Goal: Communication & Community: Answer question/provide support

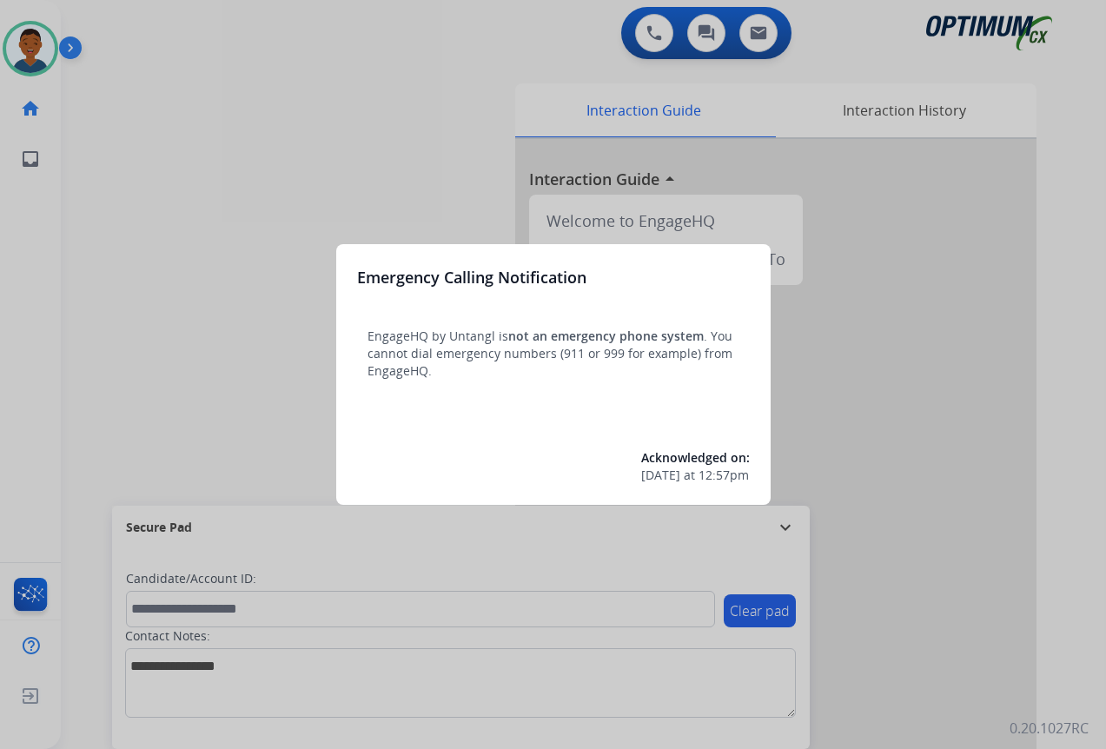
click at [912, 626] on div at bounding box center [553, 374] width 1106 height 749
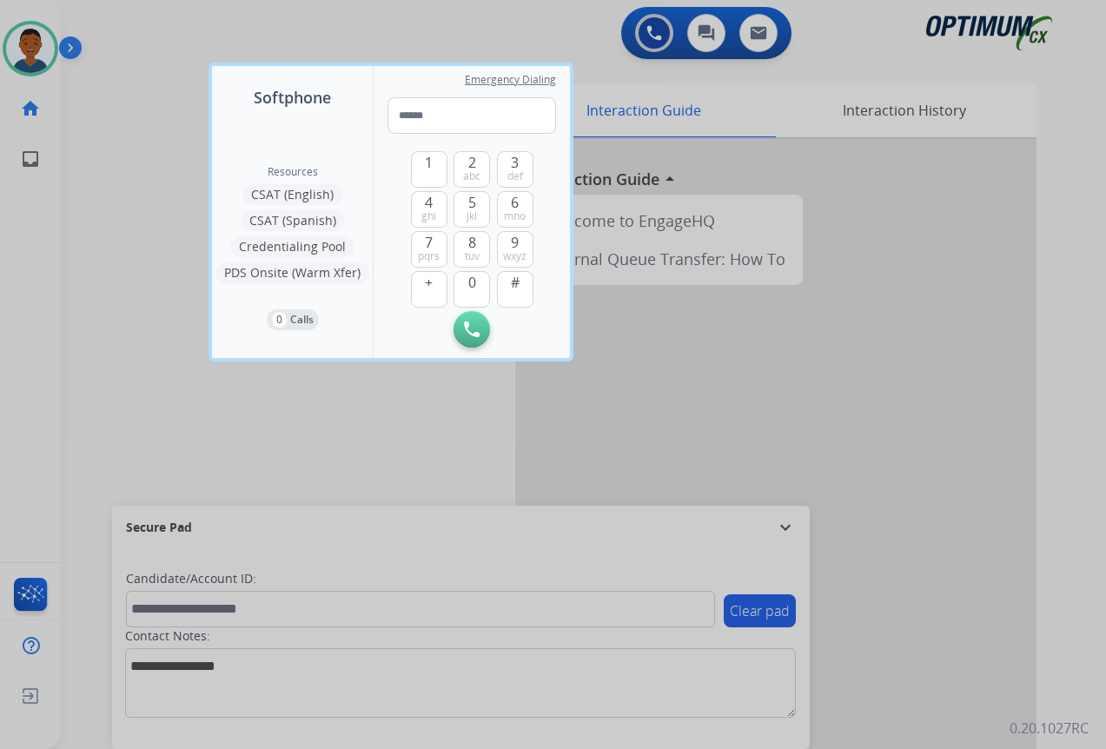
click at [912, 625] on div at bounding box center [553, 374] width 1106 height 749
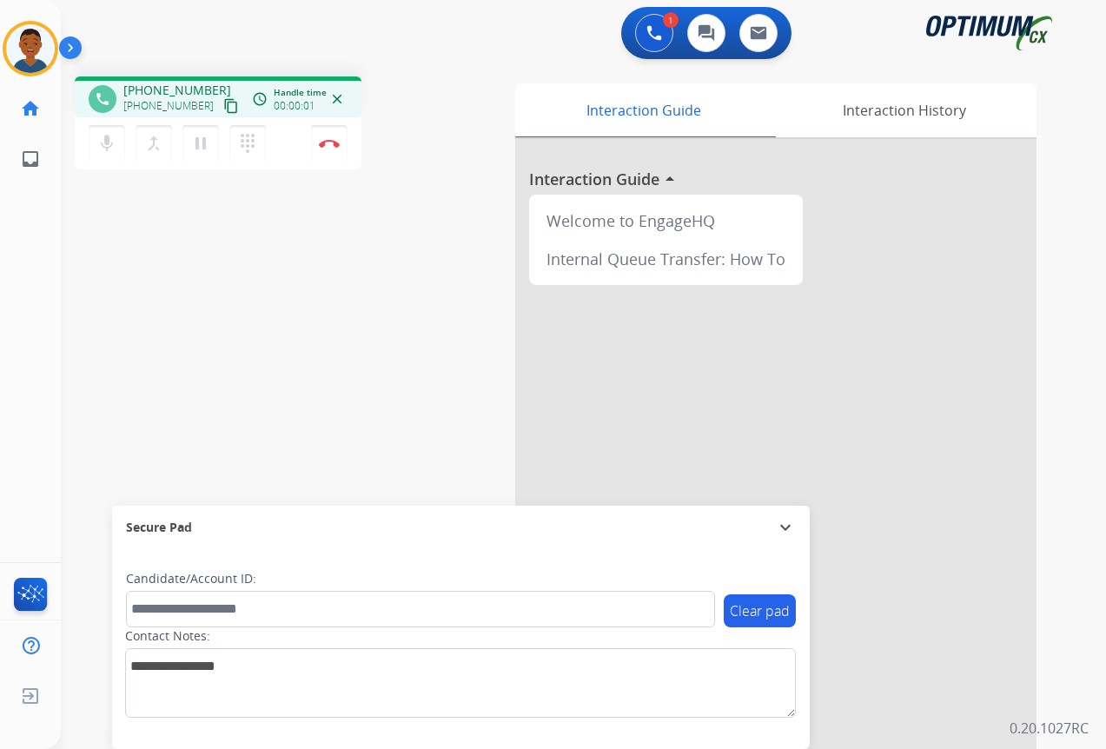
click at [223, 105] on mat-icon "content_copy" at bounding box center [231, 106] width 16 height 16
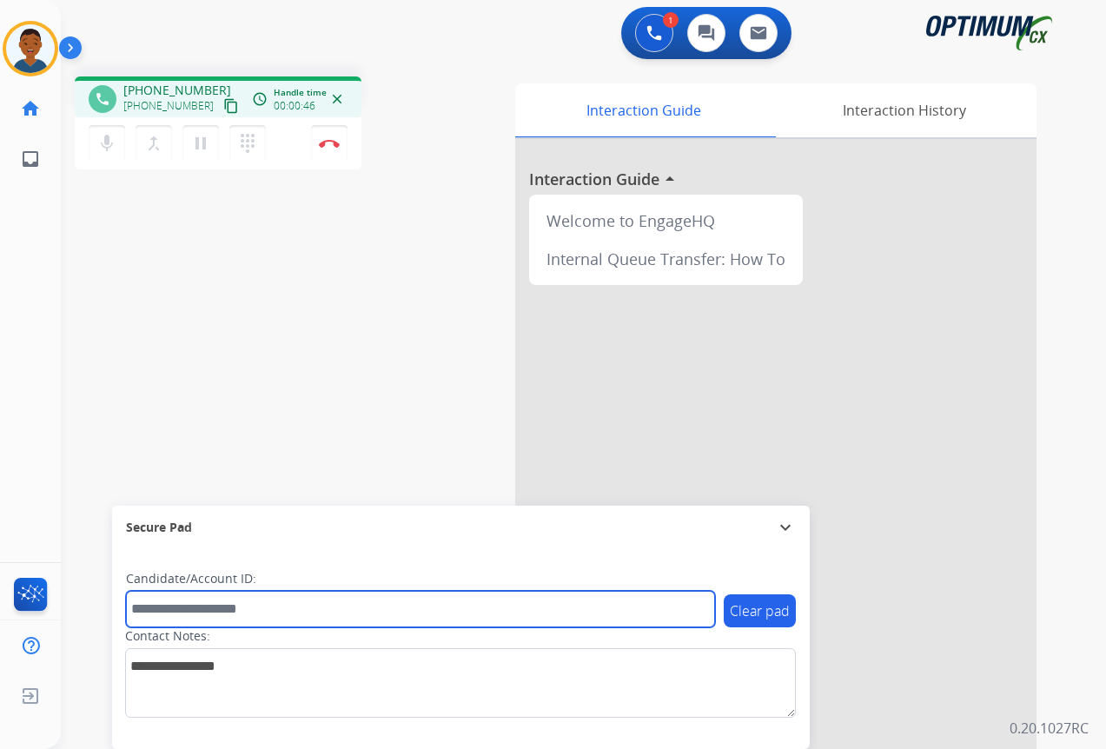
click at [229, 604] on input "text" at bounding box center [420, 609] width 589 height 36
paste input "*******"
type input "*******"
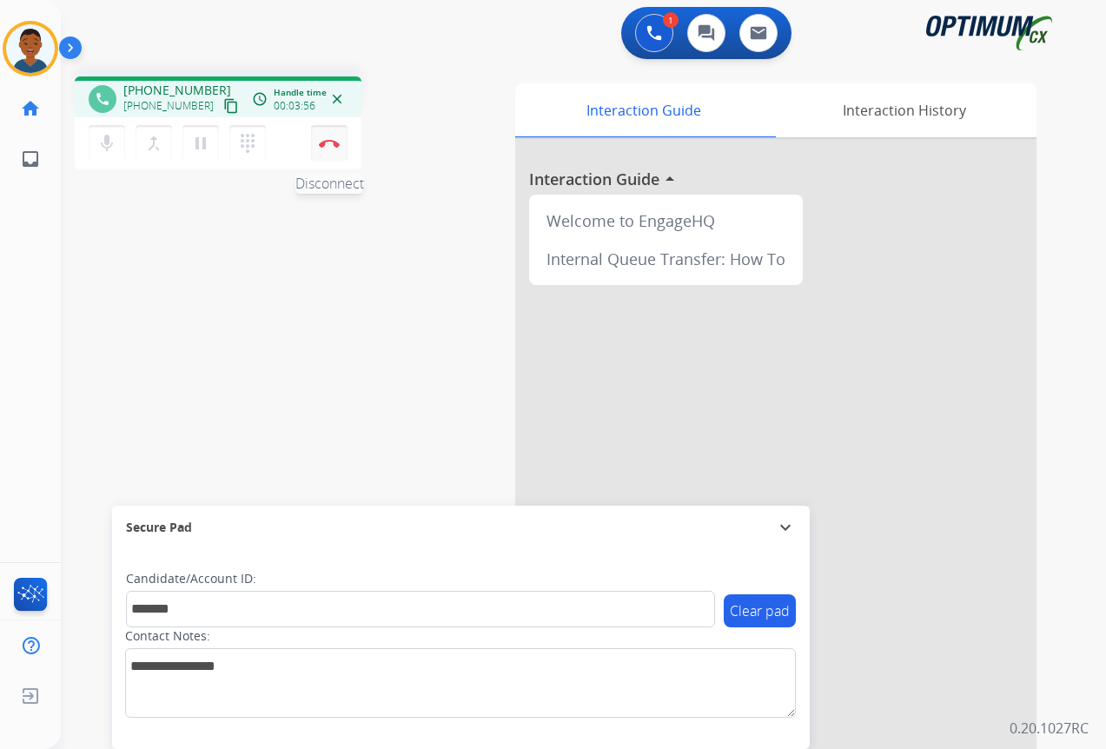
click at [330, 151] on button "Disconnect" at bounding box center [329, 143] width 36 height 36
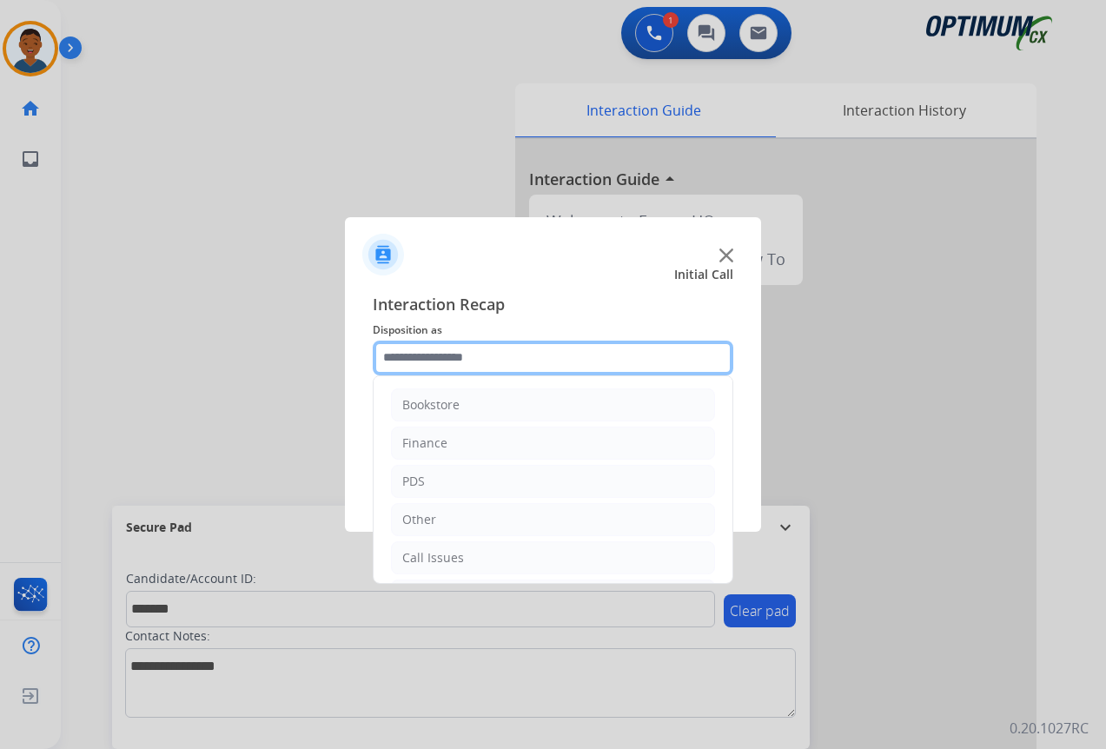
click at [425, 355] on input "text" at bounding box center [553, 358] width 361 height 35
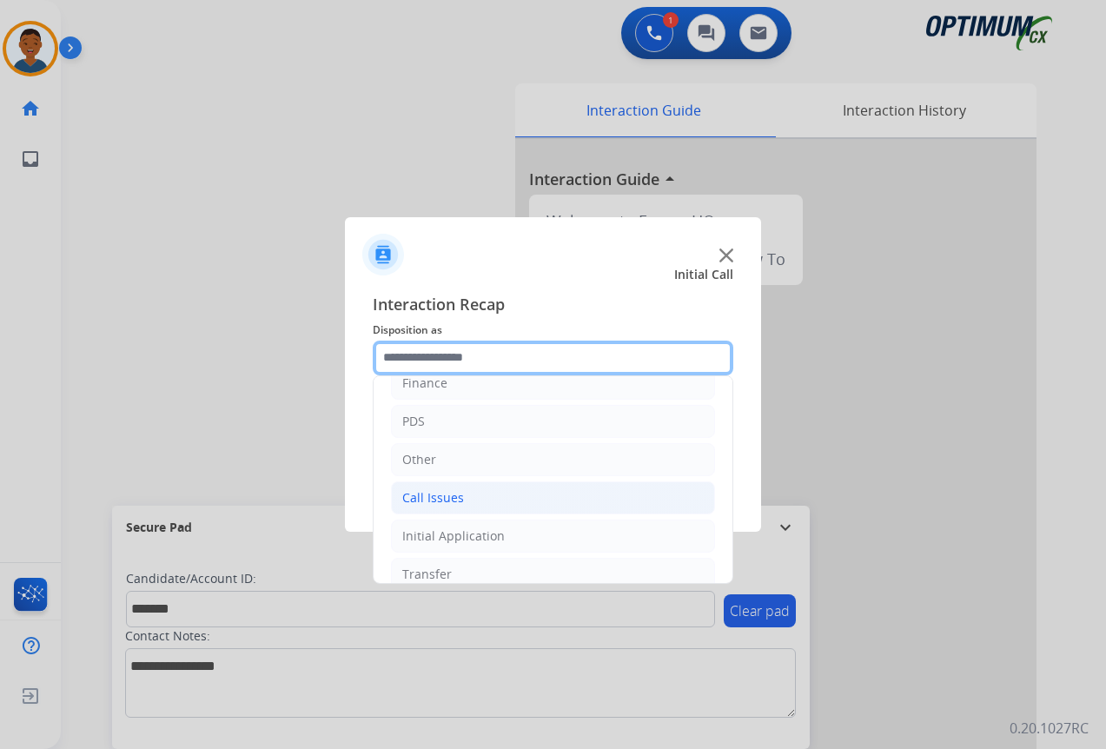
scroll to position [118, 0]
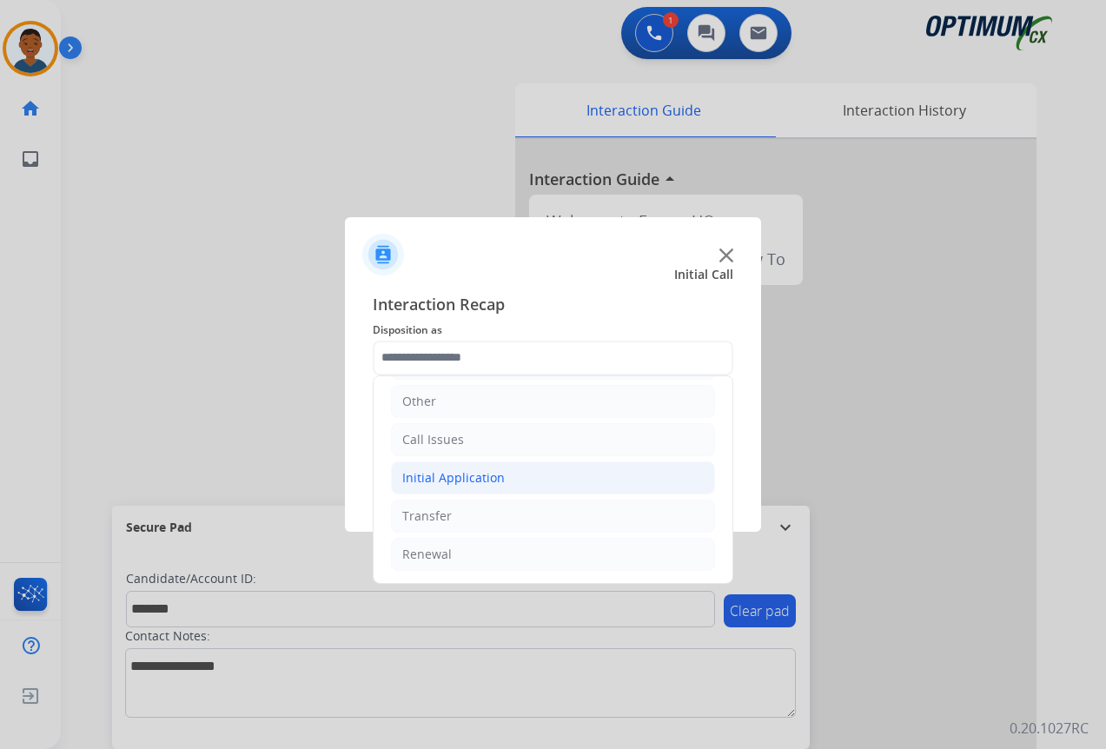
click at [411, 473] on div "Initial Application" at bounding box center [453, 477] width 103 height 17
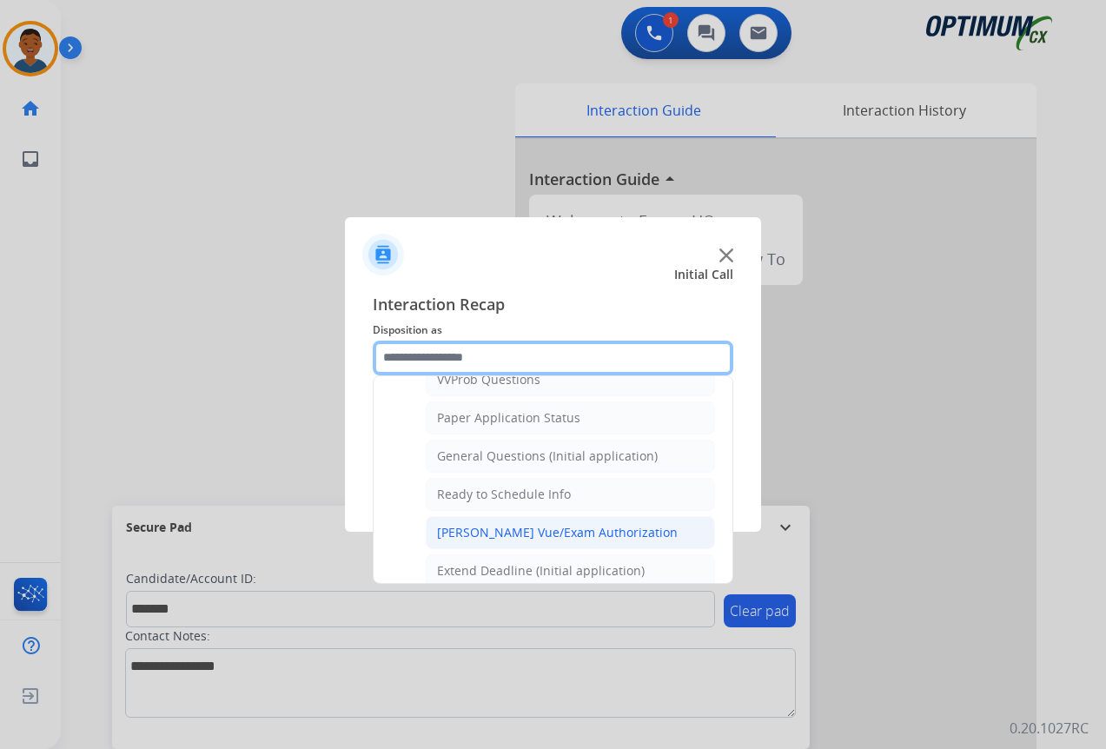
scroll to position [987, 0]
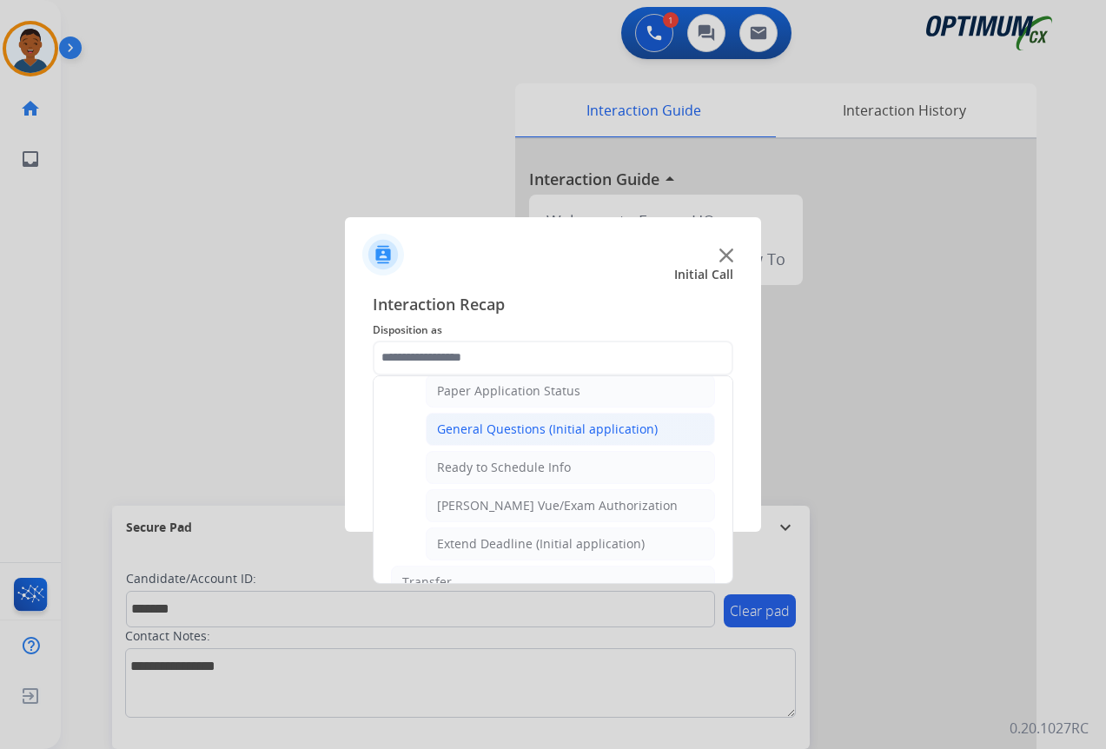
click at [457, 424] on div "General Questions (Initial application)" at bounding box center [547, 429] width 221 height 17
type input "**********"
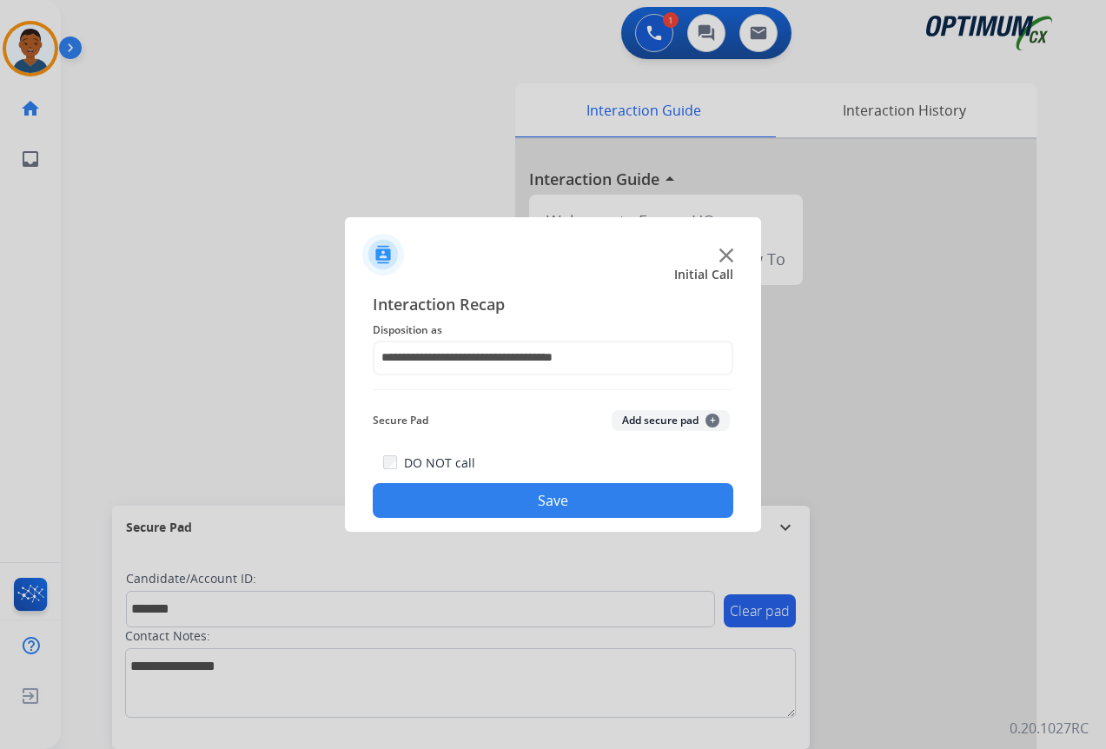
click at [656, 415] on button "Add secure pad +" at bounding box center [671, 420] width 118 height 21
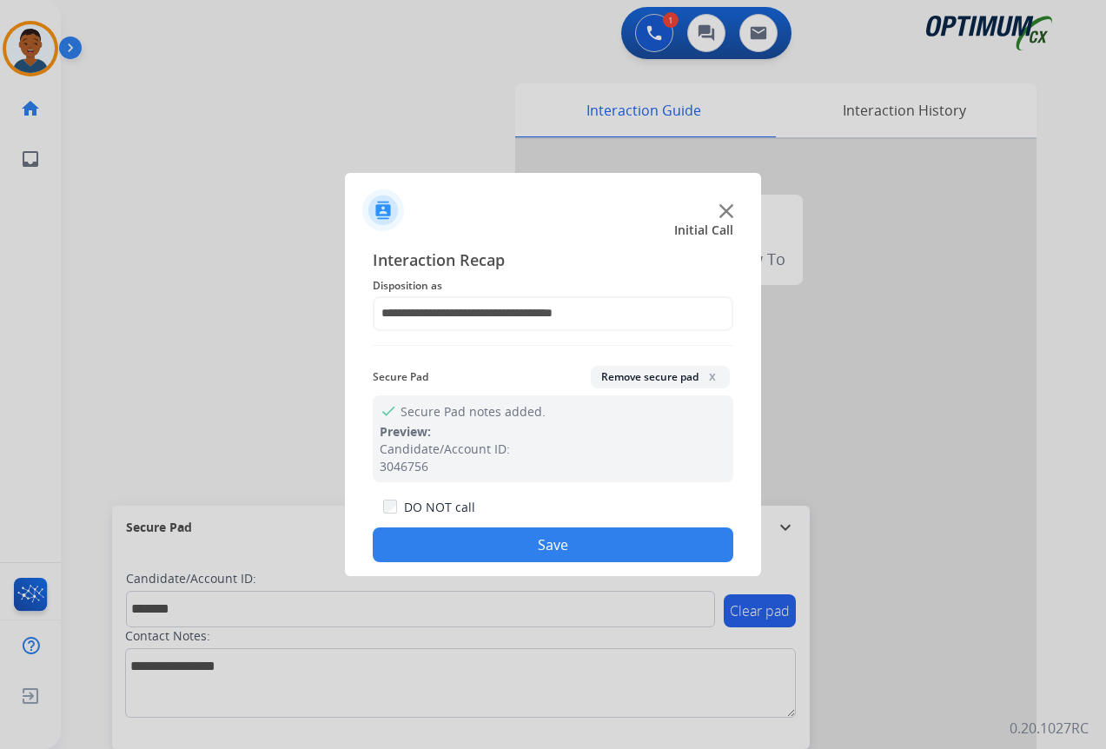
click at [523, 542] on button "Save" at bounding box center [553, 544] width 361 height 35
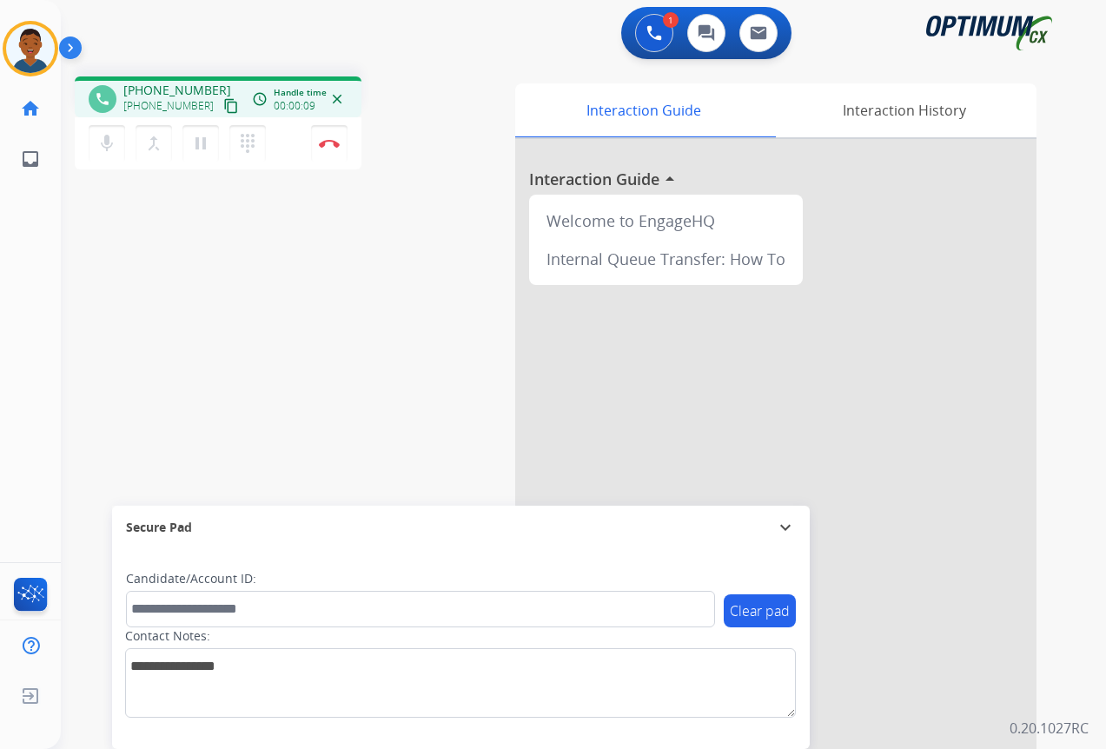
click at [223, 107] on mat-icon "content_copy" at bounding box center [231, 106] width 16 height 16
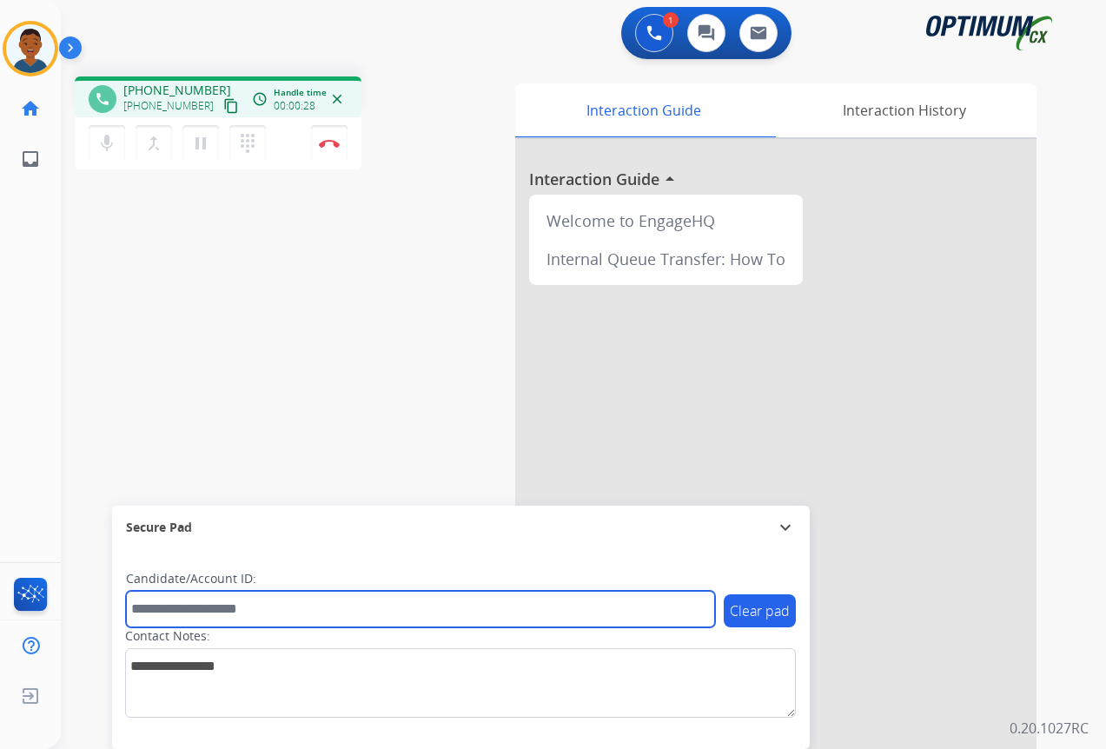
click at [192, 606] on input "text" at bounding box center [420, 609] width 589 height 36
paste input "*******"
type input "*******"
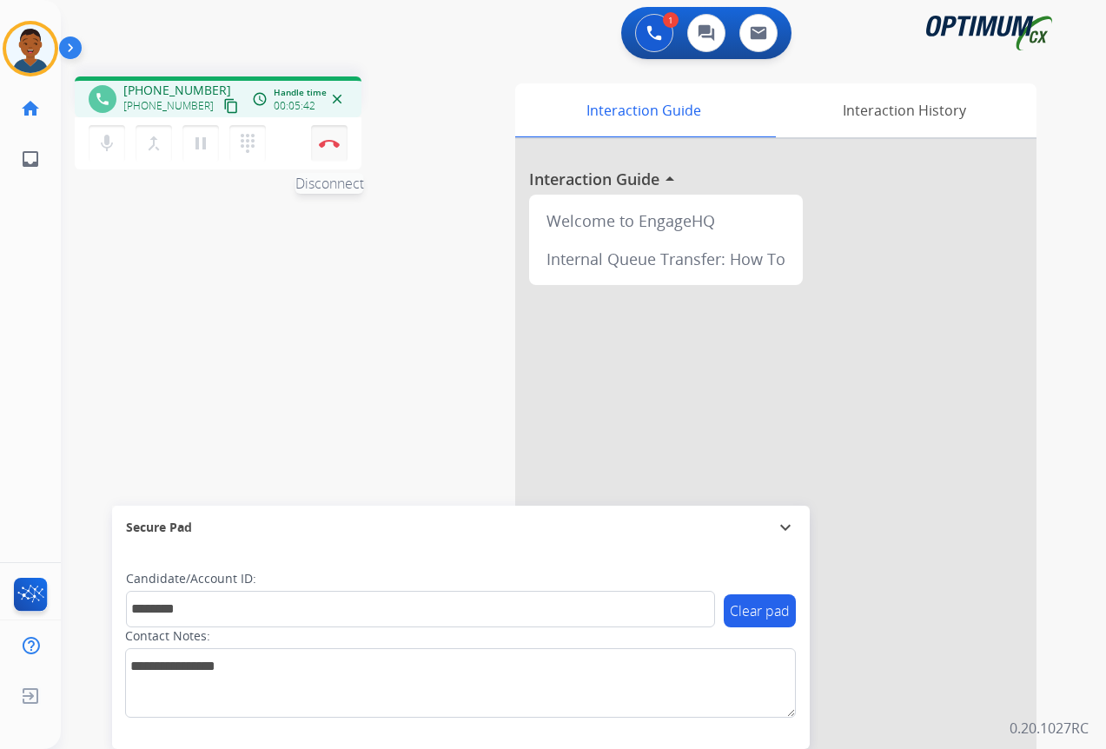
click at [329, 150] on button "Disconnect" at bounding box center [329, 143] width 36 height 36
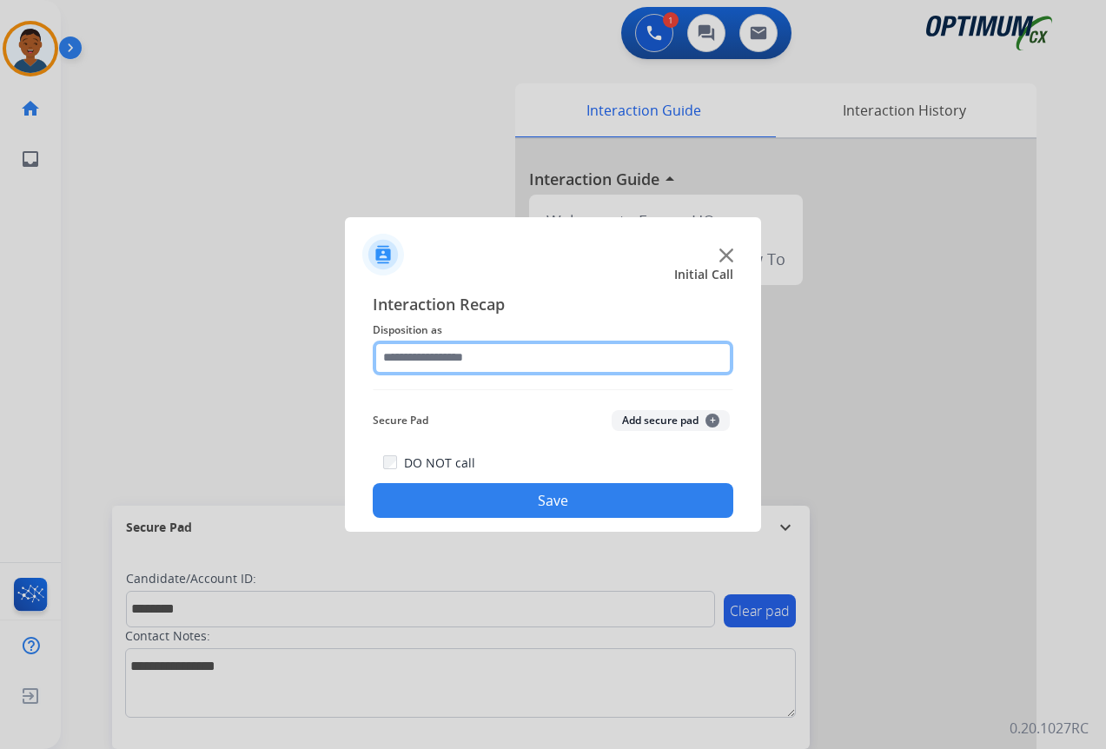
click at [443, 358] on input "text" at bounding box center [553, 358] width 361 height 35
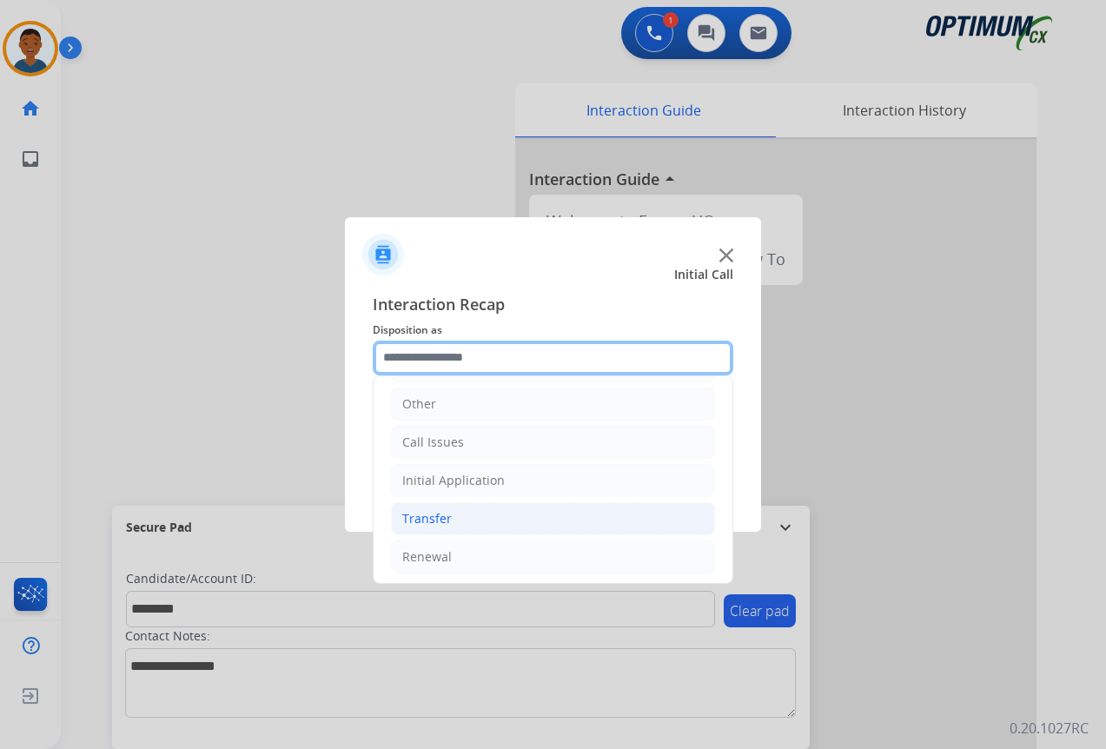
scroll to position [118, 0]
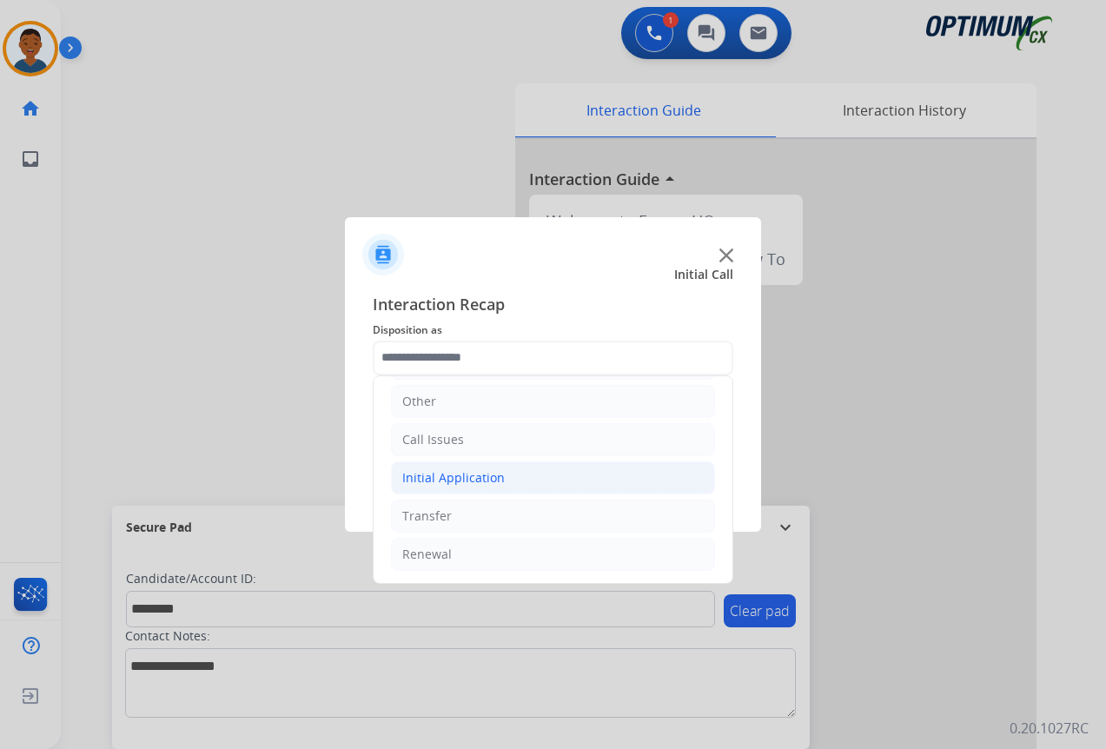
click at [408, 476] on div "Initial Application" at bounding box center [453, 477] width 103 height 17
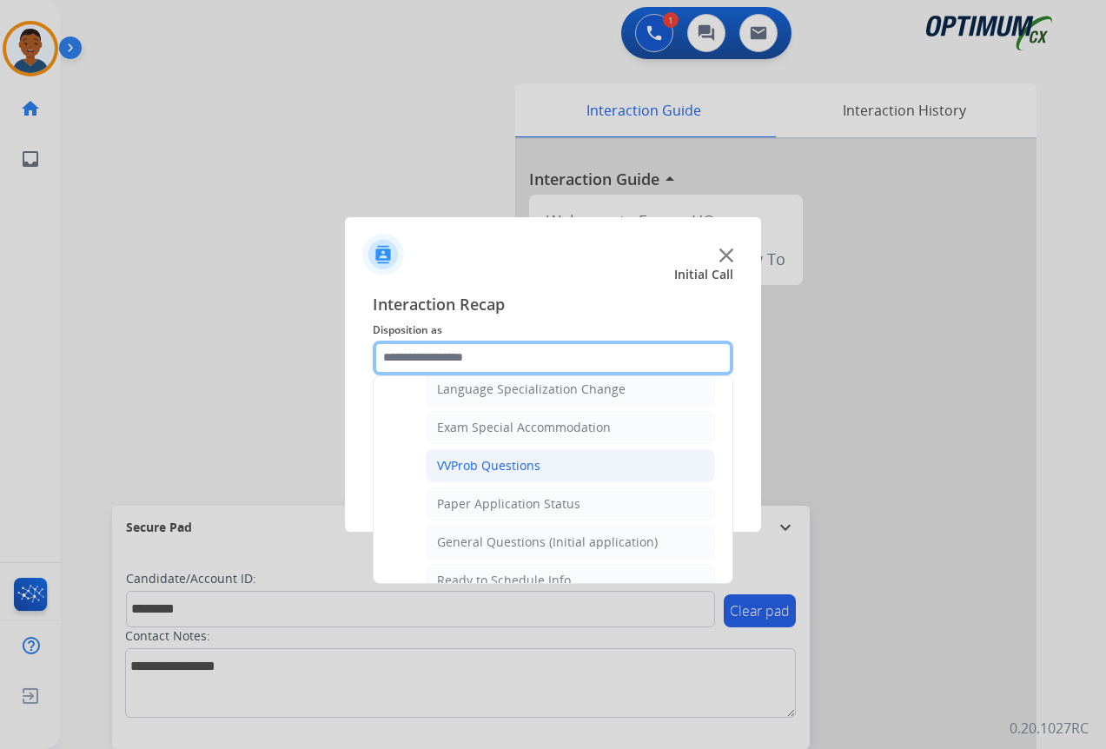
scroll to position [900, 0]
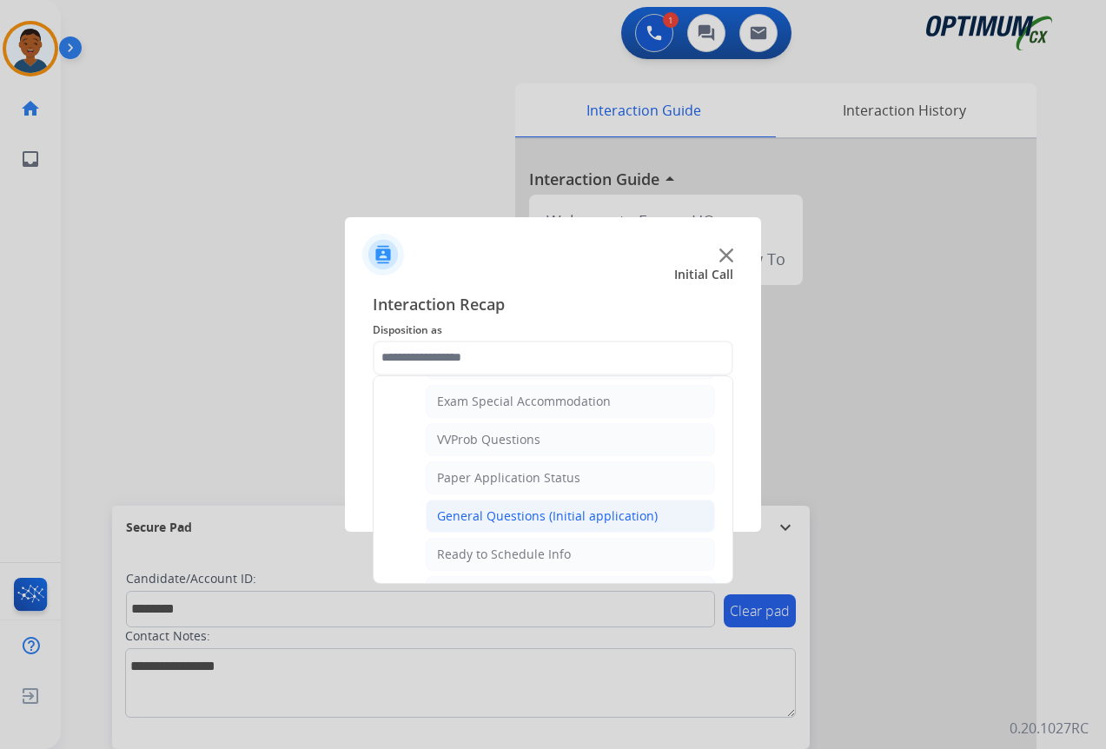
click at [451, 514] on div "General Questions (Initial application)" at bounding box center [547, 515] width 221 height 17
type input "**********"
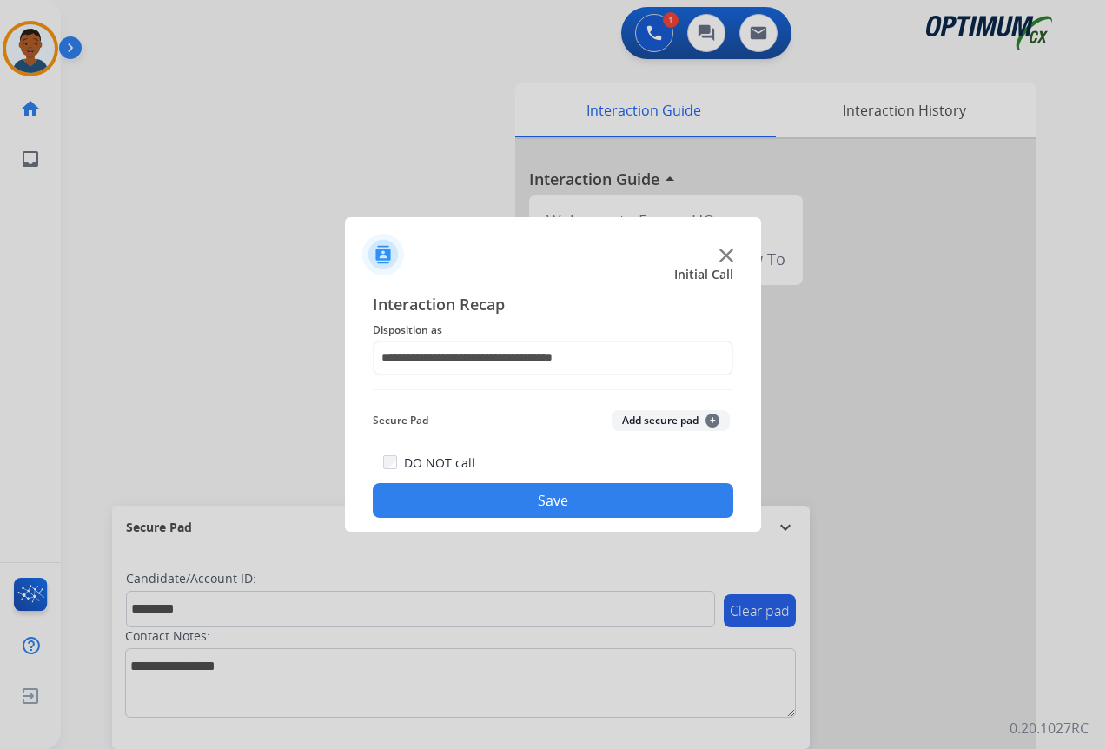
click at [623, 421] on button "Add secure pad +" at bounding box center [671, 420] width 118 height 21
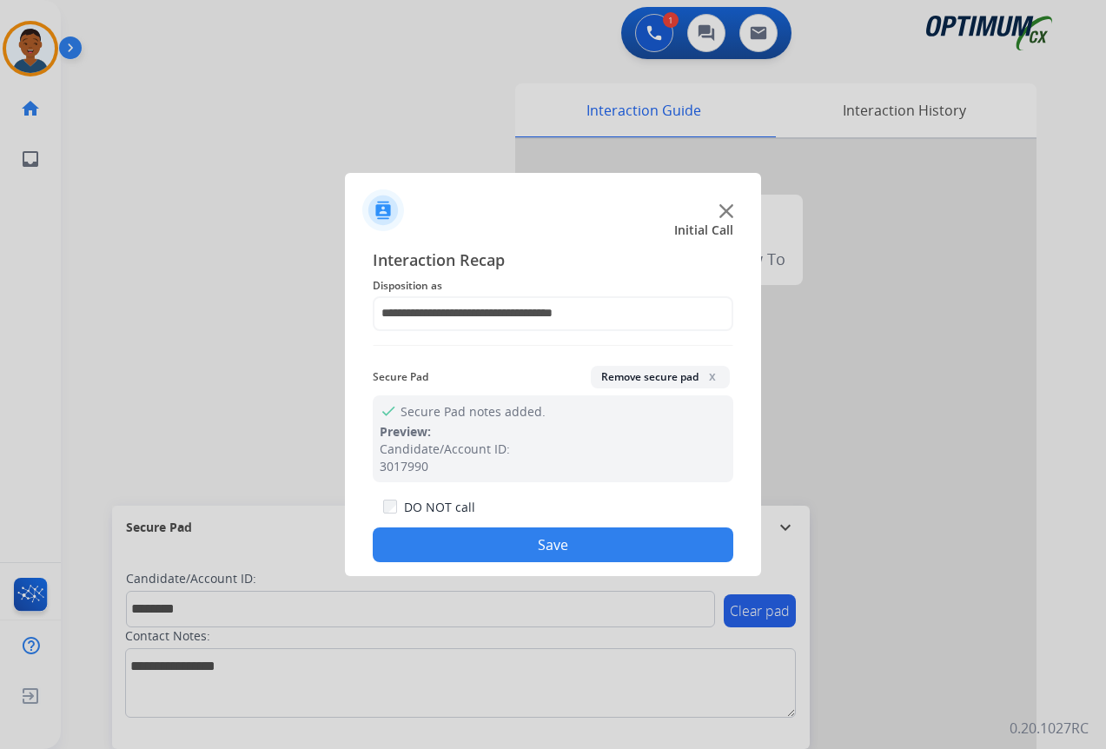
click at [547, 538] on button "Save" at bounding box center [553, 544] width 361 height 35
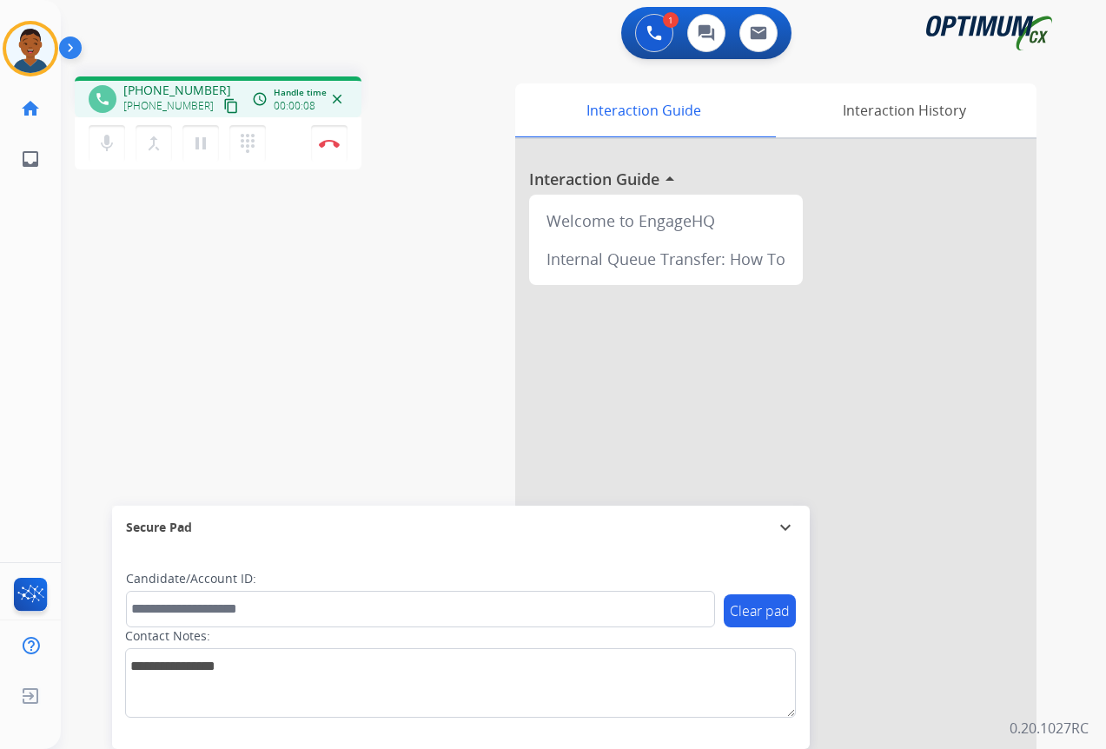
click at [223, 108] on mat-icon "content_copy" at bounding box center [231, 106] width 16 height 16
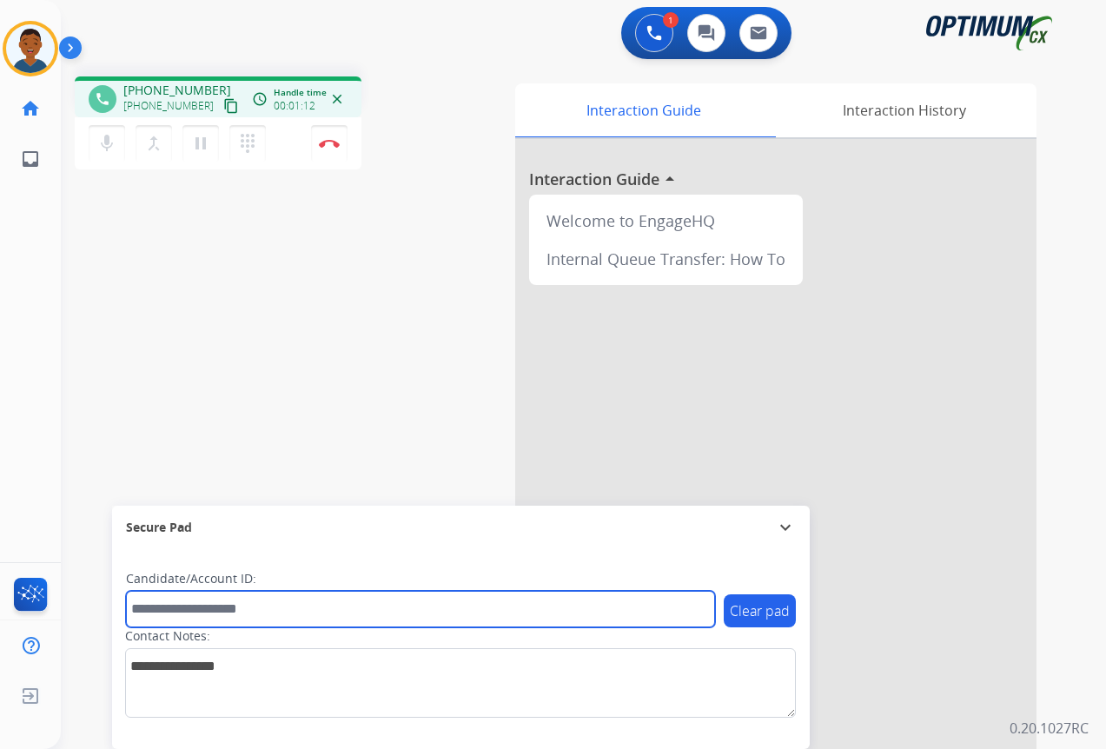
click at [231, 607] on input "text" at bounding box center [420, 609] width 589 height 36
paste input "*******"
type input "*******"
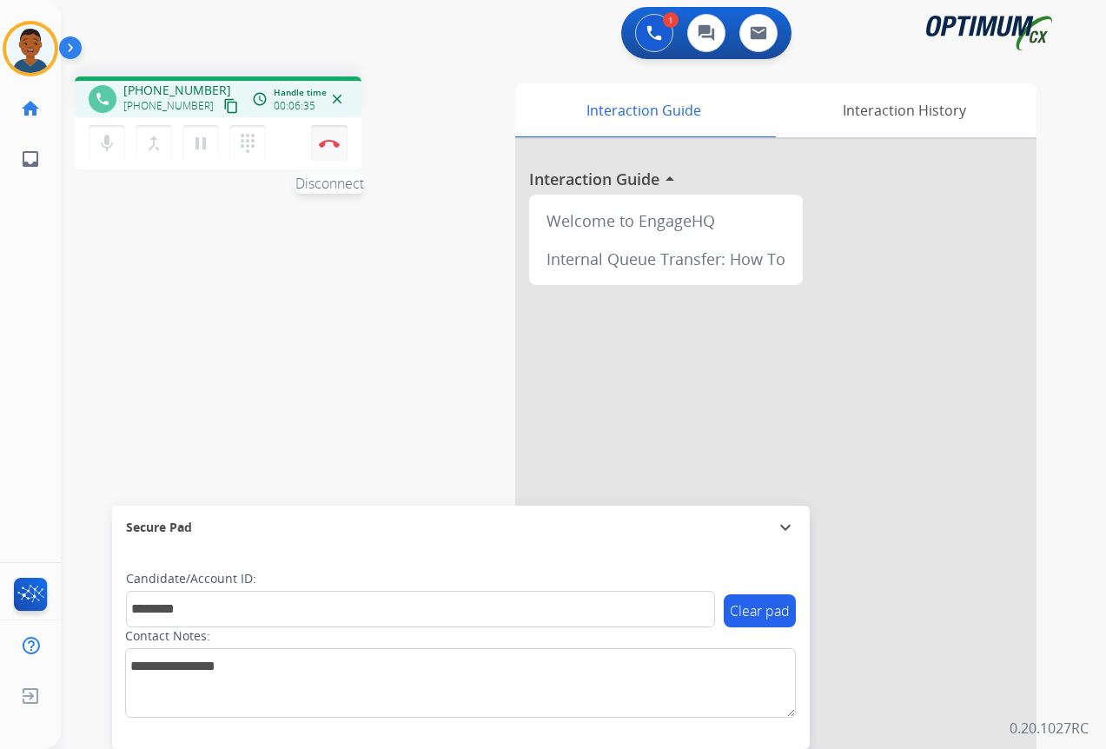
click at [325, 148] on button "Disconnect" at bounding box center [329, 143] width 36 height 36
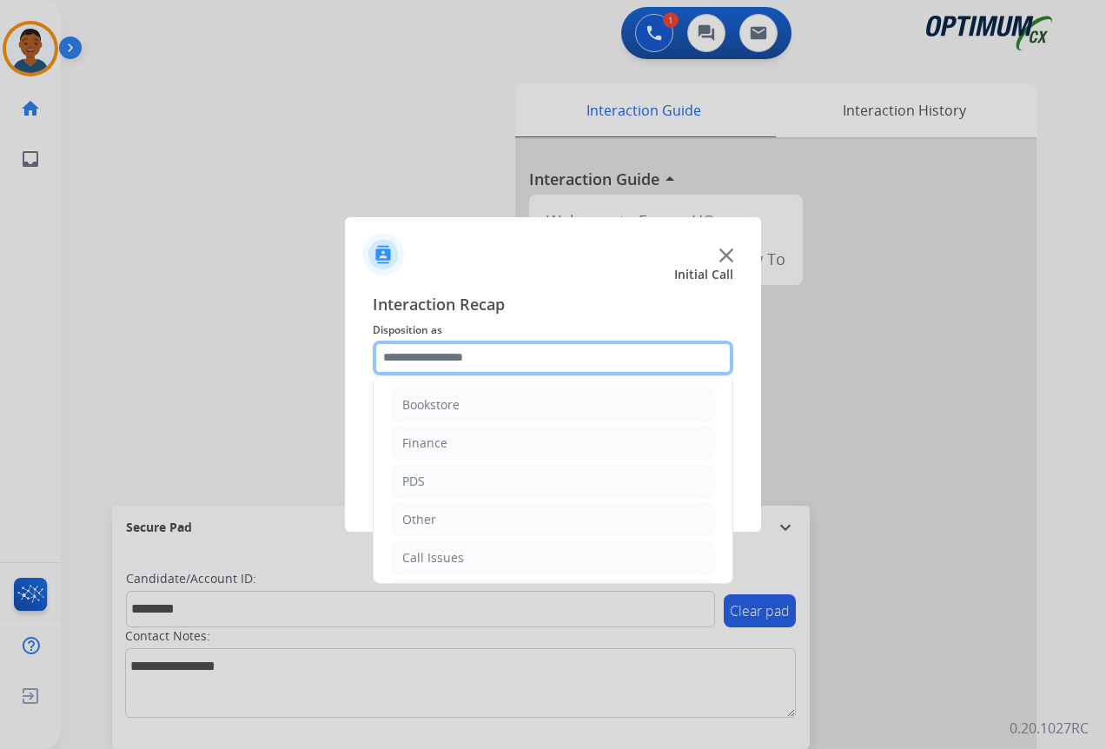
drag, startPoint x: 415, startPoint y: 356, endPoint x: 423, endPoint y: 375, distance: 19.9
click at [416, 355] on input "text" at bounding box center [553, 358] width 361 height 35
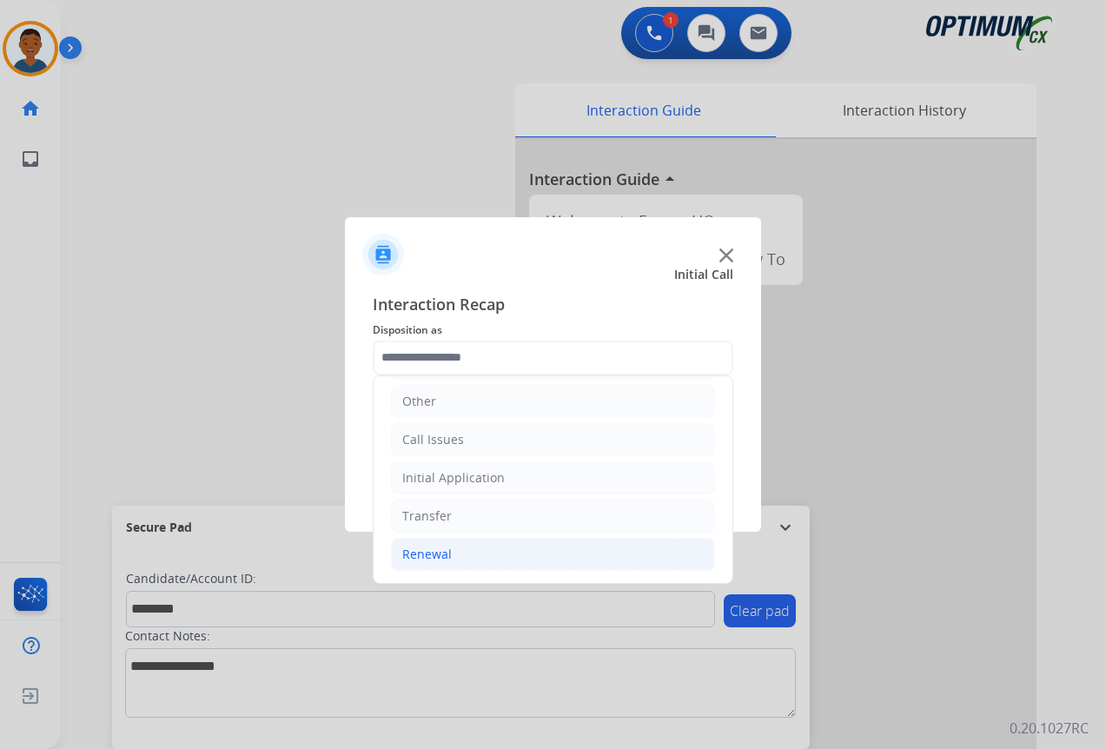
click at [427, 556] on div "Renewal" at bounding box center [427, 554] width 50 height 17
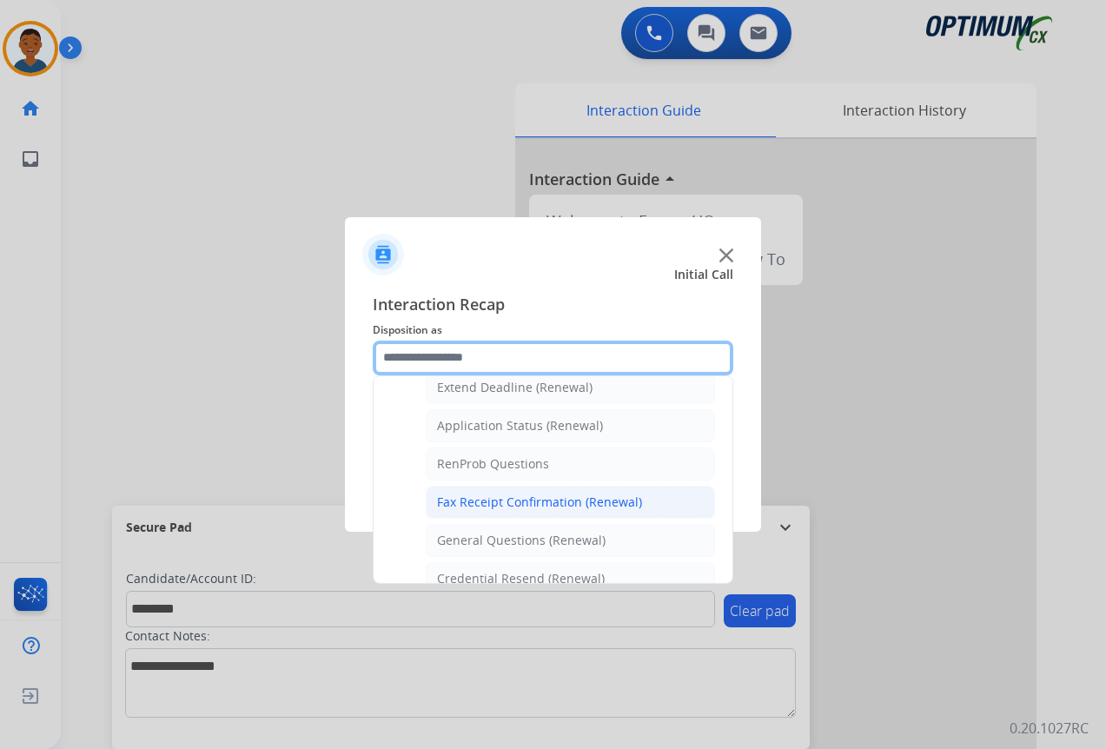
scroll to position [292, 0]
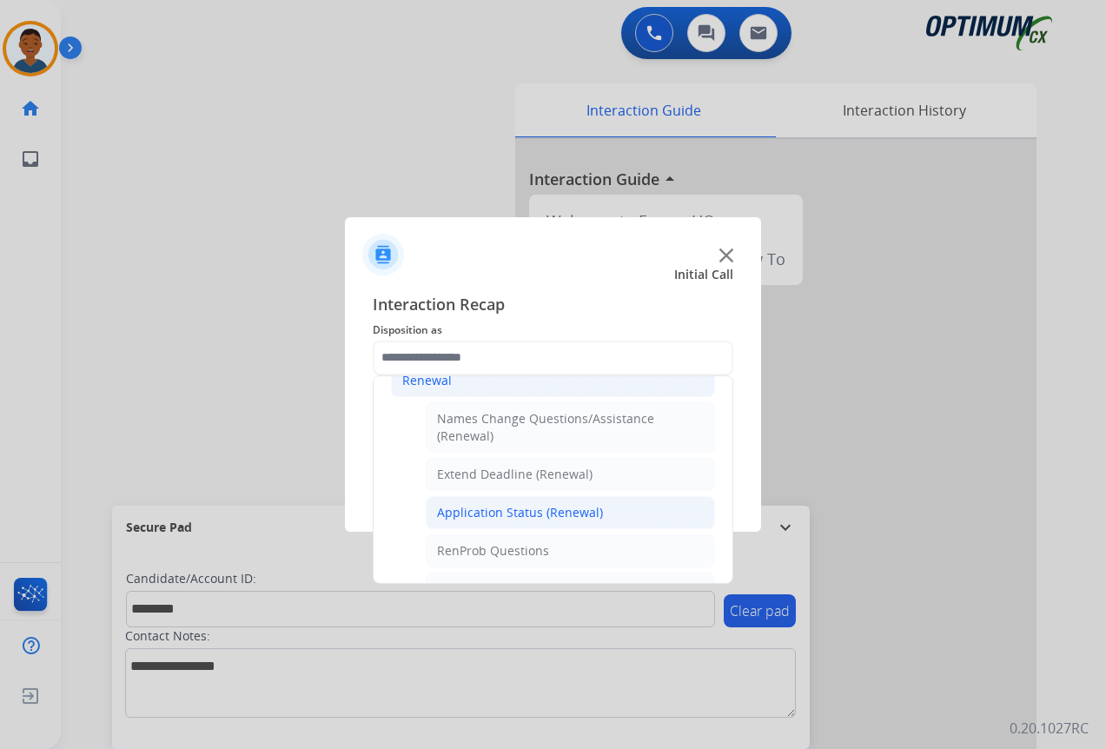
click at [527, 512] on div "Application Status (Renewal)" at bounding box center [520, 512] width 166 height 17
type input "**********"
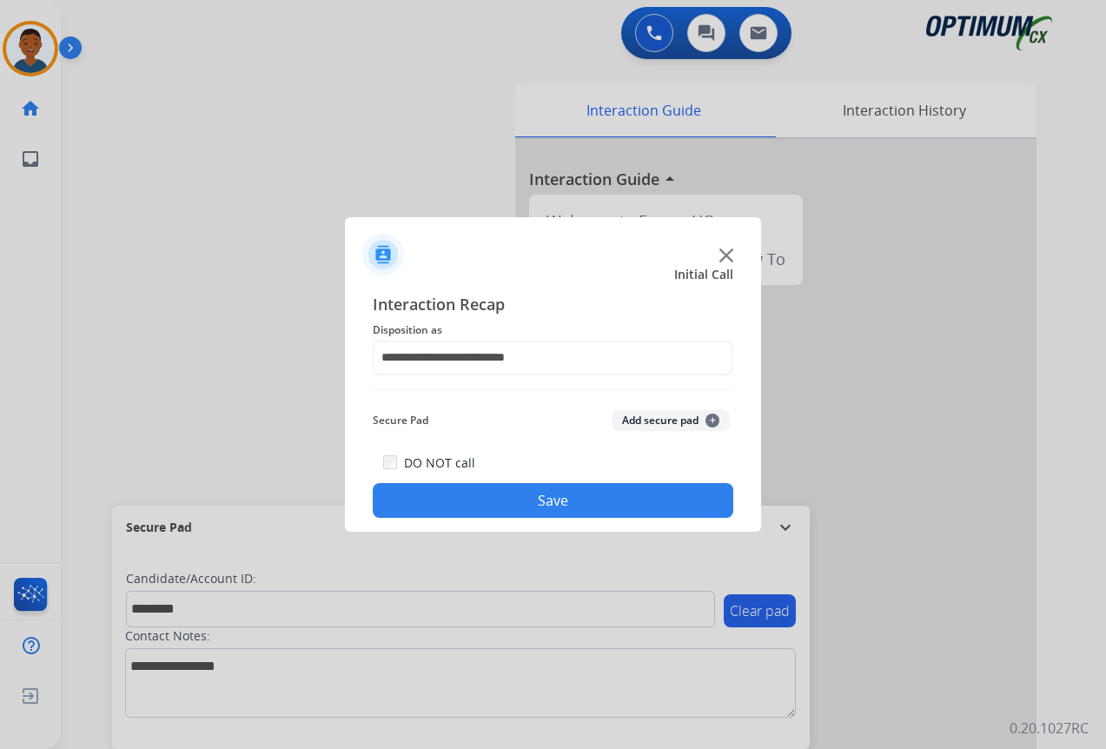
click at [670, 415] on button "Add secure pad +" at bounding box center [671, 420] width 118 height 21
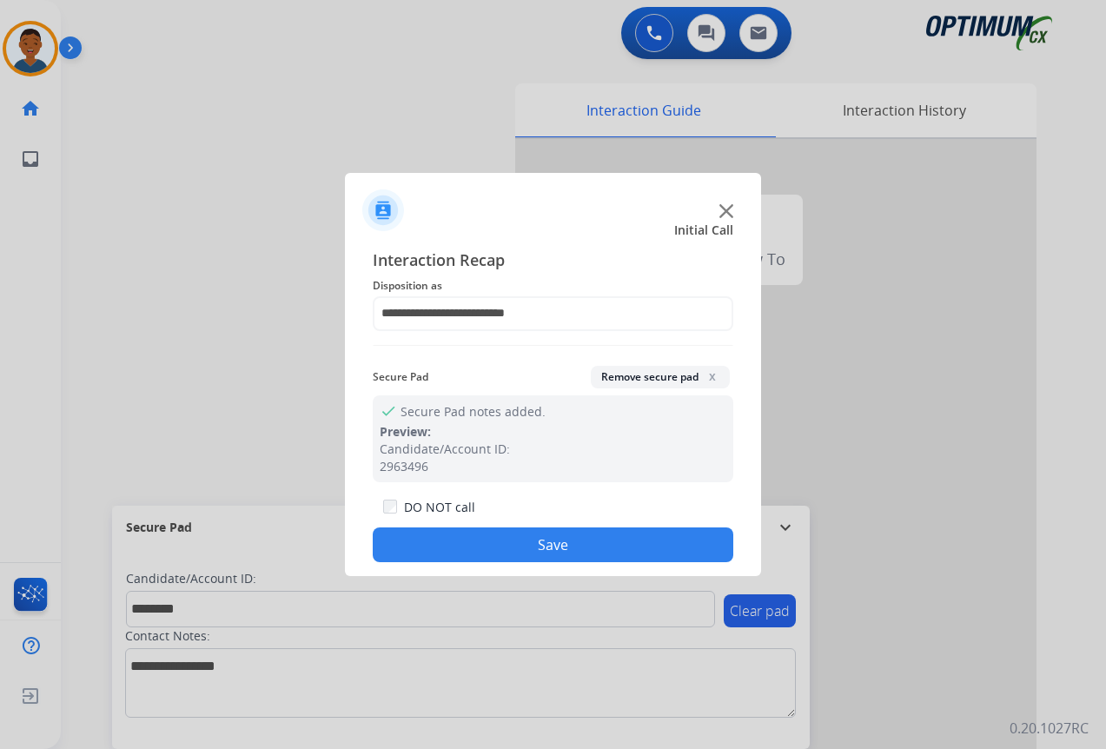
click at [599, 542] on button "Save" at bounding box center [553, 544] width 361 height 35
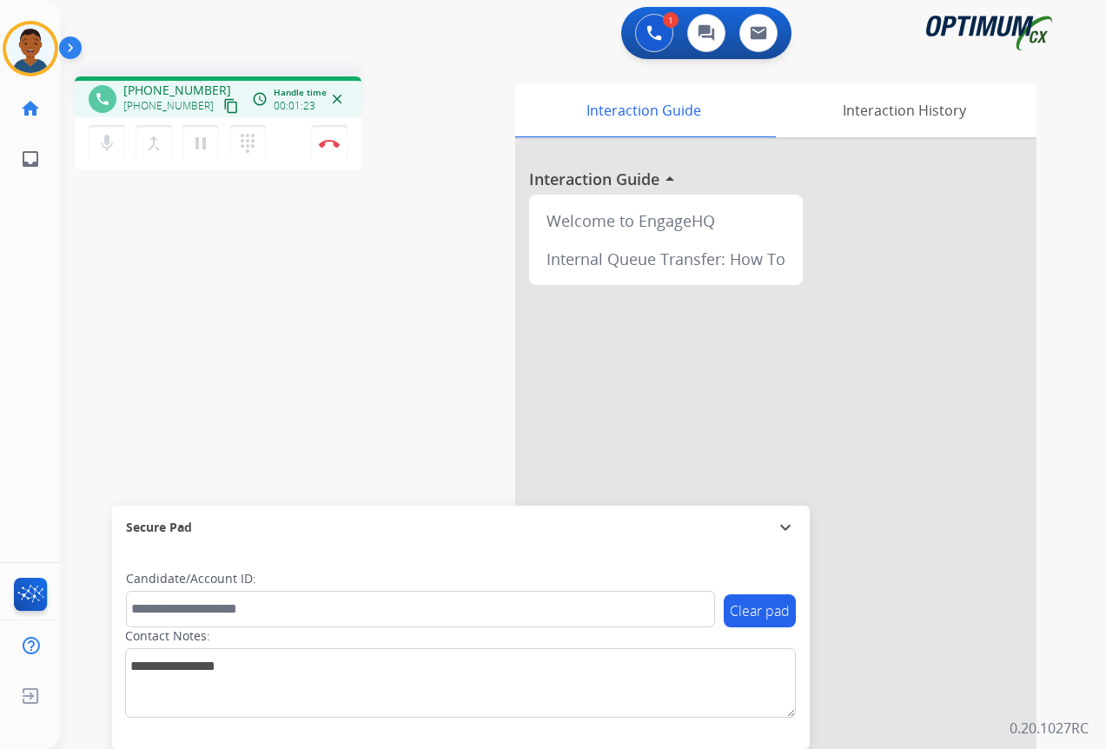
click at [223, 107] on mat-icon "content_copy" at bounding box center [231, 106] width 16 height 16
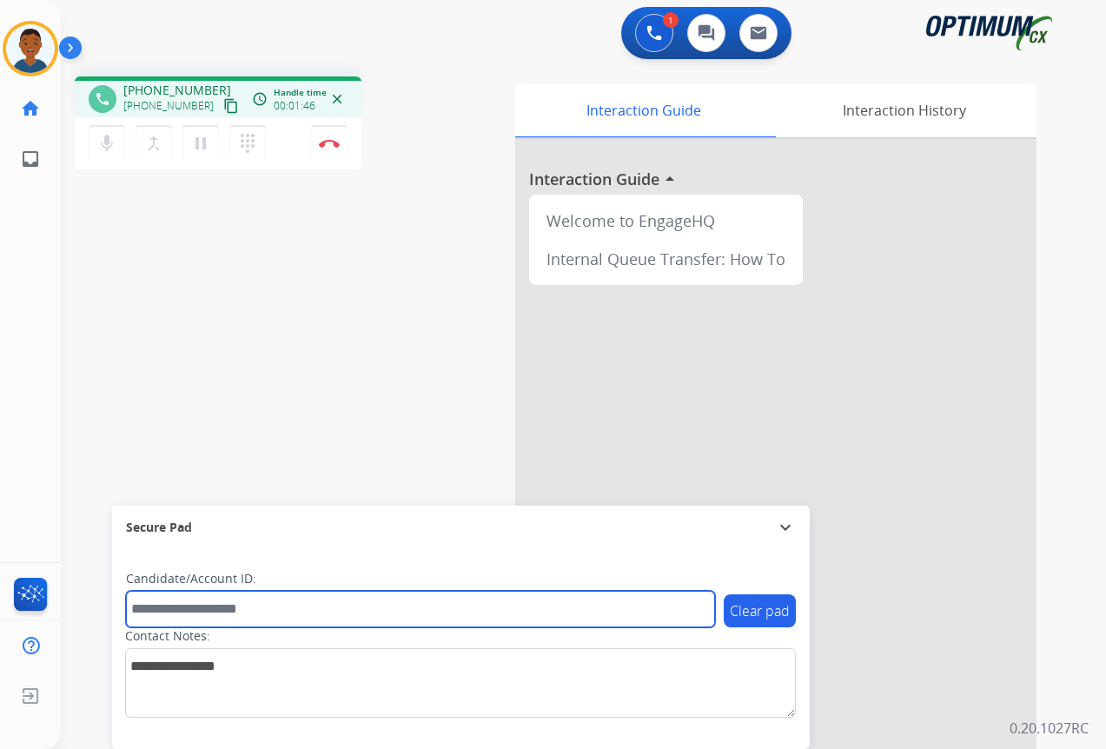
click at [202, 609] on input "text" at bounding box center [420, 609] width 589 height 36
paste input "*******"
type input "*******"
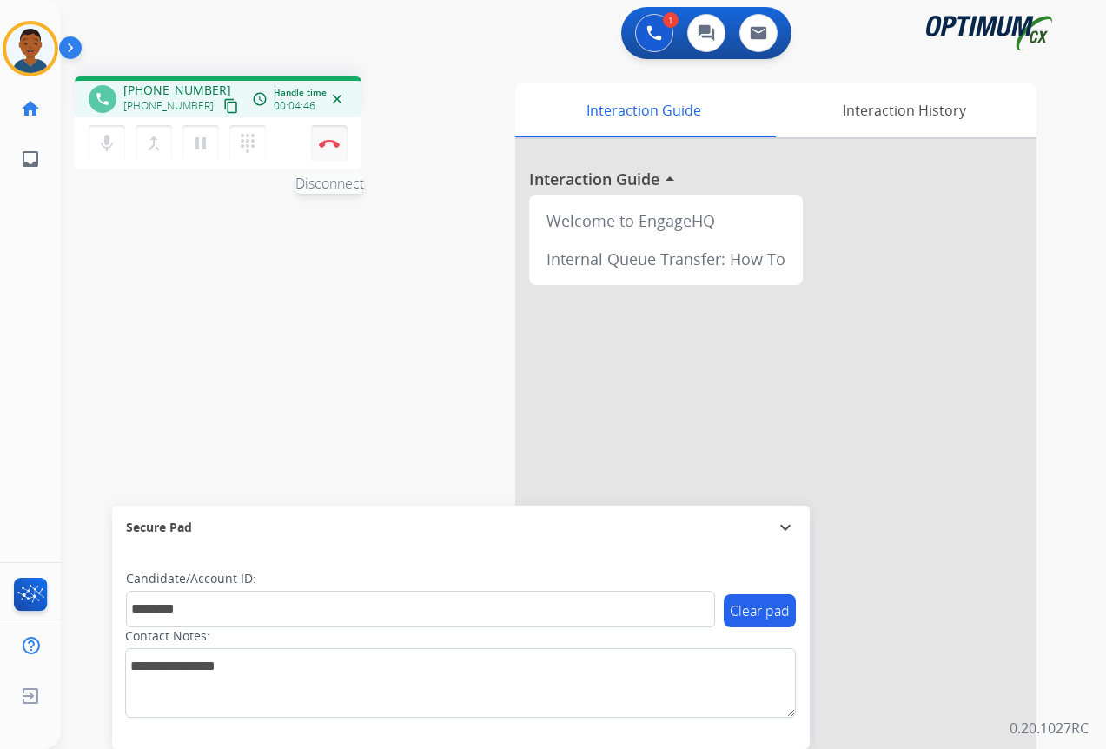
click at [325, 147] on img at bounding box center [329, 143] width 21 height 9
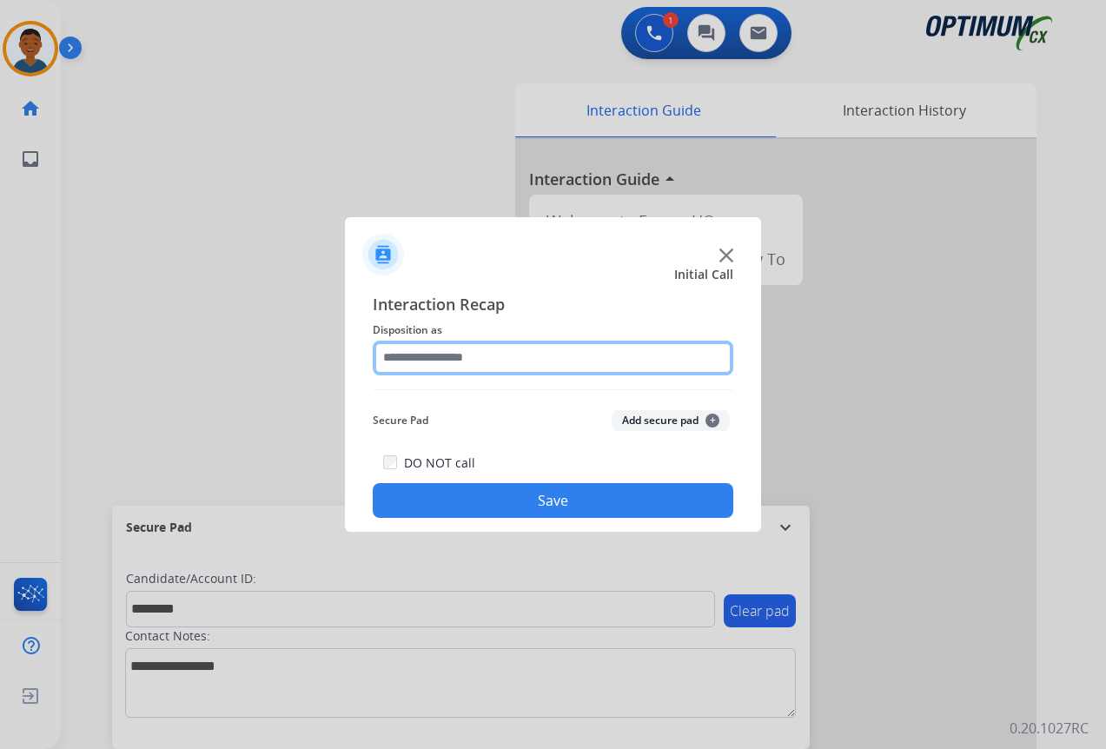
click at [471, 351] on input "text" at bounding box center [553, 358] width 361 height 35
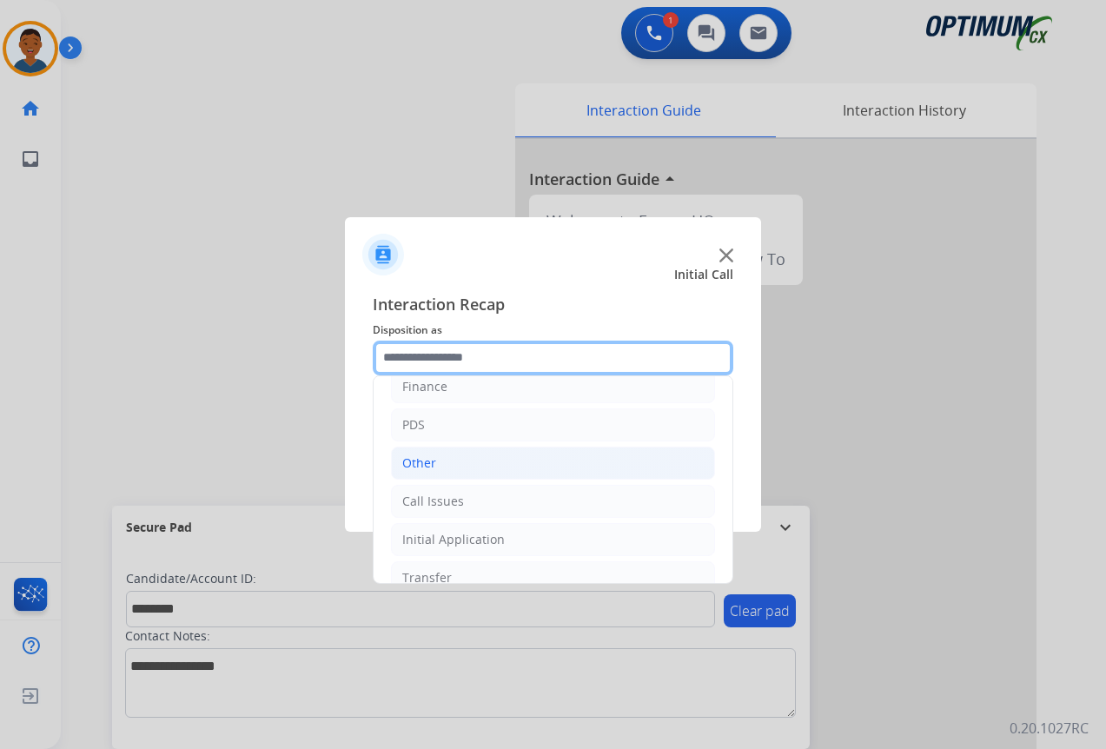
scroll to position [118, 0]
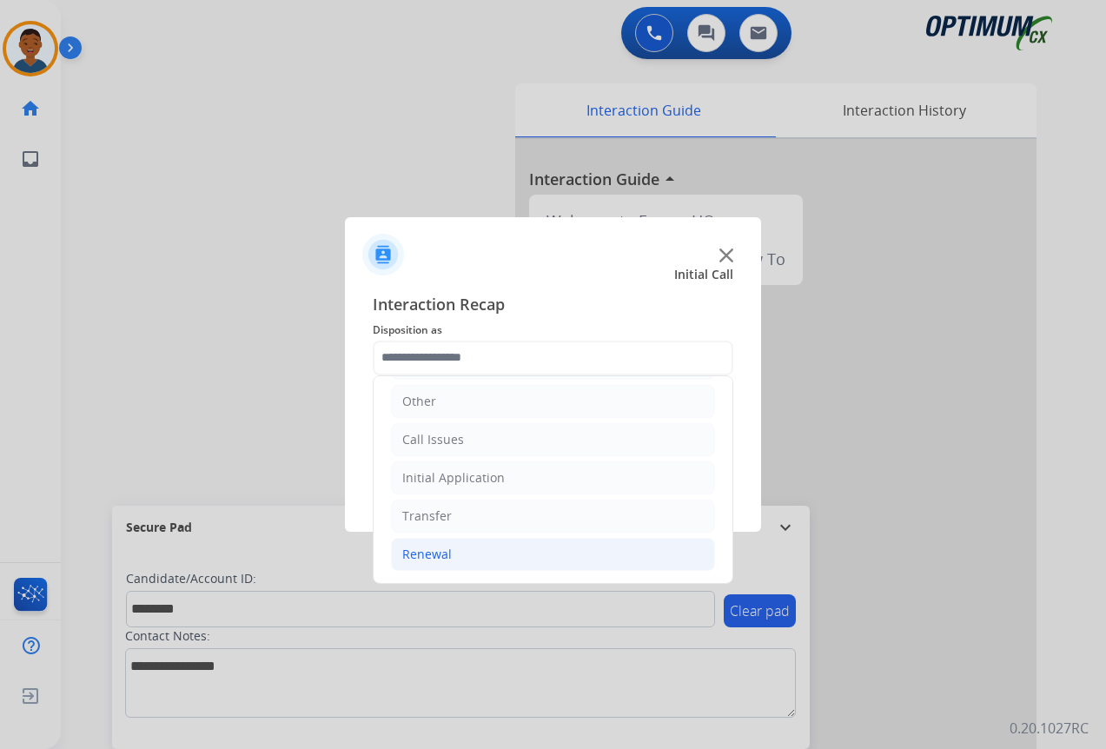
click at [433, 548] on div "Renewal" at bounding box center [427, 554] width 50 height 17
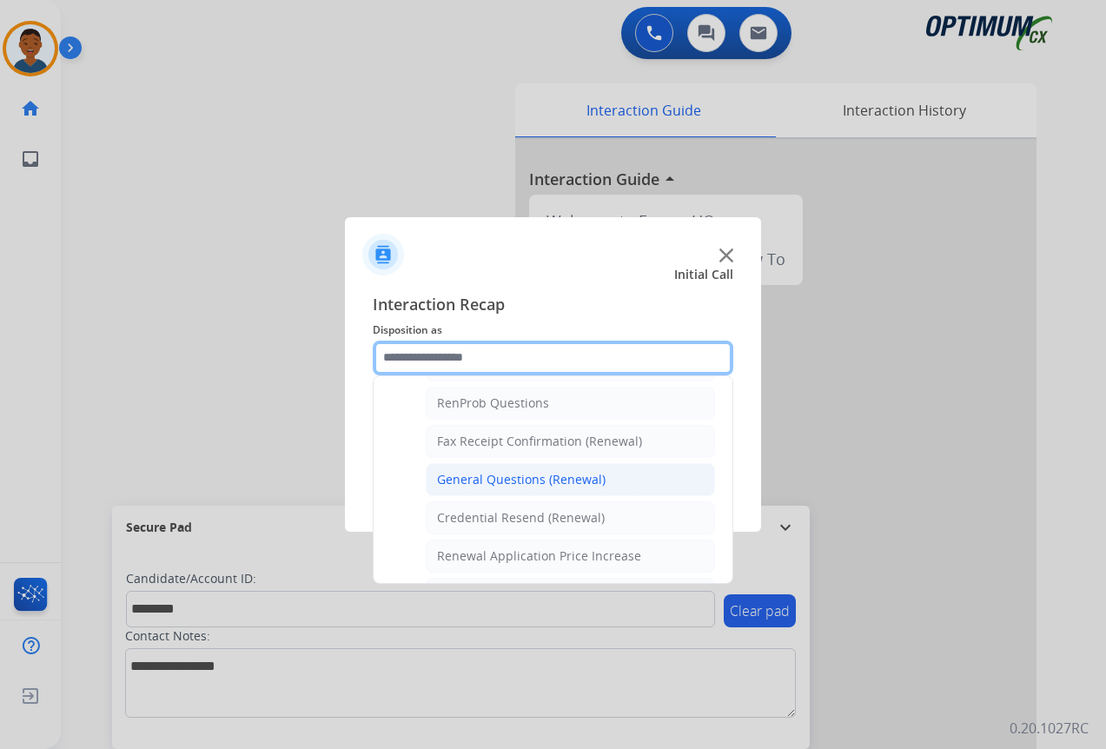
scroll to position [466, 0]
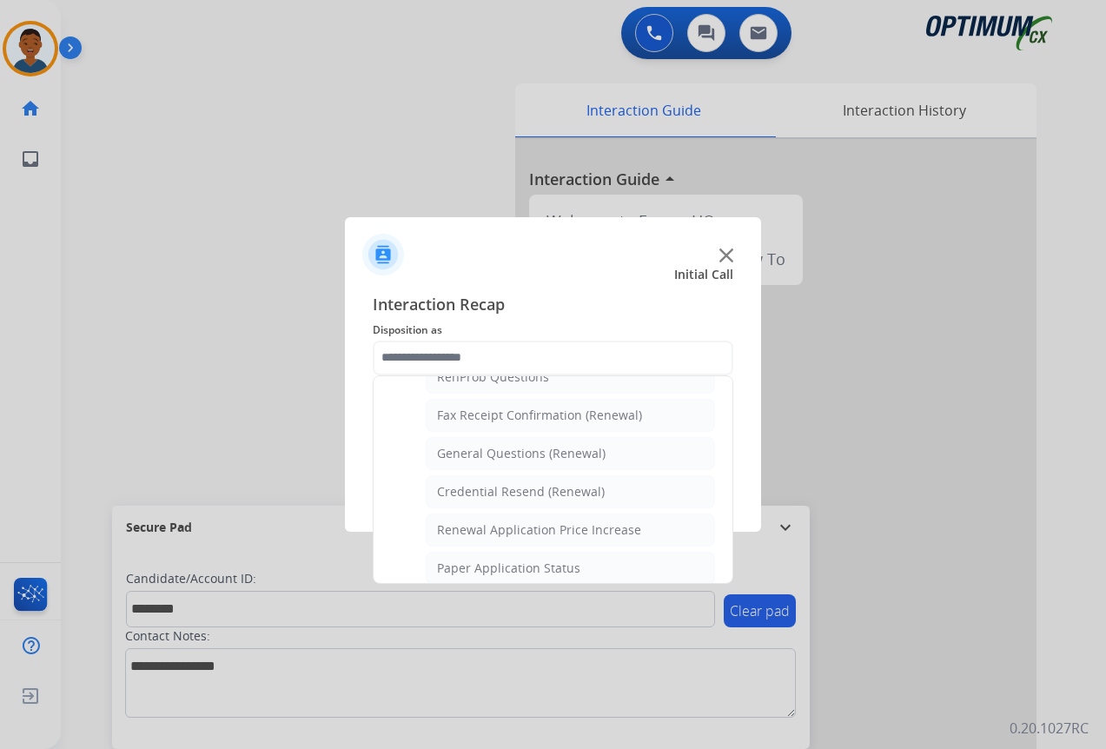
drag, startPoint x: 481, startPoint y: 461, endPoint x: 520, endPoint y: 444, distance: 41.6
click at [483, 458] on div "General Questions (Renewal)" at bounding box center [521, 453] width 169 height 17
type input "**********"
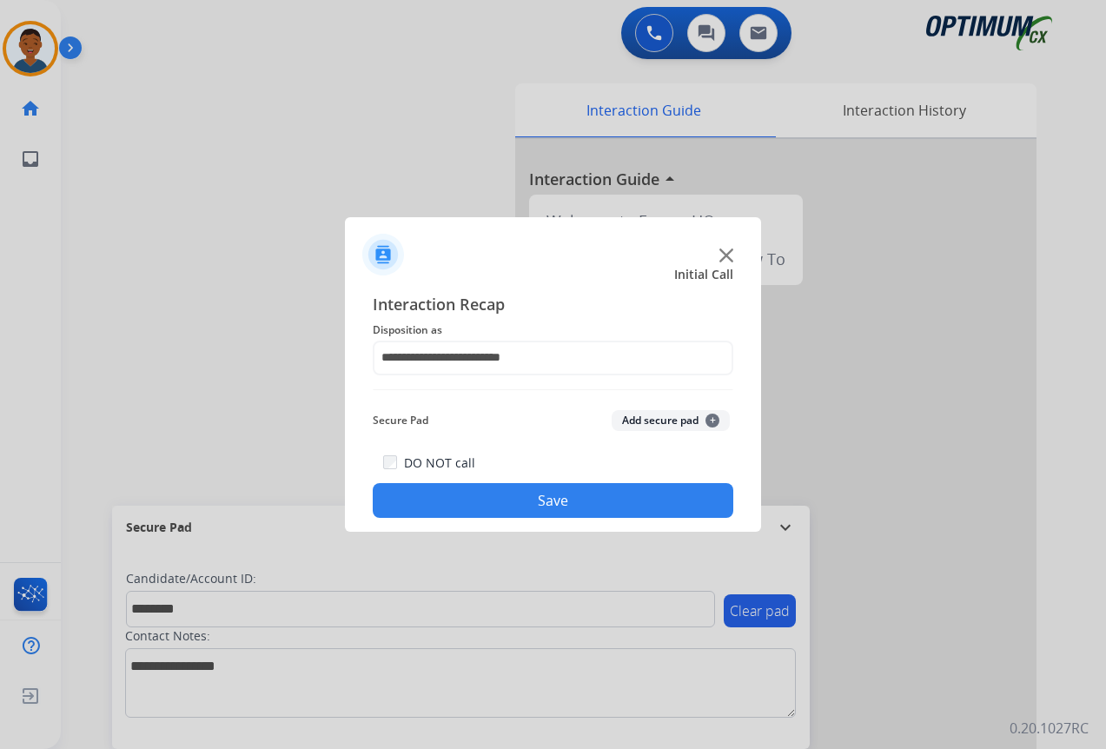
click at [654, 425] on button "Add secure pad +" at bounding box center [671, 420] width 118 height 21
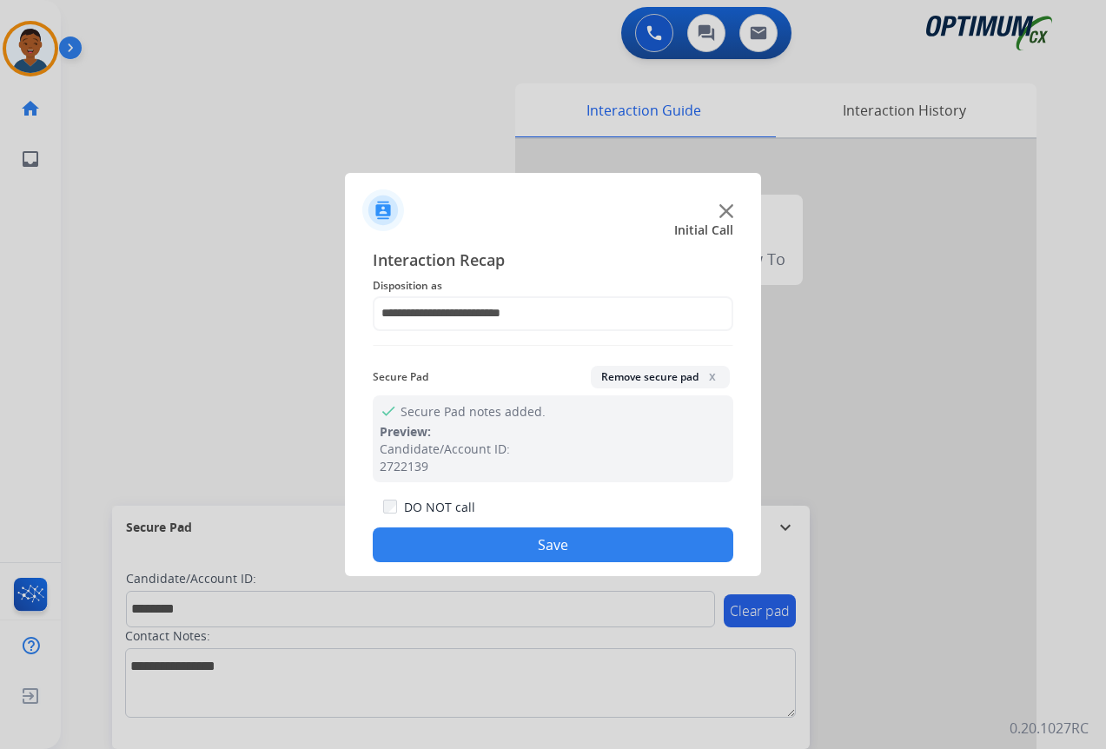
click at [623, 531] on button "Save" at bounding box center [553, 544] width 361 height 35
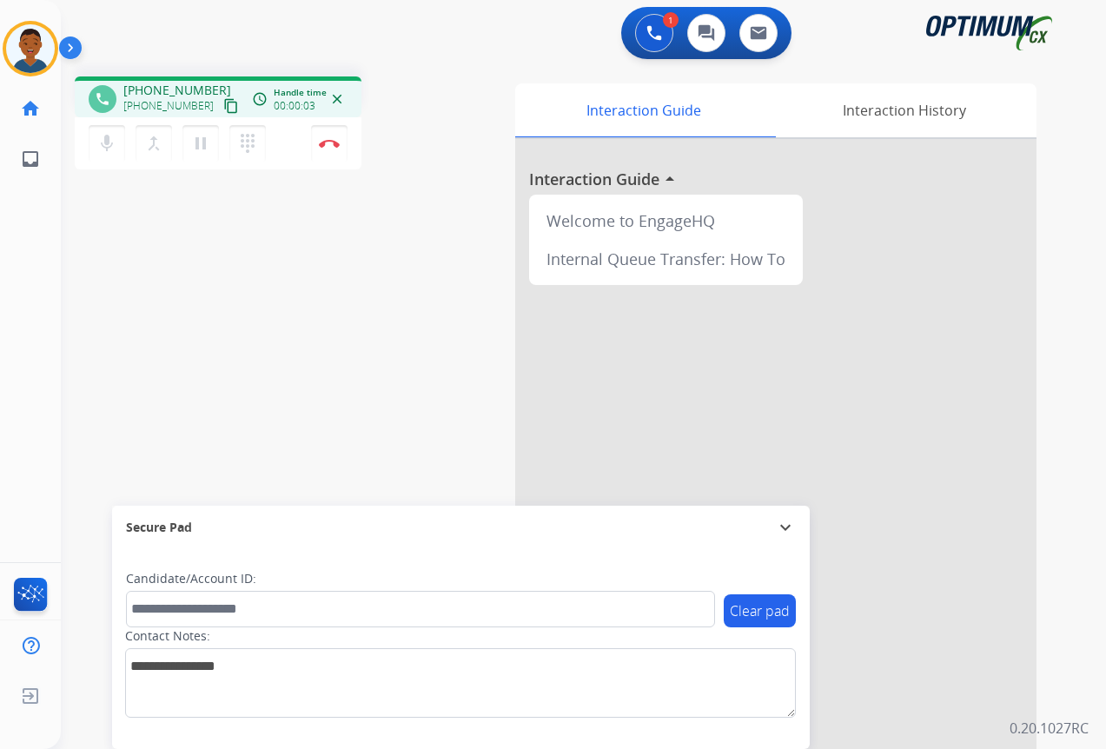
click at [223, 109] on mat-icon "content_copy" at bounding box center [231, 106] width 16 height 16
click at [223, 103] on mat-icon "content_copy" at bounding box center [231, 106] width 16 height 16
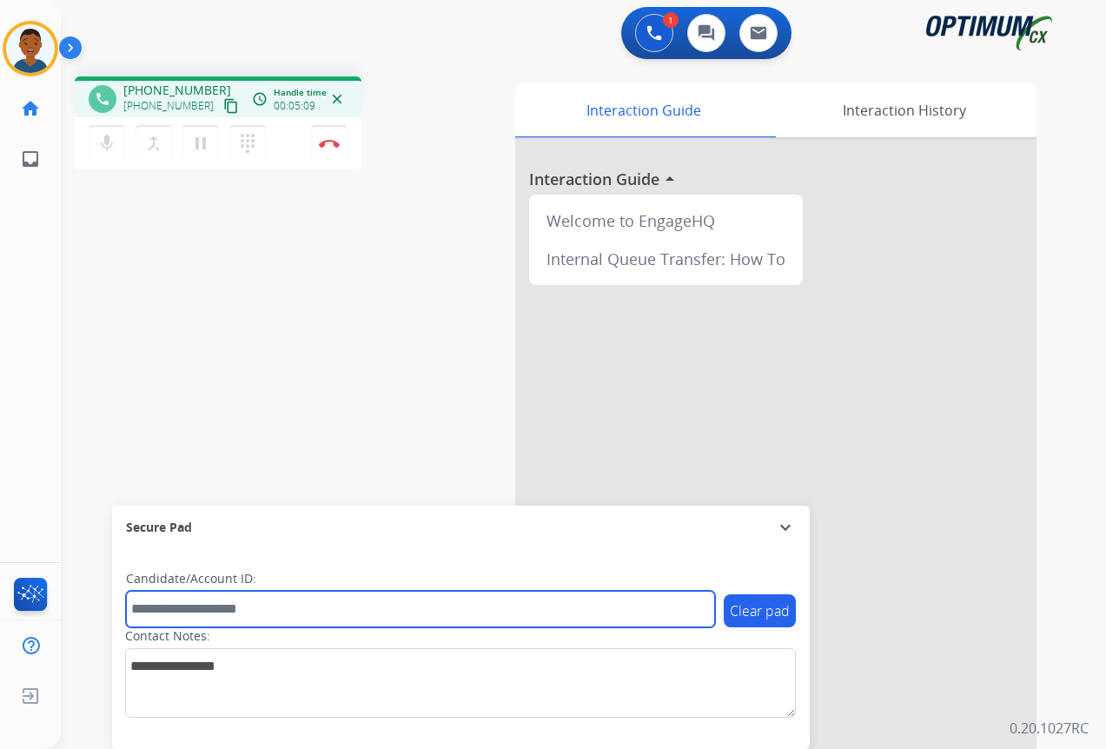
click at [182, 608] on input "text" at bounding box center [420, 609] width 589 height 36
paste input "*******"
type input "*******"
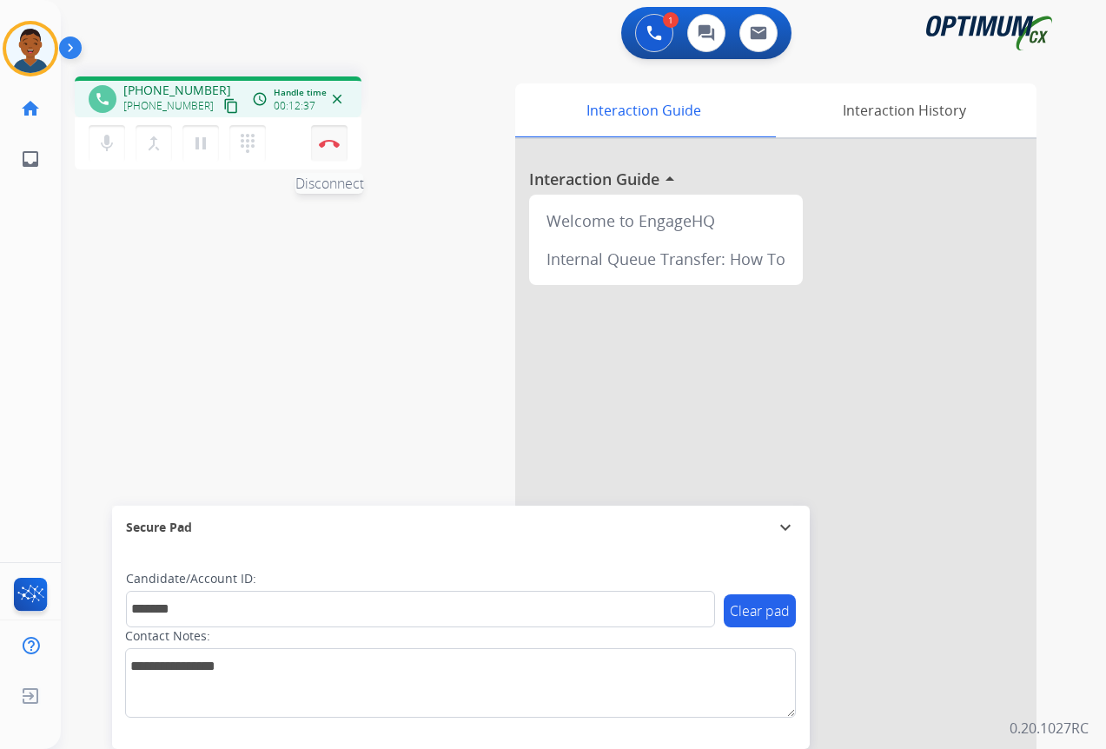
click at [328, 145] on img at bounding box center [329, 143] width 21 height 9
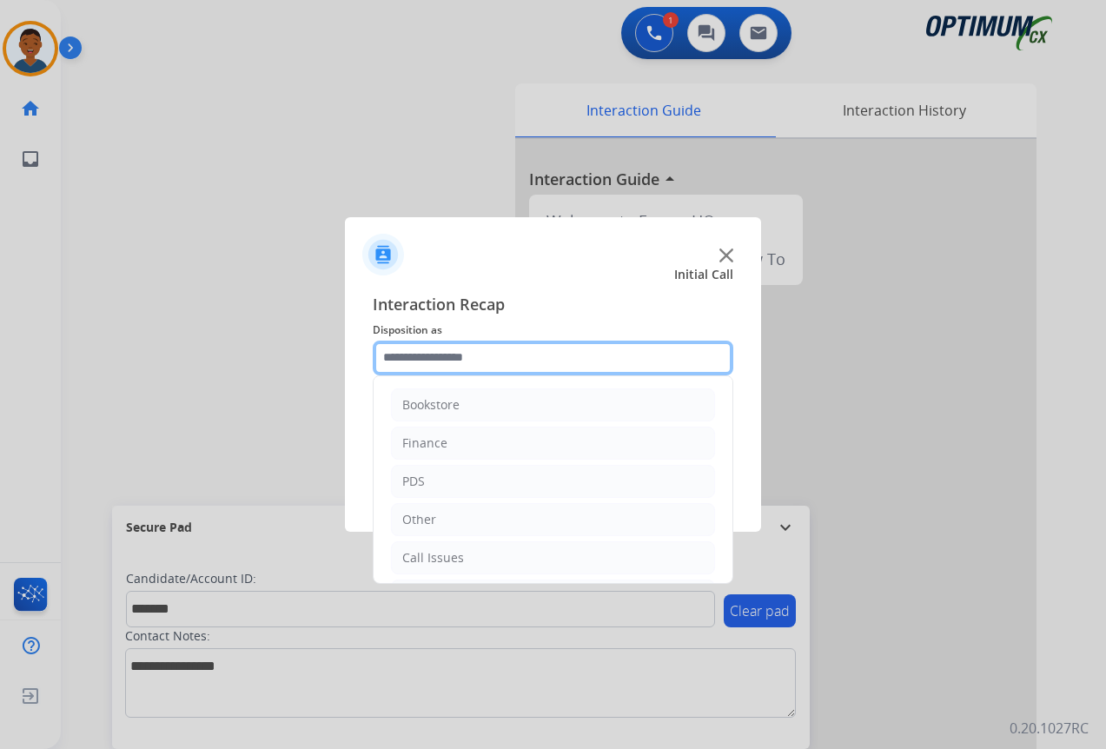
click at [413, 360] on input "text" at bounding box center [553, 358] width 361 height 35
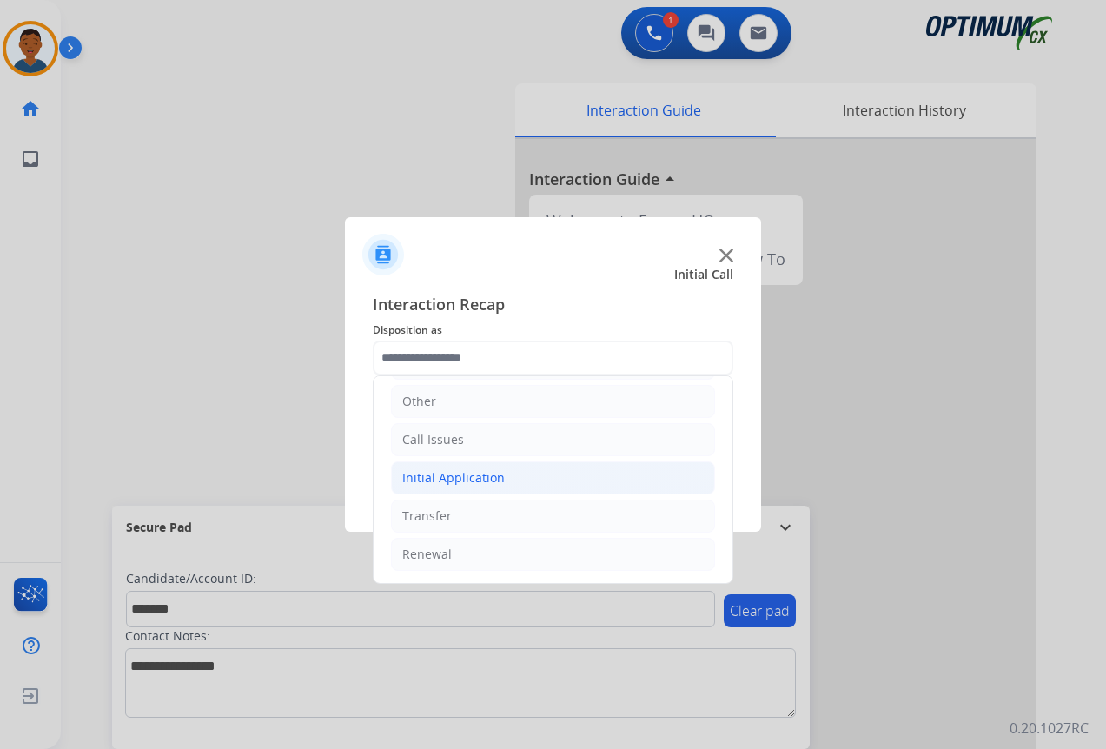
click at [434, 481] on div "Initial Application" at bounding box center [453, 477] width 103 height 17
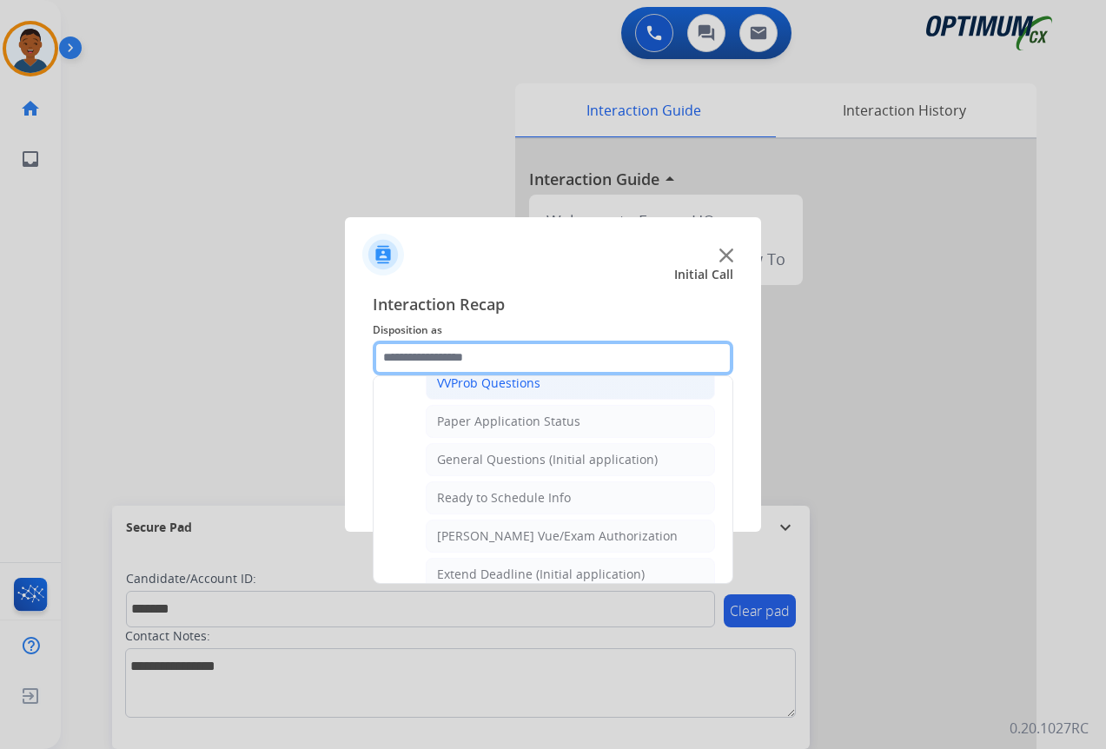
scroll to position [987, 0]
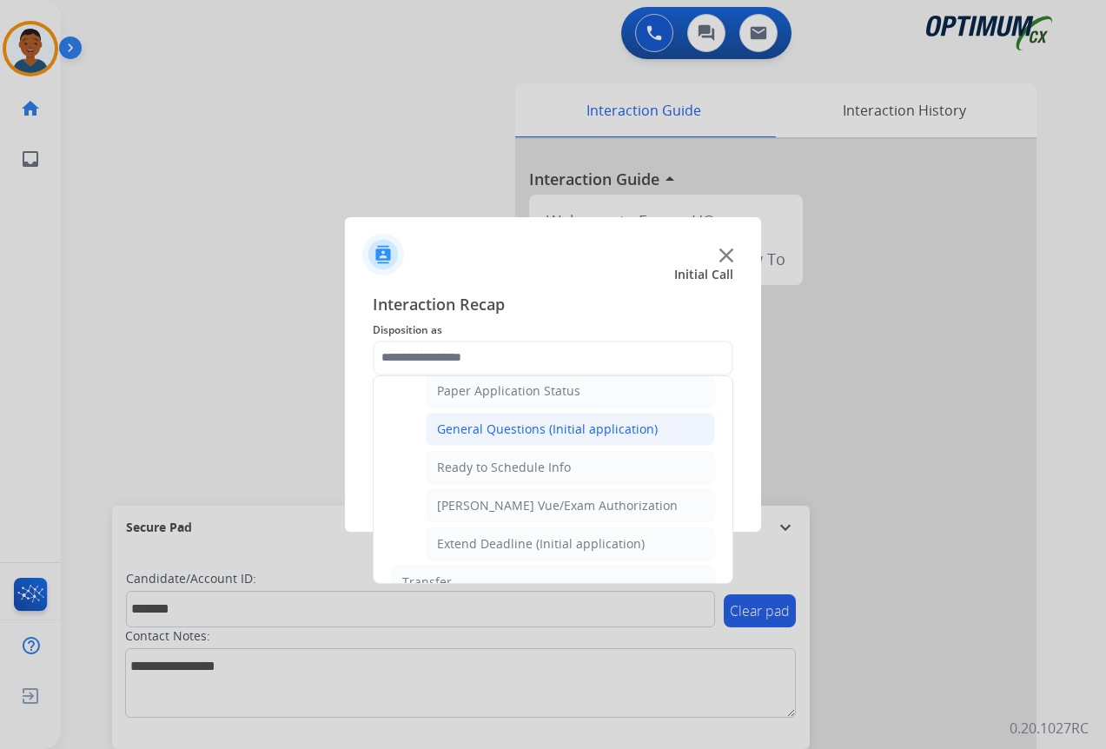
click at [468, 431] on div "General Questions (Initial application)" at bounding box center [547, 429] width 221 height 17
type input "**********"
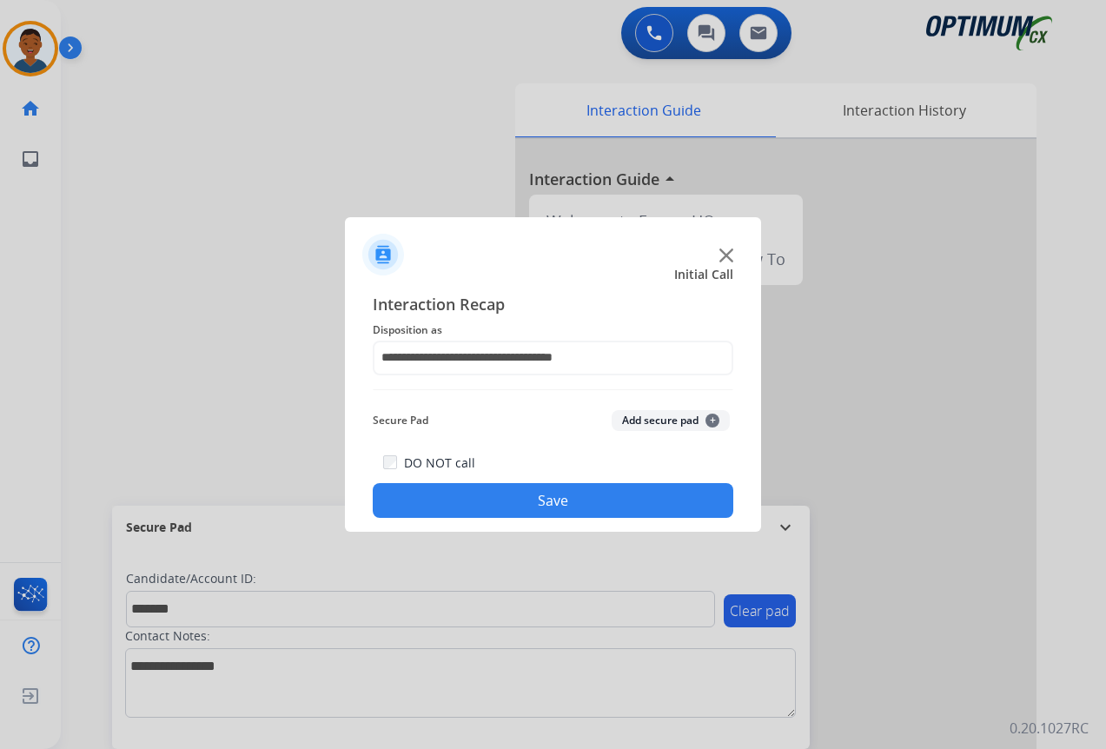
click at [673, 421] on button "Add secure pad +" at bounding box center [671, 420] width 118 height 21
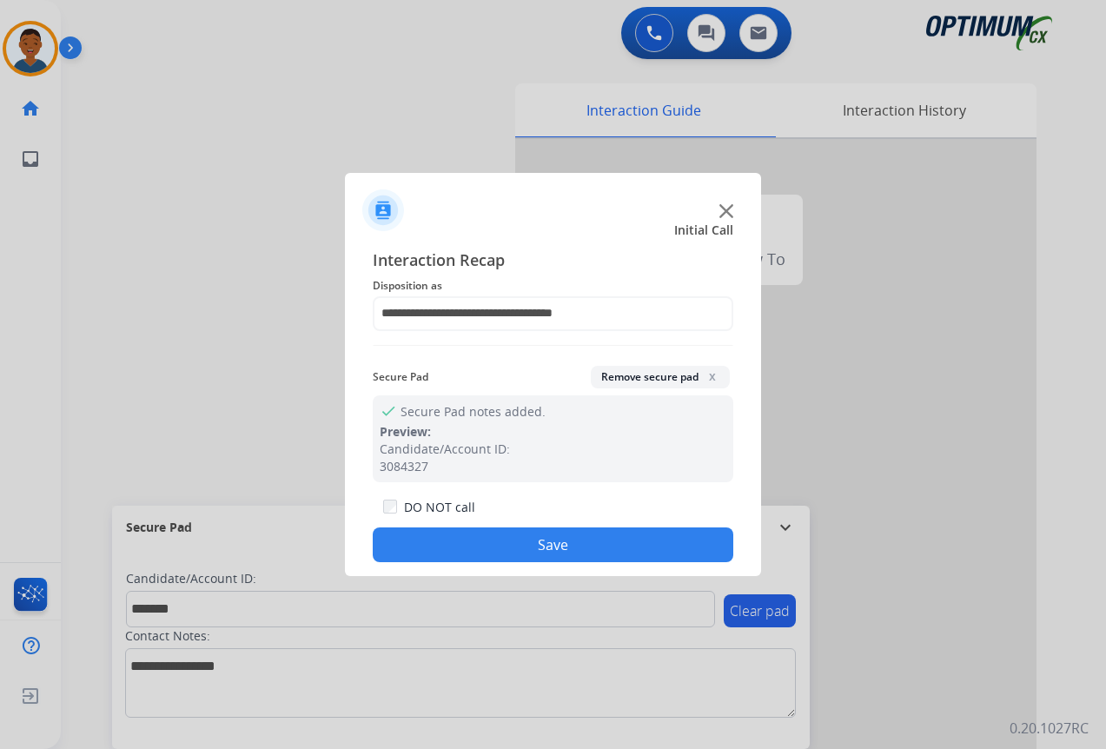
click at [580, 548] on button "Save" at bounding box center [553, 544] width 361 height 35
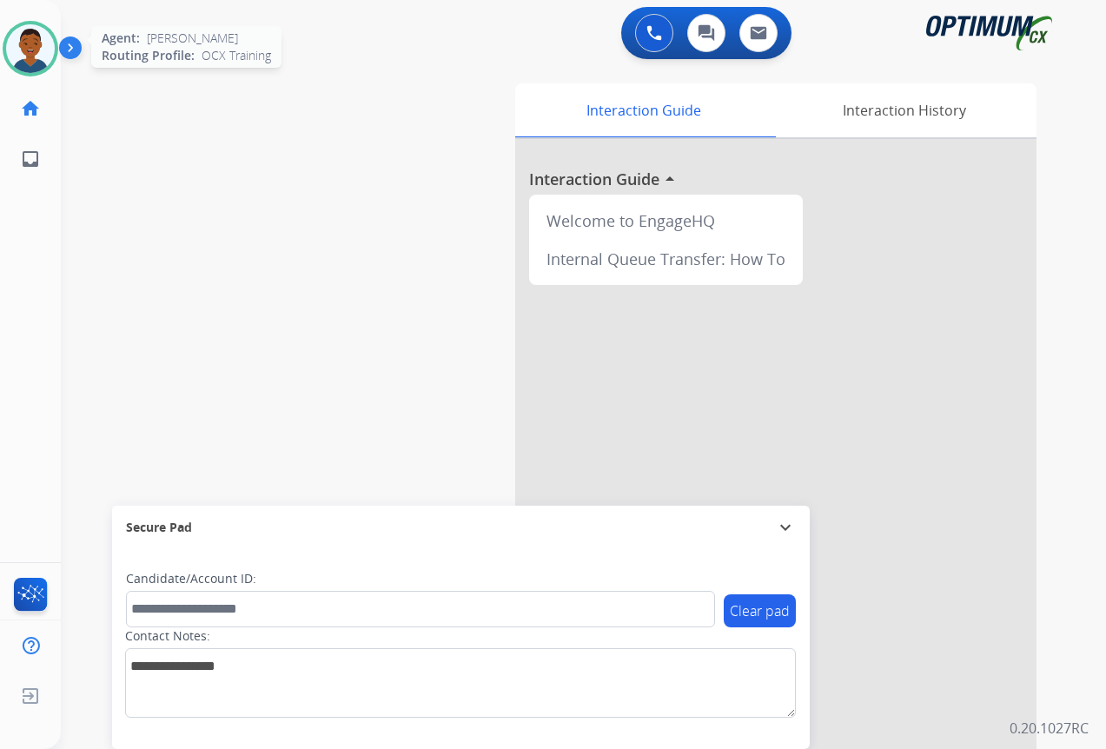
click at [31, 52] on img at bounding box center [30, 48] width 49 height 49
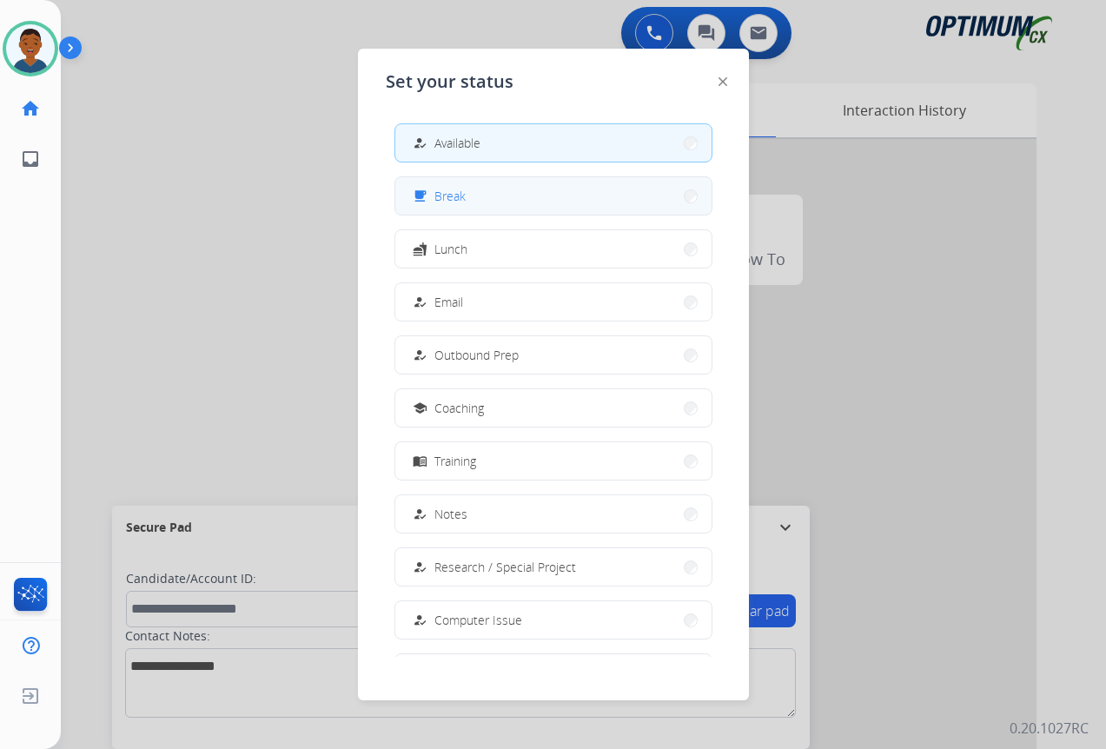
click at [454, 199] on span "Break" at bounding box center [449, 196] width 31 height 18
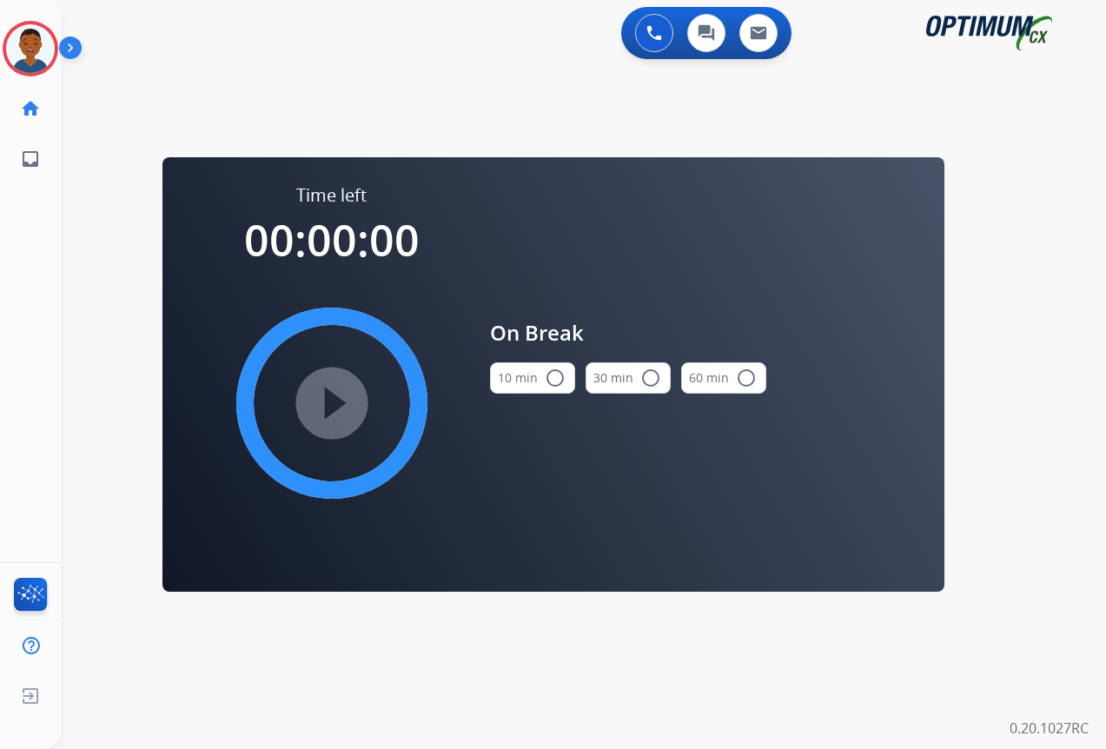
click at [553, 377] on mat-icon "radio_button_unchecked" at bounding box center [555, 378] width 21 height 21
click at [334, 394] on mat-icon "play_circle_filled" at bounding box center [331, 403] width 21 height 21
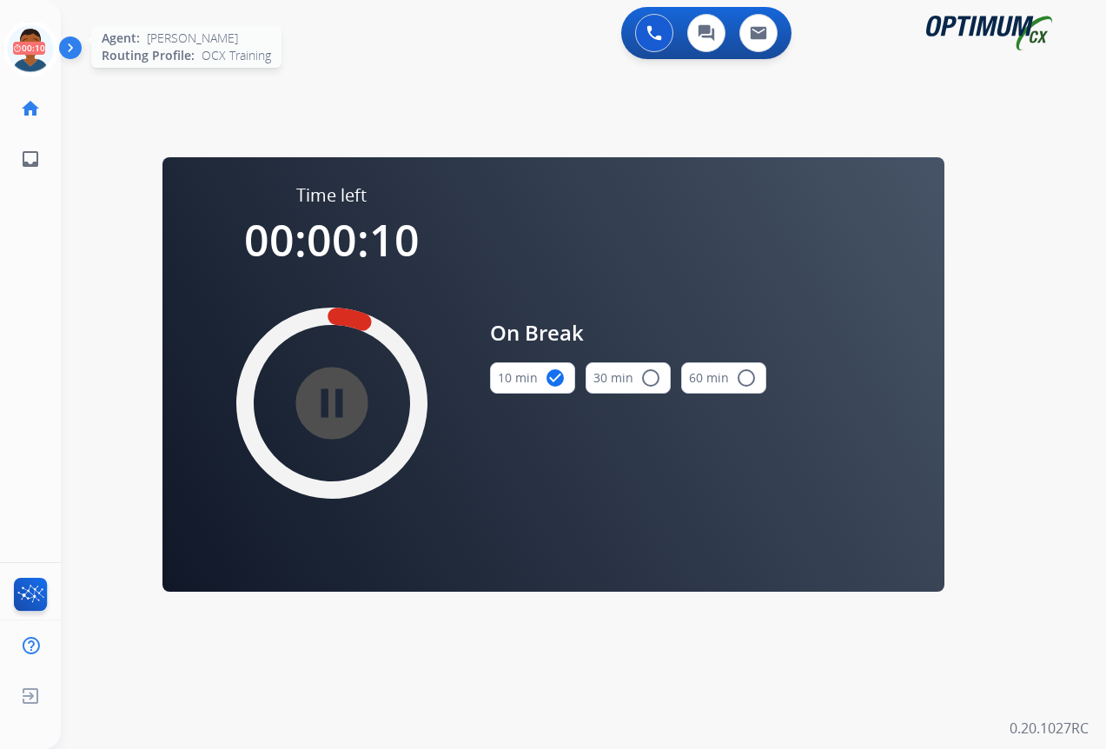
click at [23, 52] on icon at bounding box center [31, 49] width 56 height 56
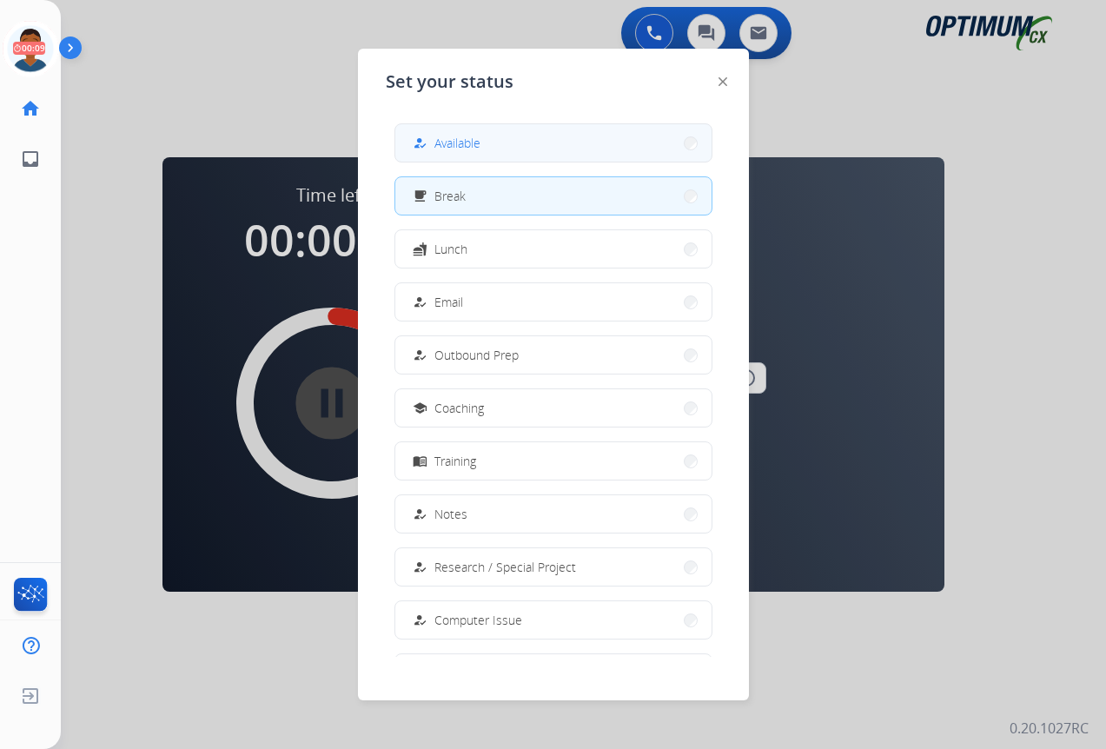
click at [455, 139] on span "Available" at bounding box center [457, 143] width 46 height 18
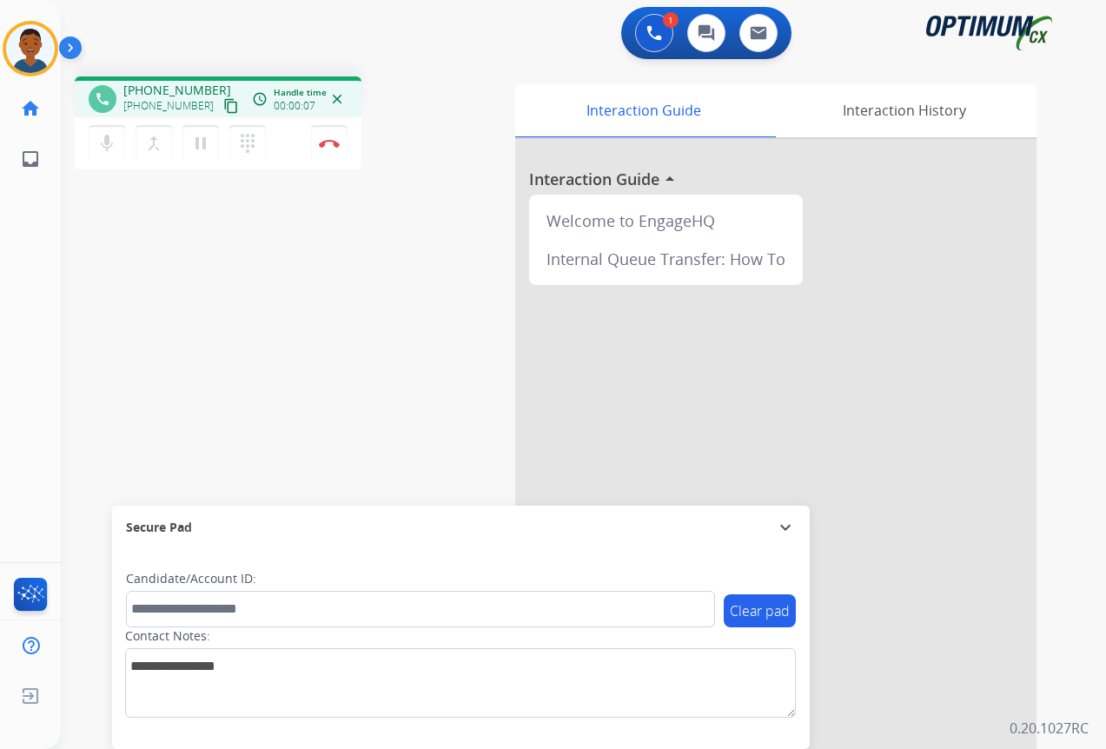
click at [223, 105] on mat-icon "content_copy" at bounding box center [231, 106] width 16 height 16
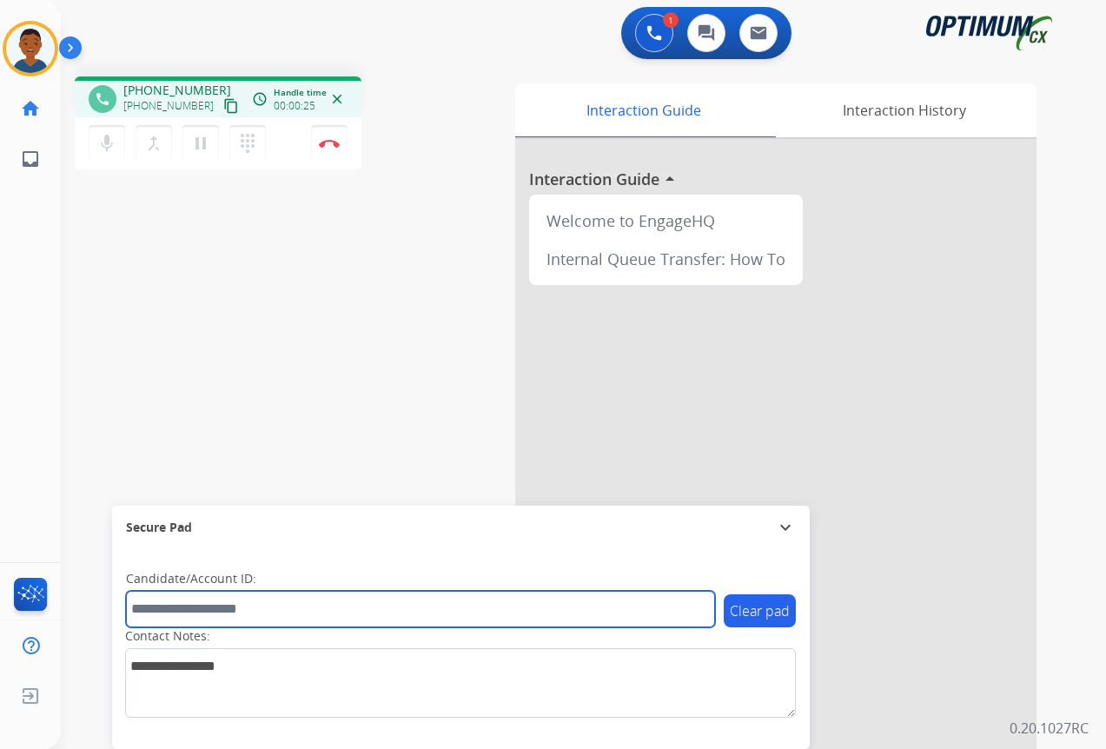
click at [192, 607] on input "text" at bounding box center [420, 609] width 589 height 36
paste input "*******"
type input "*******"
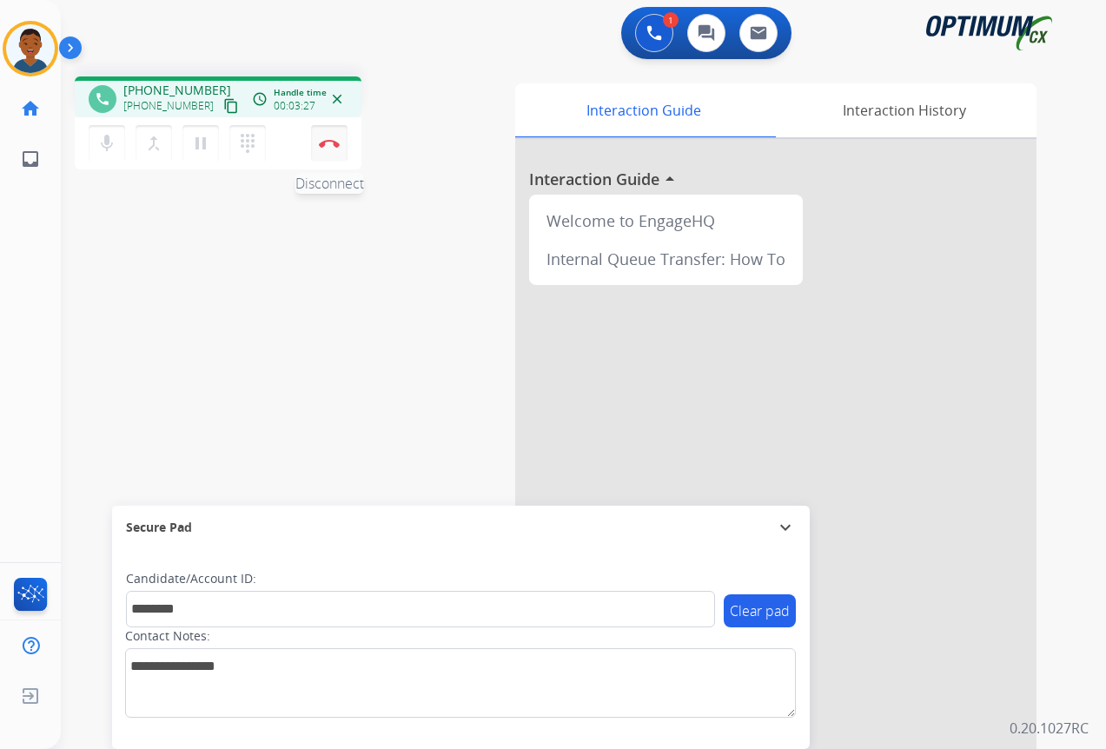
click at [335, 149] on button "Disconnect" at bounding box center [329, 143] width 36 height 36
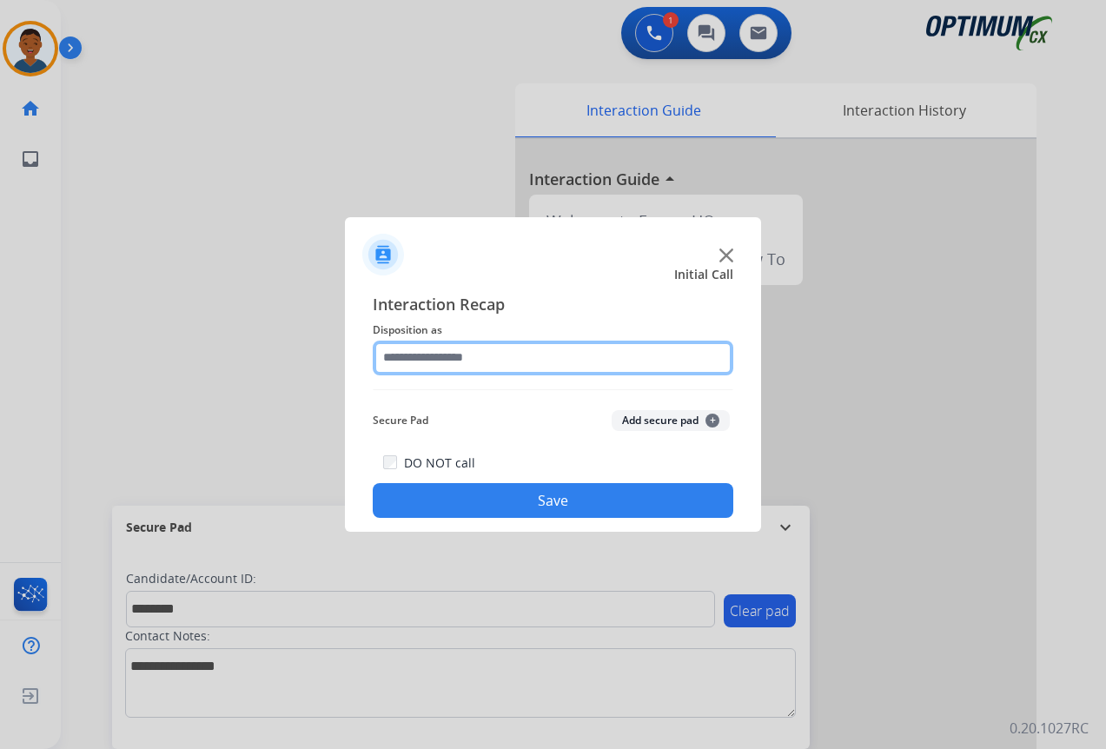
click at [426, 360] on input "text" at bounding box center [553, 358] width 361 height 35
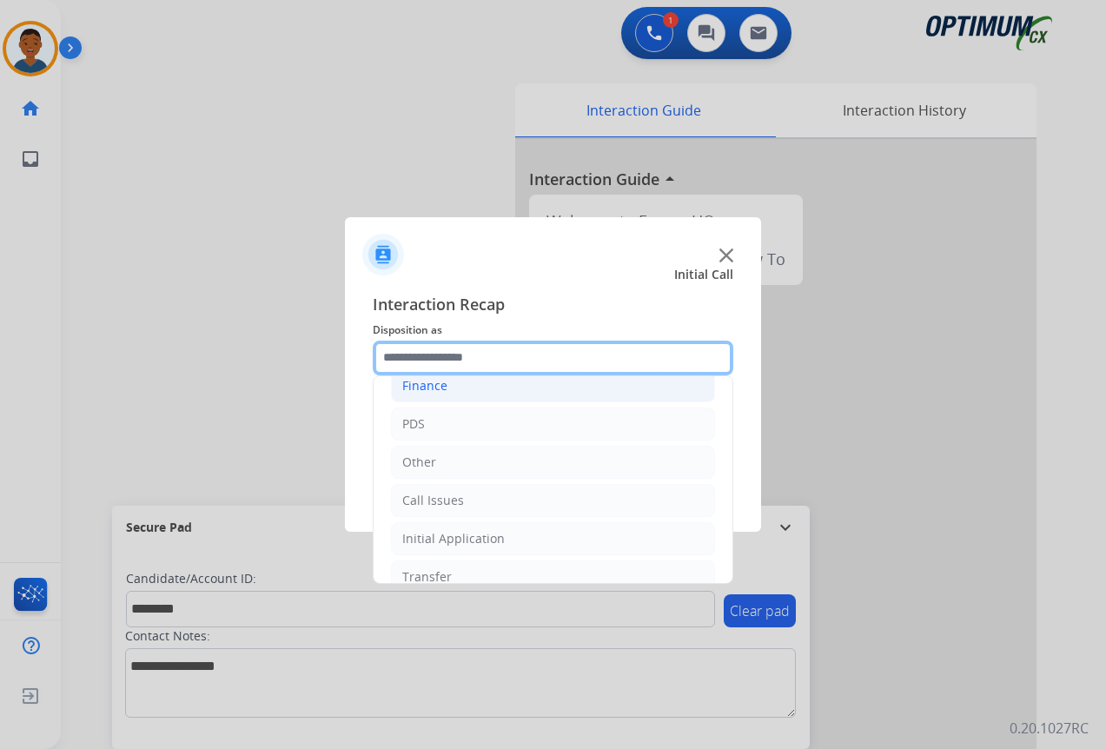
scroll to position [118, 0]
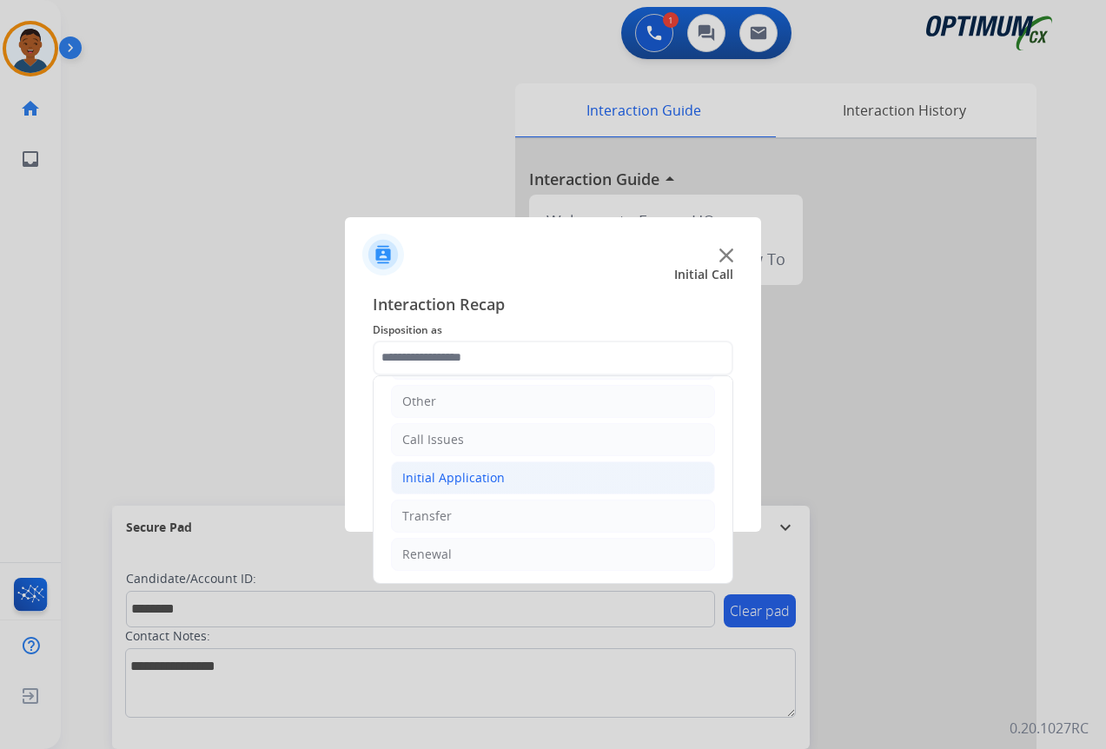
click at [420, 474] on div "Initial Application" at bounding box center [453, 477] width 103 height 17
click at [419, 474] on div "Initial Application" at bounding box center [453, 477] width 103 height 17
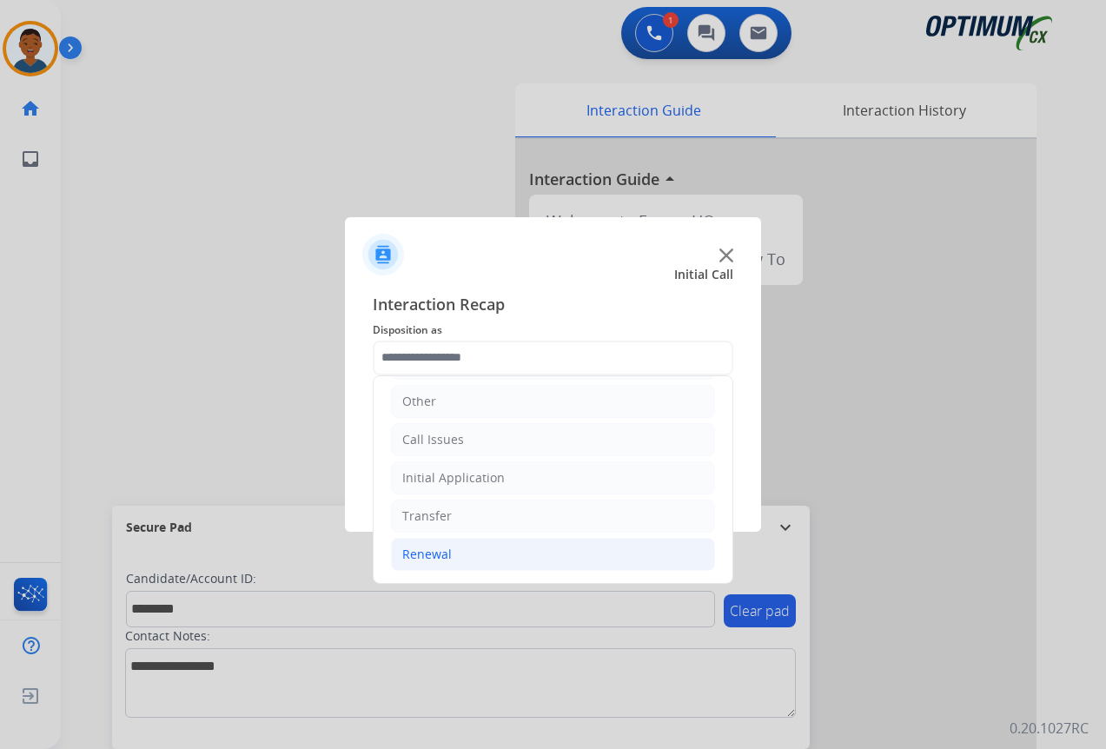
click at [414, 548] on div "Renewal" at bounding box center [427, 554] width 50 height 17
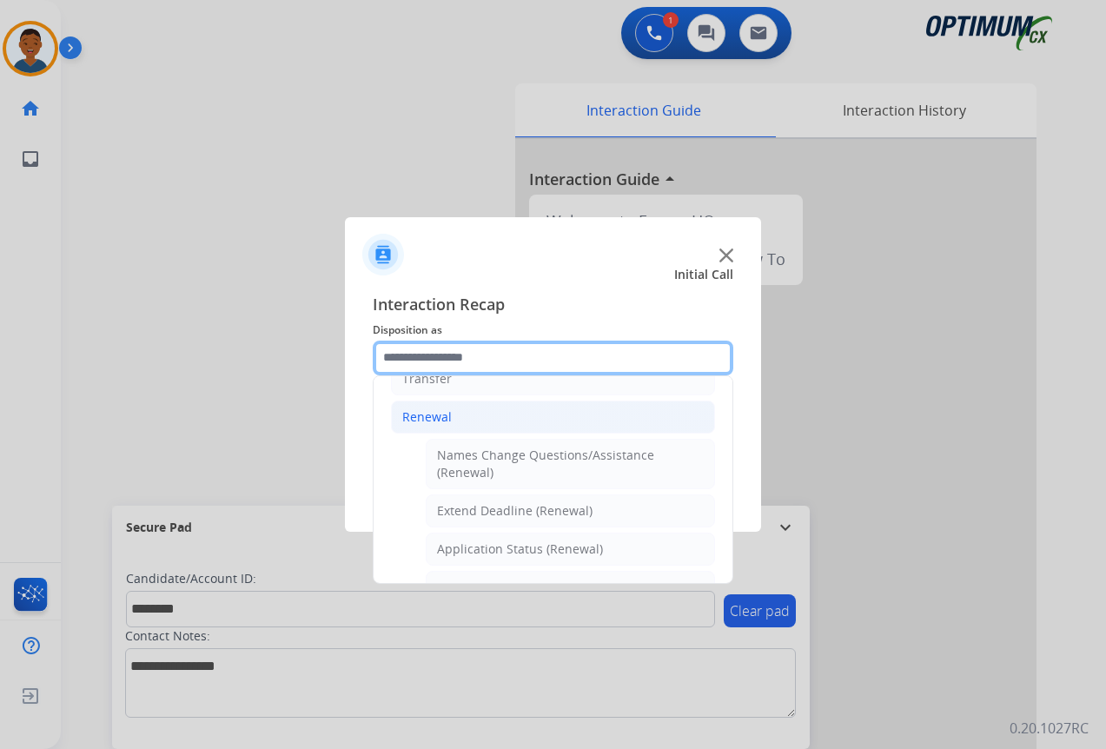
scroll to position [292, 0]
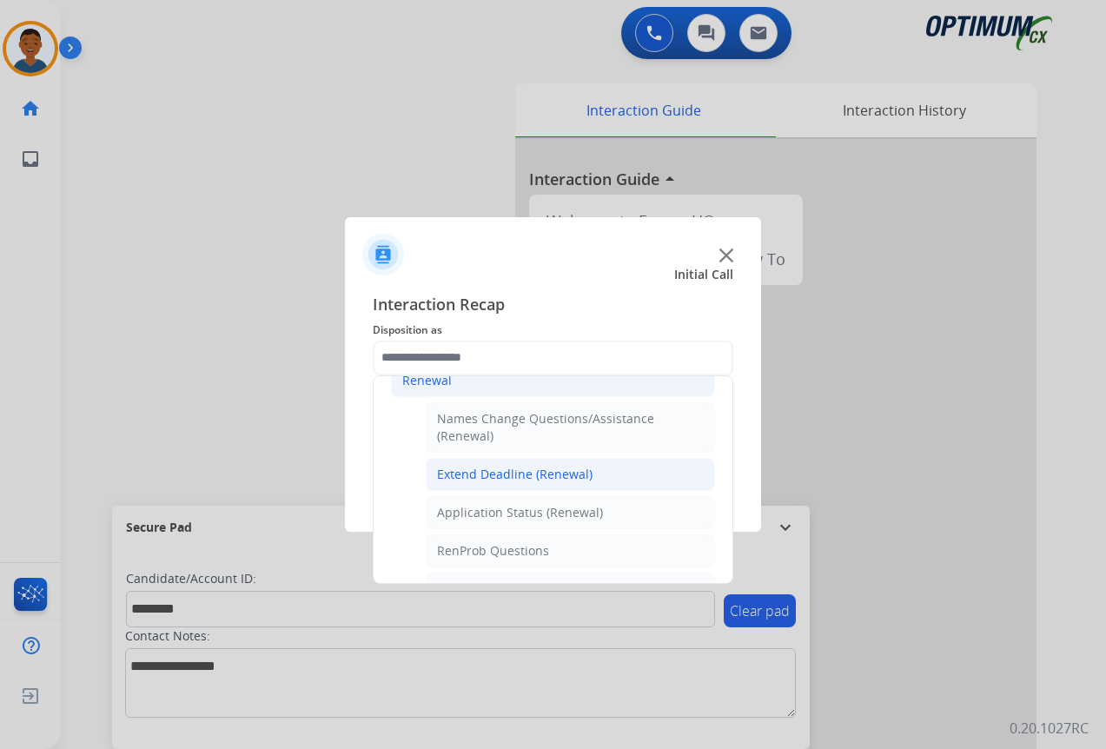
click at [480, 475] on div "Extend Deadline (Renewal)" at bounding box center [515, 474] width 156 height 17
type input "**********"
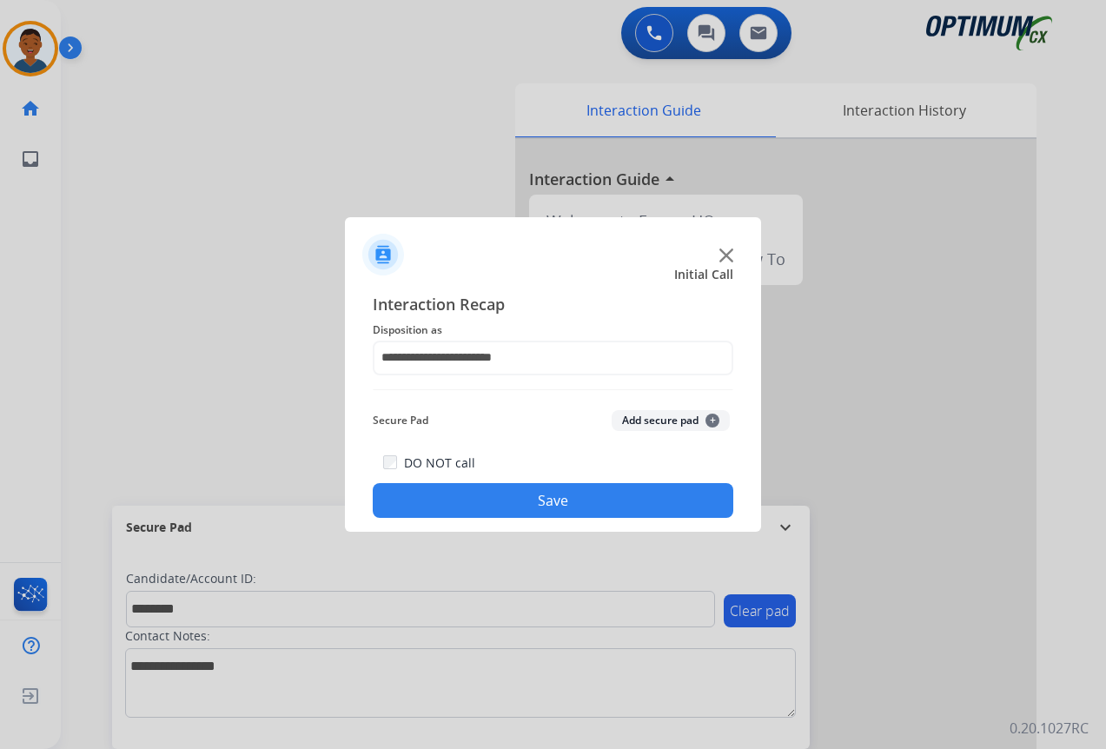
click at [633, 426] on button "Add secure pad +" at bounding box center [671, 420] width 118 height 21
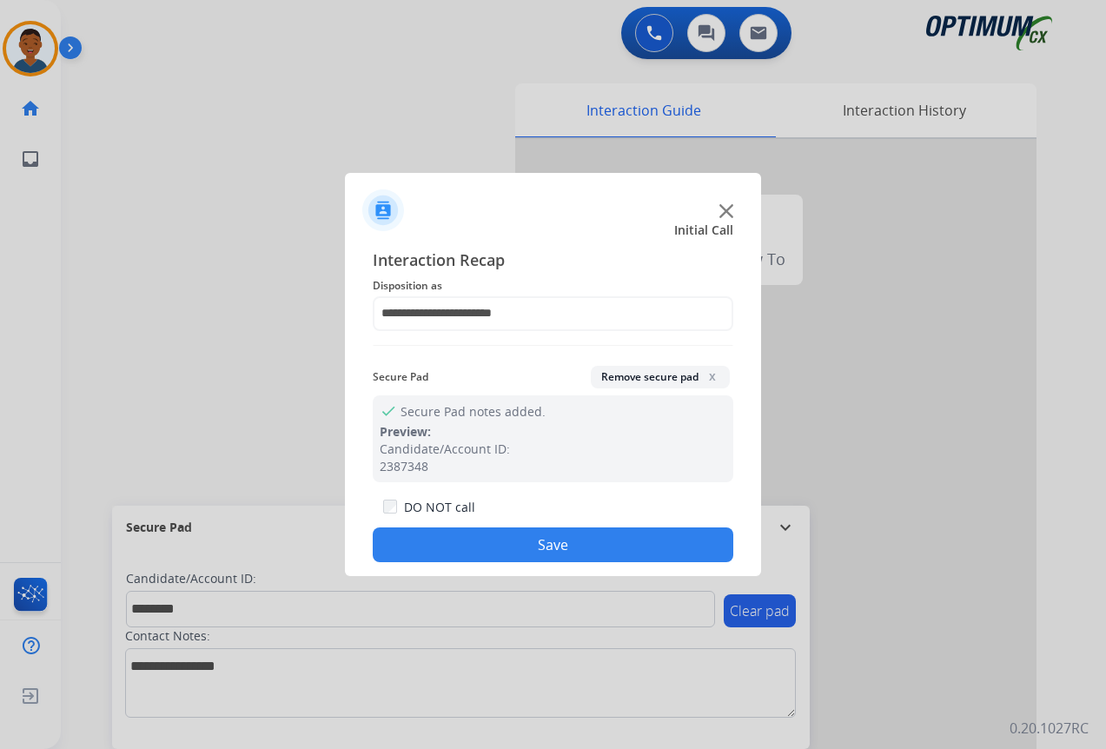
click at [586, 538] on button "Save" at bounding box center [553, 544] width 361 height 35
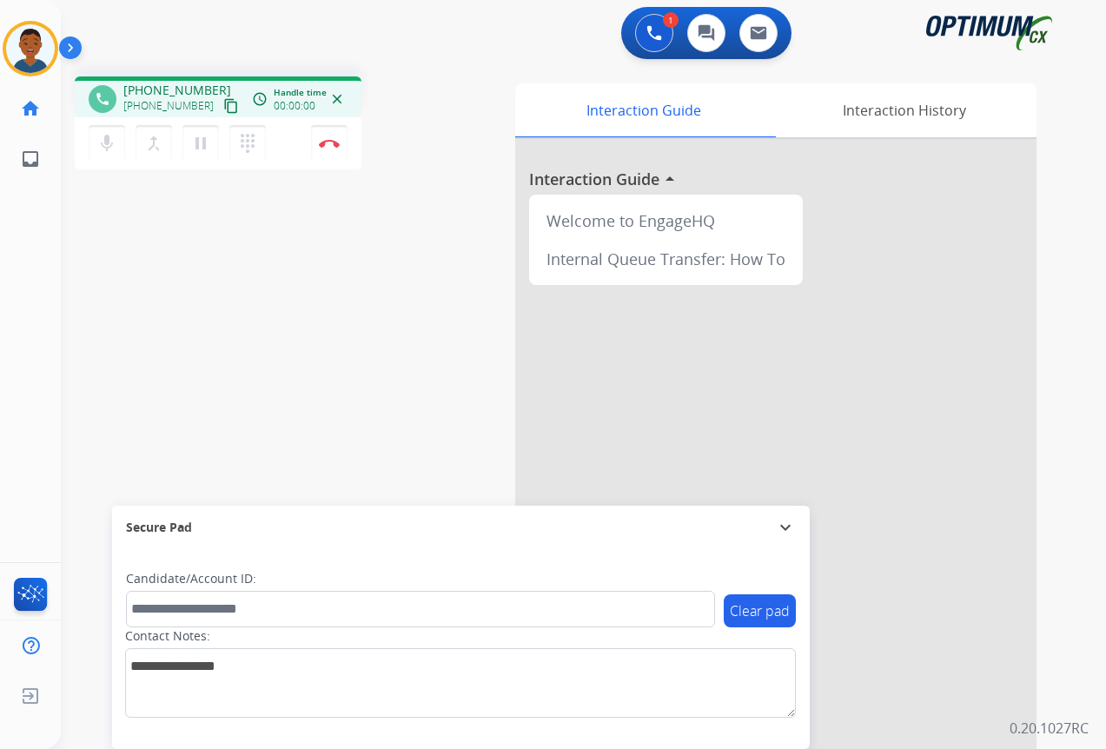
click at [223, 109] on mat-icon "content_copy" at bounding box center [231, 106] width 16 height 16
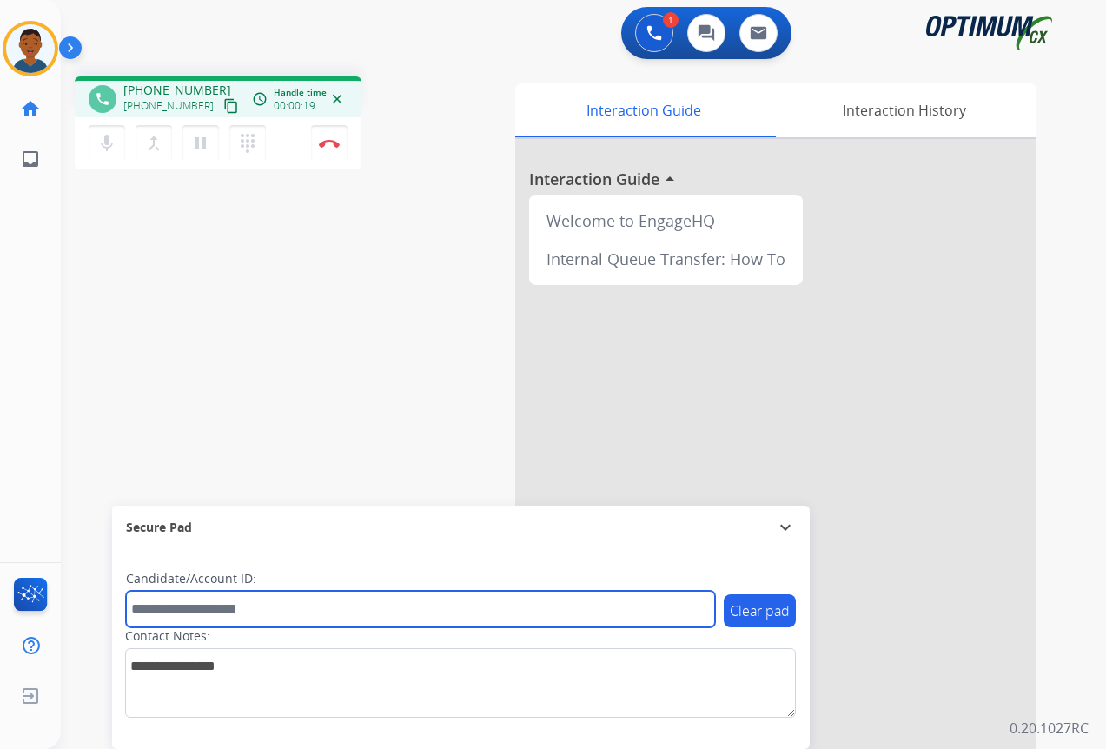
click at [222, 605] on input "text" at bounding box center [420, 609] width 589 height 36
paste input "*******"
type input "*******"
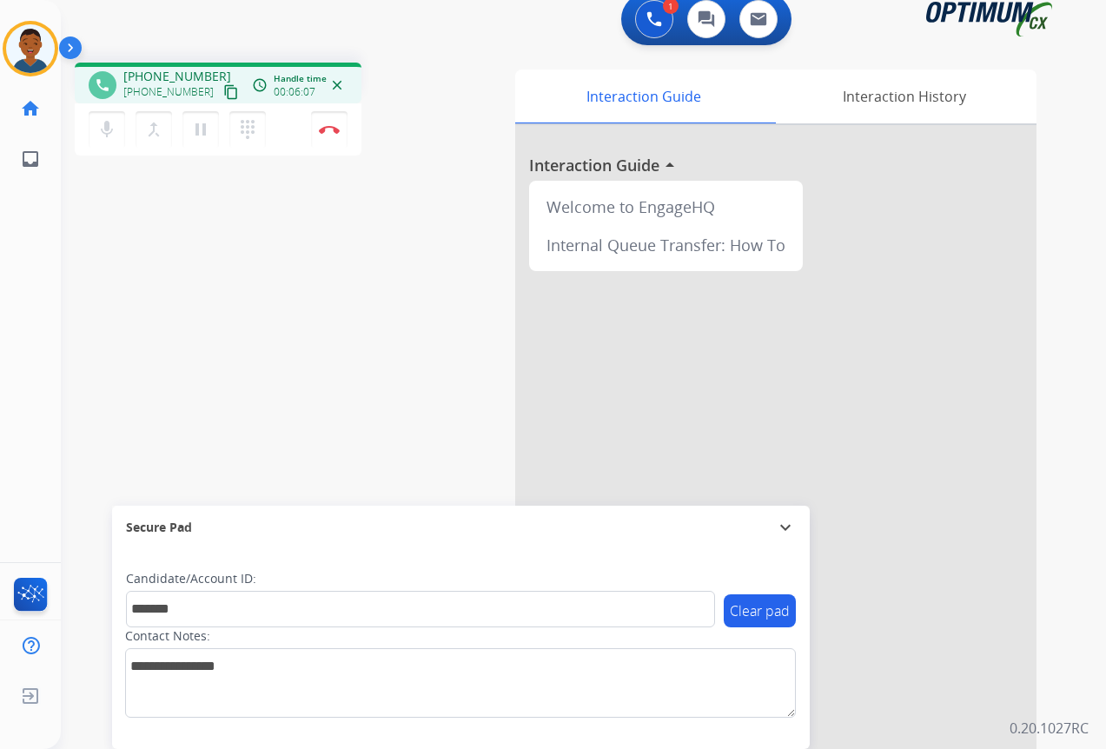
scroll to position [0, 0]
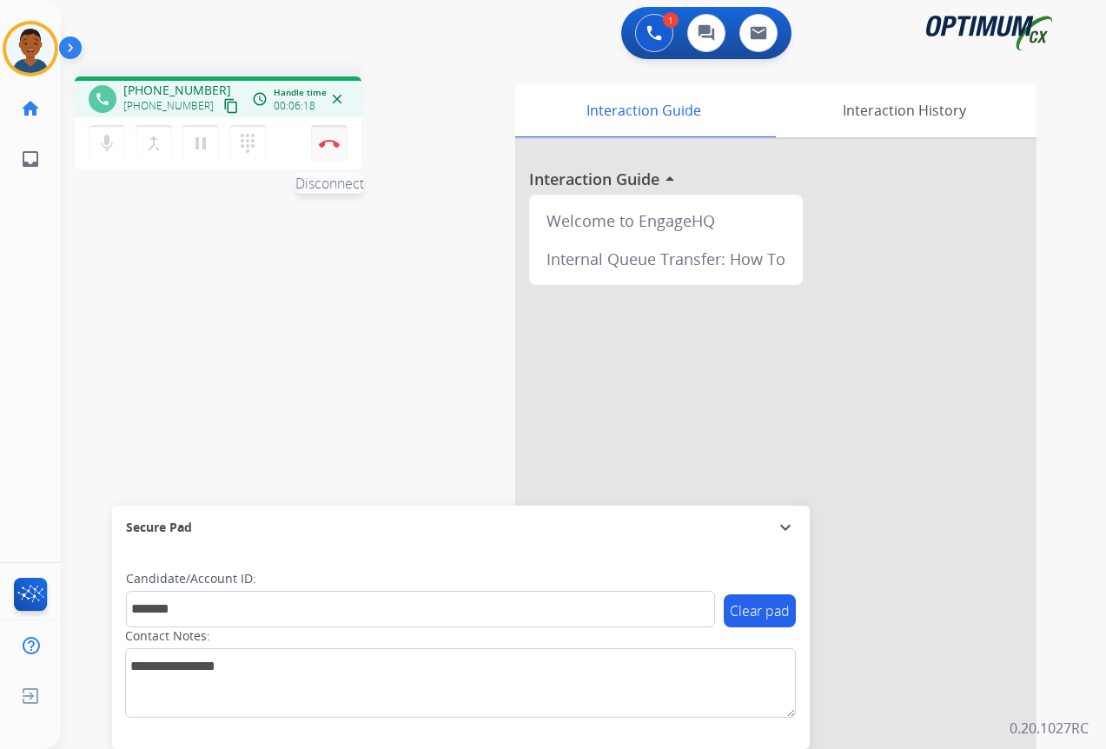
click at [327, 141] on img at bounding box center [329, 143] width 21 height 9
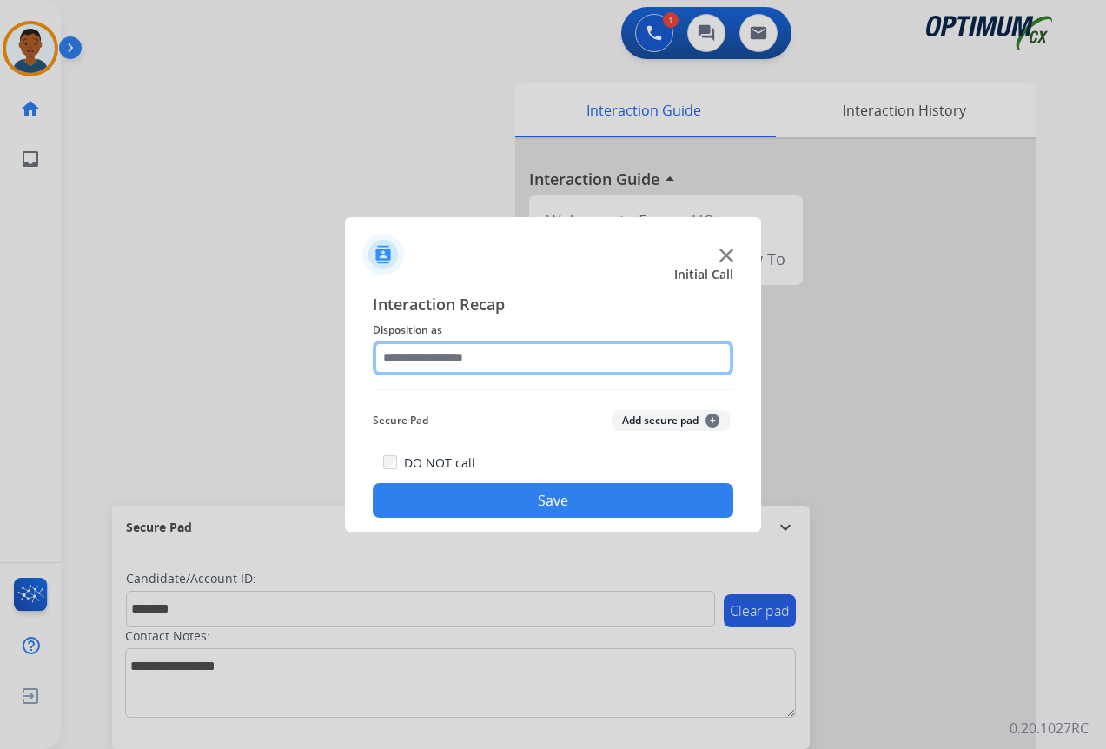
click at [423, 355] on input "text" at bounding box center [553, 358] width 361 height 35
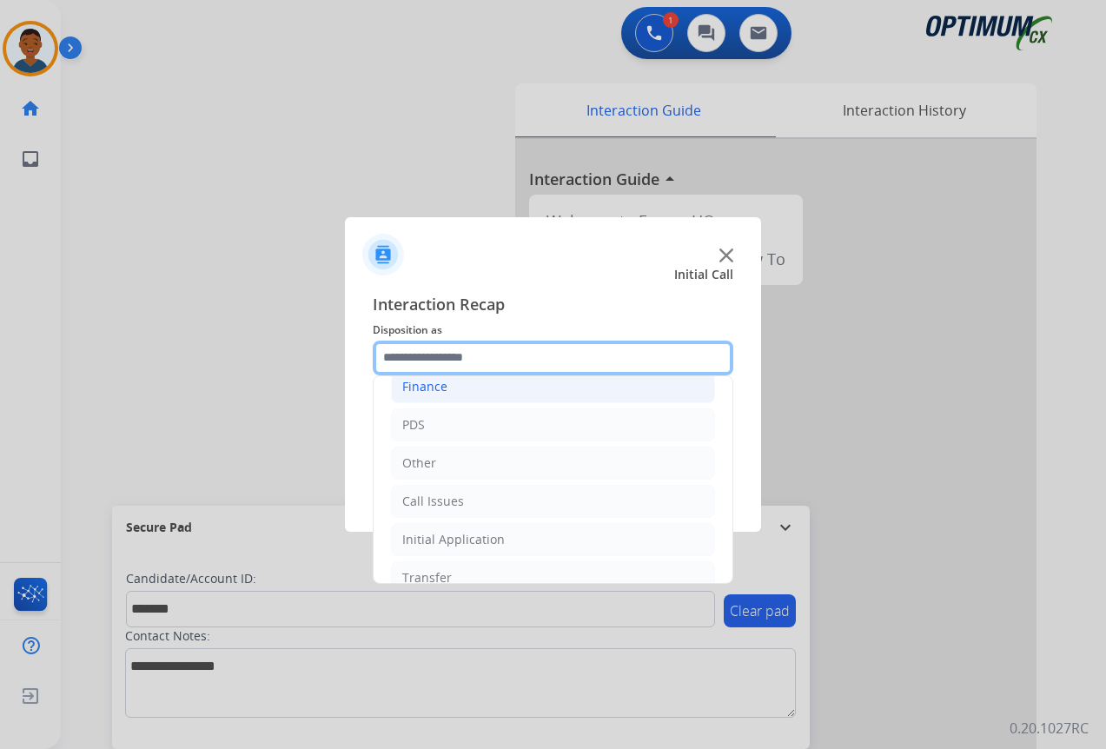
scroll to position [118, 0]
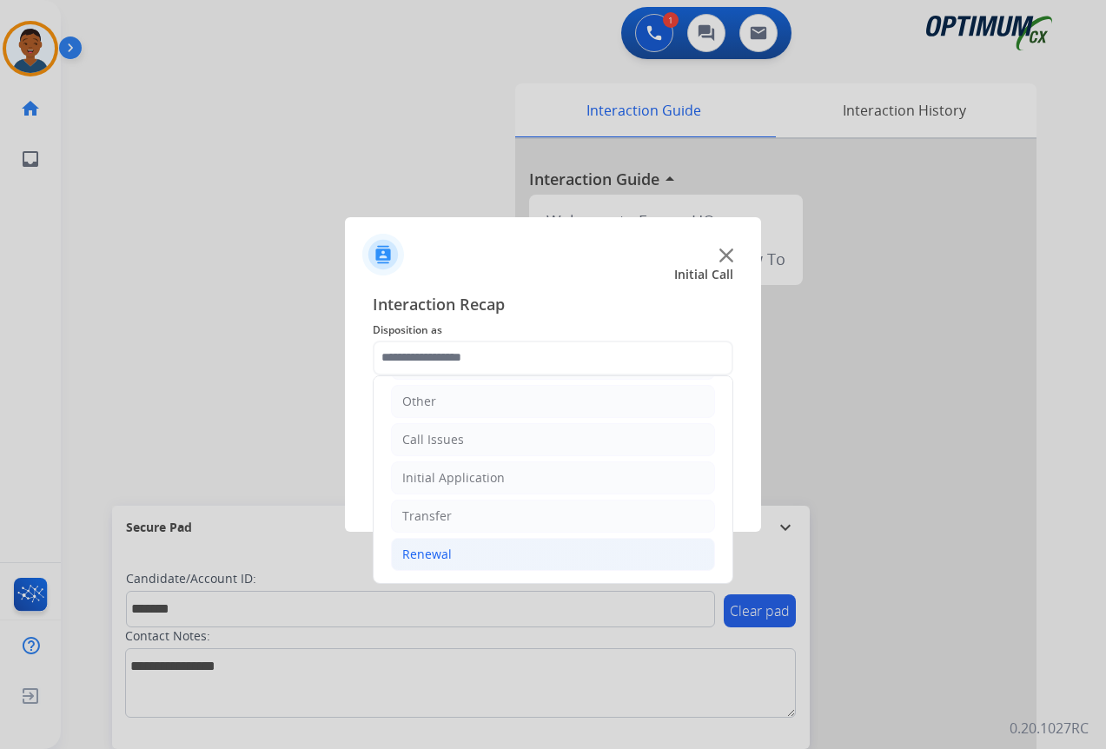
click at [425, 551] on div "Renewal" at bounding box center [427, 554] width 50 height 17
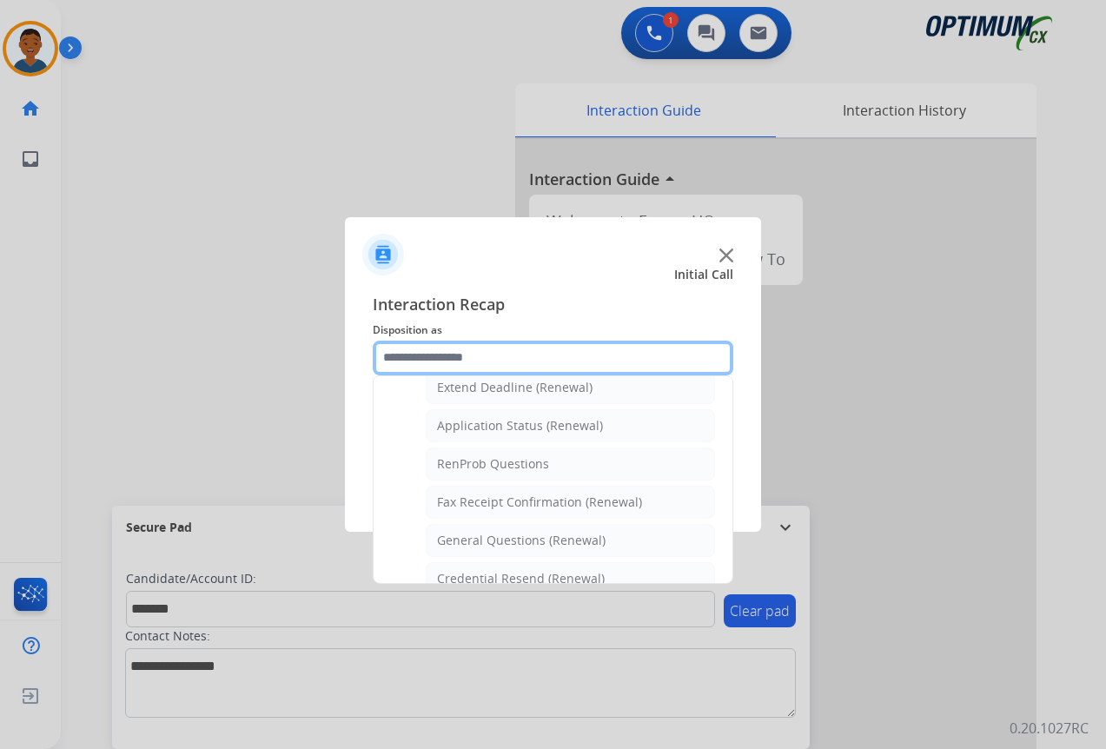
scroll to position [466, 0]
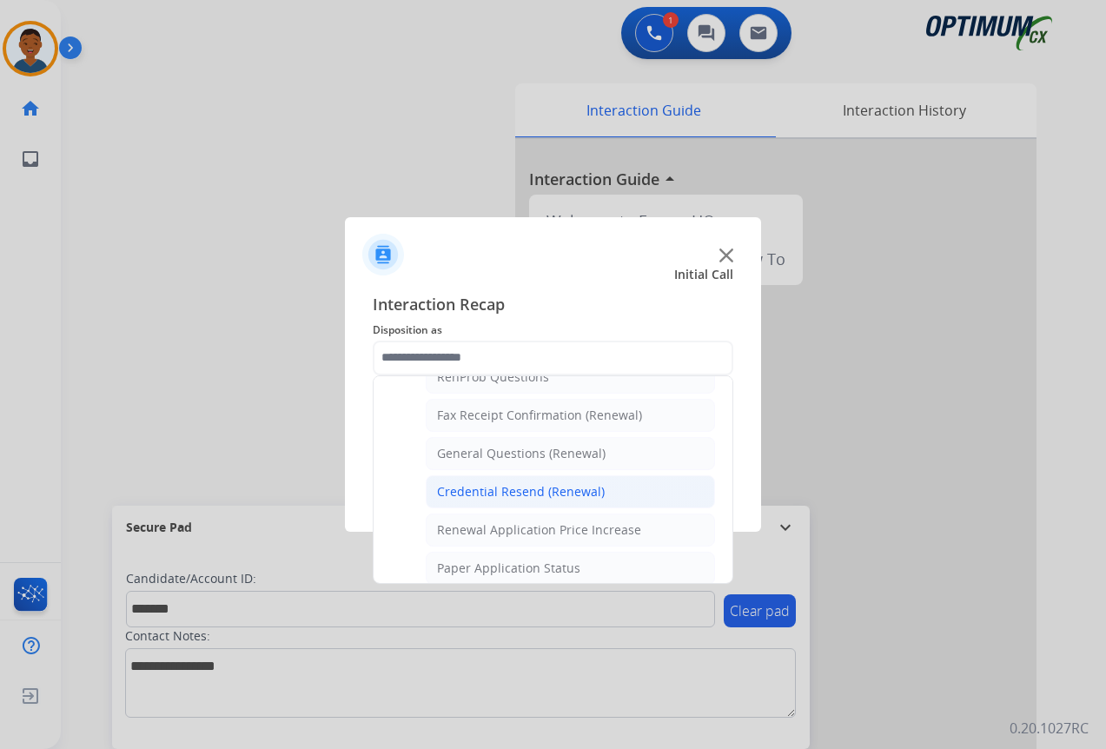
click at [471, 490] on div "Credential Resend (Renewal)" at bounding box center [521, 491] width 168 height 17
type input "**********"
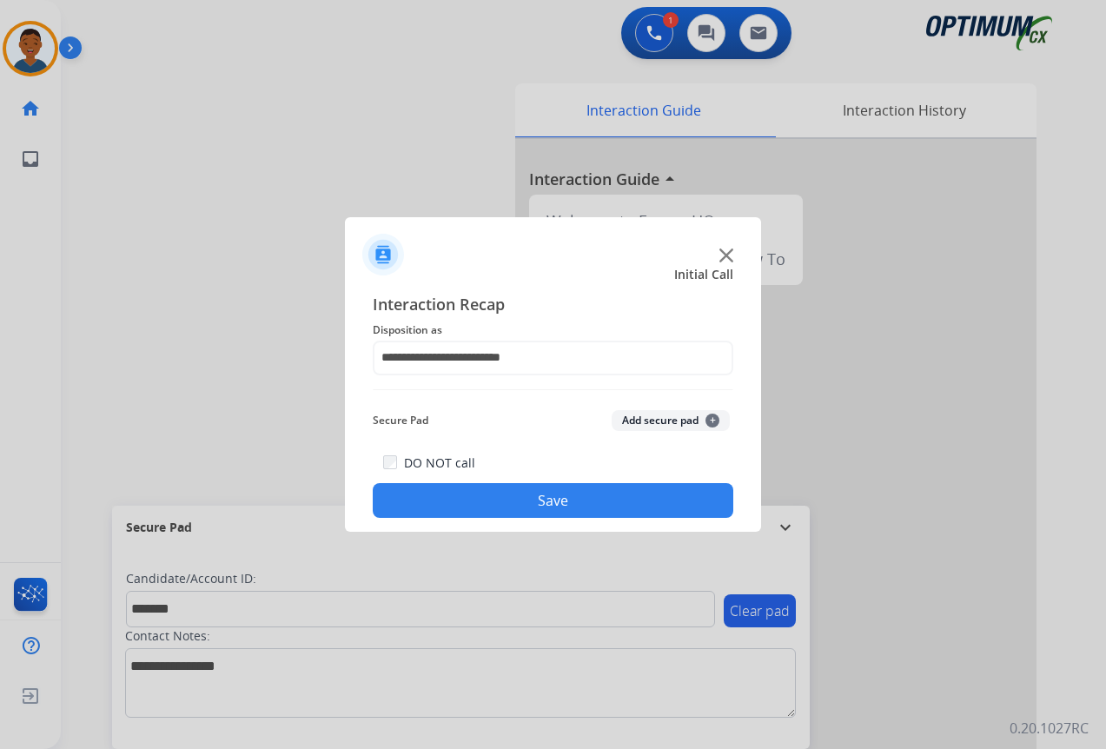
drag, startPoint x: 585, startPoint y: 491, endPoint x: 589, endPoint y: 504, distance: 13.7
click at [585, 492] on button "Save" at bounding box center [553, 500] width 361 height 35
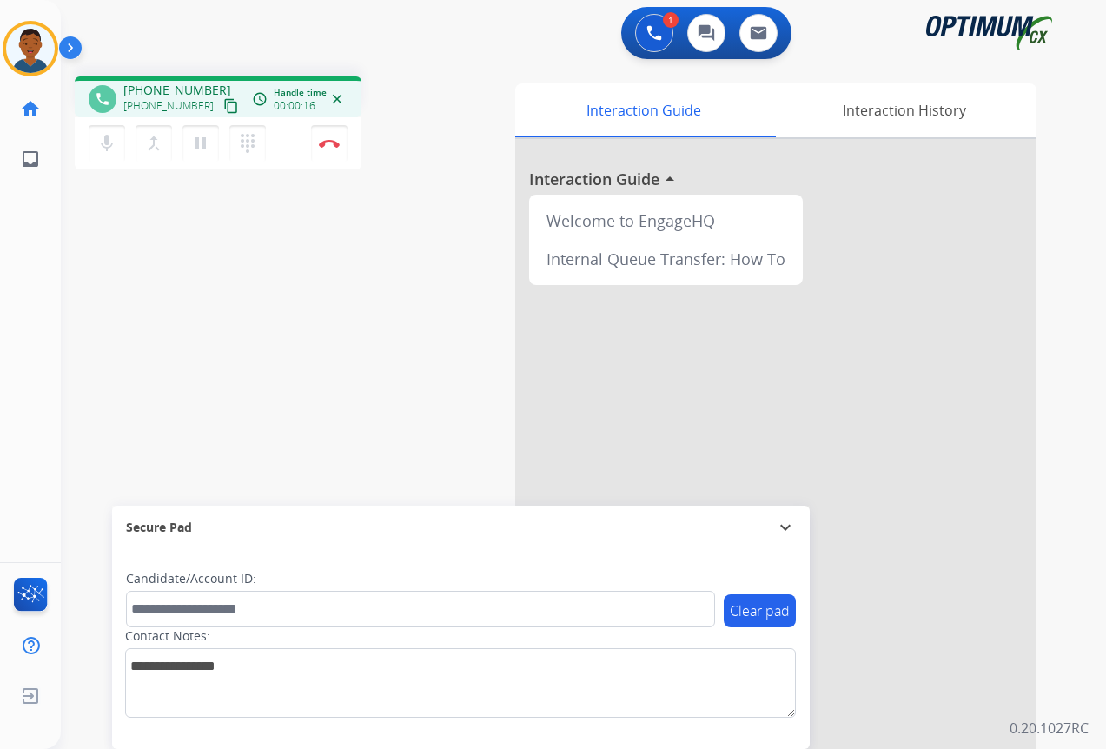
click at [223, 105] on mat-icon "content_copy" at bounding box center [231, 106] width 16 height 16
click at [333, 151] on button "Disconnect" at bounding box center [329, 143] width 36 height 36
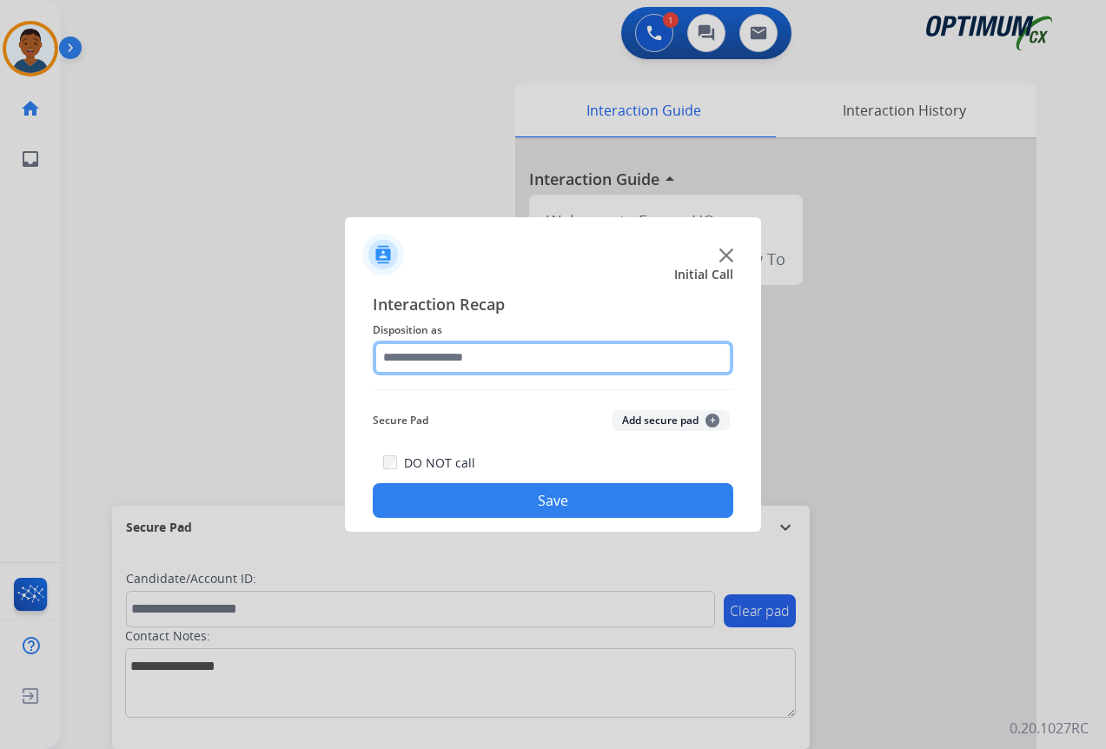
click at [399, 352] on input "text" at bounding box center [553, 358] width 361 height 35
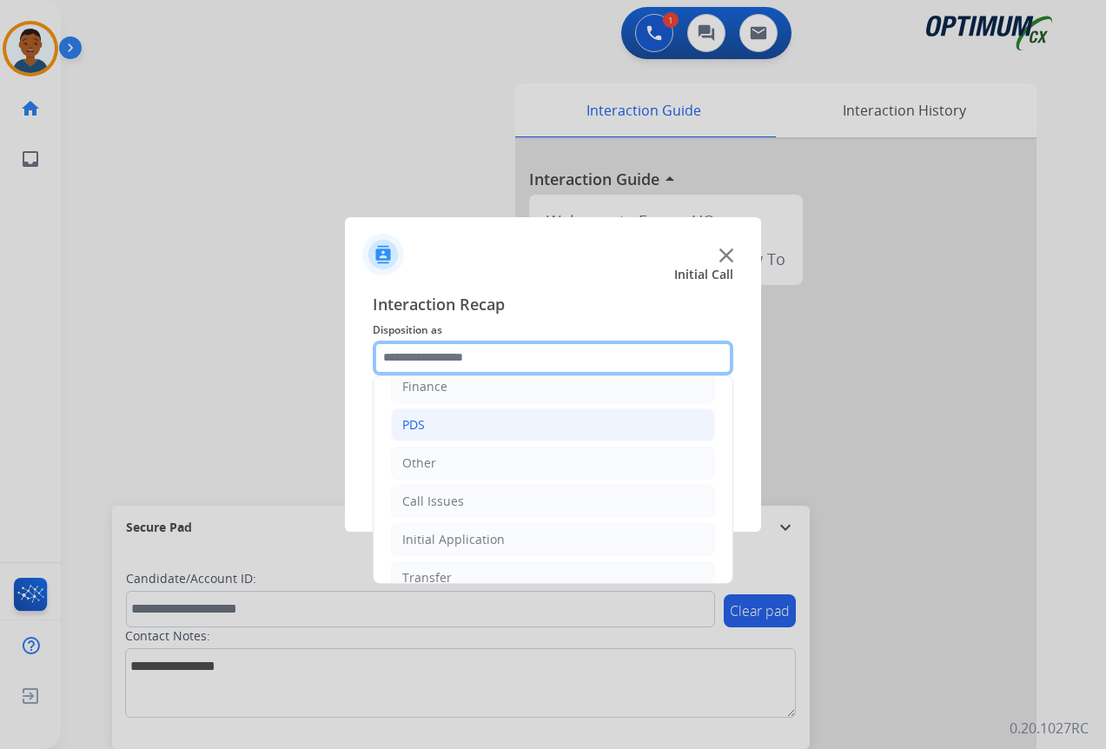
scroll to position [118, 0]
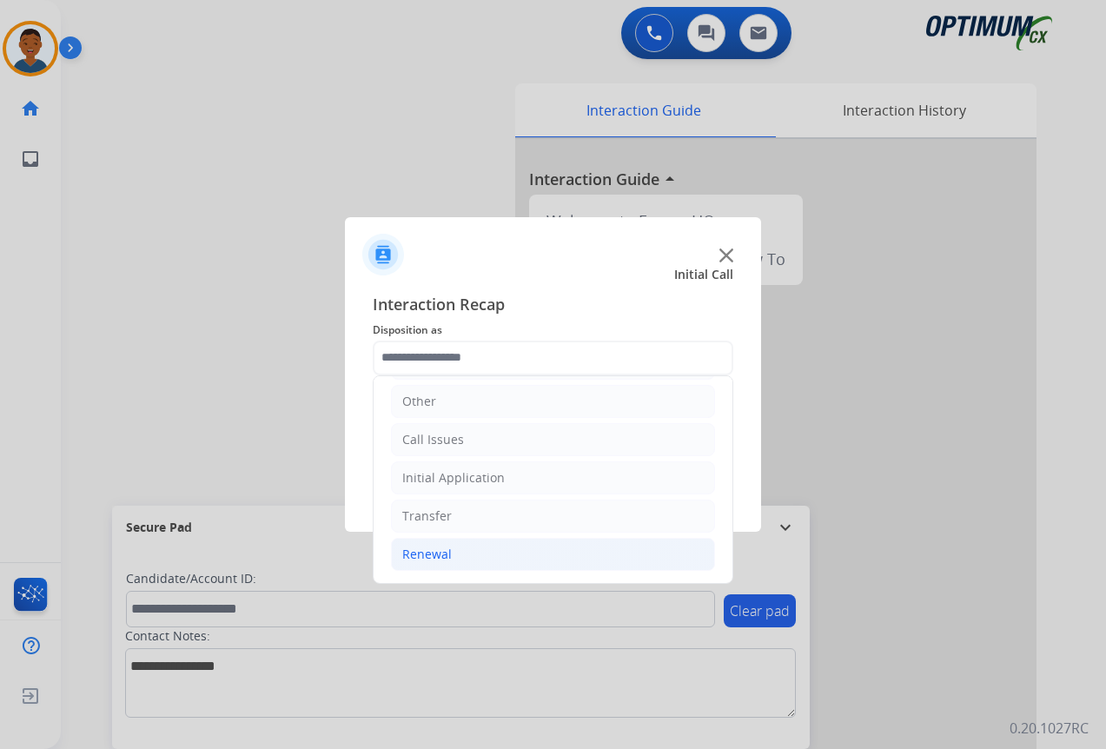
click at [424, 554] on div "Renewal" at bounding box center [427, 554] width 50 height 17
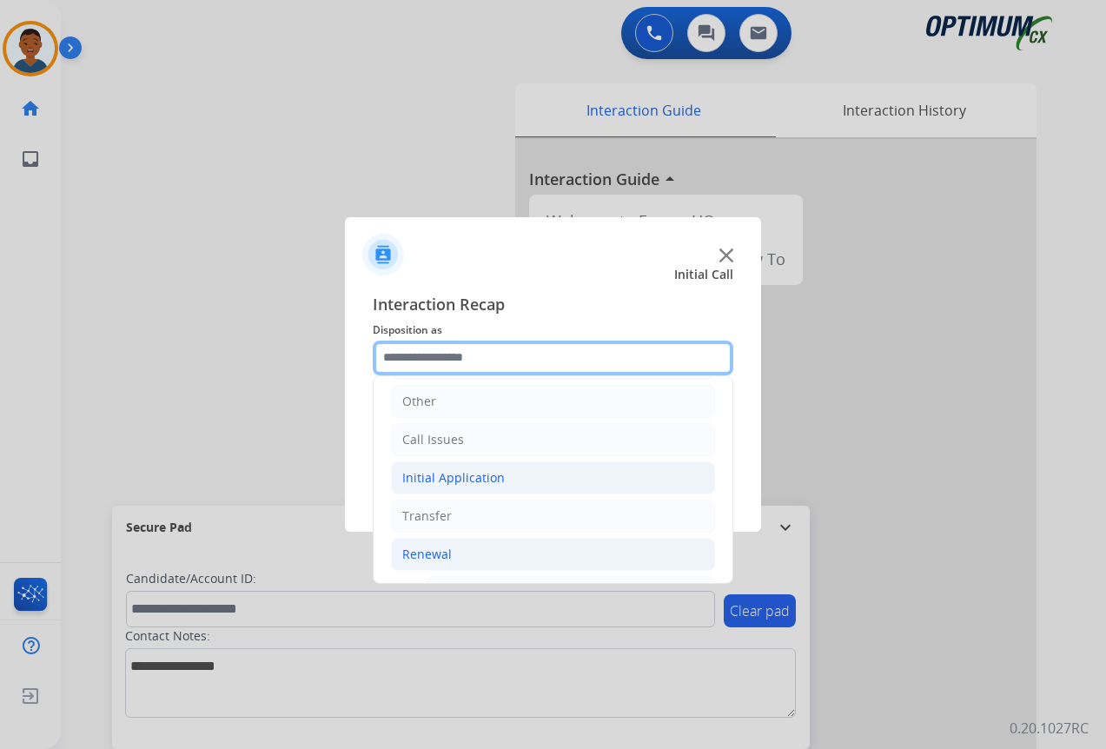
scroll to position [379, 0]
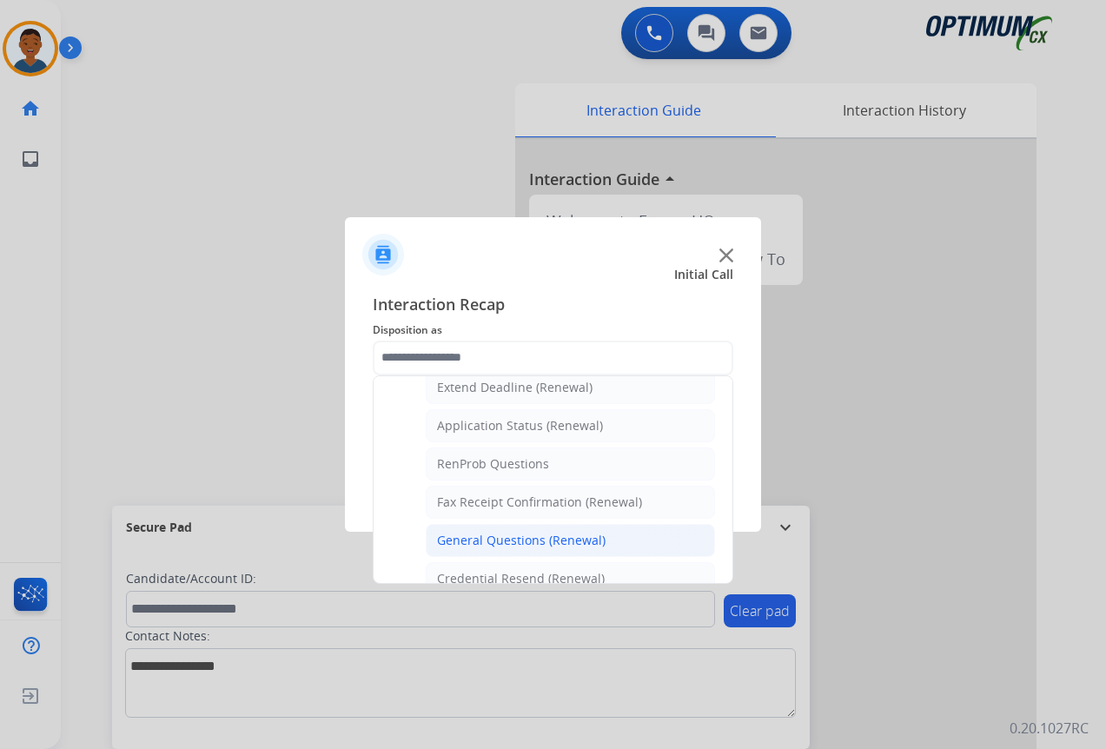
click at [465, 540] on div "General Questions (Renewal)" at bounding box center [521, 540] width 169 height 17
type input "**********"
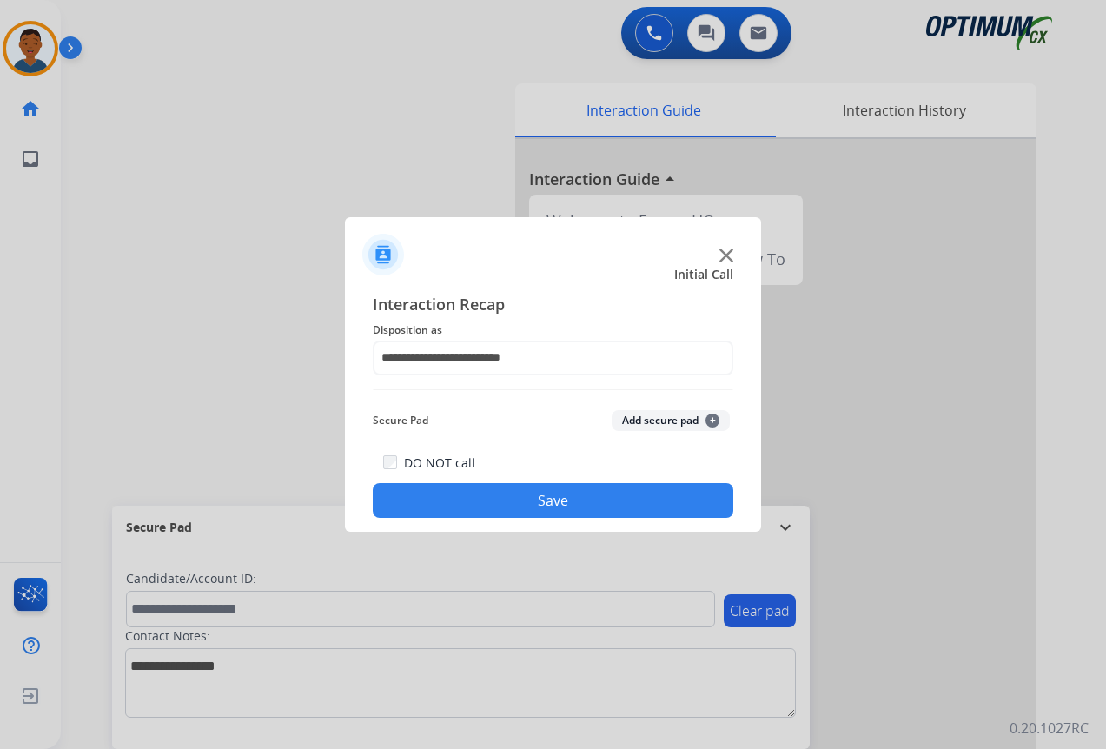
click at [554, 501] on button "Save" at bounding box center [553, 500] width 361 height 35
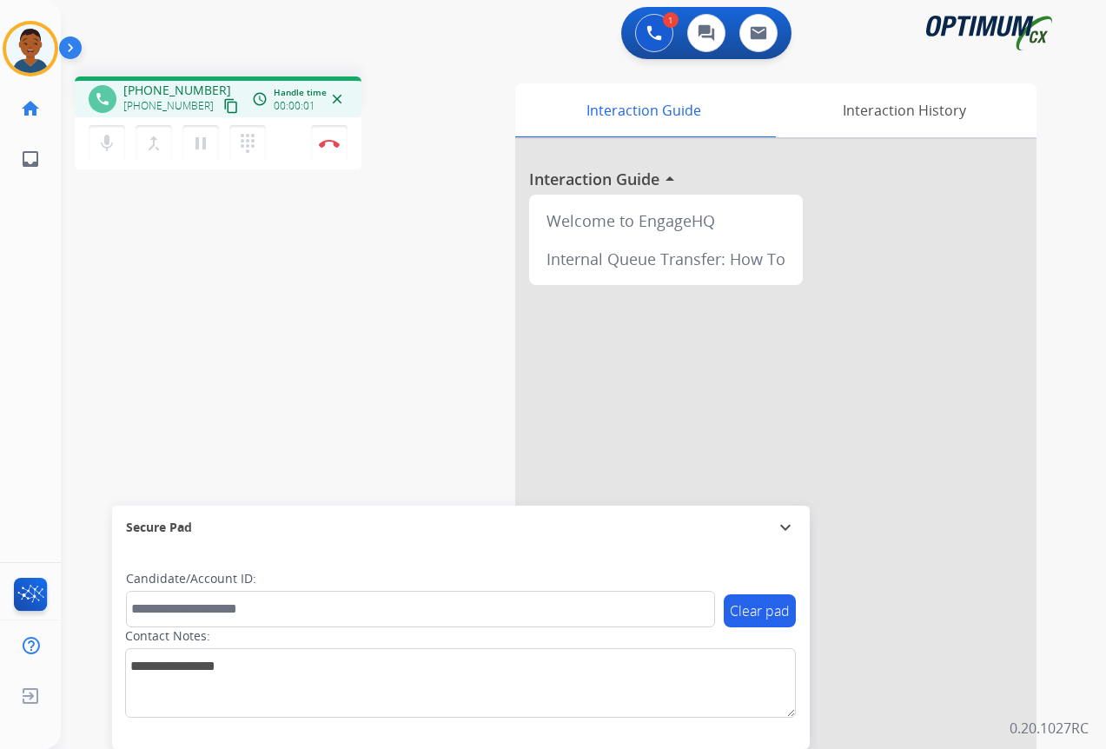
click at [223, 105] on mat-icon "content_copy" at bounding box center [231, 106] width 16 height 16
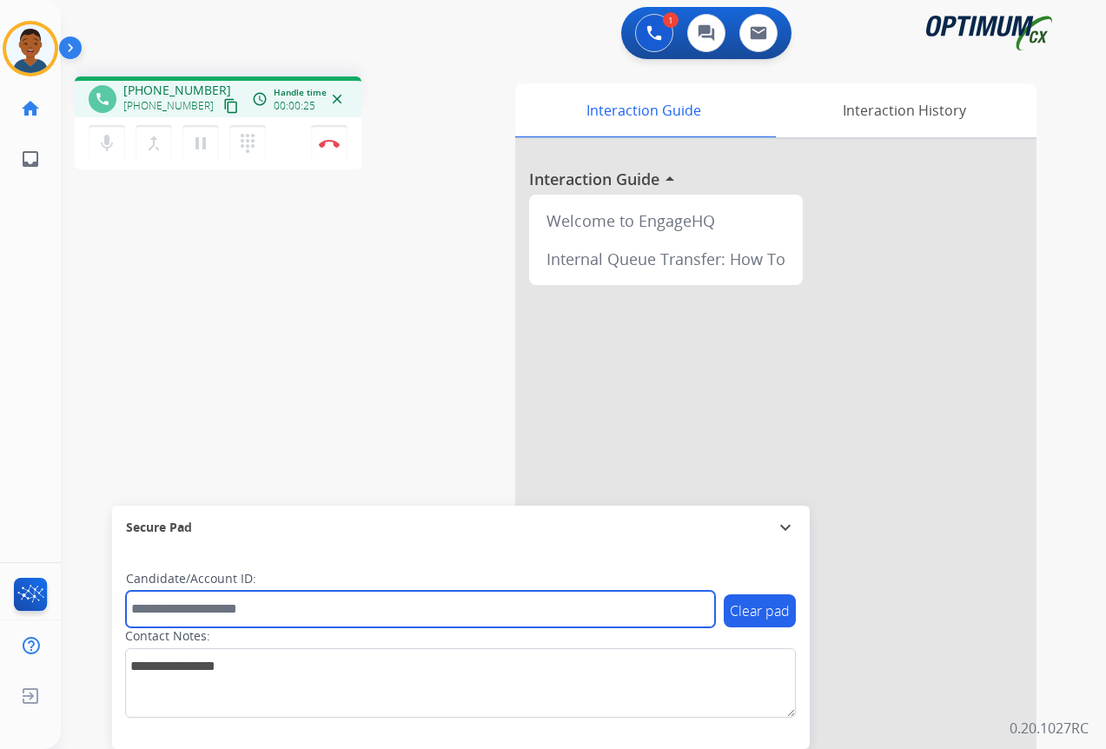
click at [212, 613] on input "text" at bounding box center [420, 609] width 589 height 36
paste input "*********"
type input "*********"
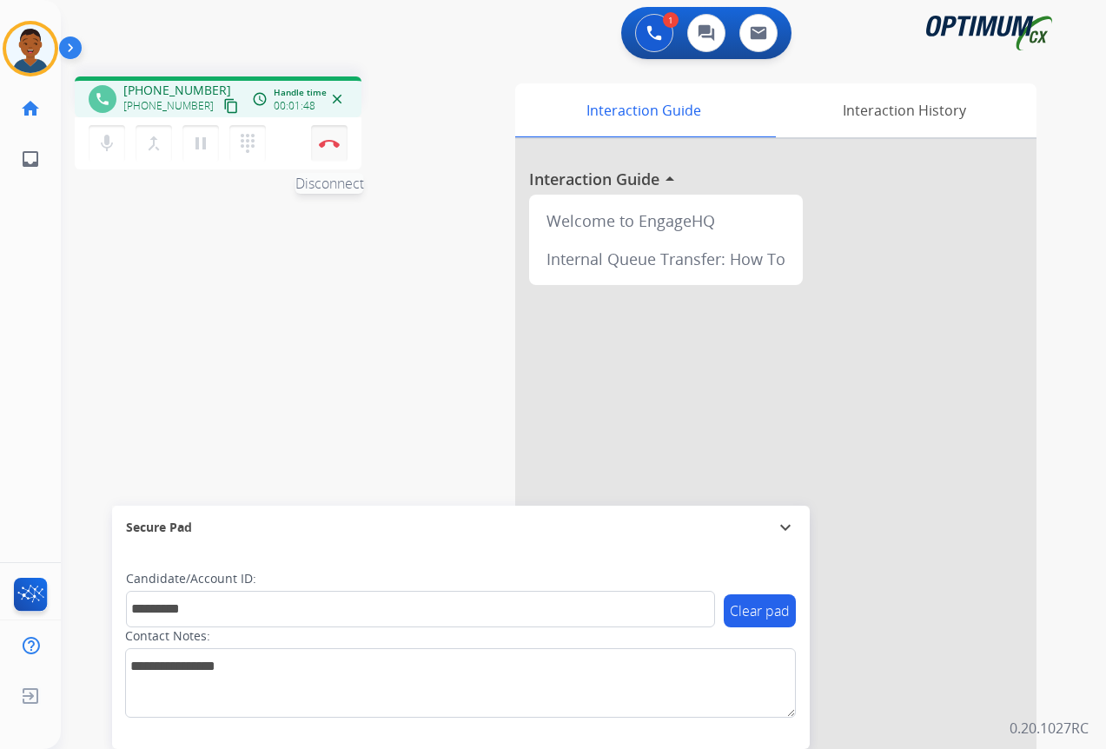
click at [328, 143] on img at bounding box center [329, 143] width 21 height 9
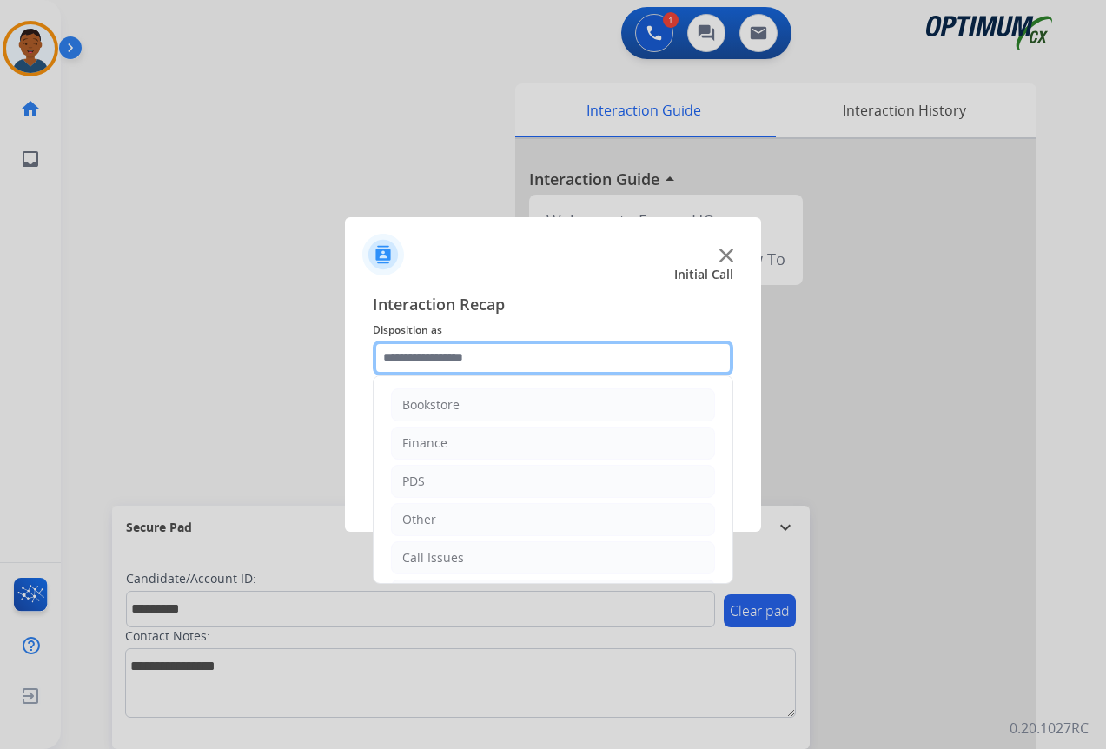
click at [401, 359] on input "text" at bounding box center [553, 358] width 361 height 35
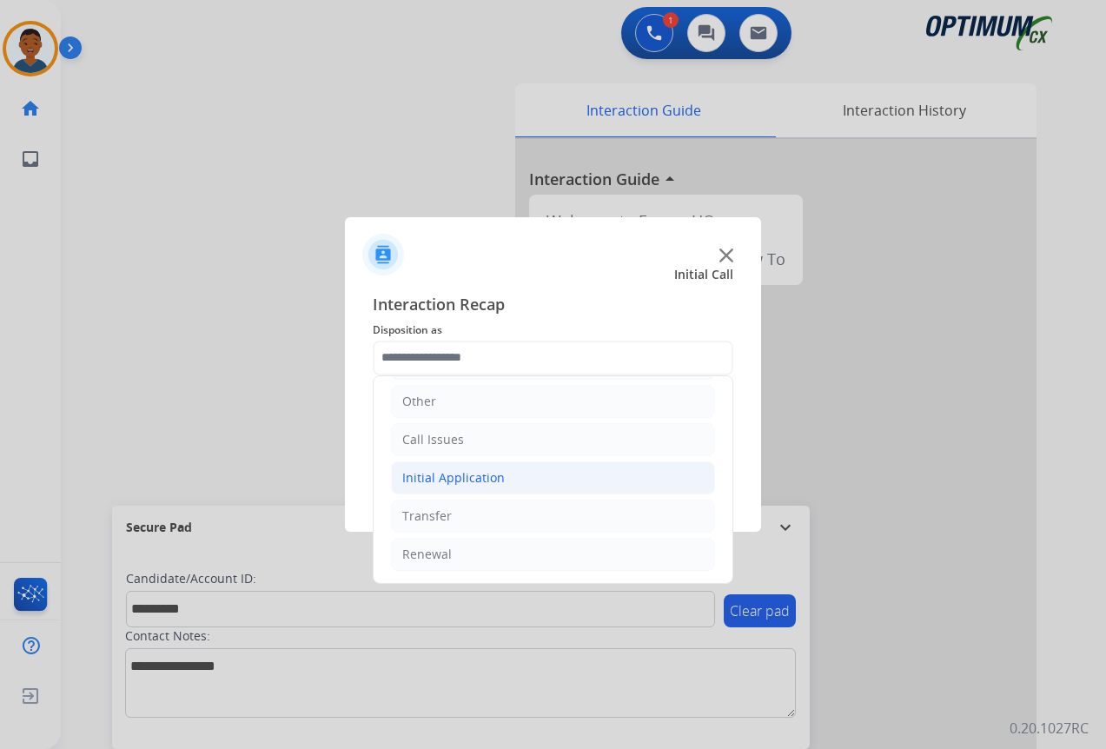
click at [422, 475] on div "Initial Application" at bounding box center [453, 477] width 103 height 17
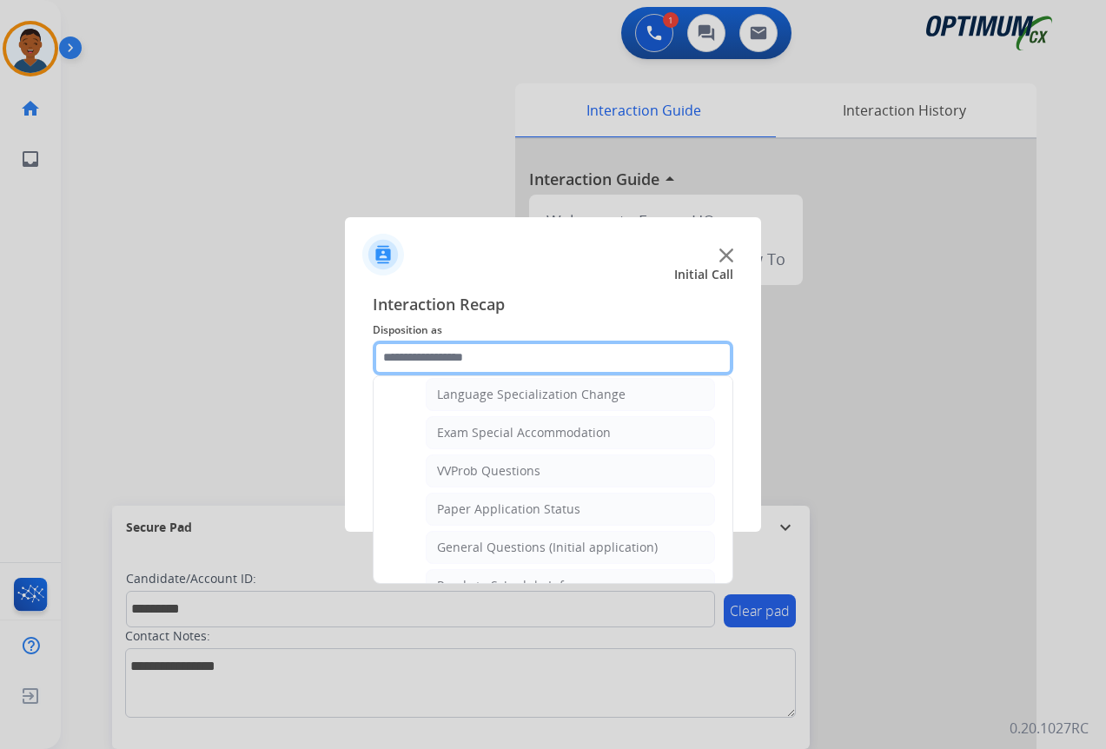
scroll to position [900, 0]
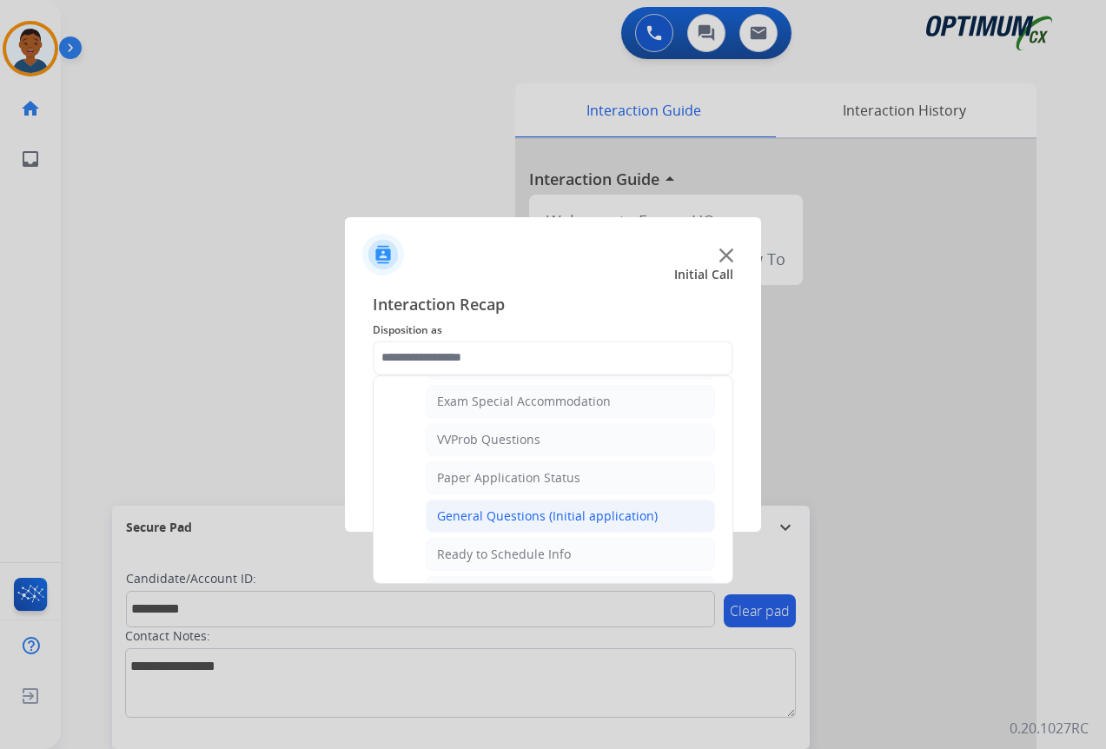
click at [471, 515] on div "General Questions (Initial application)" at bounding box center [547, 515] width 221 height 17
type input "**********"
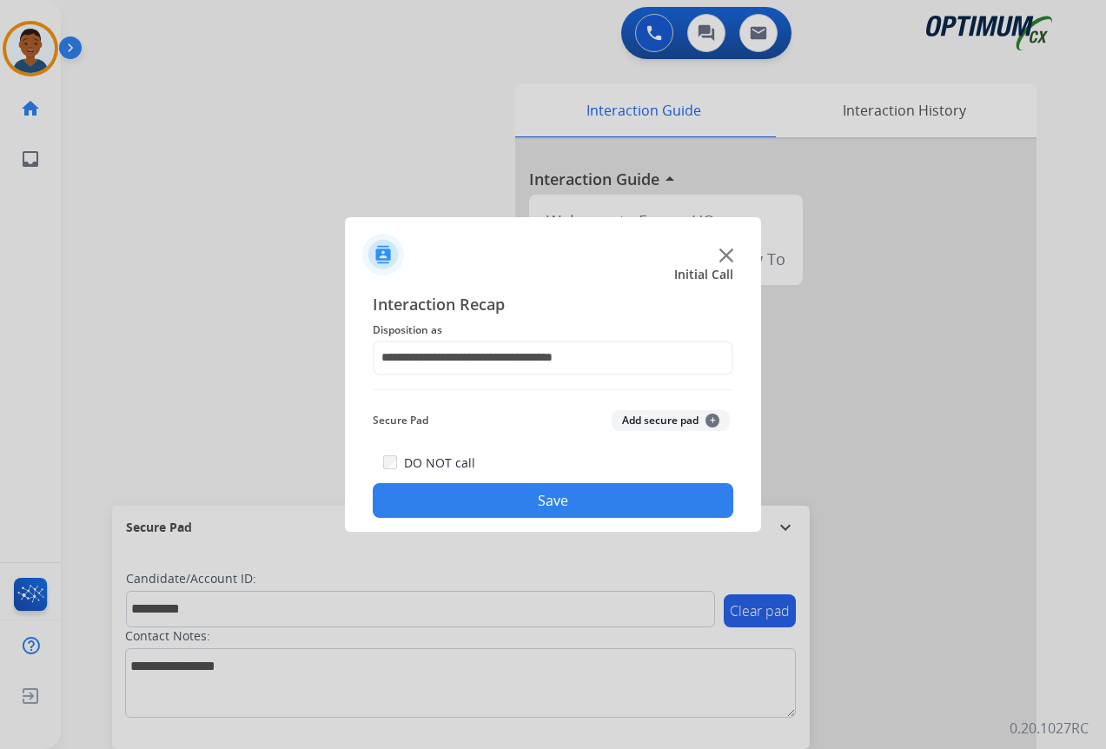
click at [660, 419] on button "Add secure pad +" at bounding box center [671, 420] width 118 height 21
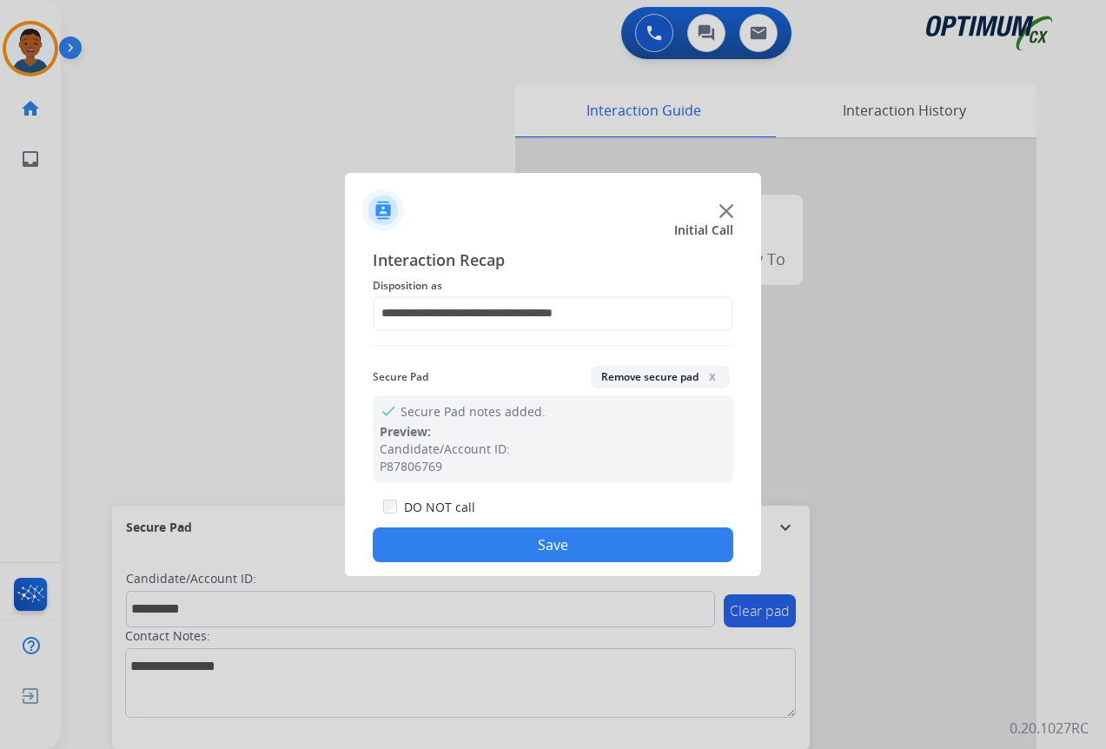
click at [599, 539] on button "Save" at bounding box center [553, 544] width 361 height 35
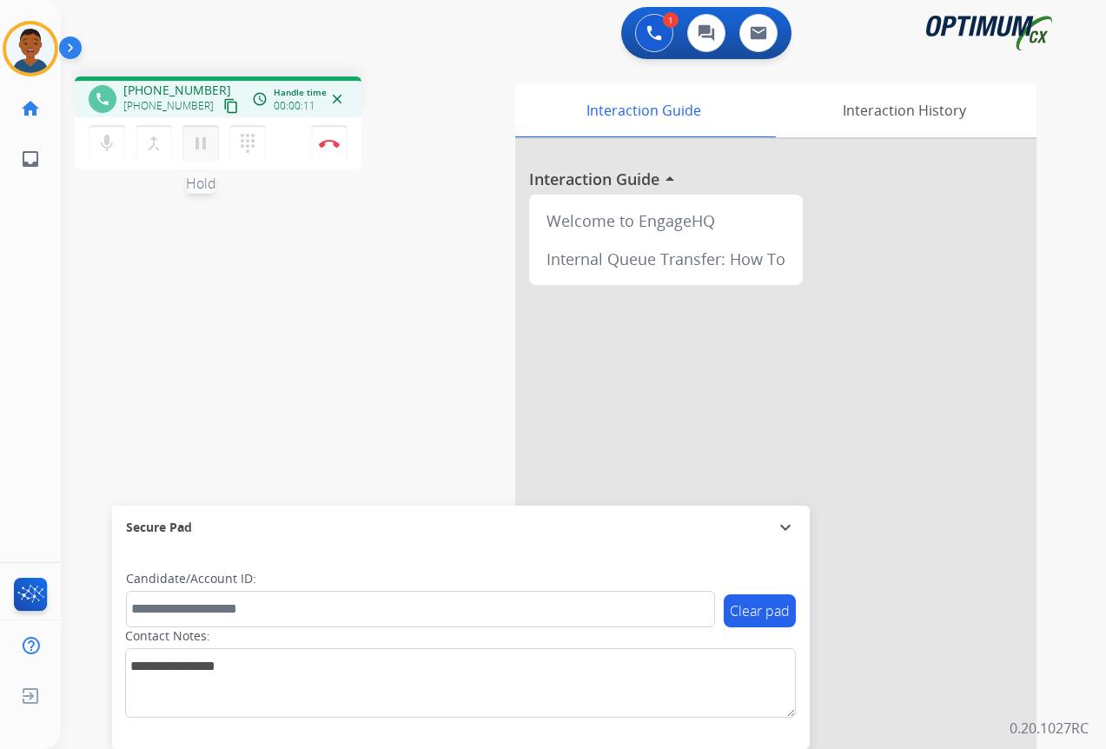
click at [205, 143] on mat-icon "pause" at bounding box center [200, 143] width 21 height 21
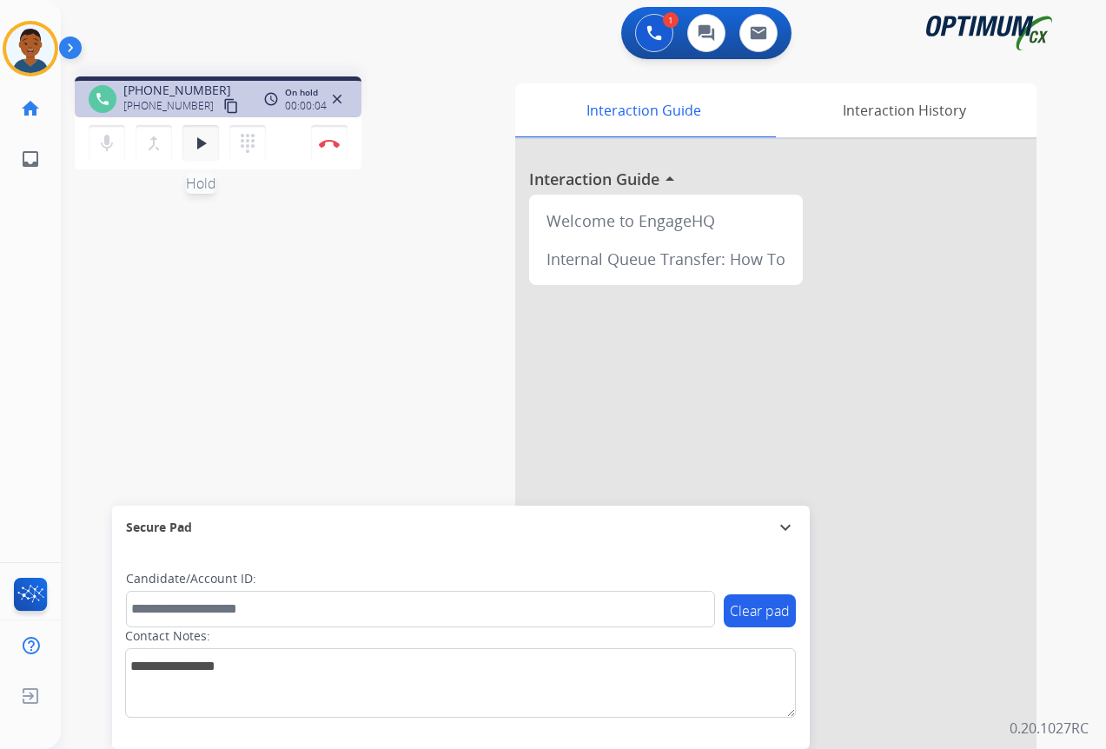
click at [204, 145] on mat-icon "play_arrow" at bounding box center [200, 143] width 21 height 21
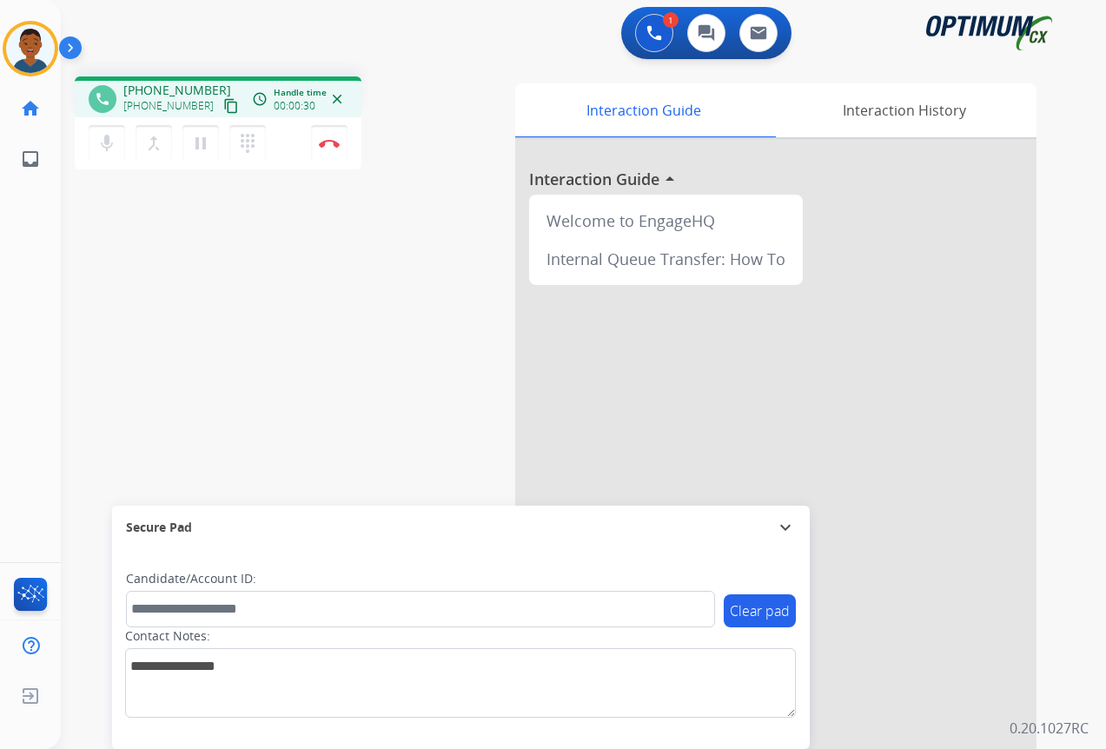
click at [223, 103] on mat-icon "content_copy" at bounding box center [231, 106] width 16 height 16
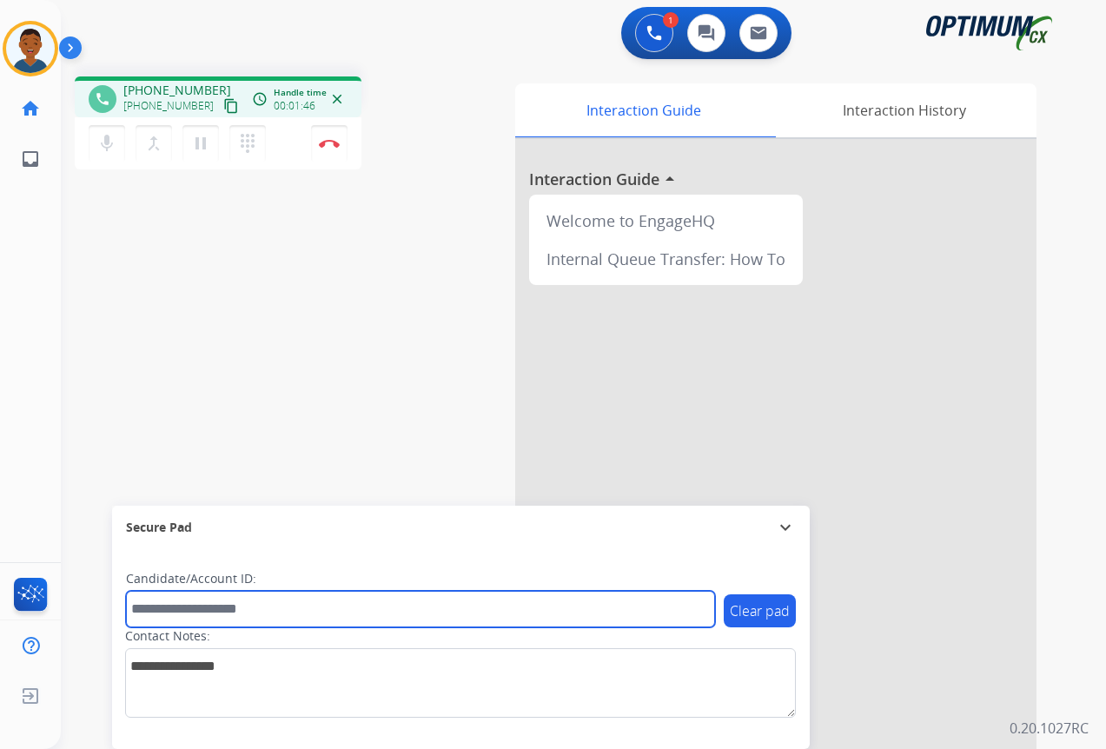
click at [156, 613] on input "text" at bounding box center [420, 609] width 589 height 36
paste input "*******"
type input "*******"
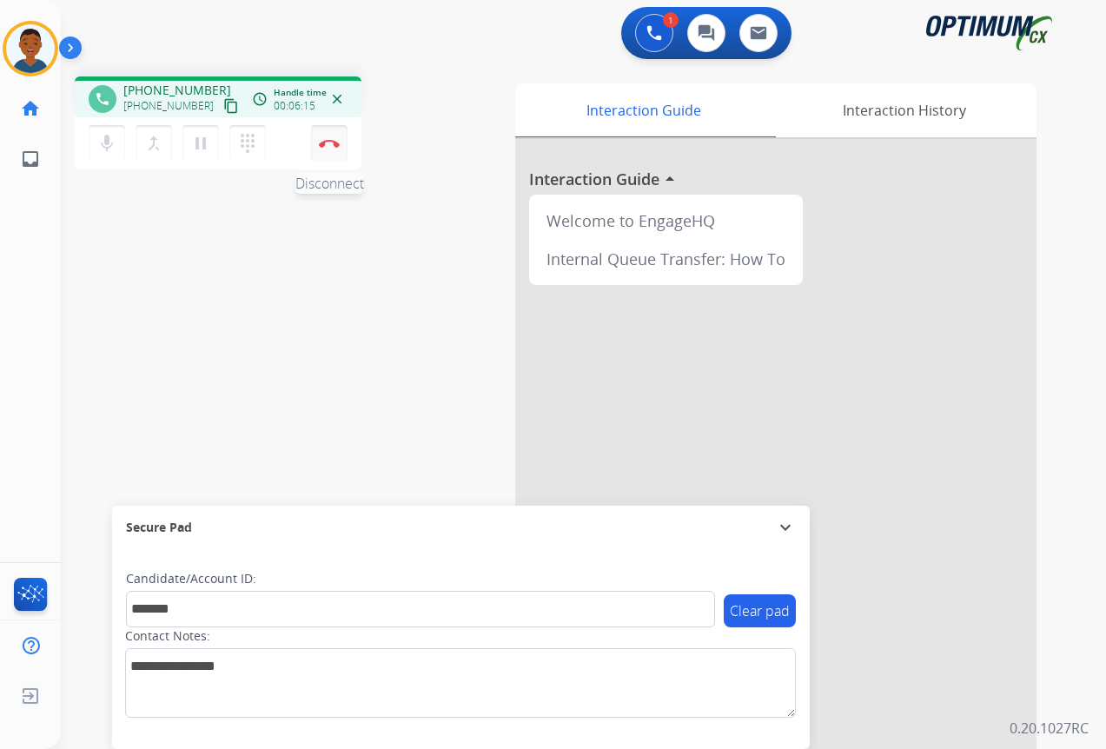
click at [323, 148] on button "Disconnect" at bounding box center [329, 143] width 36 height 36
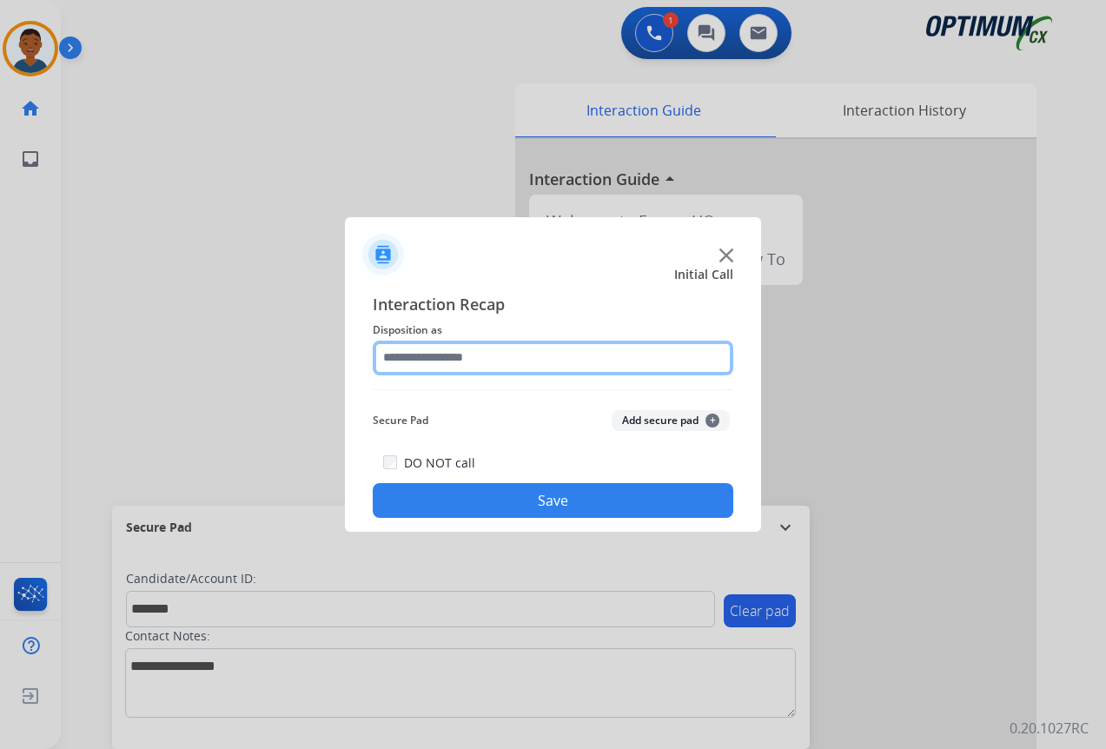
click at [396, 353] on input "text" at bounding box center [553, 358] width 361 height 35
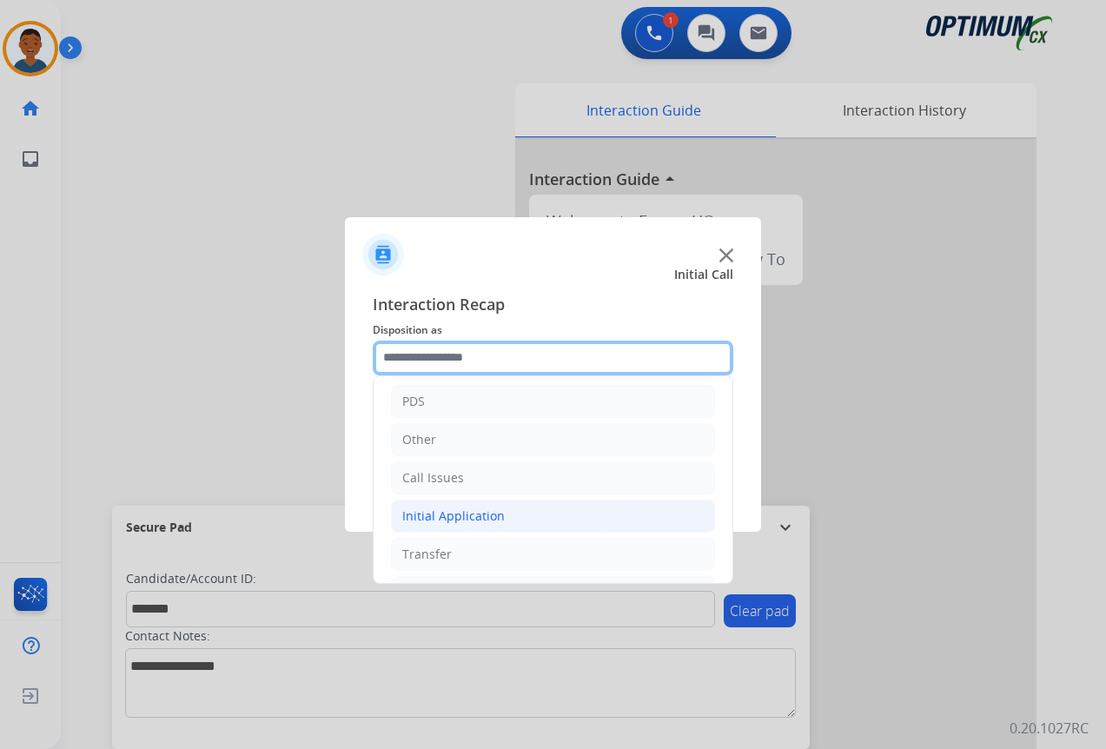
scroll to position [118, 0]
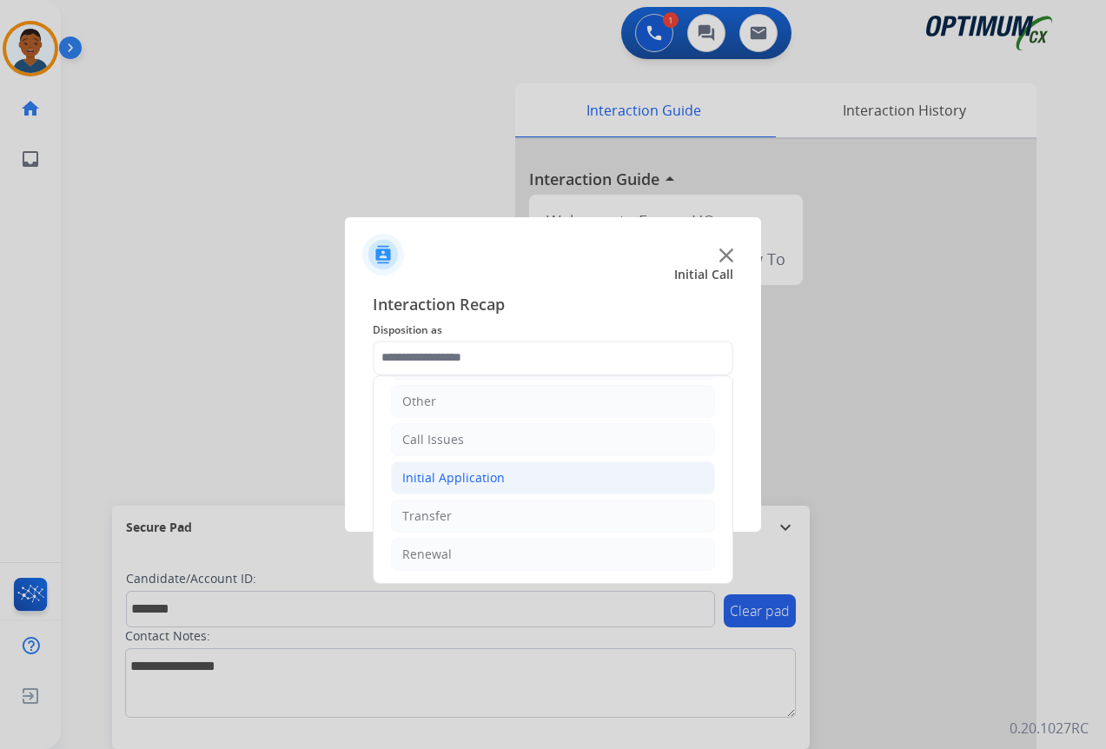
click at [422, 478] on div "Initial Application" at bounding box center [453, 477] width 103 height 17
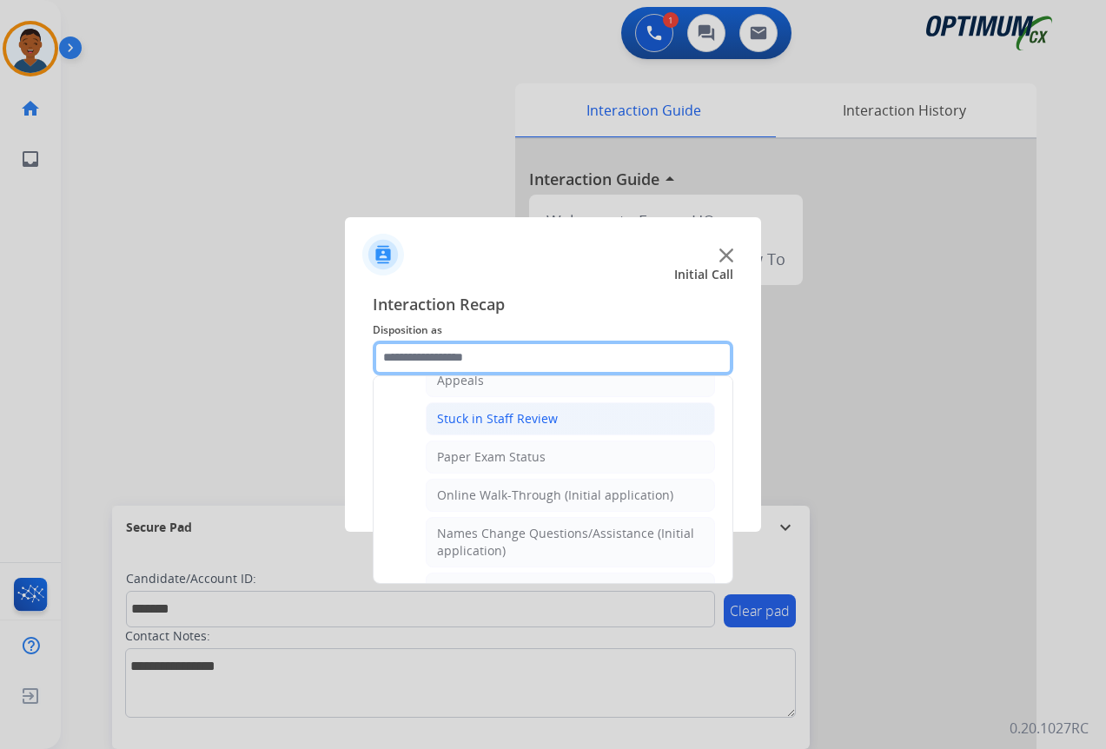
scroll to position [379, 0]
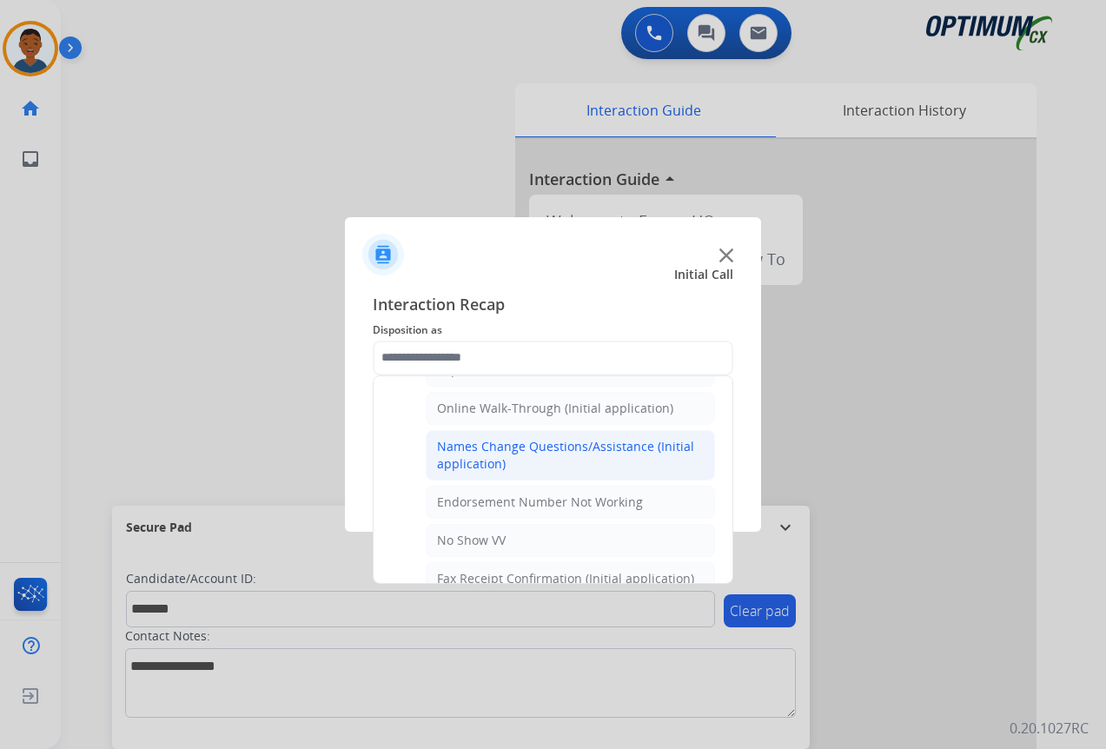
click at [469, 453] on div "Names Change Questions/Assistance (Initial application)" at bounding box center [570, 455] width 267 height 35
type input "**********"
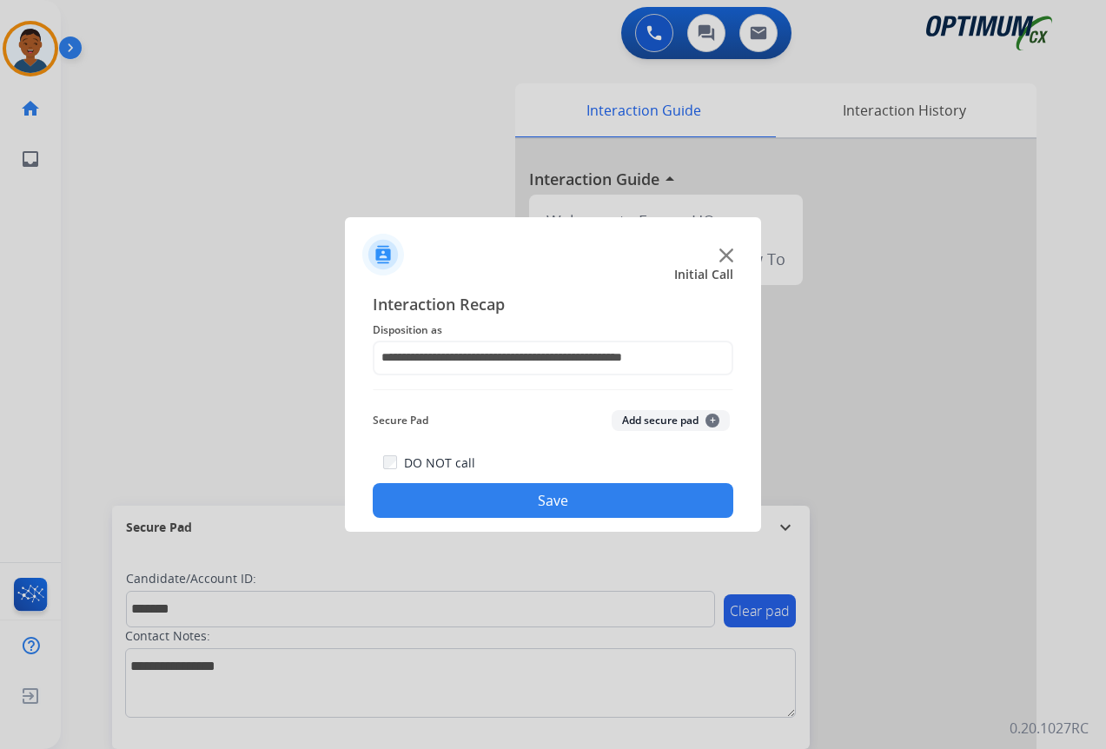
click at [669, 418] on button "Add secure pad +" at bounding box center [671, 420] width 118 height 21
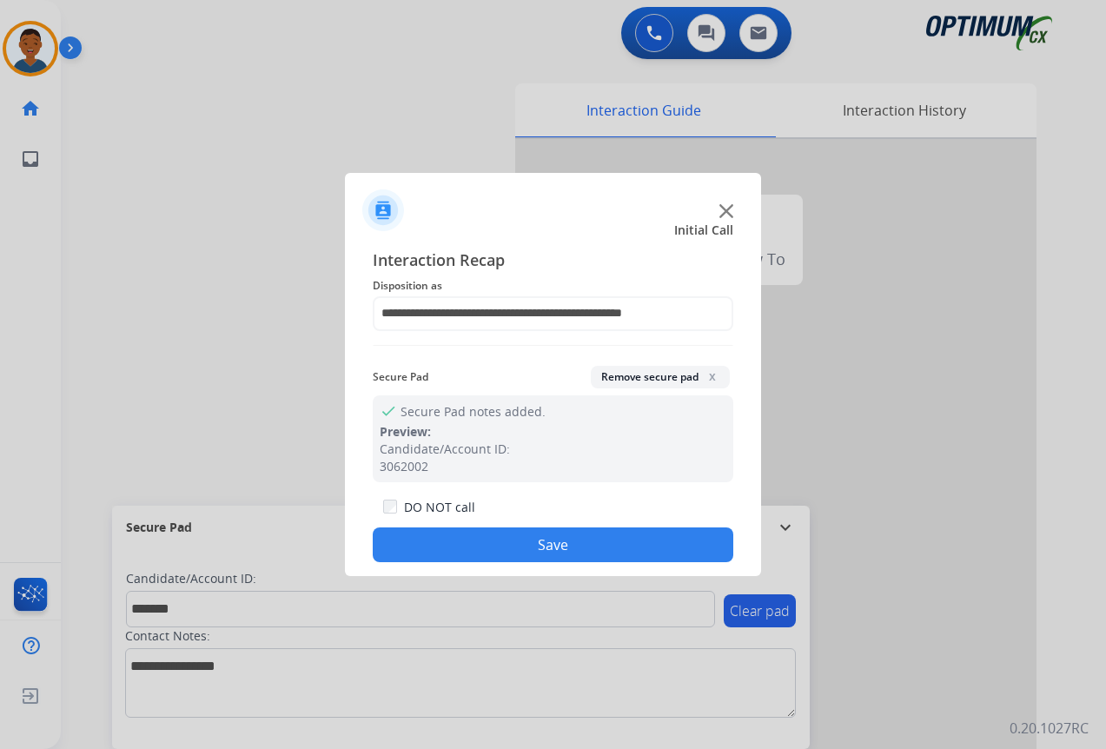
click at [580, 543] on button "Save" at bounding box center [553, 544] width 361 height 35
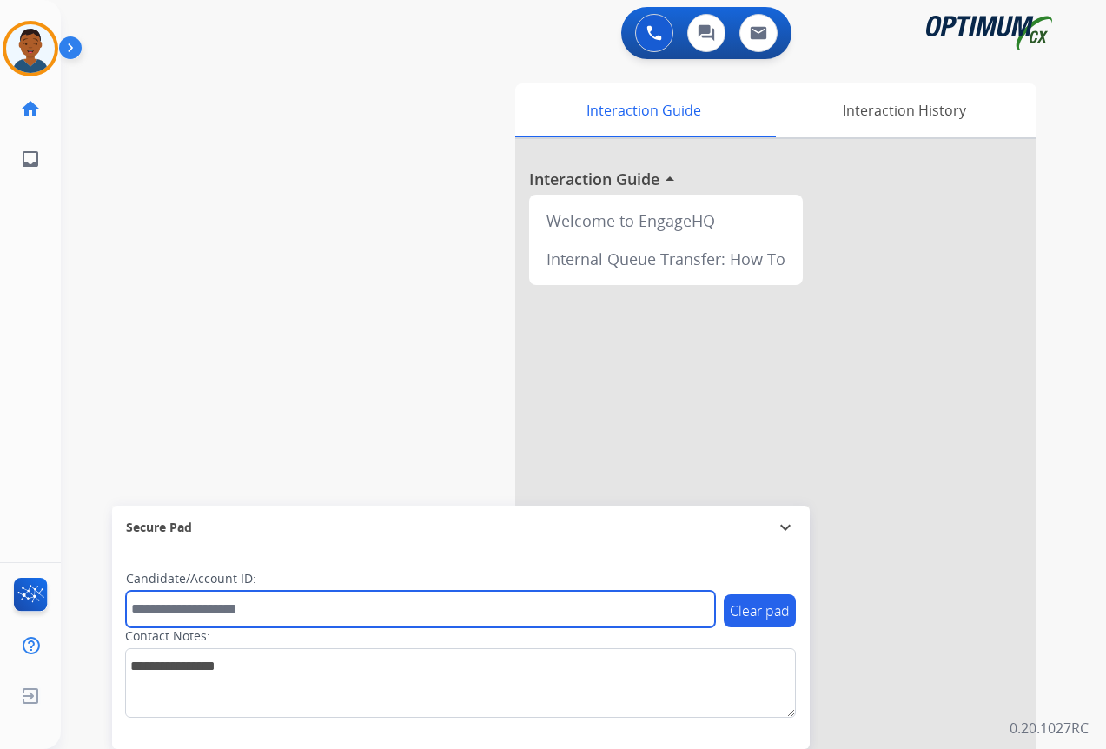
click at [154, 606] on input "text" at bounding box center [420, 609] width 589 height 36
paste input "**********"
type input "**********"
drag, startPoint x: 230, startPoint y: 608, endPoint x: 127, endPoint y: 607, distance: 103.4
click at [127, 607] on input "**********" at bounding box center [420, 609] width 589 height 36
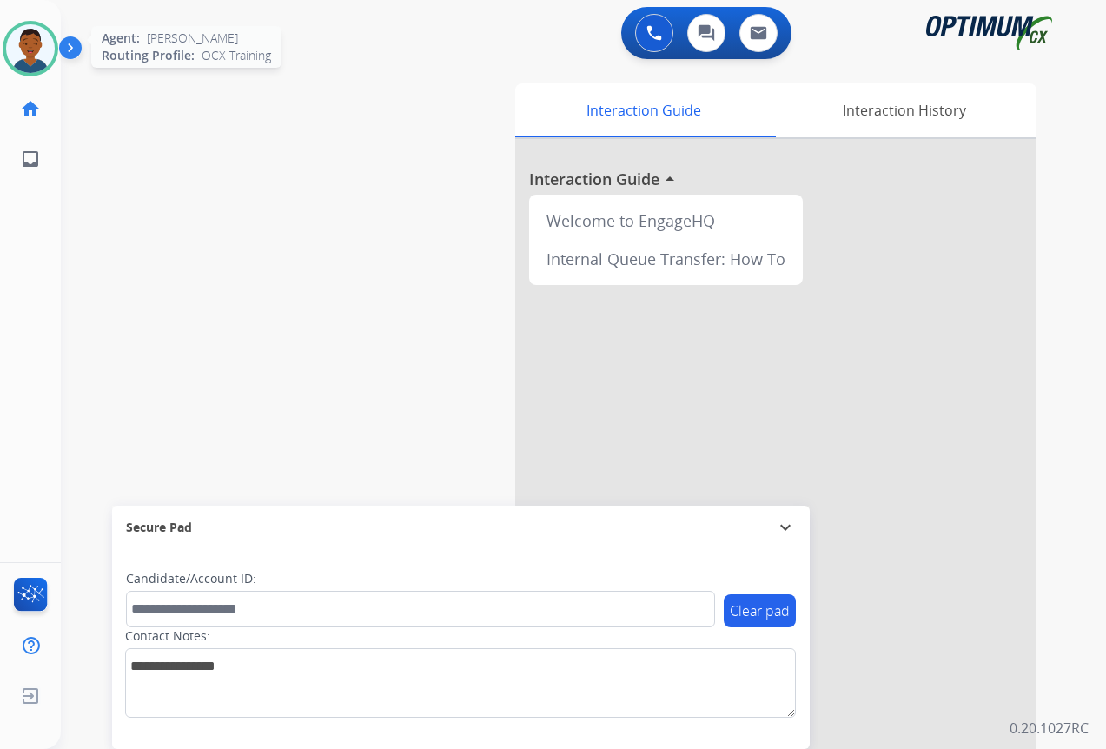
drag, startPoint x: 28, startPoint y: 50, endPoint x: 39, endPoint y: 62, distance: 16.0
click at [28, 50] on img at bounding box center [30, 48] width 49 height 49
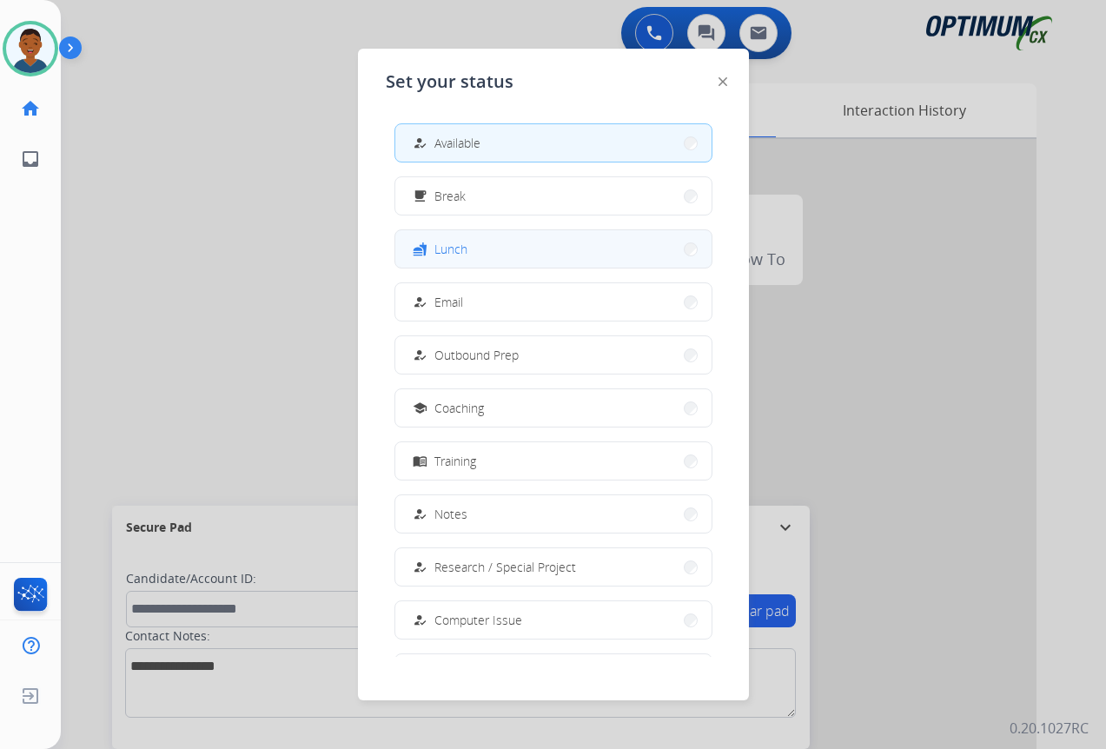
click at [464, 247] on span "Lunch" at bounding box center [450, 249] width 33 height 18
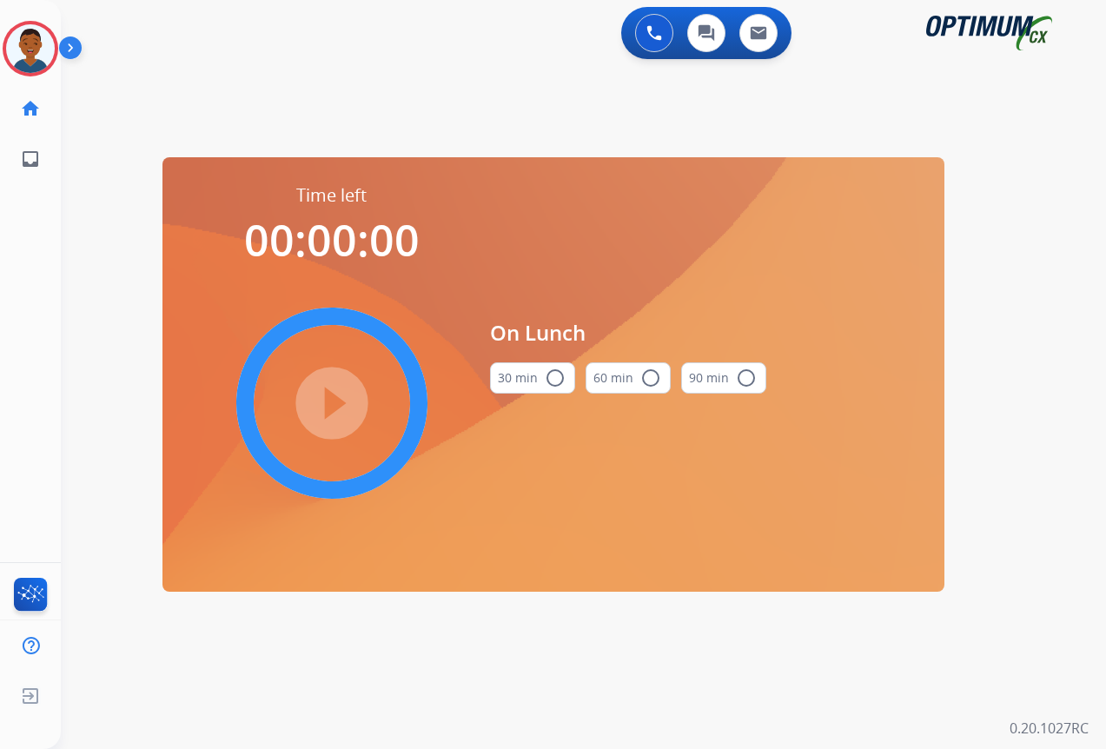
click at [556, 378] on mat-icon "radio_button_unchecked" at bounding box center [555, 378] width 21 height 21
click at [334, 401] on mat-icon "play_circle_filled" at bounding box center [331, 403] width 21 height 21
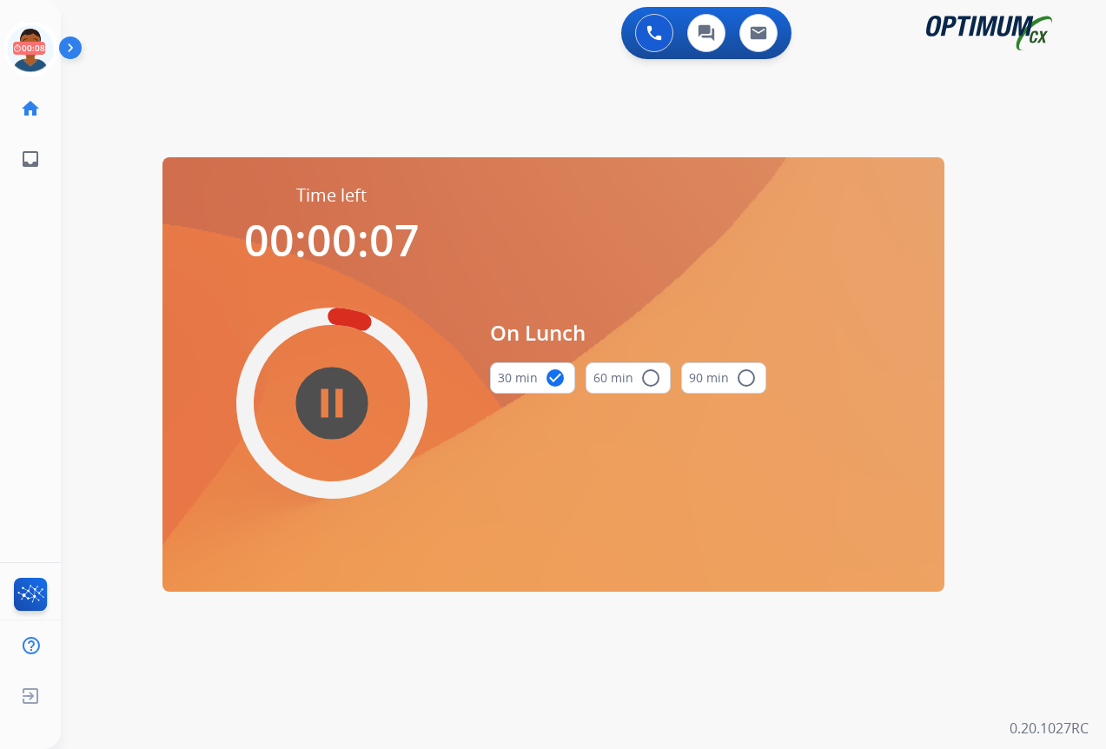
drag, startPoint x: 30, startPoint y: 53, endPoint x: 59, endPoint y: 71, distance: 34.7
click at [30, 53] on icon at bounding box center [31, 49] width 56 height 56
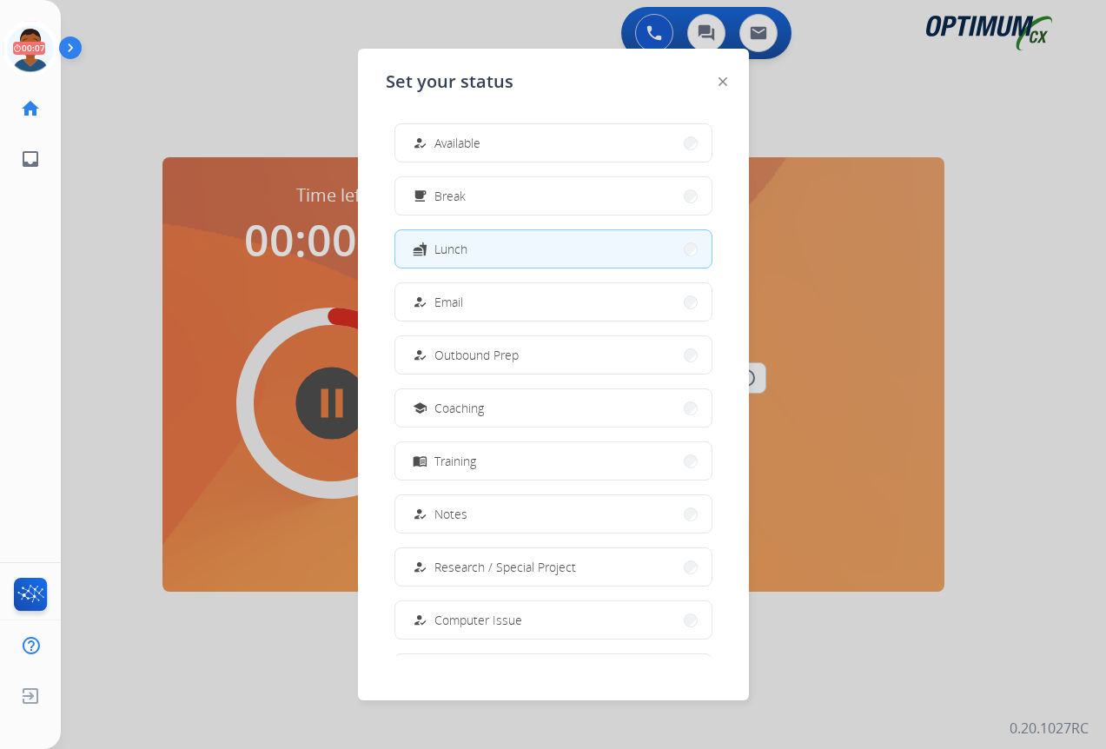
click at [444, 147] on span "Available" at bounding box center [457, 143] width 46 height 18
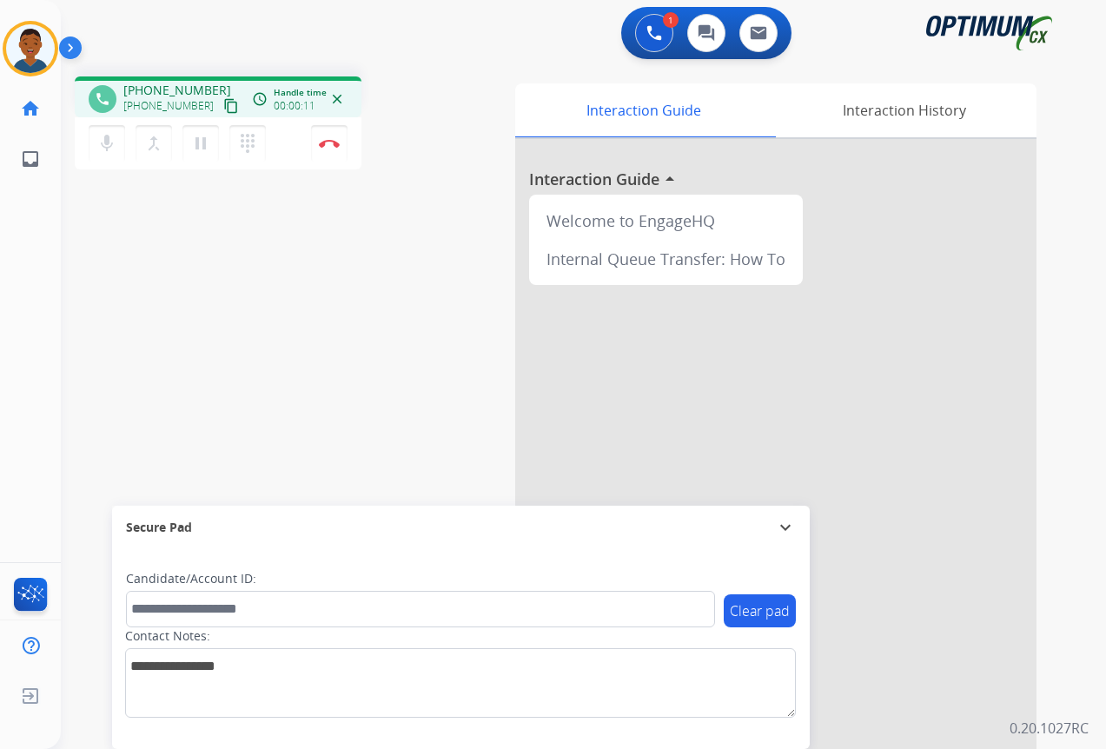
click at [223, 103] on mat-icon "content_copy" at bounding box center [231, 106] width 16 height 16
drag, startPoint x: 213, startPoint y: 107, endPoint x: 194, endPoint y: 117, distance: 21.8
click at [223, 107] on mat-icon "content_copy" at bounding box center [231, 106] width 16 height 16
click at [330, 143] on img at bounding box center [329, 143] width 21 height 9
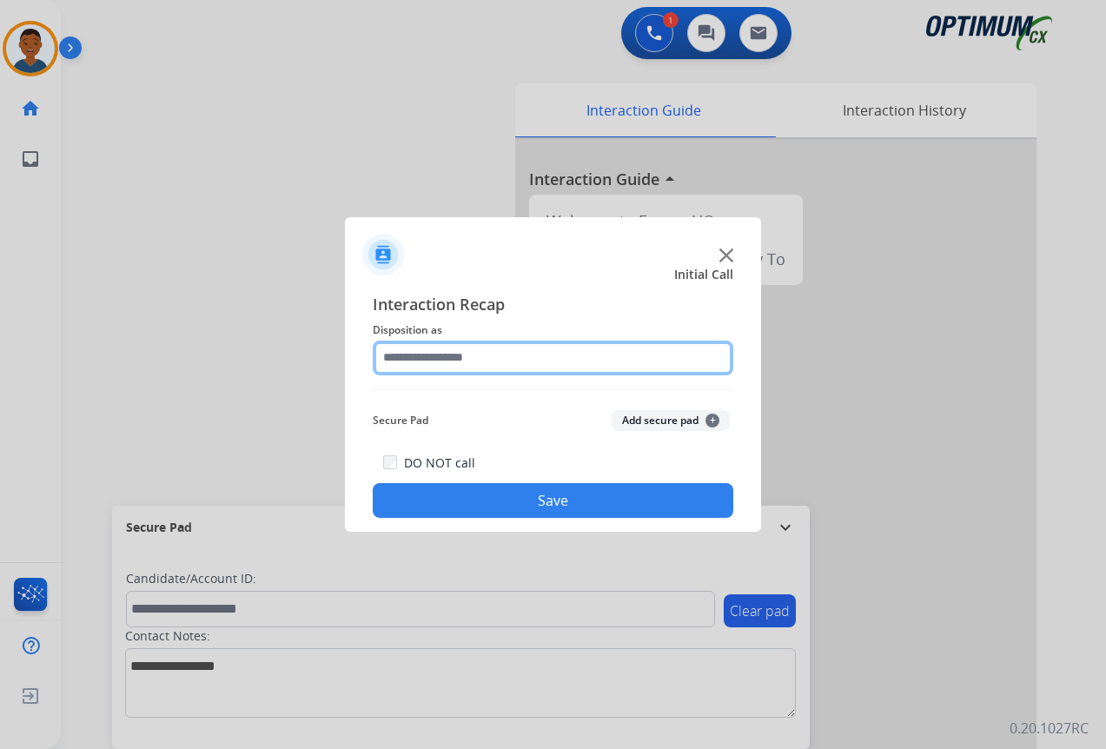
click at [430, 357] on input "text" at bounding box center [553, 358] width 361 height 35
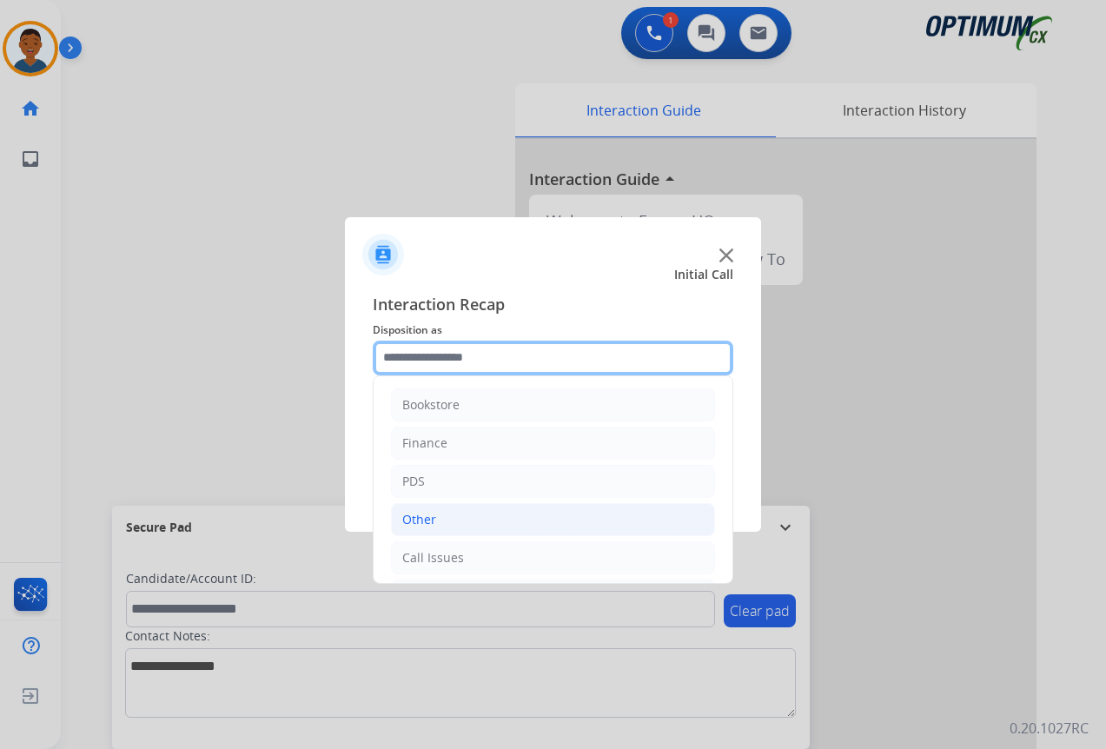
scroll to position [87, 0]
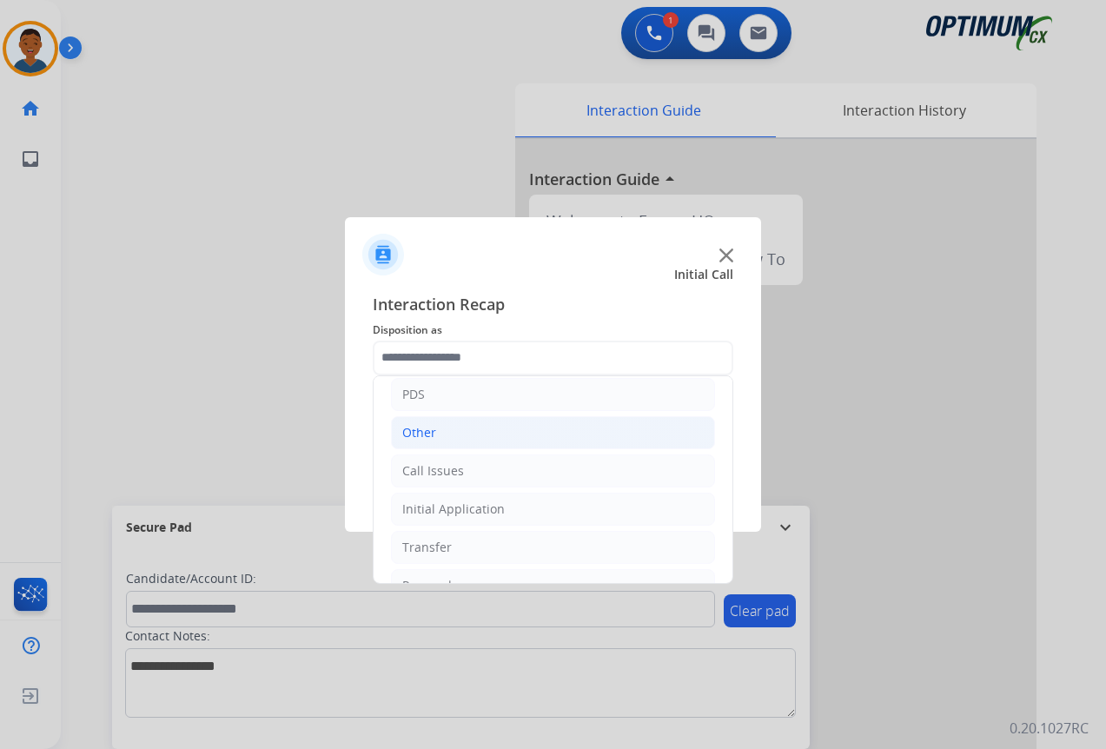
click at [405, 438] on div "Other" at bounding box center [419, 432] width 34 height 17
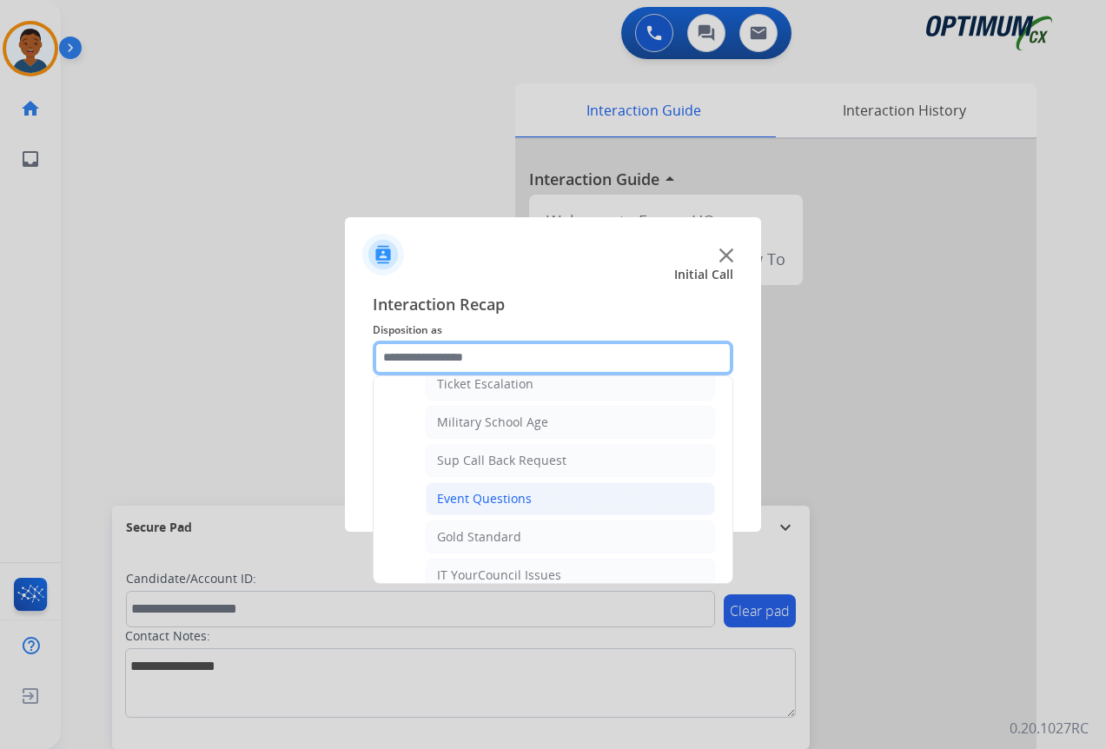
scroll to position [261, 0]
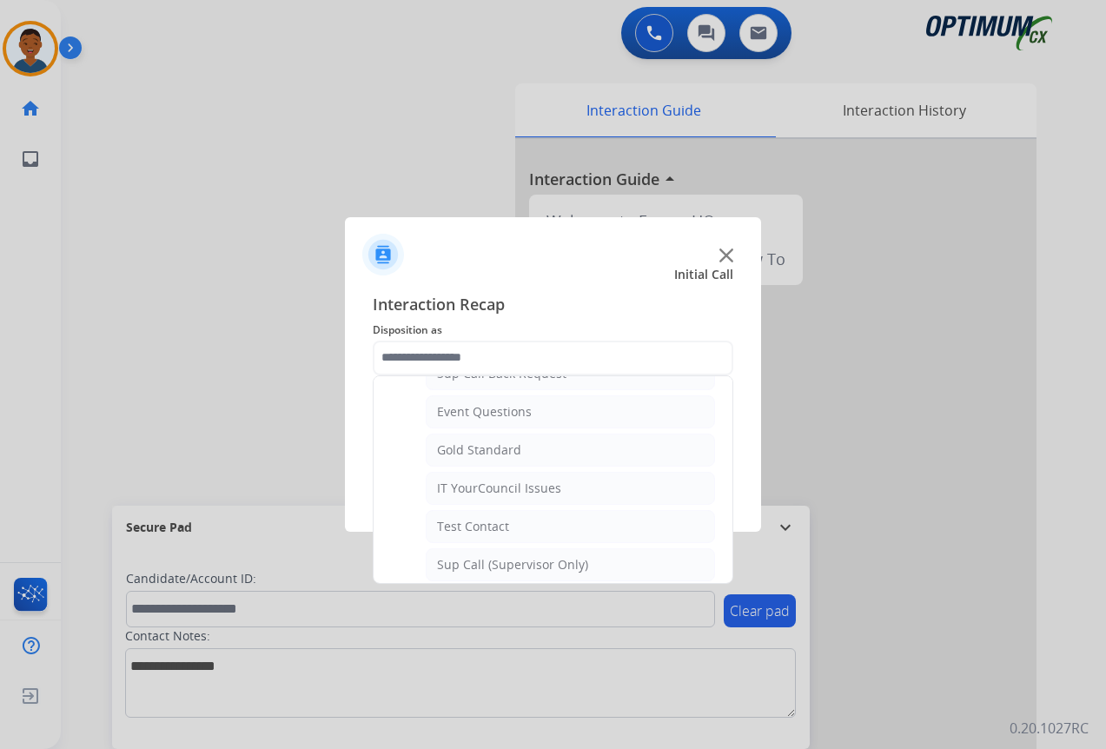
click at [459, 492] on div "IT YourCouncil Issues" at bounding box center [499, 488] width 124 height 17
type input "**********"
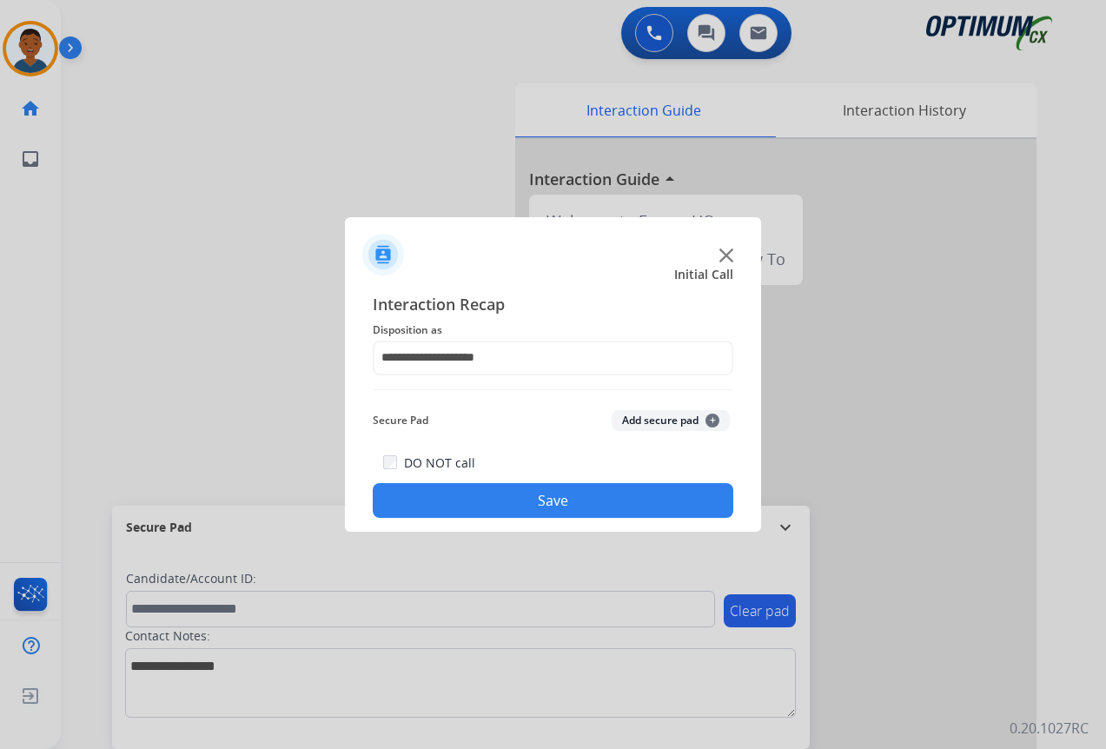
click at [496, 507] on button "Save" at bounding box center [553, 500] width 361 height 35
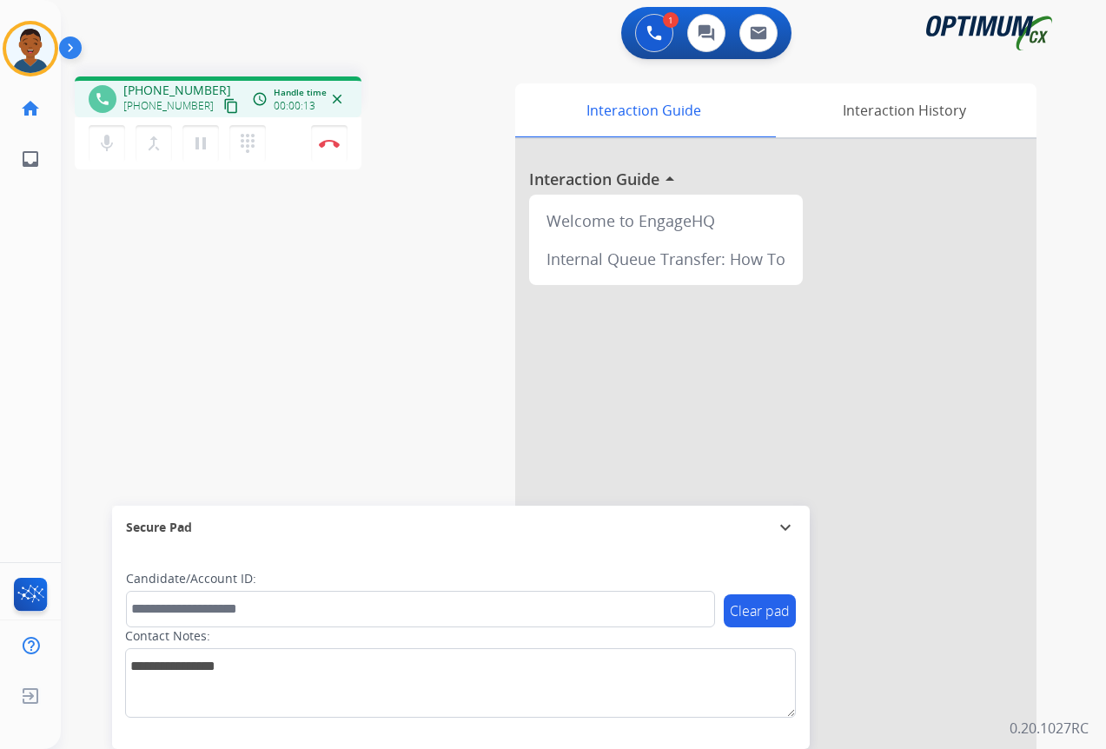
click at [223, 106] on mat-icon "content_copy" at bounding box center [231, 106] width 16 height 16
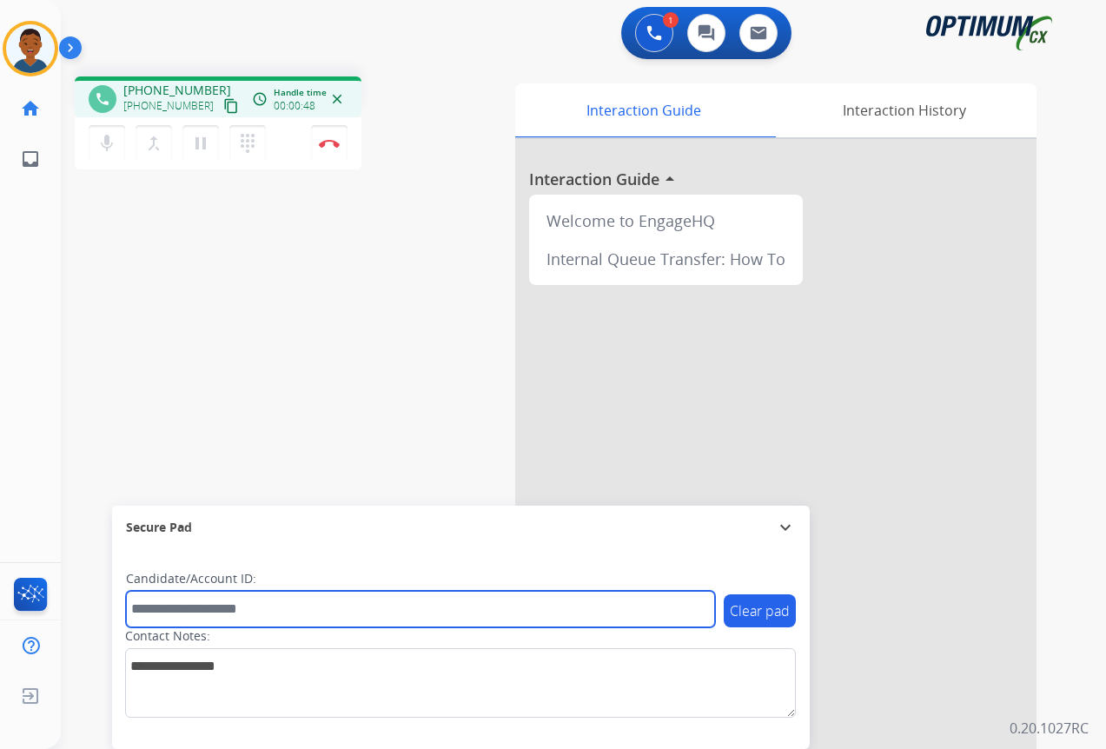
click at [165, 611] on input "text" at bounding box center [420, 609] width 589 height 36
paste input "*******"
type input "*******"
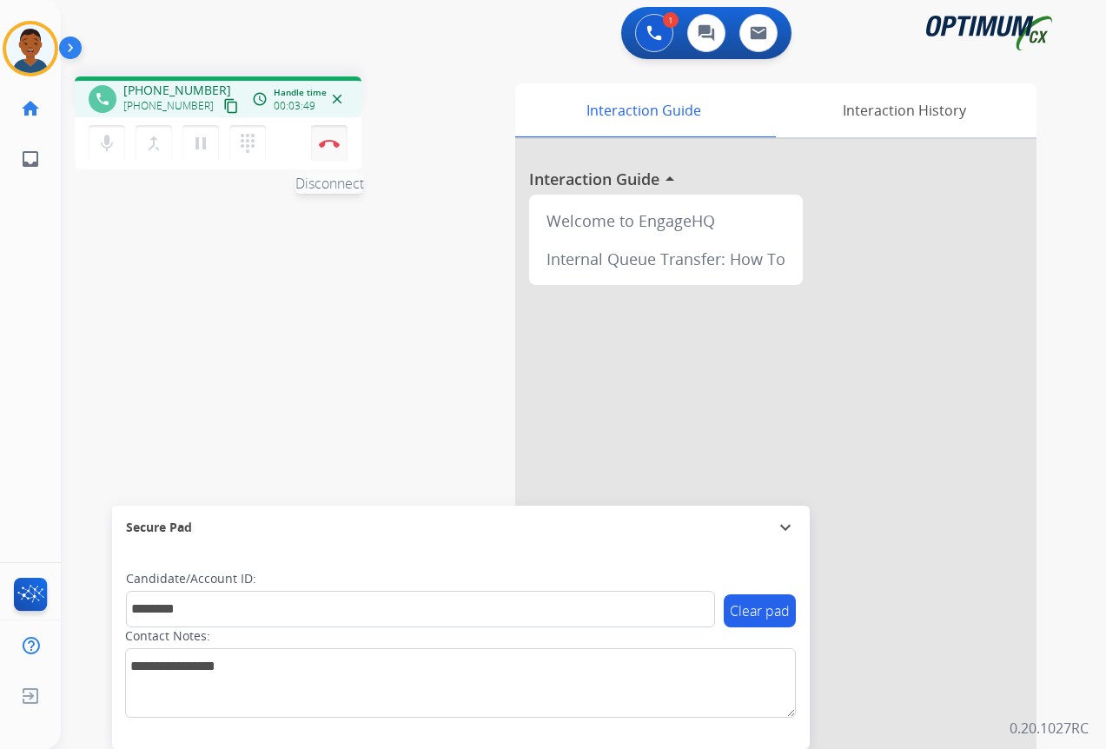
click at [336, 149] on button "Disconnect" at bounding box center [329, 143] width 36 height 36
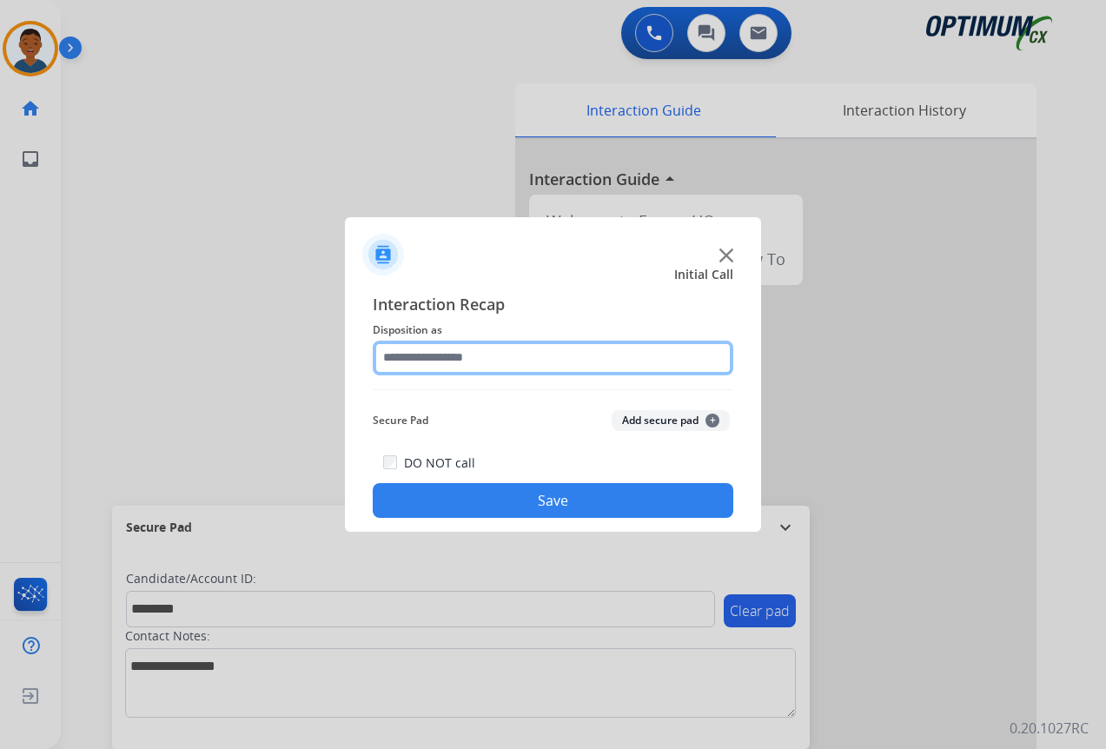
click at [404, 361] on input "text" at bounding box center [553, 358] width 361 height 35
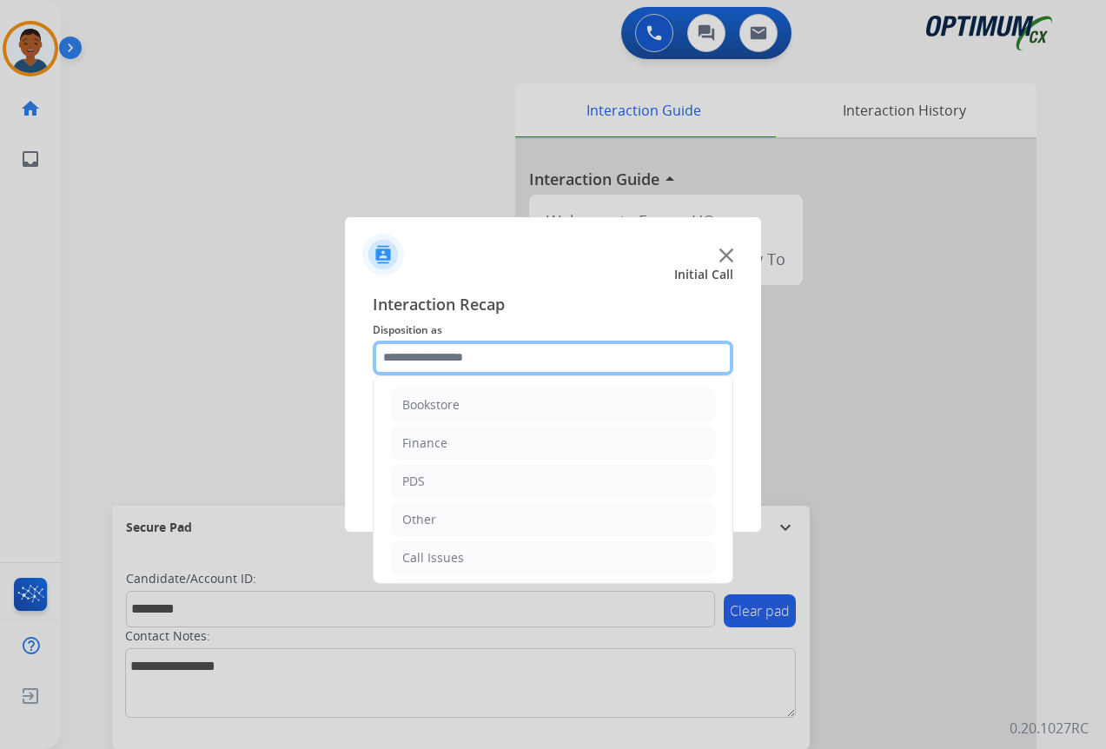
scroll to position [118, 0]
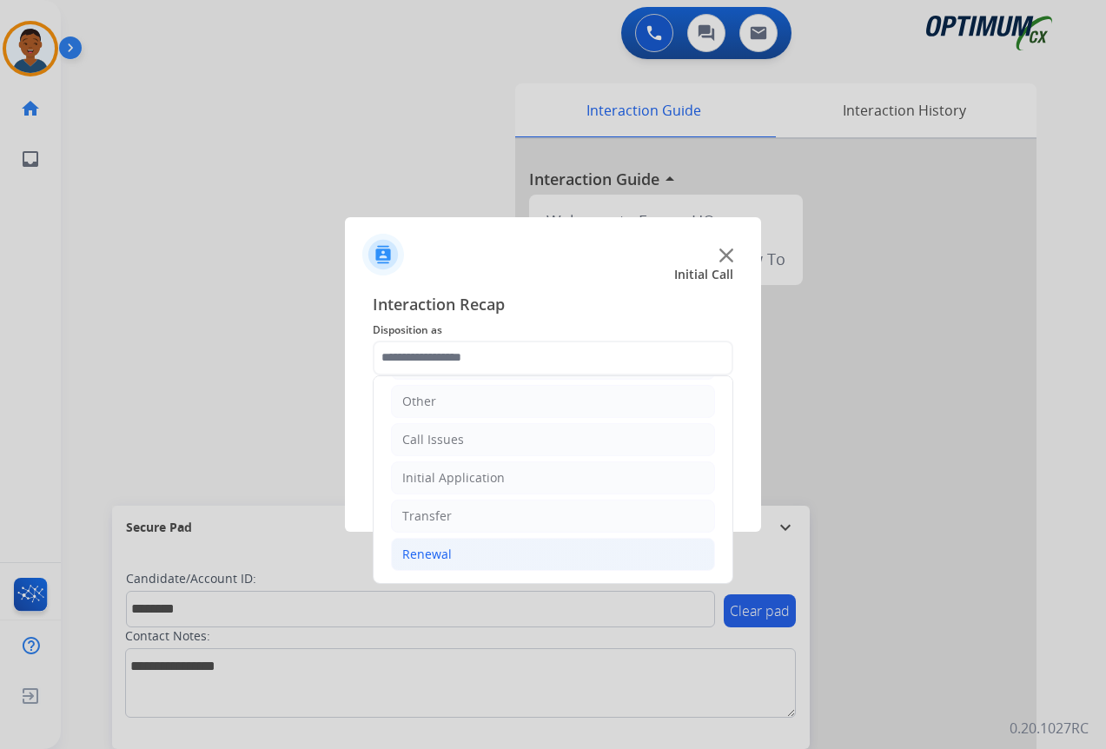
click at [426, 551] on div "Renewal" at bounding box center [427, 554] width 50 height 17
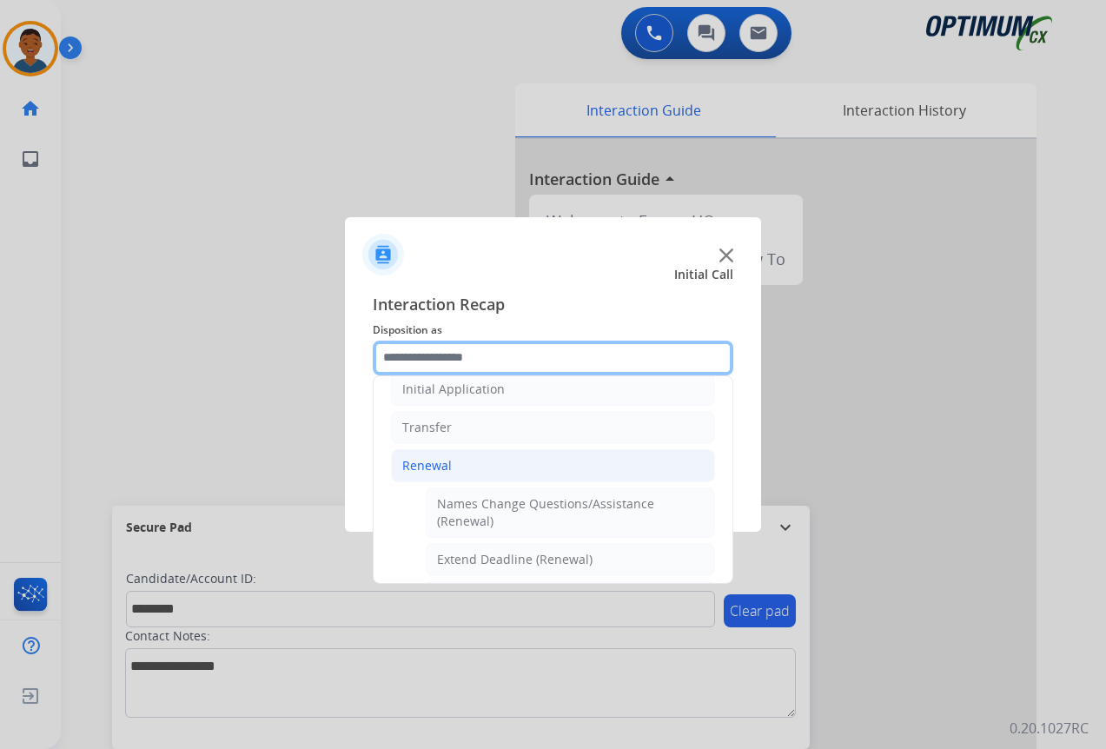
scroll to position [292, 0]
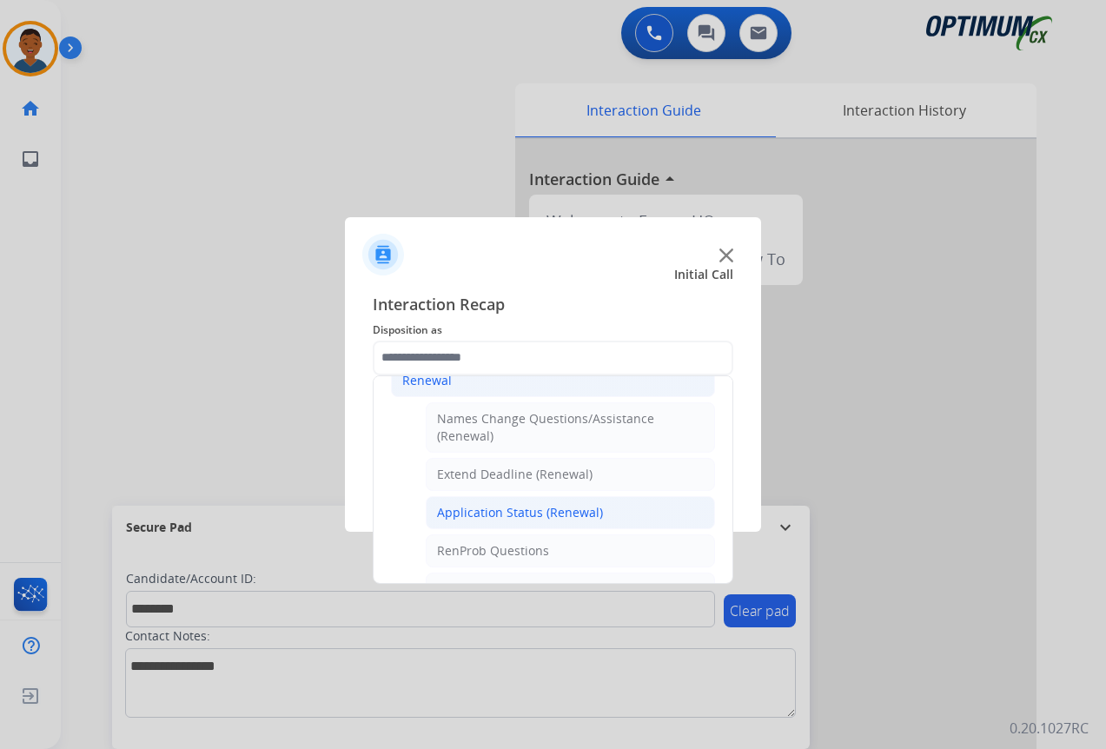
drag, startPoint x: 499, startPoint y: 514, endPoint x: 533, endPoint y: 506, distance: 35.0
click at [498, 514] on div "Application Status (Renewal)" at bounding box center [520, 512] width 166 height 17
type input "**********"
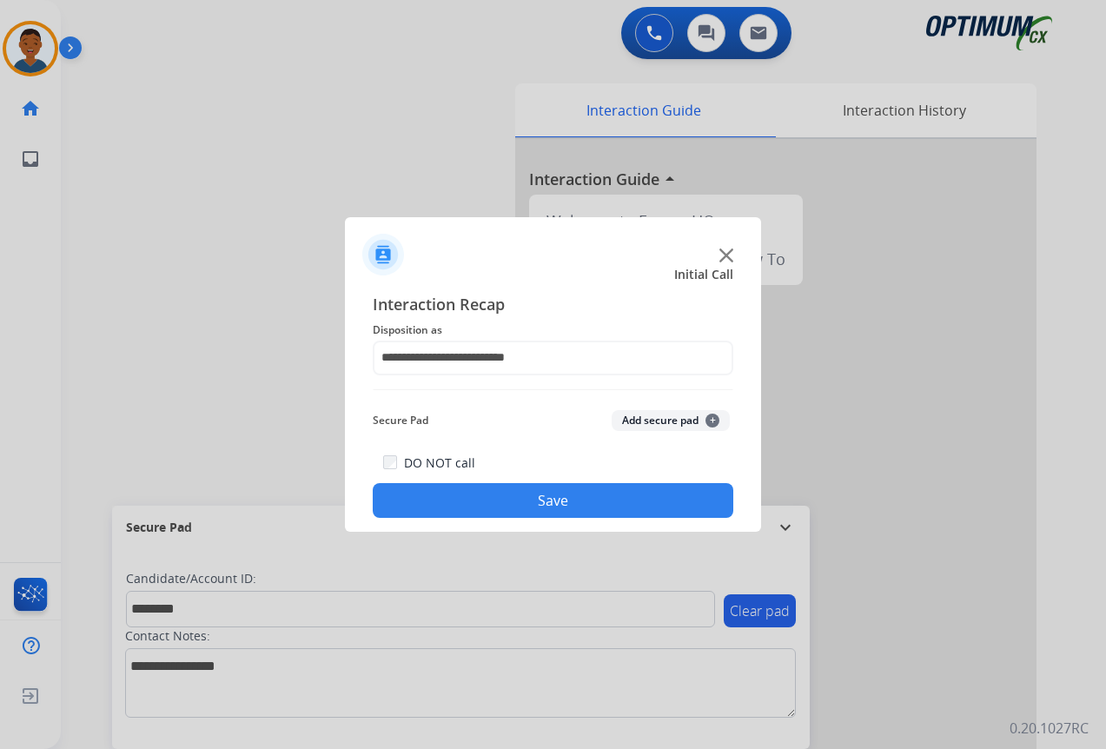
click at [639, 422] on button "Add secure pad +" at bounding box center [671, 420] width 118 height 21
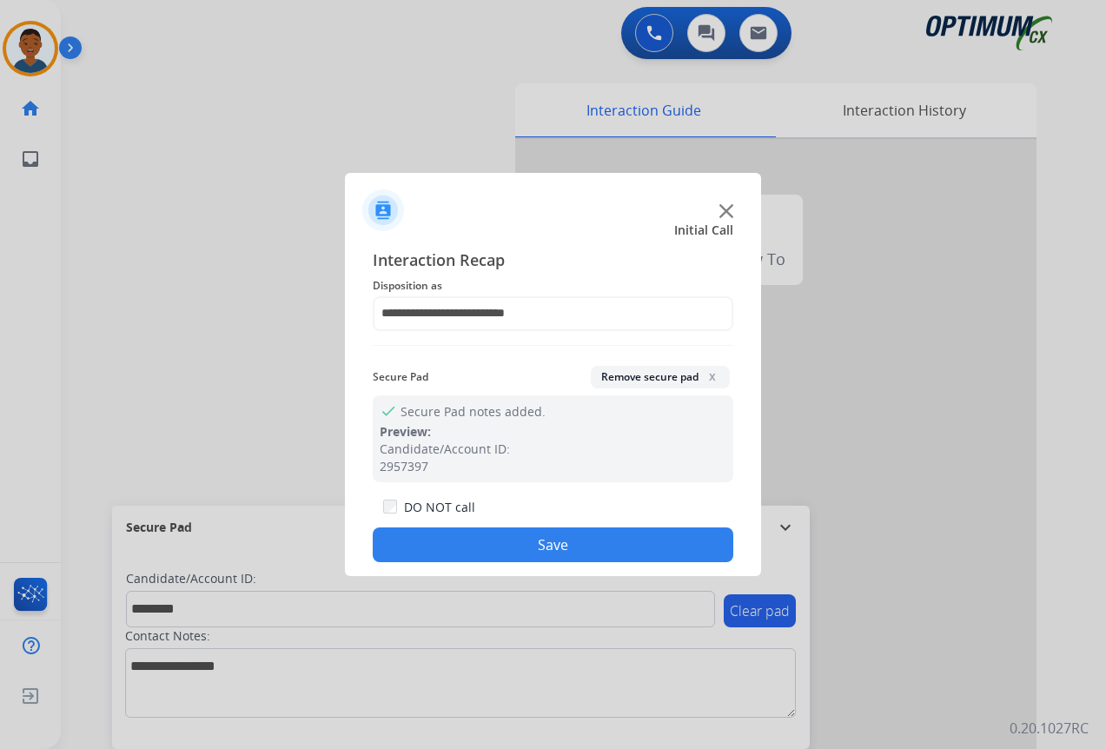
click at [598, 540] on button "Save" at bounding box center [553, 544] width 361 height 35
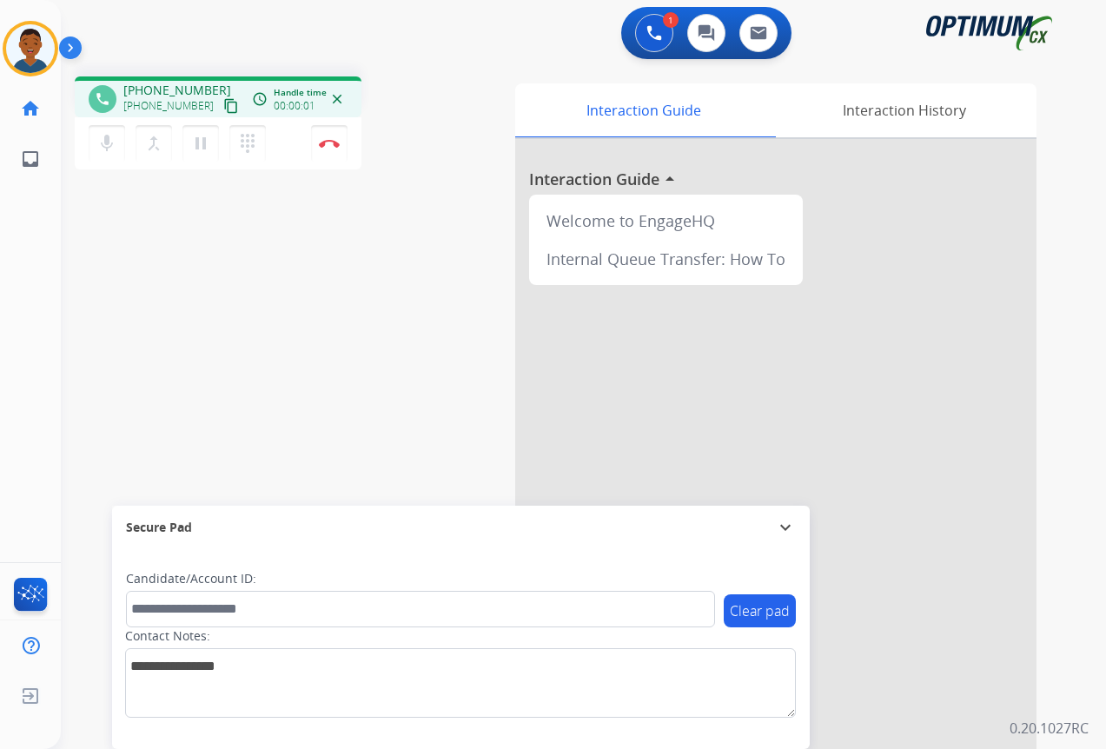
click at [223, 106] on mat-icon "content_copy" at bounding box center [231, 106] width 16 height 16
click at [200, 149] on mat-icon "pause" at bounding box center [200, 143] width 21 height 21
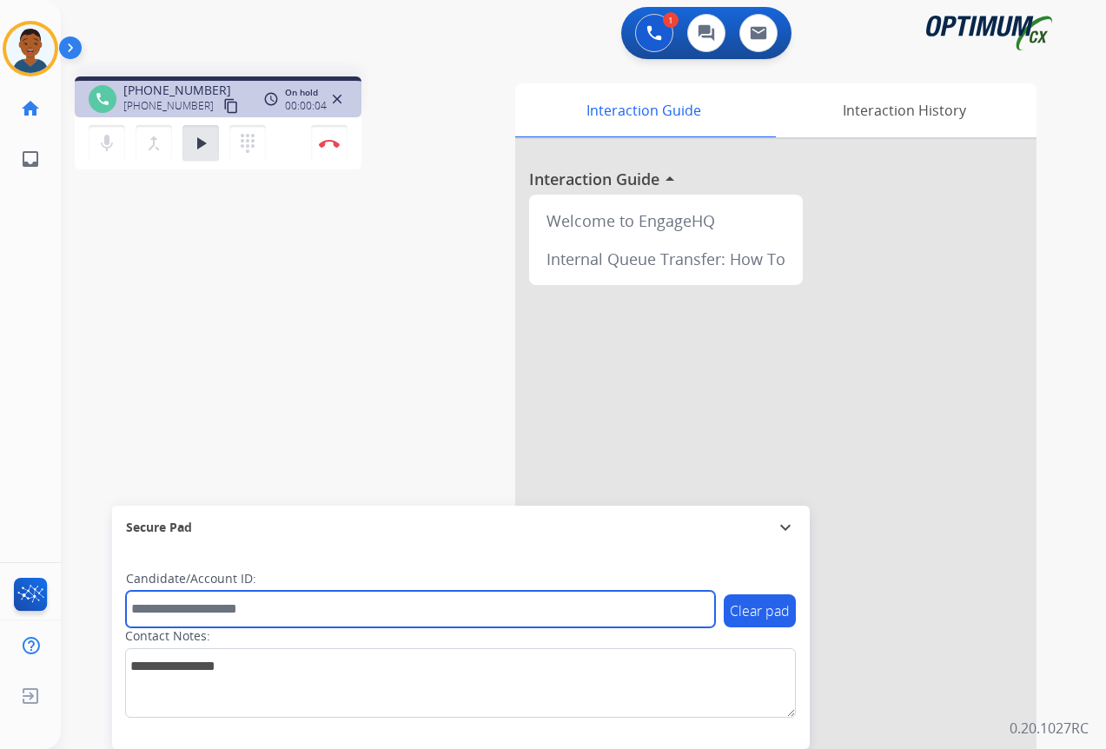
click at [221, 617] on input "text" at bounding box center [420, 609] width 589 height 36
paste input "*******"
type input "*******"
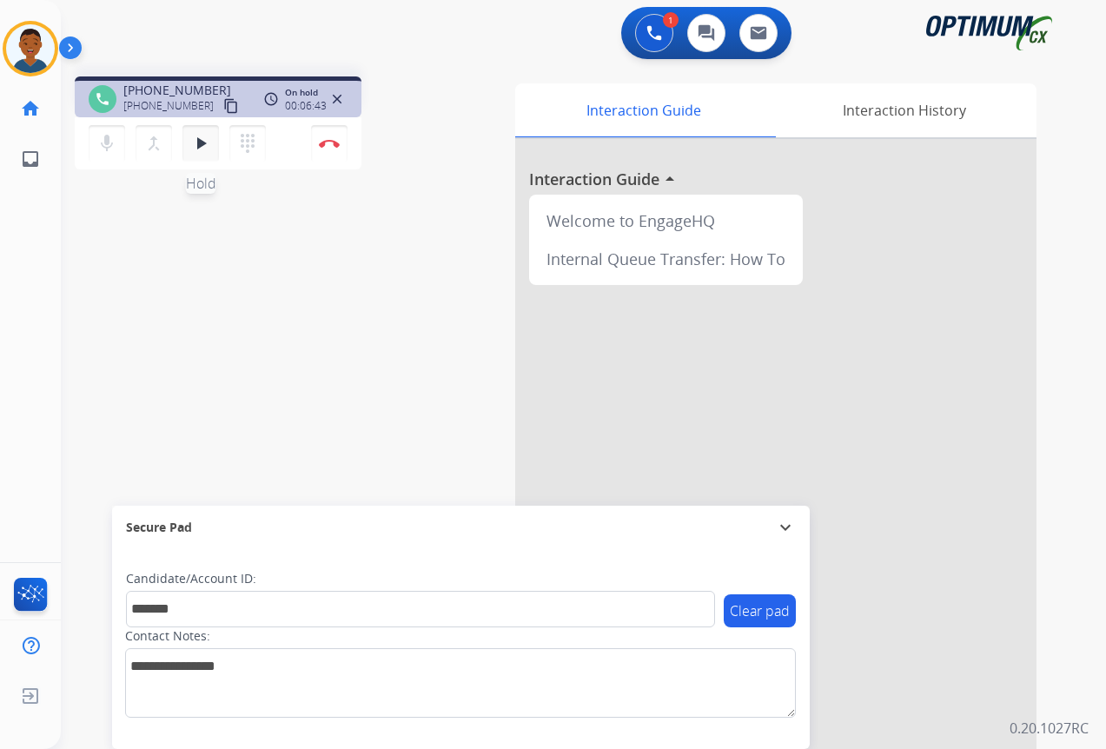
click at [200, 142] on mat-icon "play_arrow" at bounding box center [200, 143] width 21 height 21
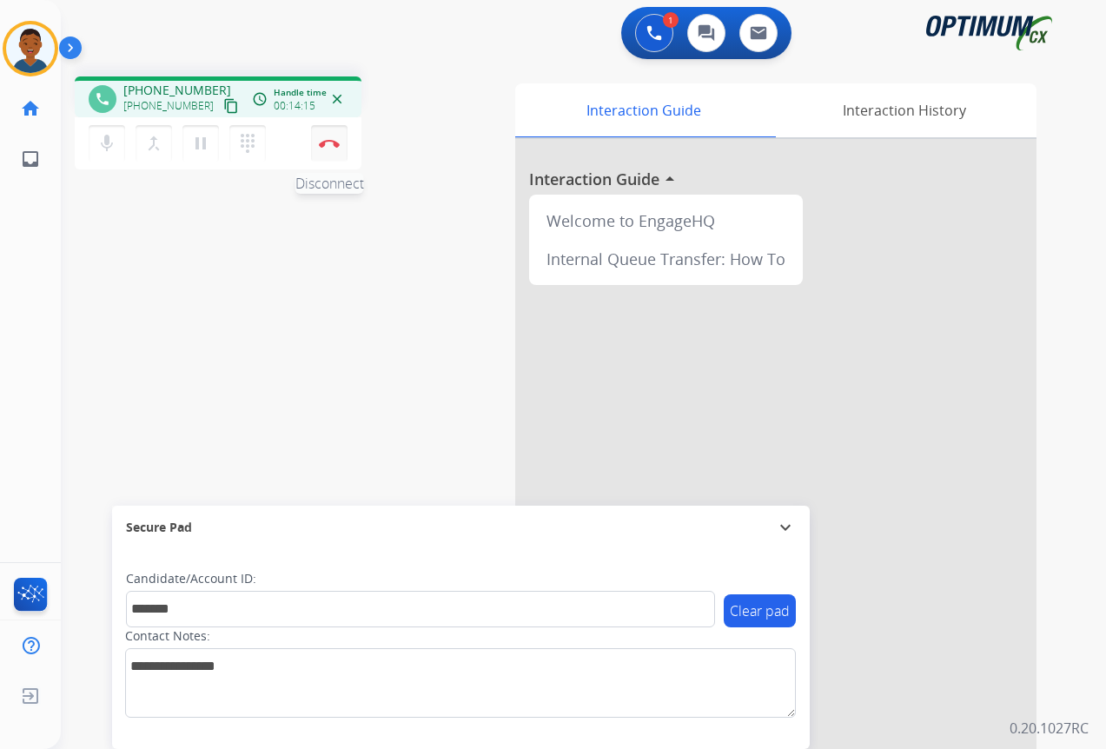
click at [329, 145] on img at bounding box center [329, 143] width 21 height 9
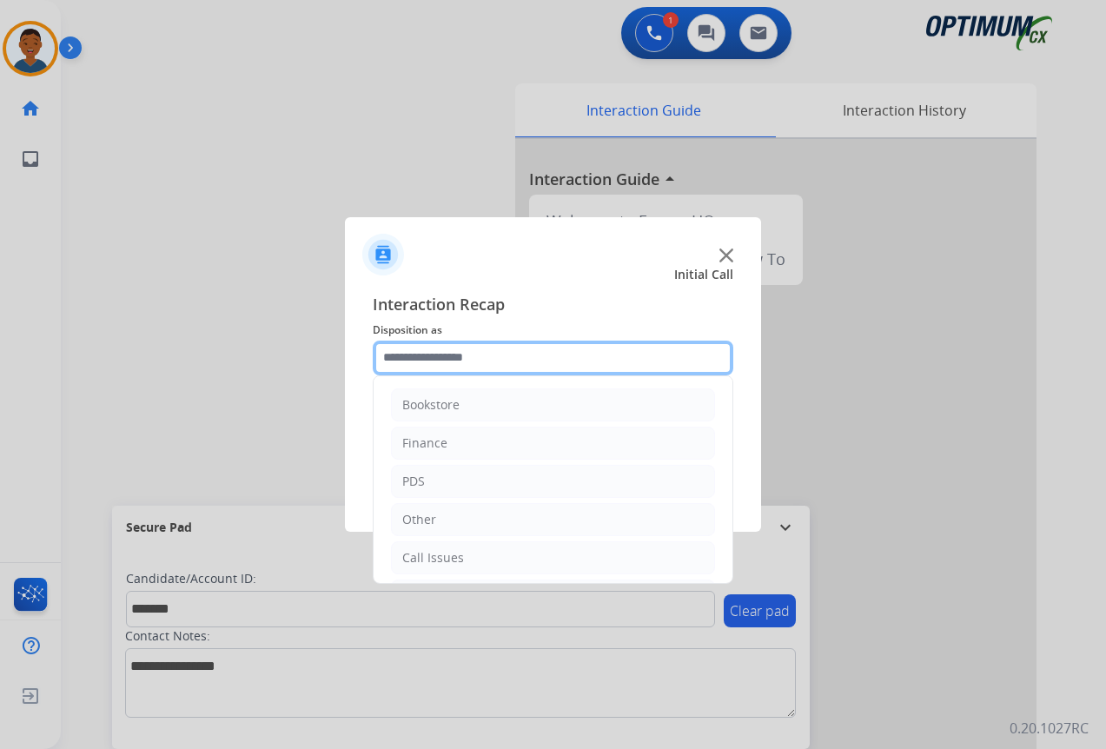
click at [404, 353] on input "text" at bounding box center [553, 358] width 361 height 35
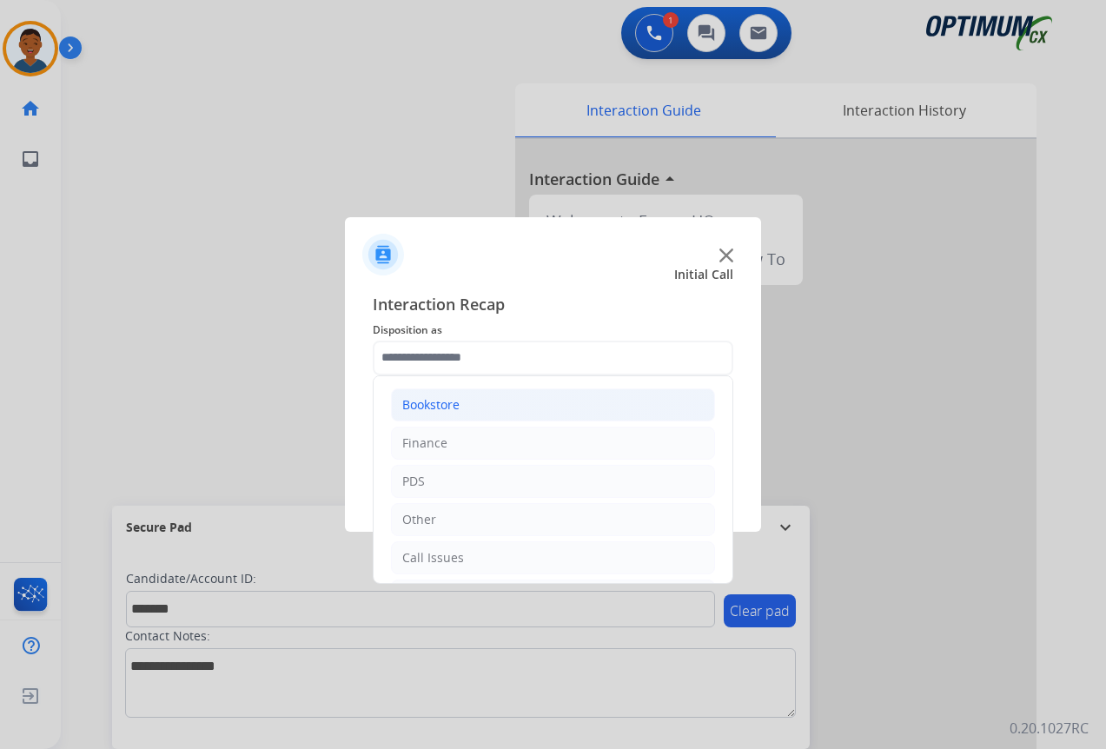
click at [422, 388] on li "Bookstore" at bounding box center [553, 404] width 324 height 33
click at [457, 479] on div "General Questions (Bookstore)" at bounding box center [525, 481] width 176 height 17
type input "**********"
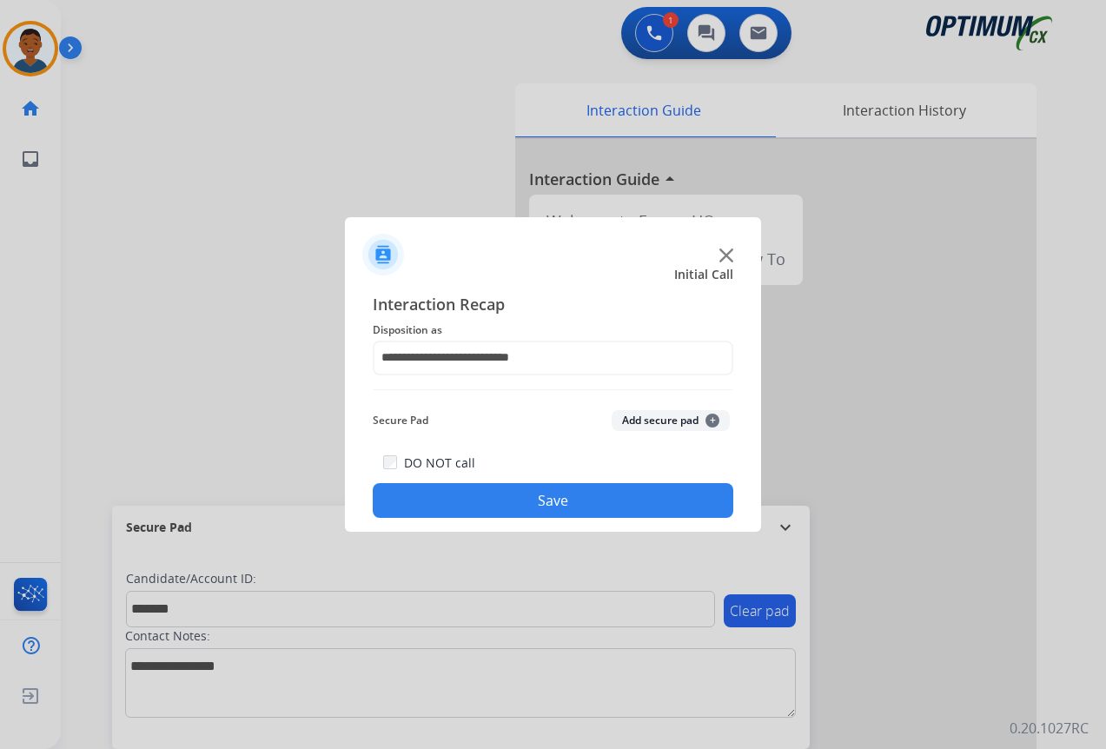
click at [632, 418] on button "Add secure pad +" at bounding box center [671, 420] width 118 height 21
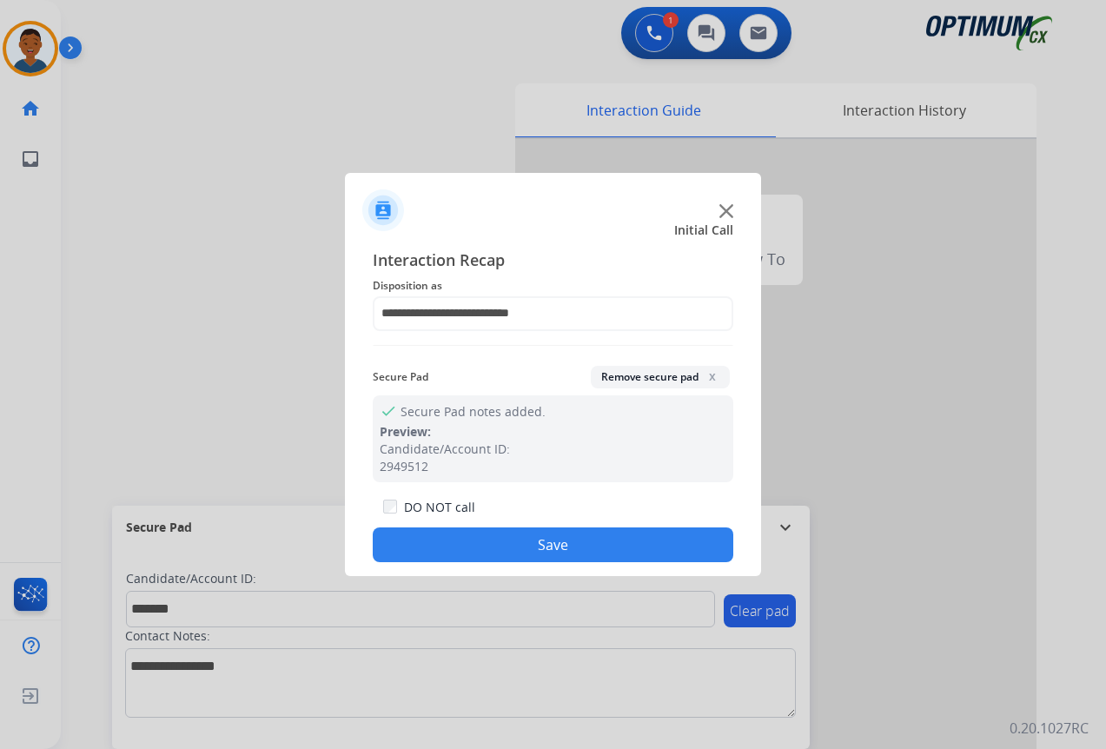
click at [602, 534] on button "Save" at bounding box center [553, 544] width 361 height 35
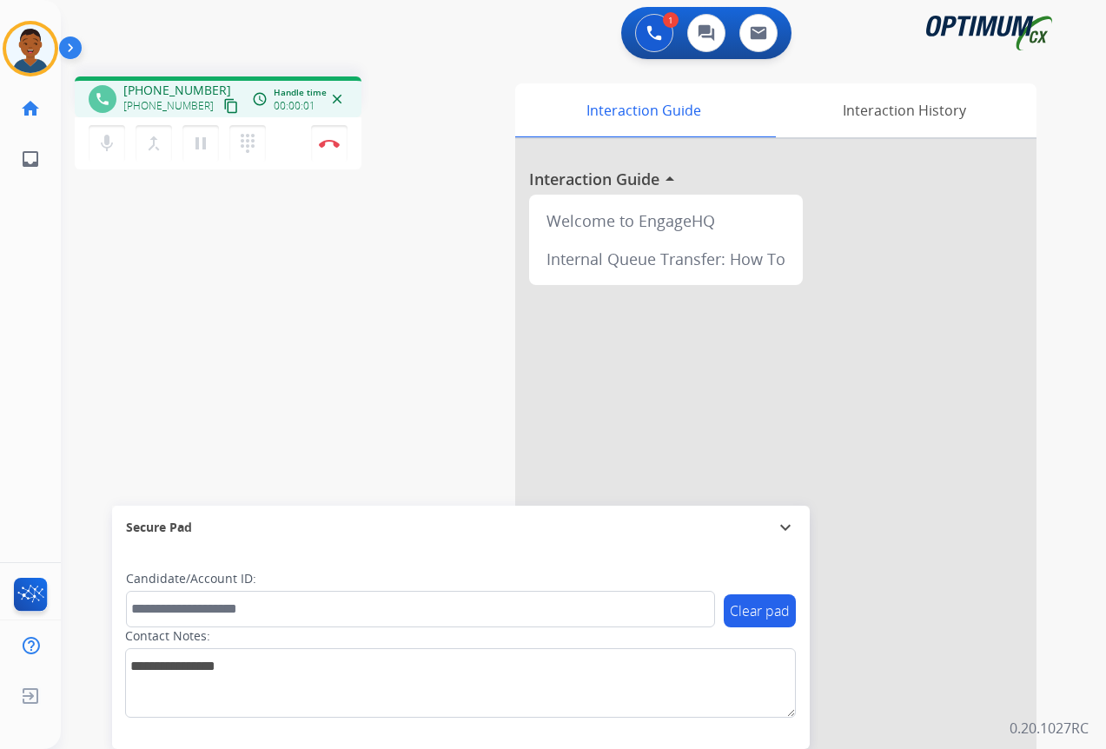
click at [223, 109] on mat-icon "content_copy" at bounding box center [231, 106] width 16 height 16
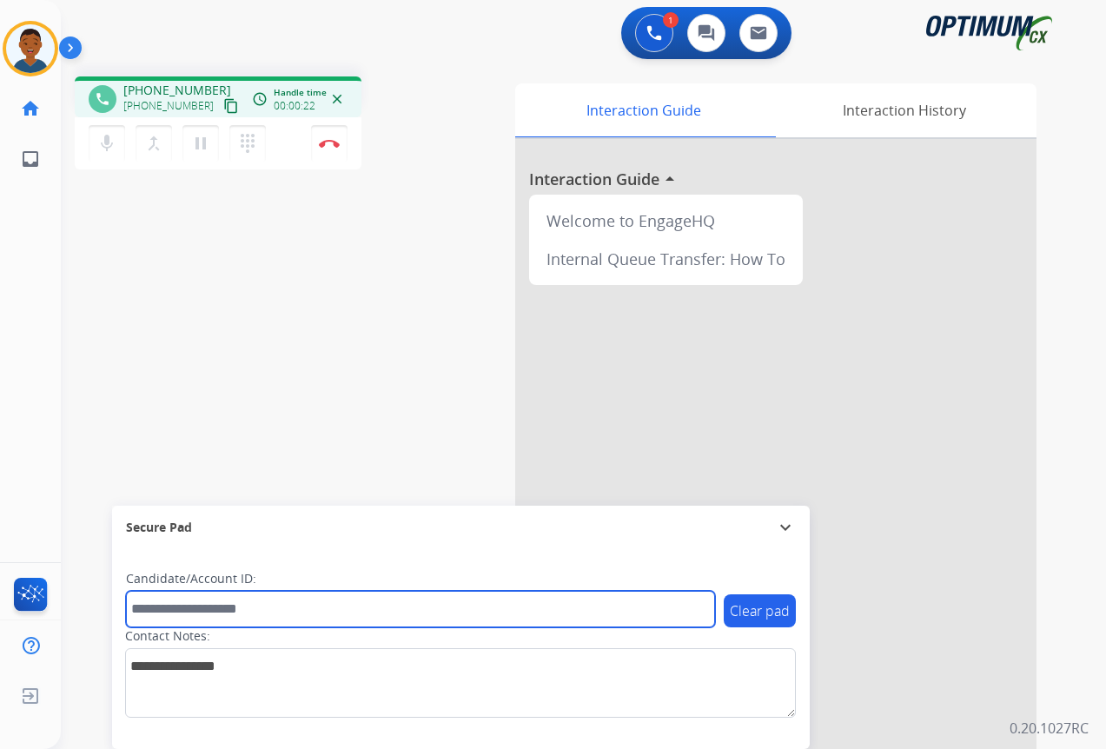
click at [180, 608] on input "text" at bounding box center [420, 609] width 589 height 36
paste input "*******"
type input "*******"
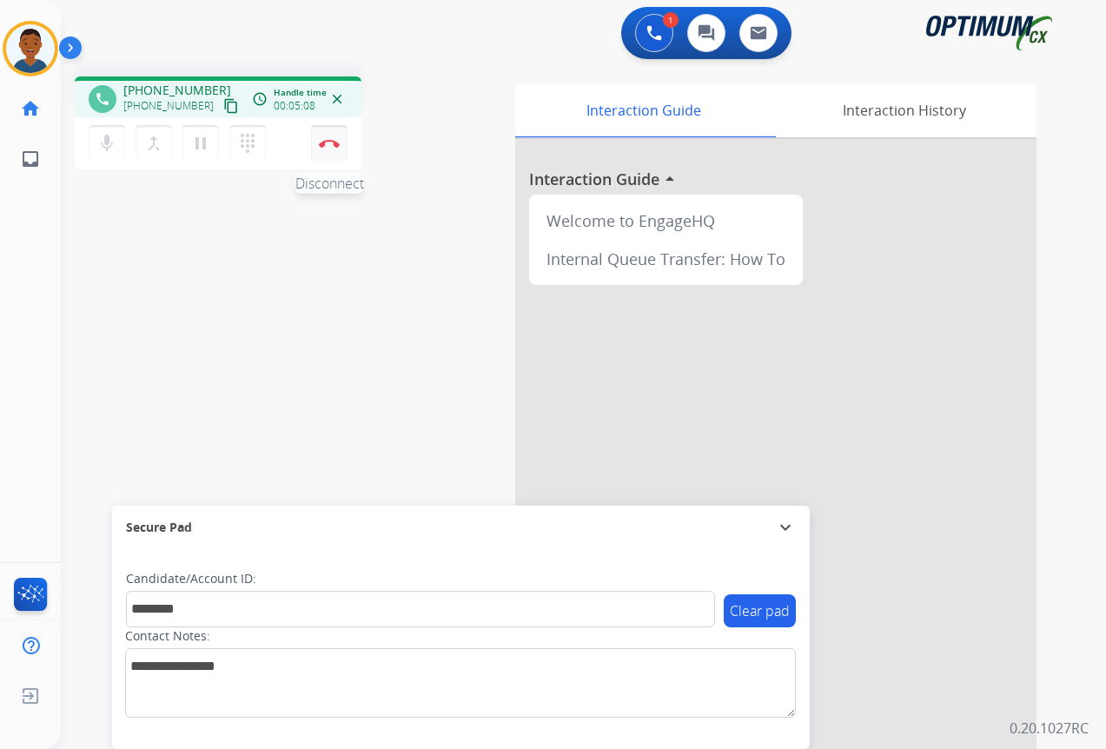
click at [330, 148] on button "Disconnect" at bounding box center [329, 143] width 36 height 36
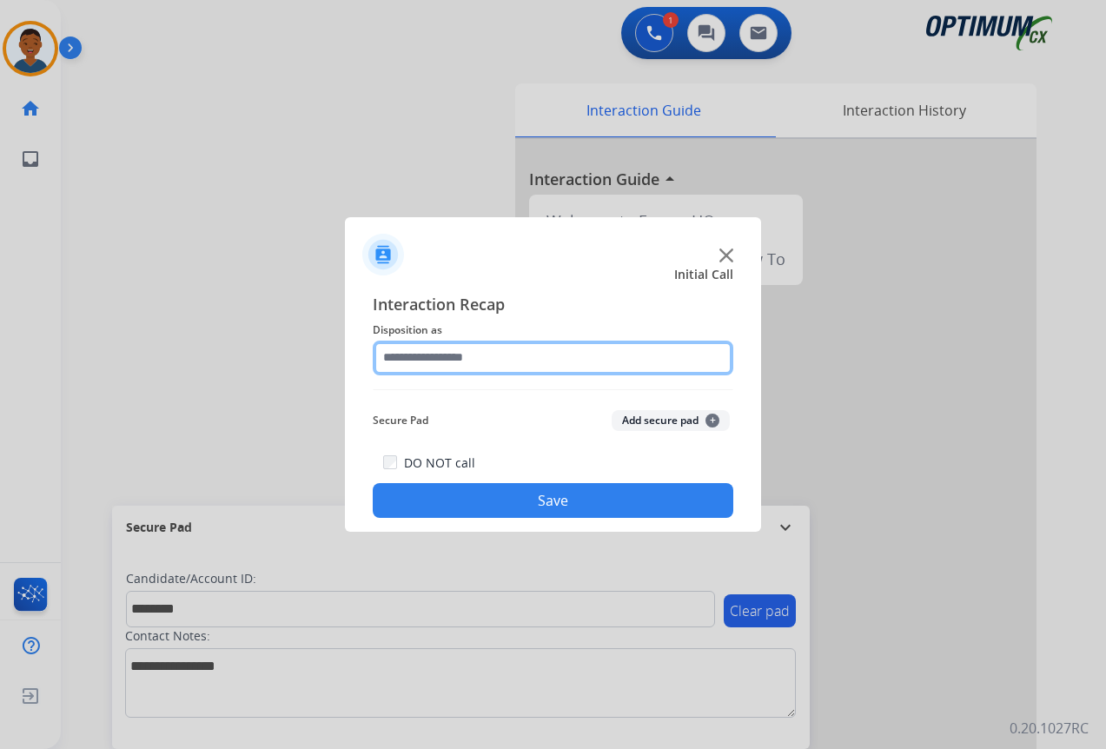
click at [395, 355] on input "text" at bounding box center [553, 358] width 361 height 35
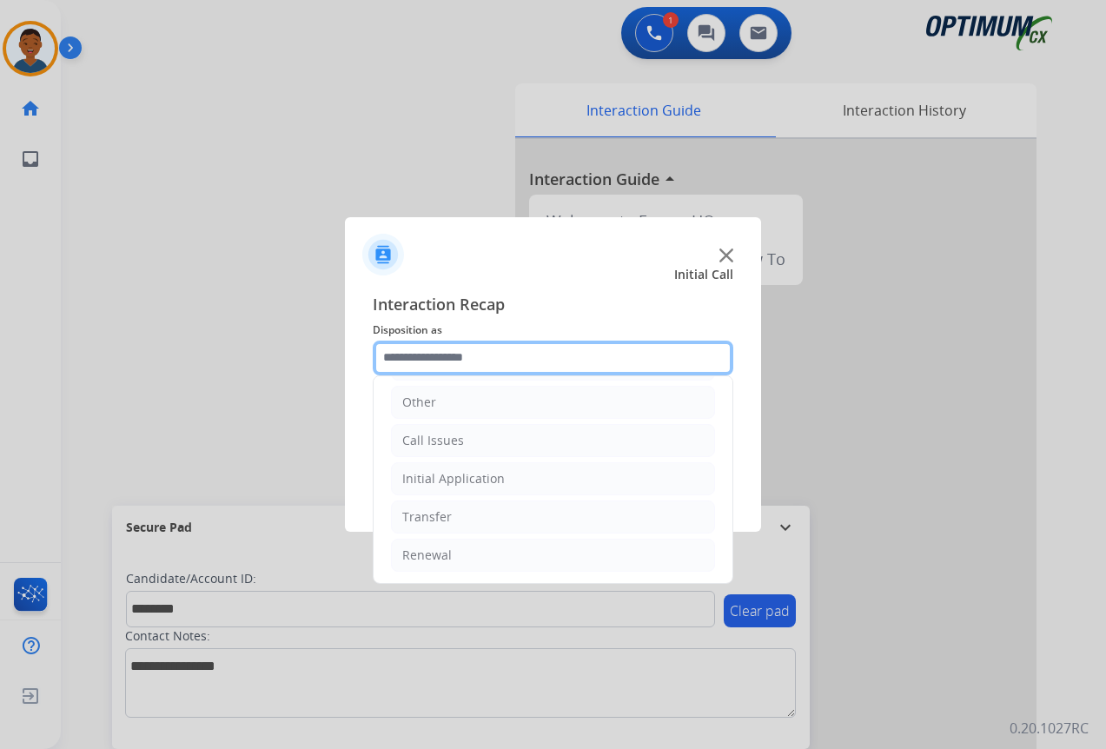
scroll to position [118, 0]
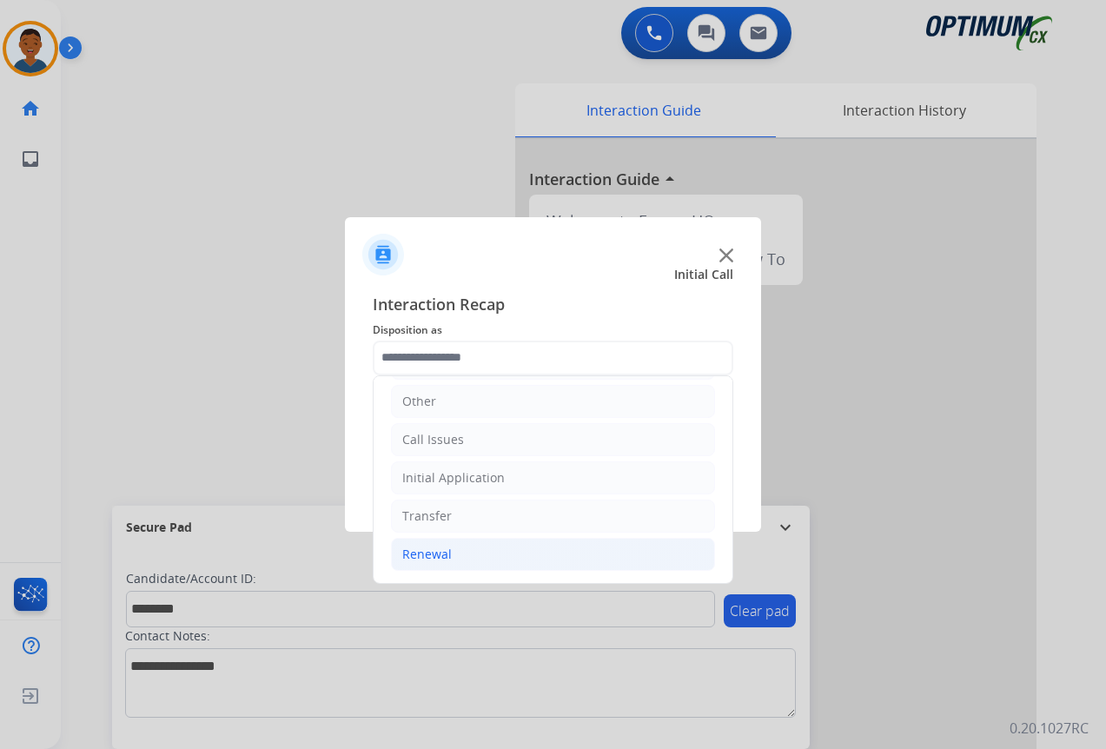
click at [428, 553] on div "Renewal" at bounding box center [427, 554] width 50 height 17
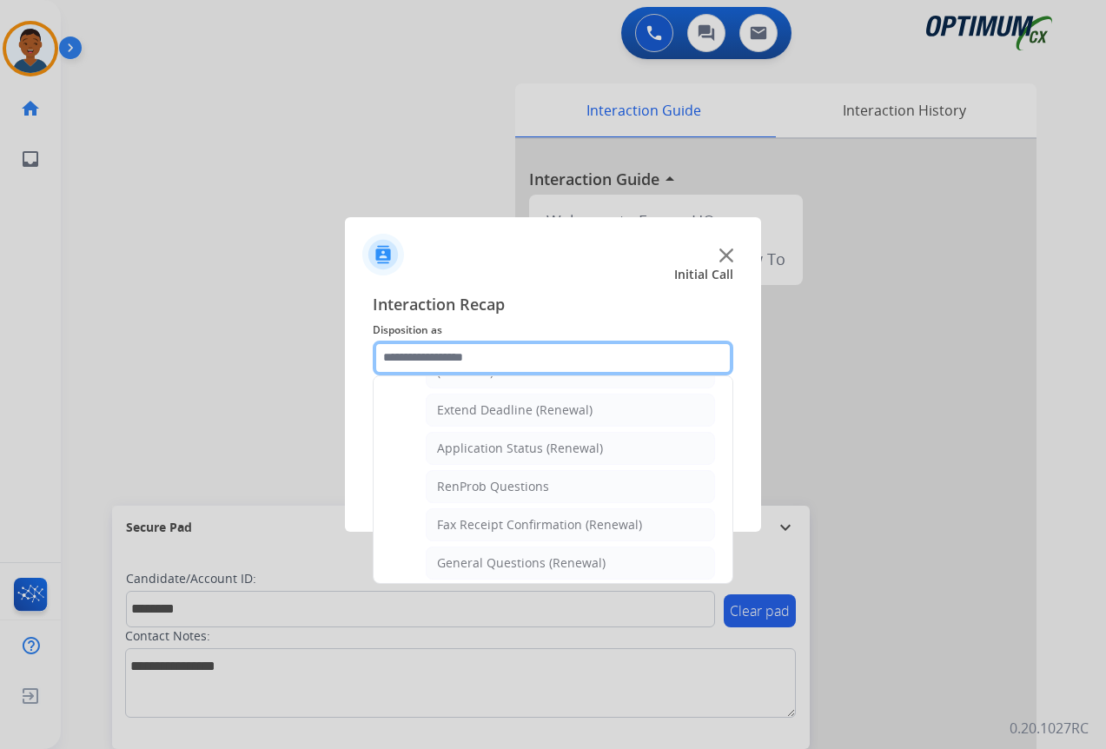
scroll to position [379, 0]
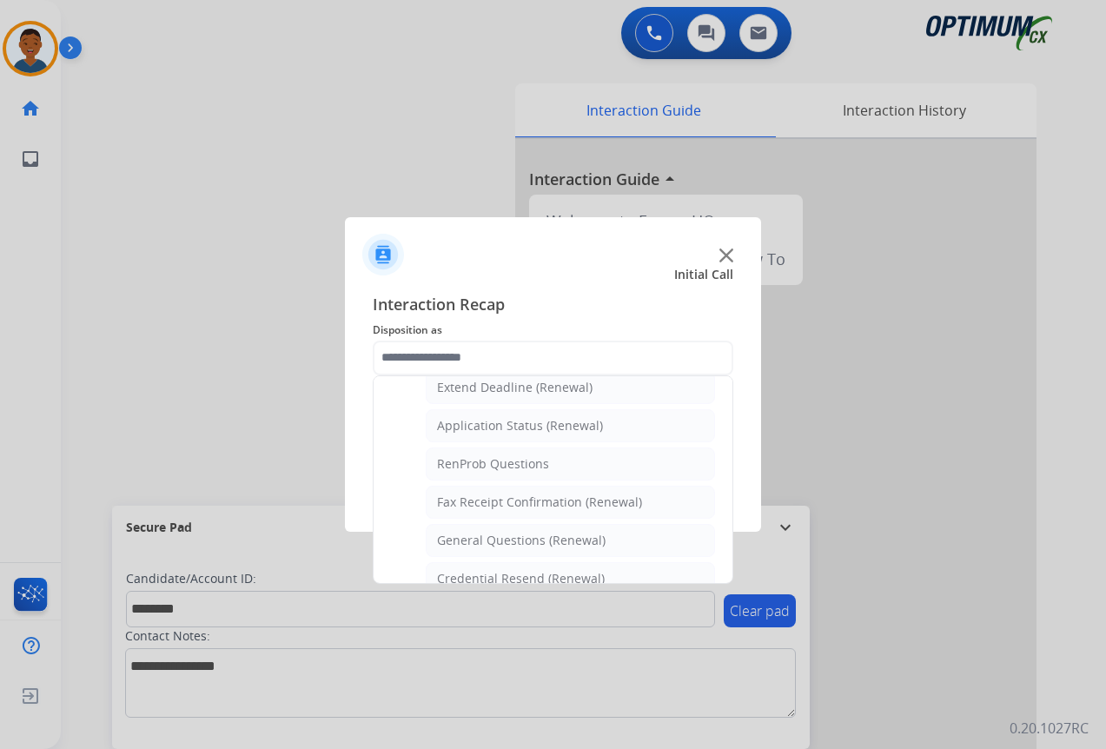
click at [457, 537] on div "General Questions (Renewal)" at bounding box center [521, 540] width 169 height 17
type input "**********"
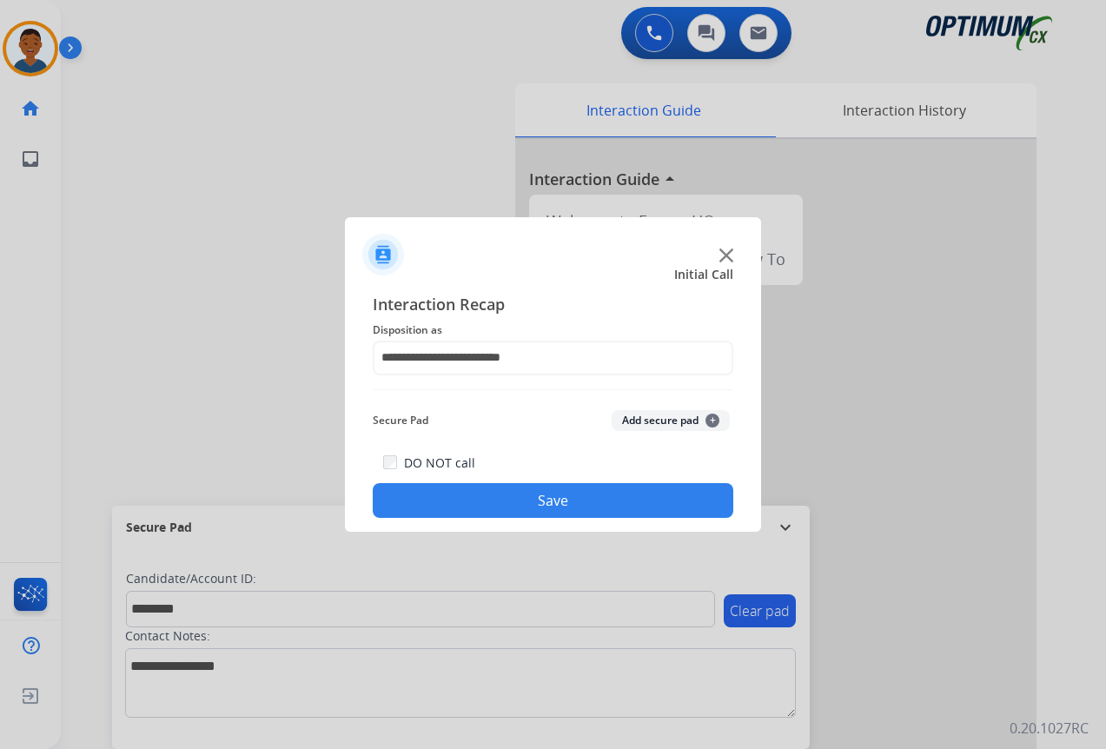
click at [630, 417] on button "Add secure pad +" at bounding box center [671, 420] width 118 height 21
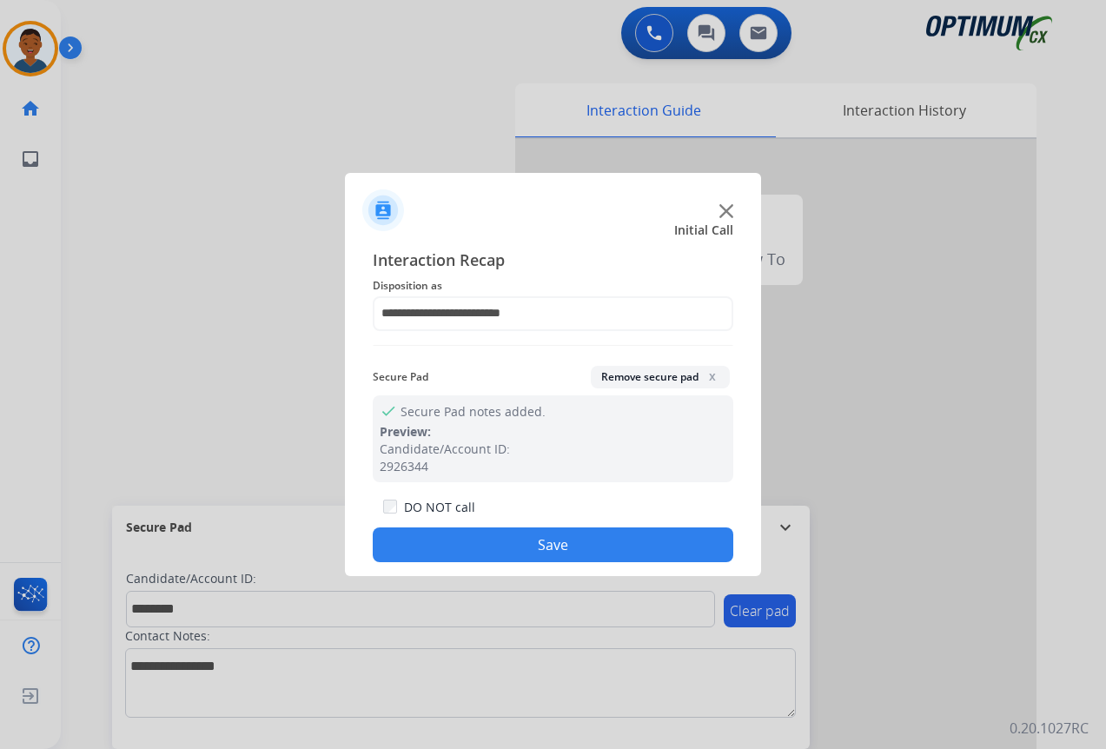
click at [590, 543] on button "Save" at bounding box center [553, 544] width 361 height 35
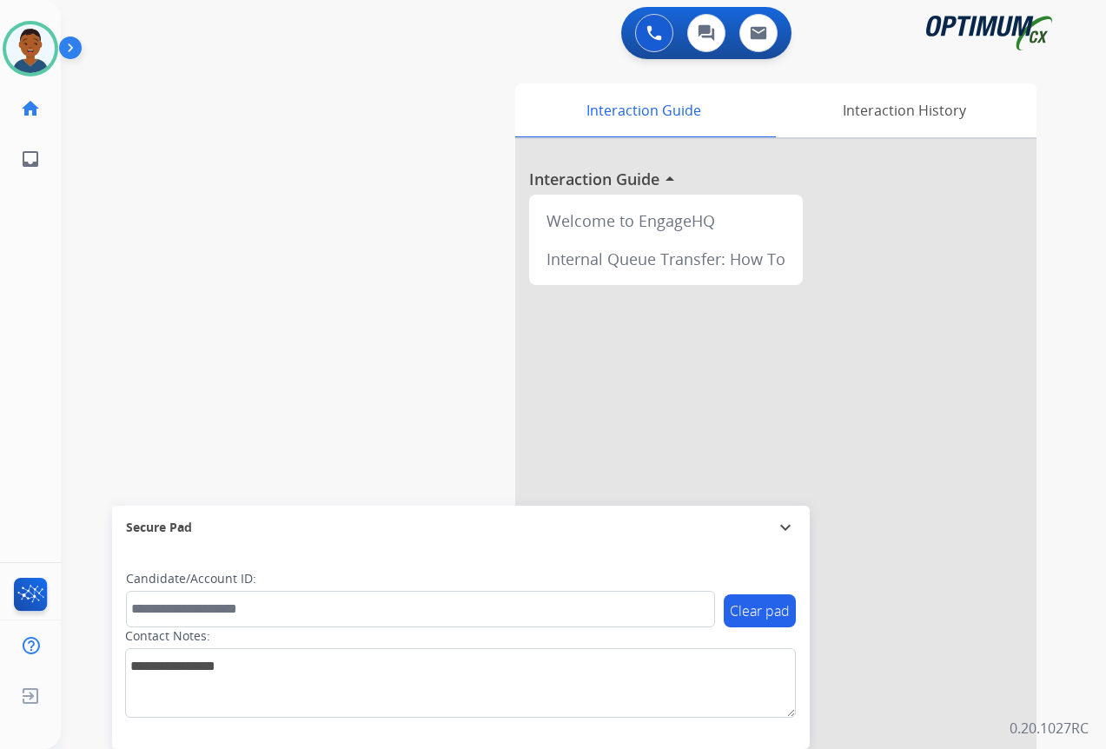
drag, startPoint x: 17, startPoint y: 58, endPoint x: 59, endPoint y: 76, distance: 45.2
click at [17, 58] on img at bounding box center [30, 48] width 49 height 49
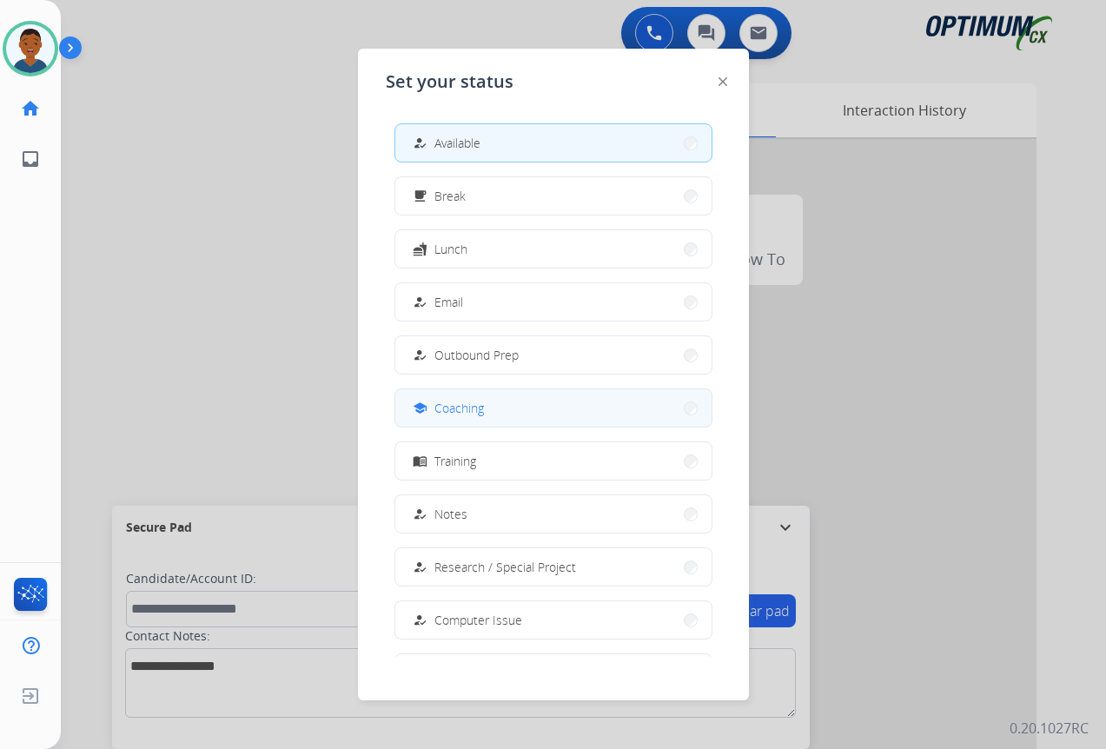
click at [455, 408] on span "Coaching" at bounding box center [459, 408] width 50 height 18
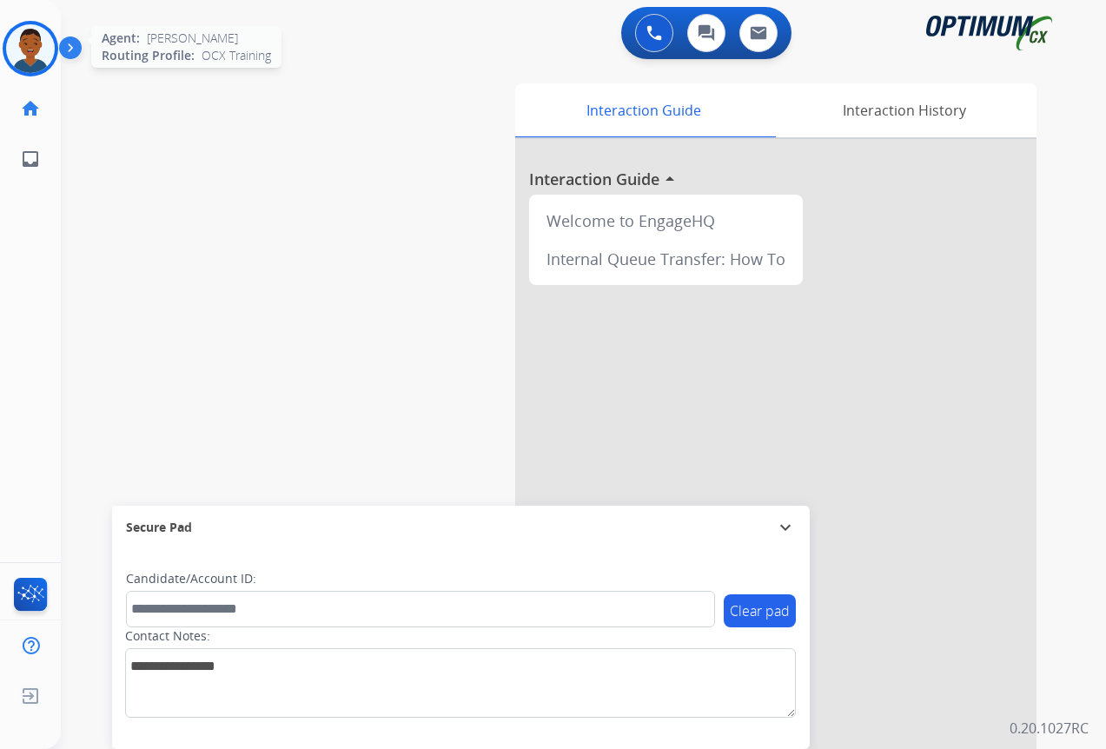
click at [27, 45] on img at bounding box center [30, 48] width 49 height 49
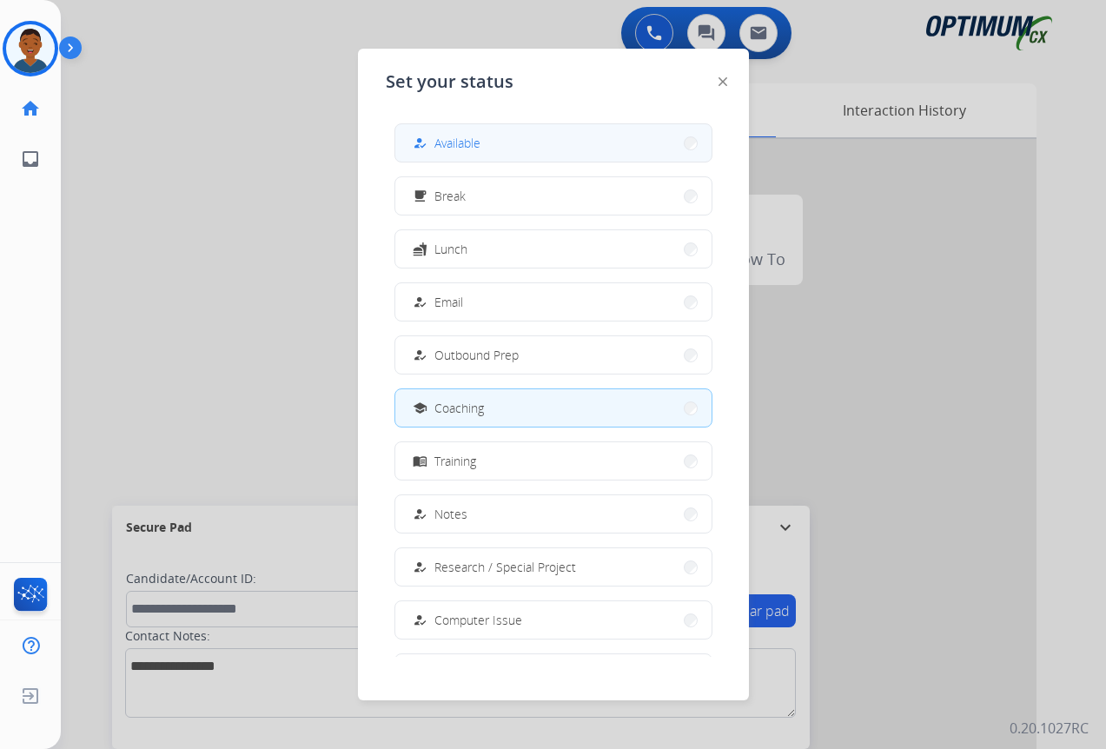
click at [477, 143] on span "Available" at bounding box center [457, 143] width 46 height 18
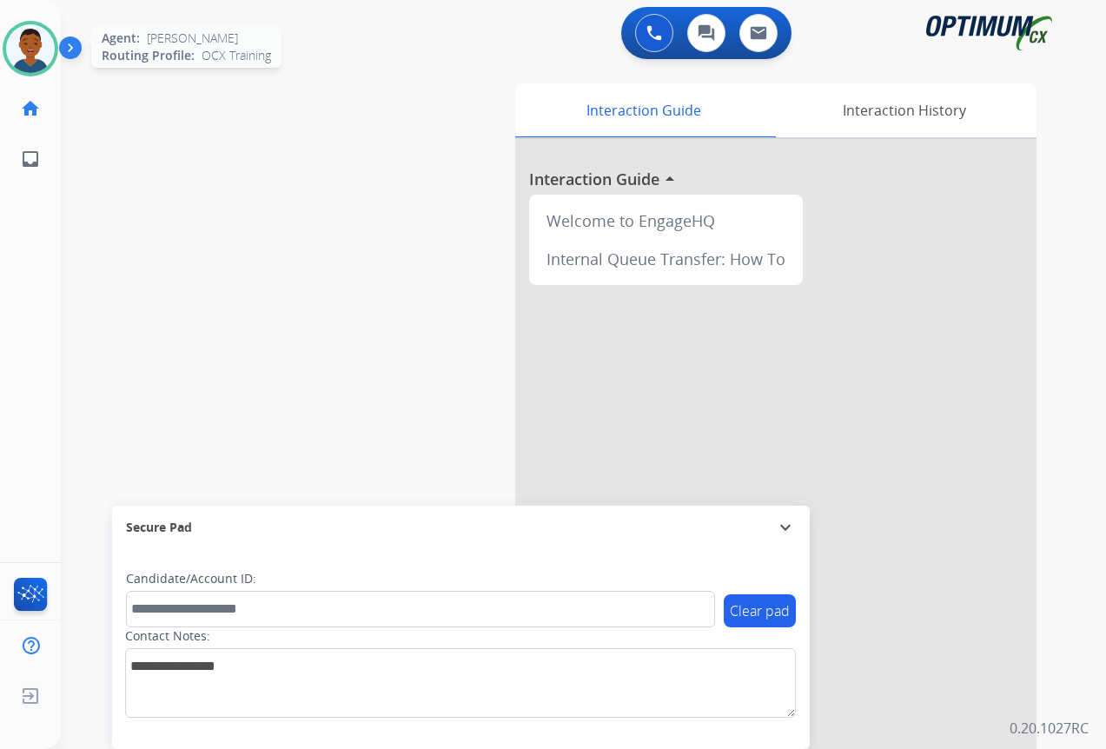
click at [34, 44] on img at bounding box center [30, 48] width 49 height 49
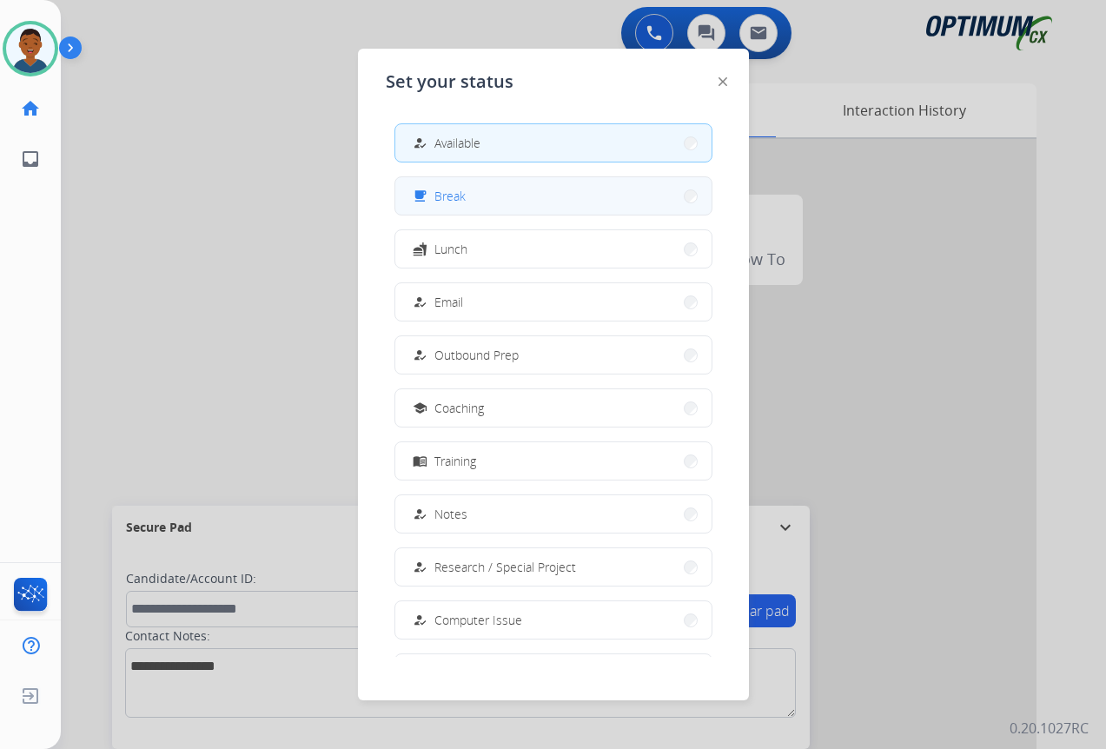
click at [484, 199] on button "free_breakfast Break" at bounding box center [553, 195] width 316 height 37
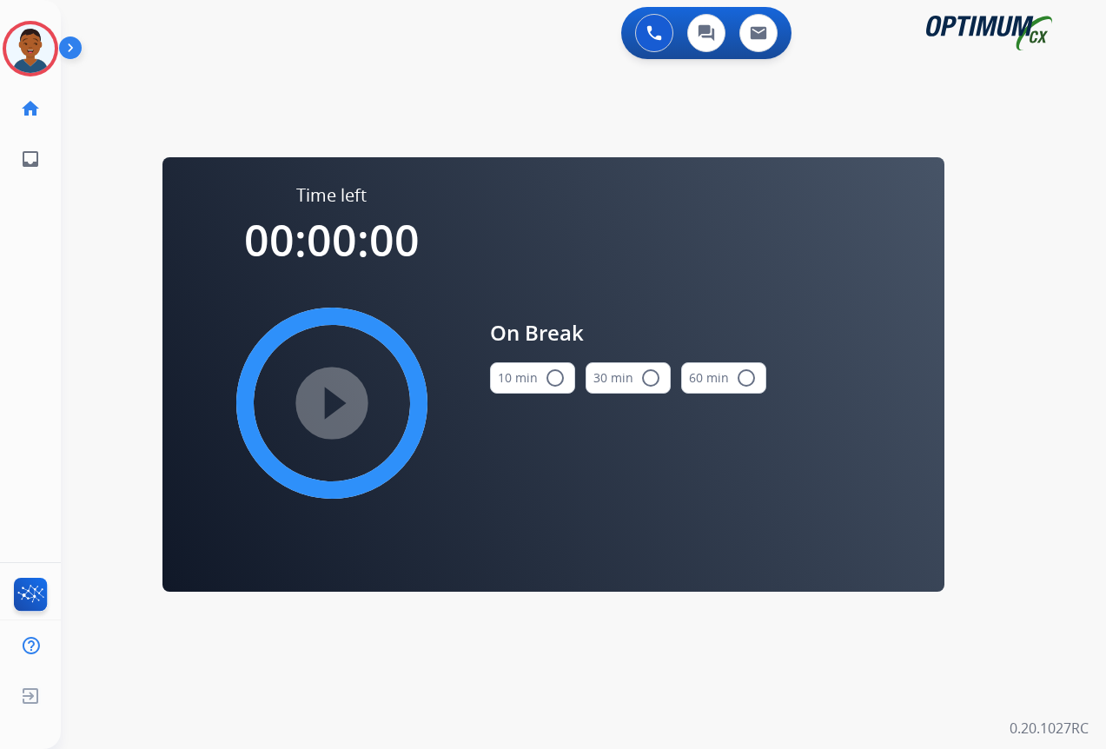
click at [556, 375] on mat-icon "radio_button_unchecked" at bounding box center [555, 378] width 21 height 21
click at [336, 410] on mat-icon "play_circle_filled" at bounding box center [331, 403] width 21 height 21
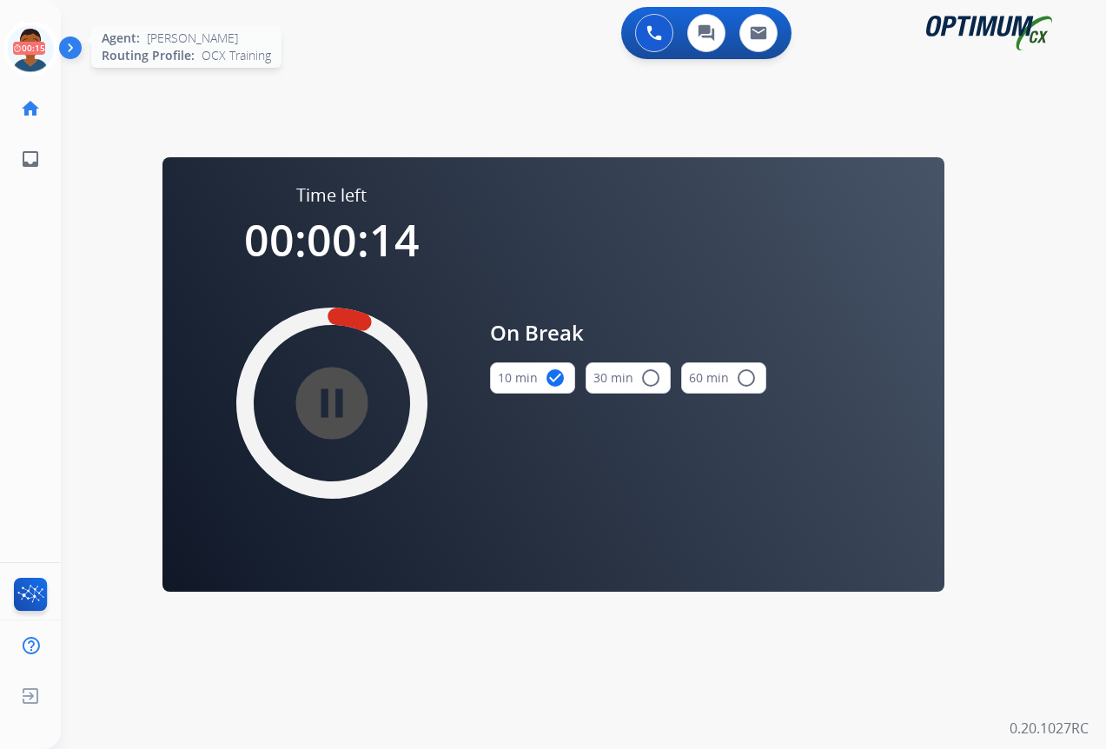
click at [29, 52] on icon at bounding box center [31, 49] width 56 height 56
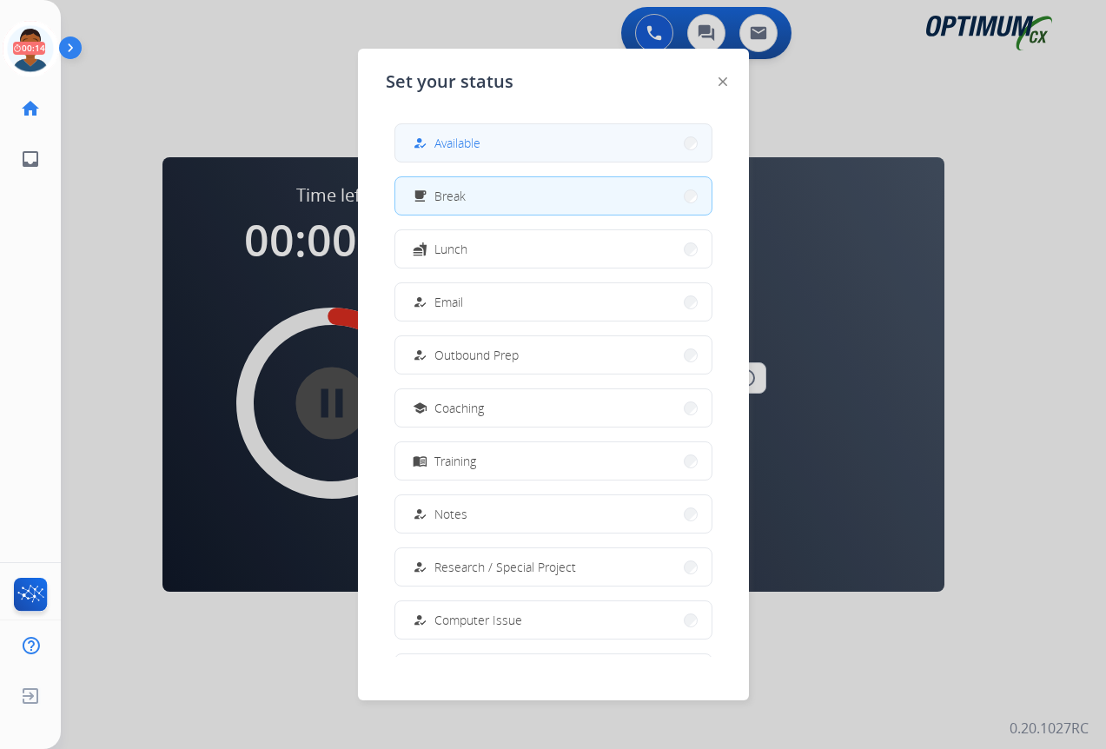
click at [488, 148] on button "how_to_reg Available" at bounding box center [553, 142] width 316 height 37
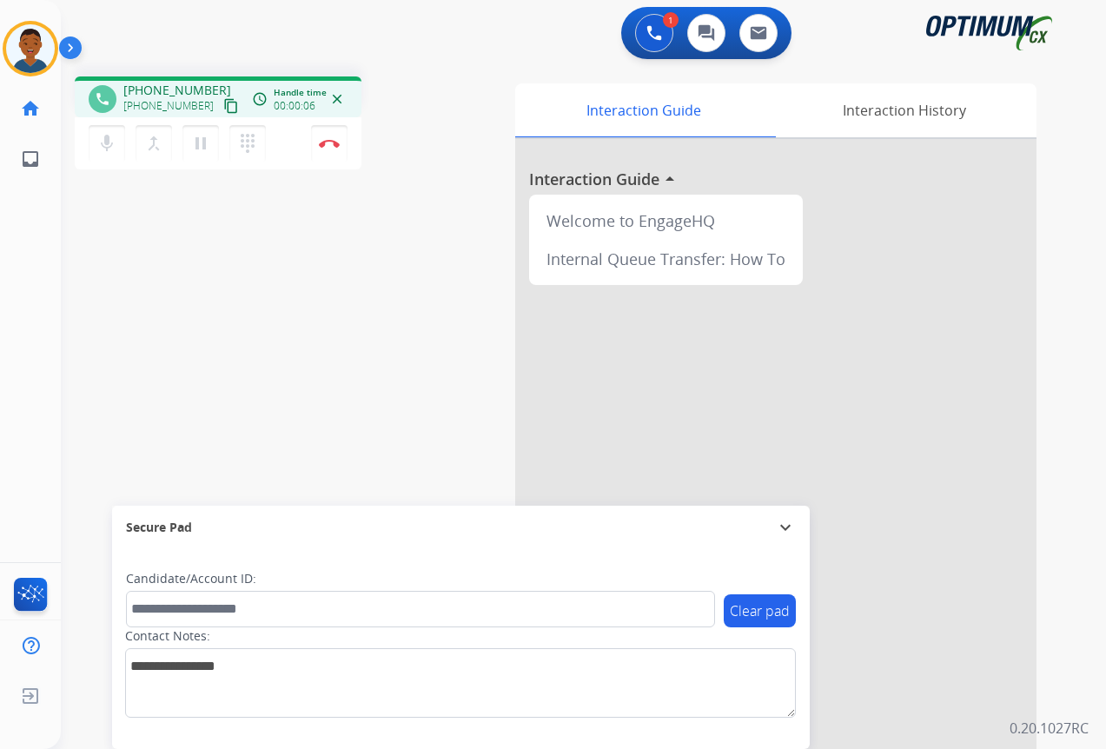
click at [223, 104] on mat-icon "content_copy" at bounding box center [231, 106] width 16 height 16
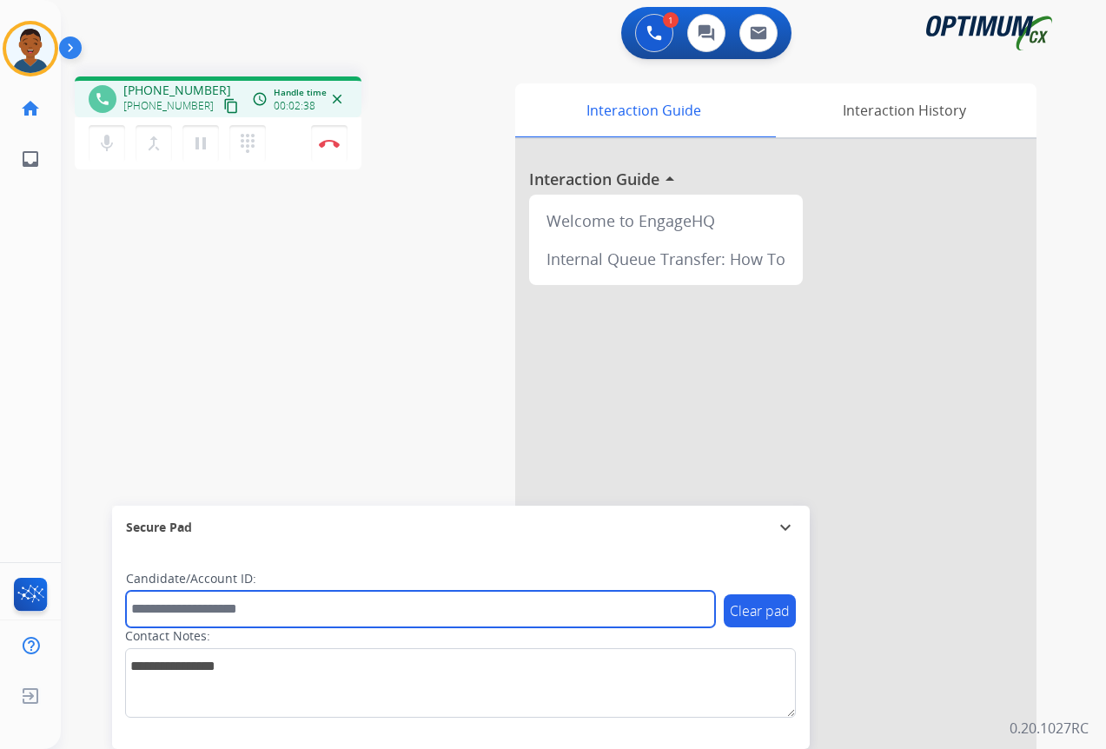
click at [169, 613] on input "text" at bounding box center [420, 609] width 589 height 36
paste input "*******"
type input "*******"
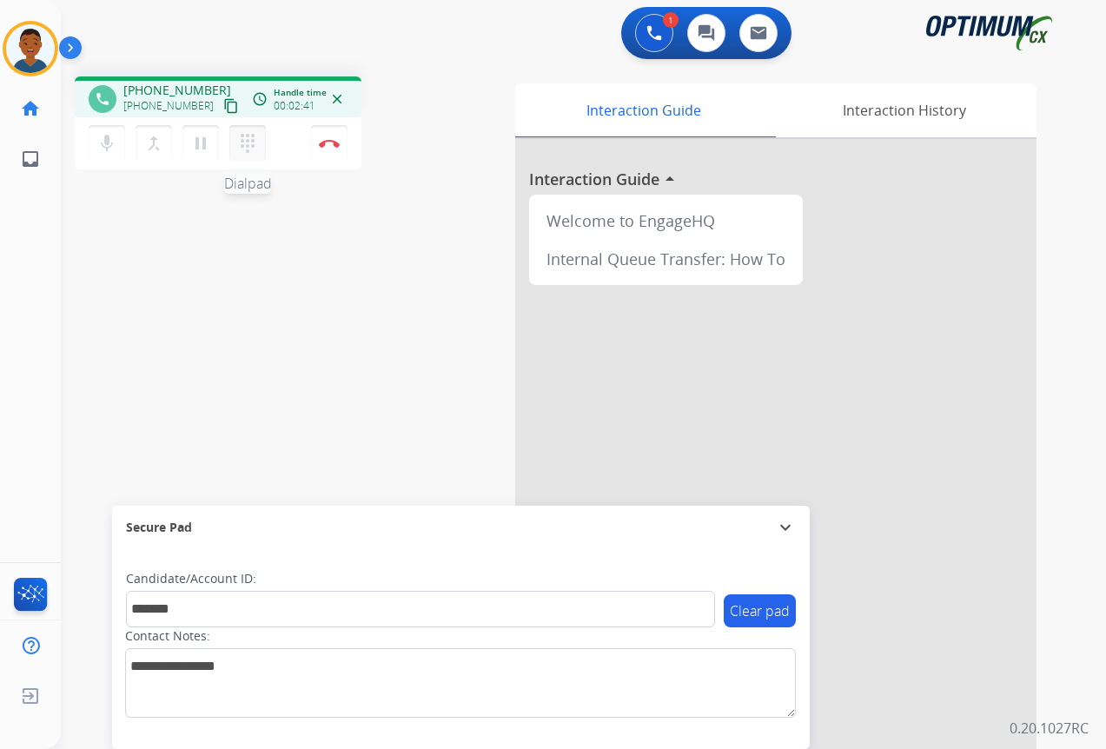
click at [252, 141] on mat-icon "dialpad" at bounding box center [247, 143] width 21 height 21
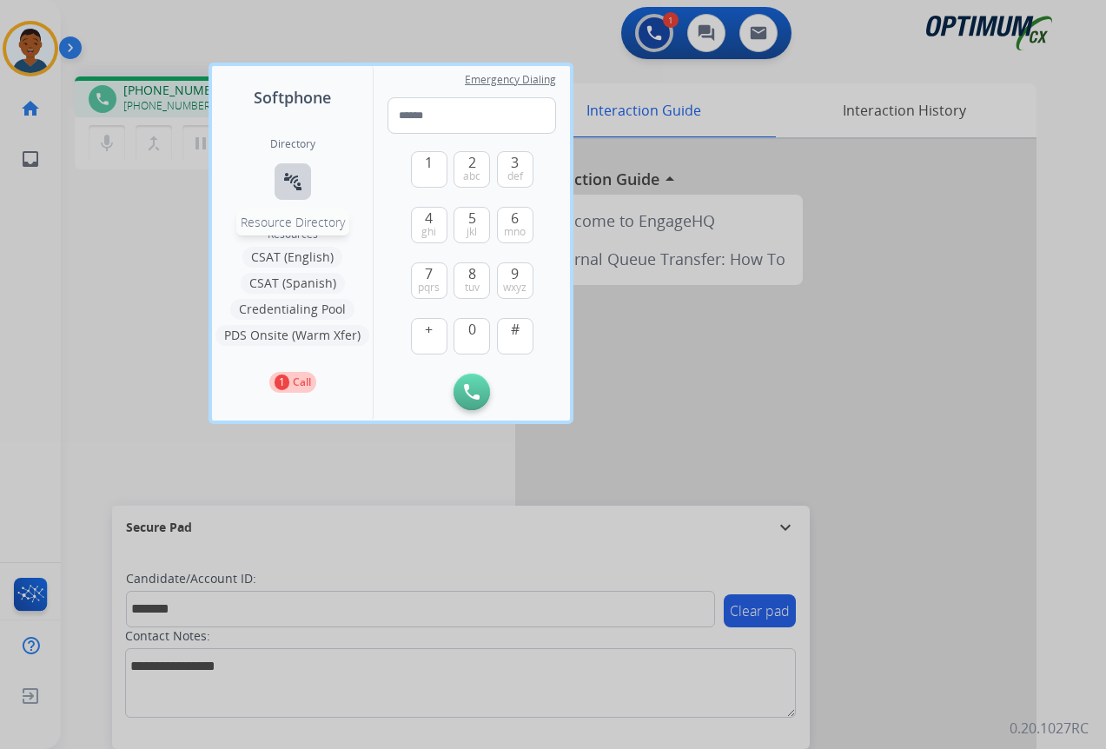
click at [288, 170] on button "connect_without_contact Resource Directory" at bounding box center [293, 181] width 36 height 36
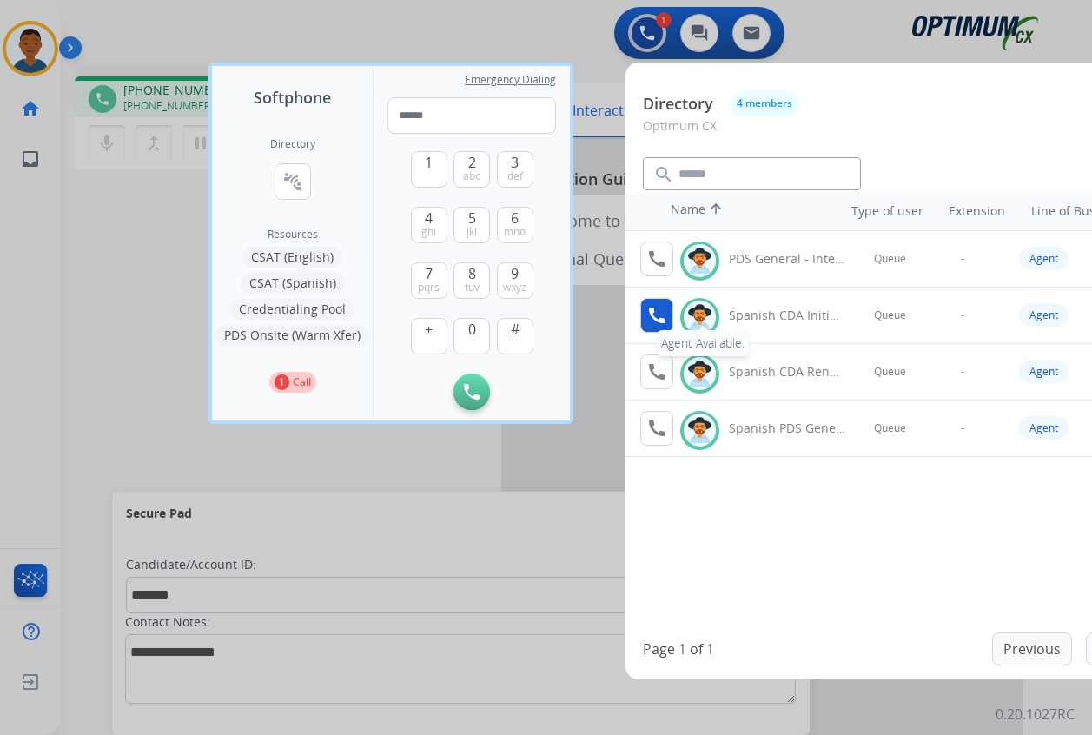
click at [655, 321] on mat-icon "call" at bounding box center [656, 315] width 21 height 21
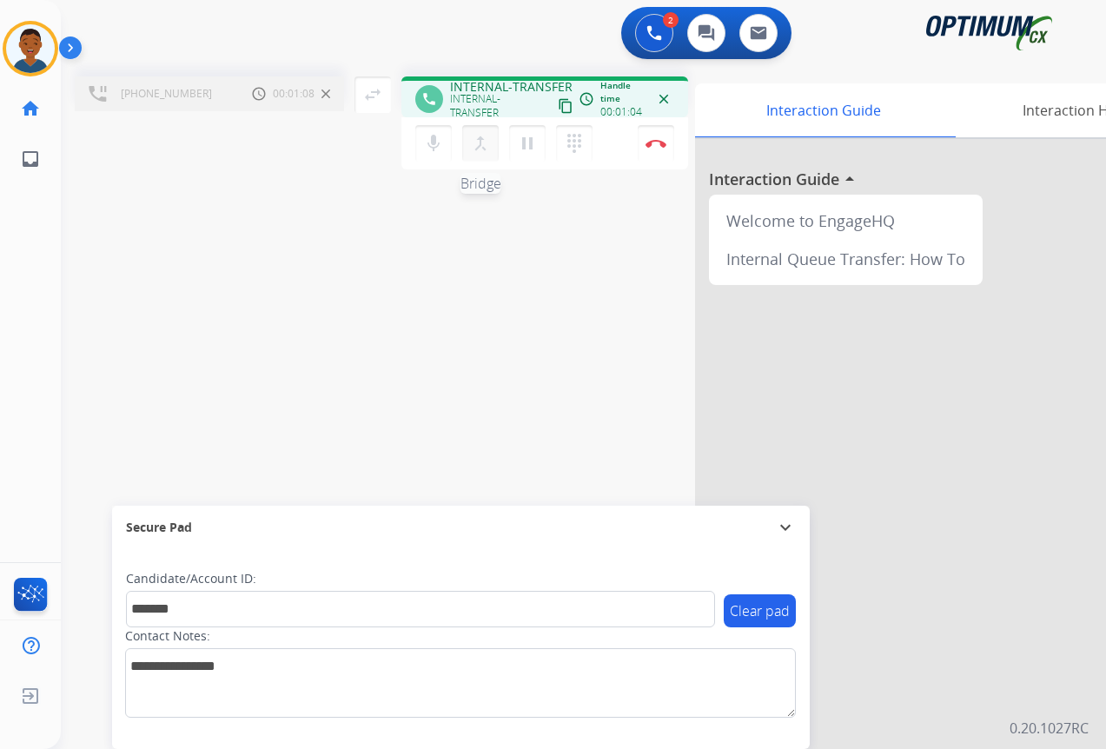
click at [480, 144] on mat-icon "merge_type" at bounding box center [480, 143] width 21 height 21
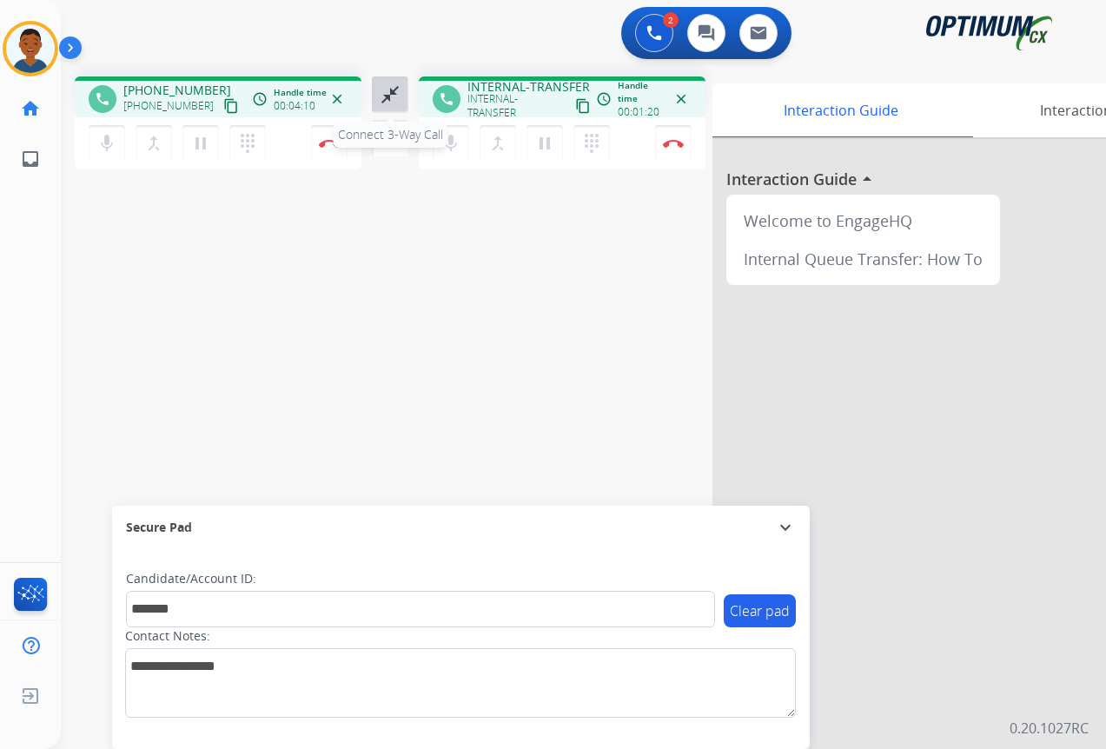
click at [390, 96] on mat-icon "close_fullscreen" at bounding box center [390, 94] width 21 height 21
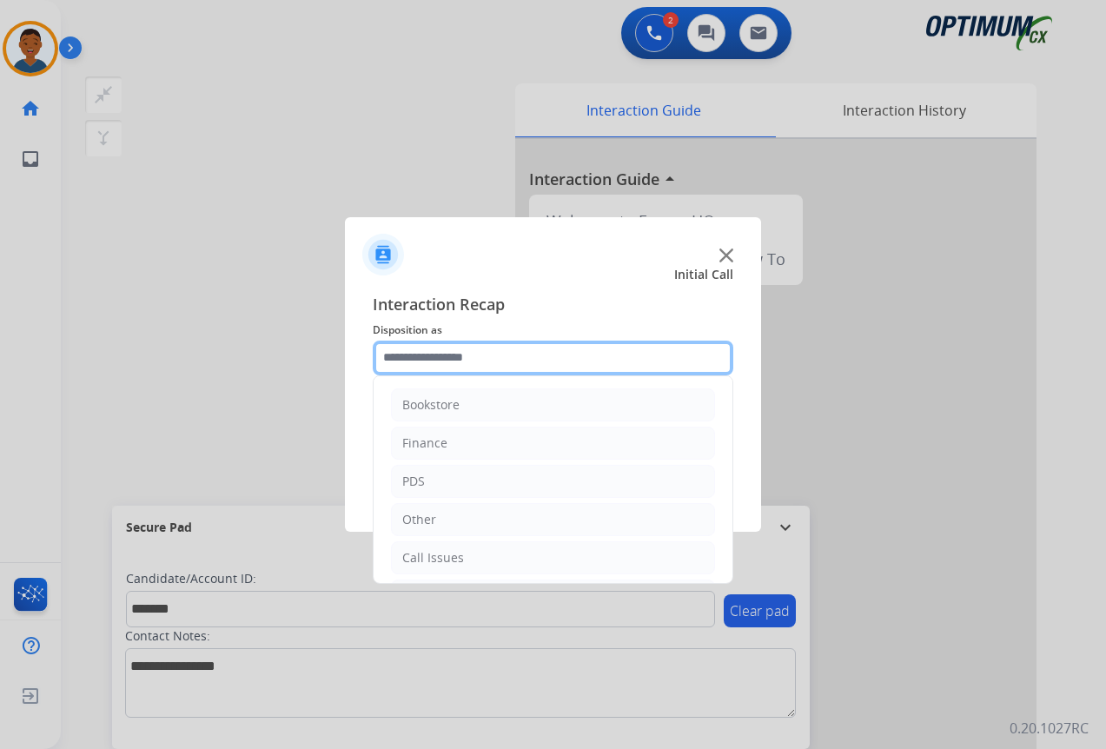
click at [423, 352] on input "text" at bounding box center [553, 358] width 361 height 35
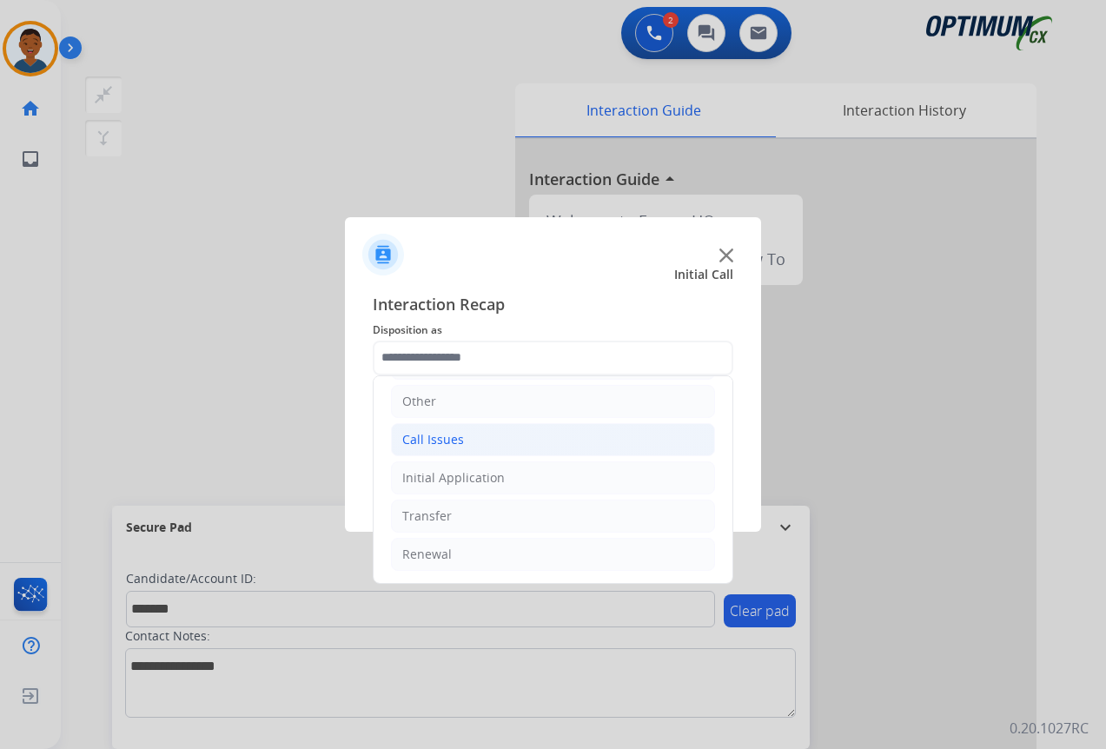
click at [417, 444] on div "Call Issues" at bounding box center [433, 439] width 62 height 17
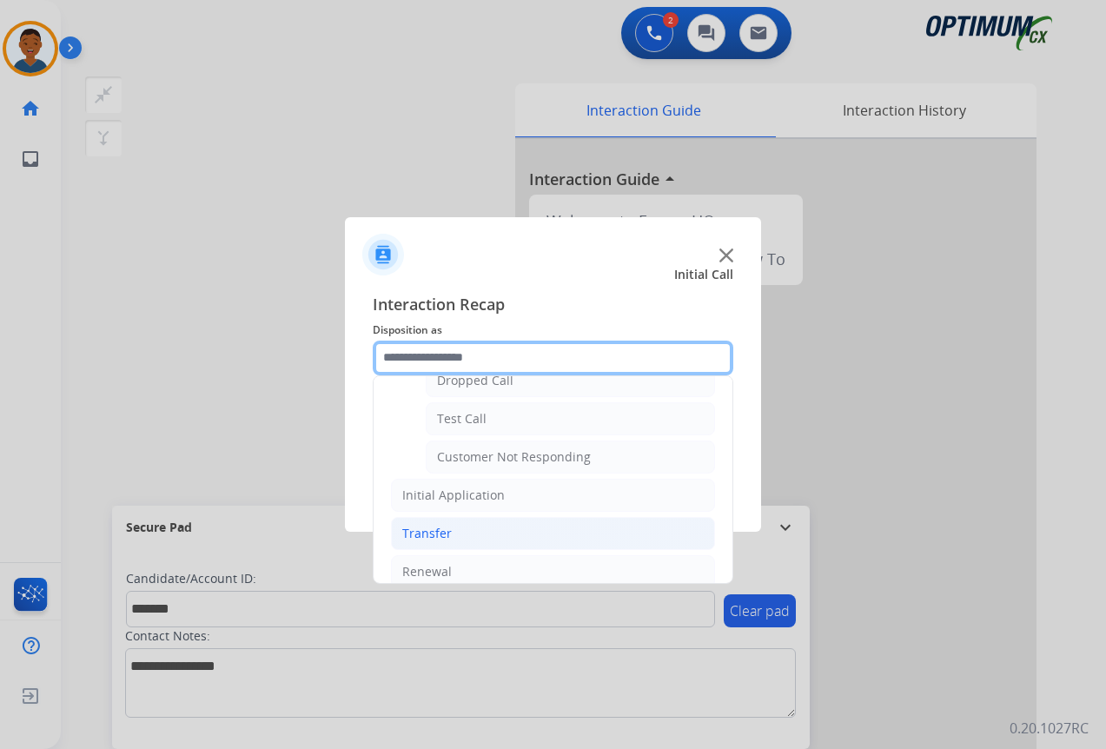
scroll to position [31, 0]
click at [451, 360] on input "text" at bounding box center [553, 358] width 361 height 35
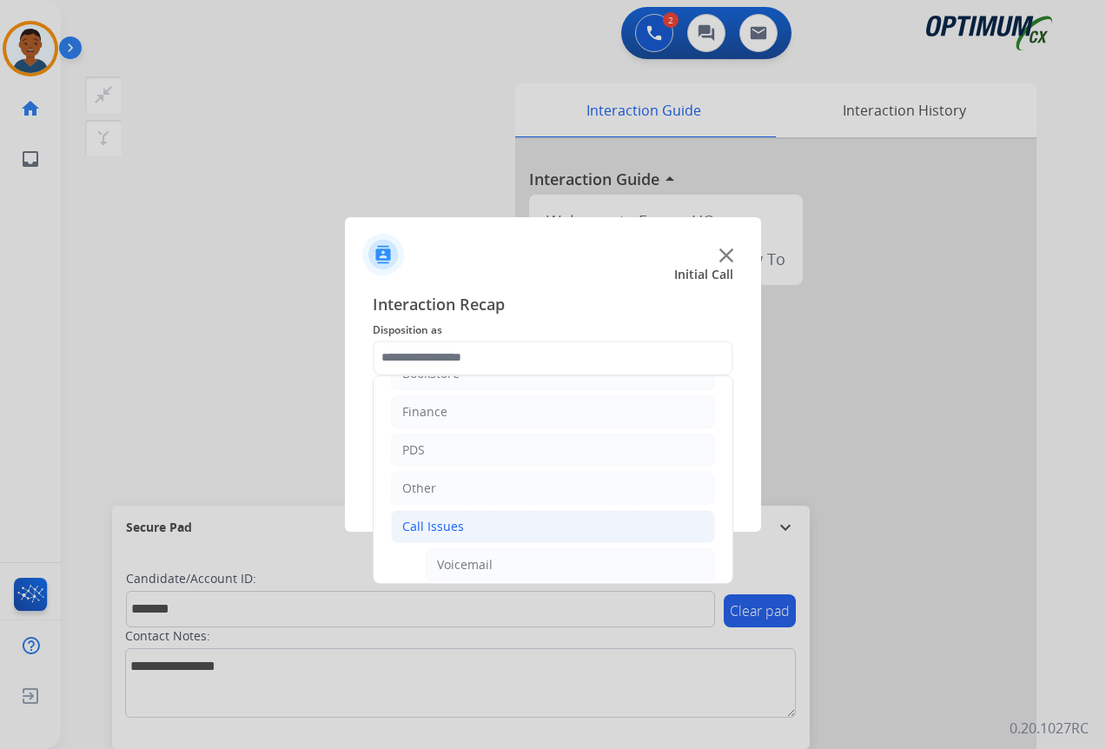
click at [418, 521] on div "Call Issues" at bounding box center [433, 526] width 62 height 17
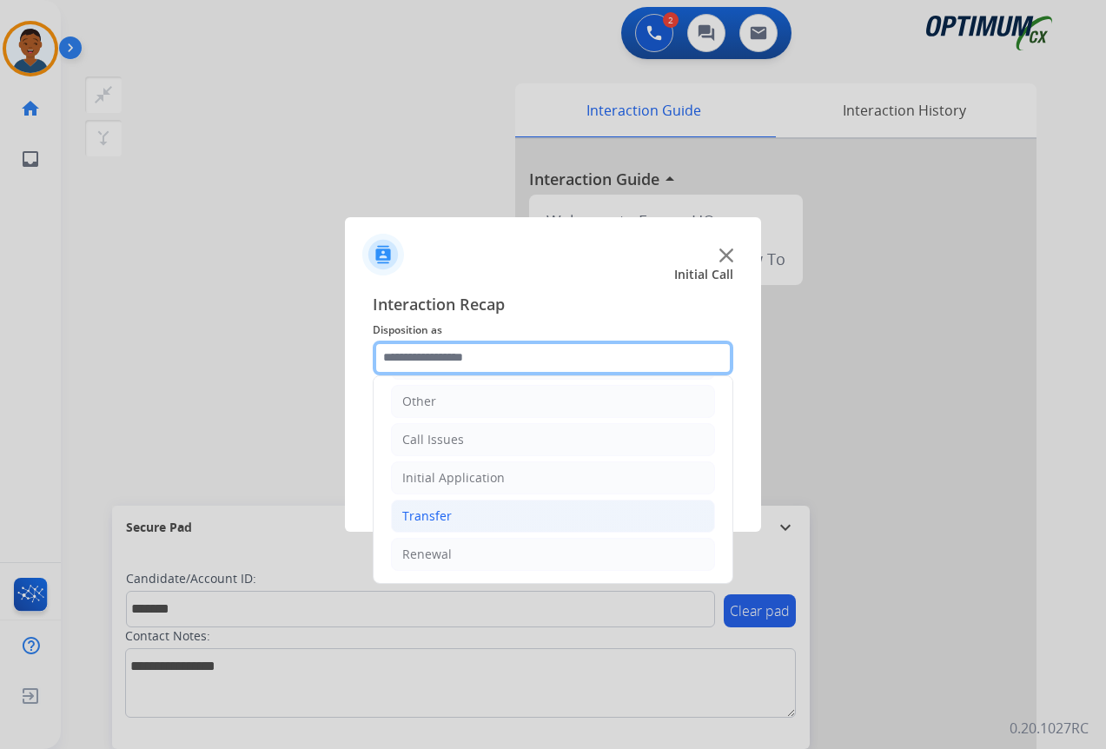
scroll to position [0, 0]
click at [432, 514] on div "Other" at bounding box center [419, 519] width 34 height 17
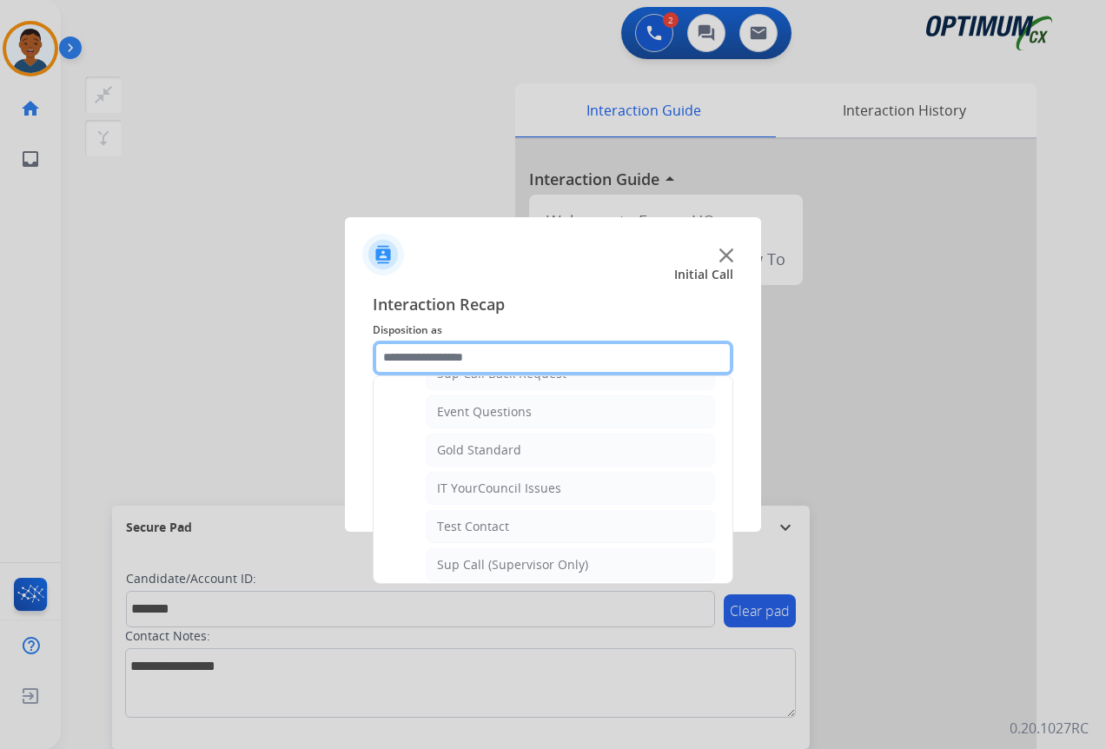
scroll to position [87, 0]
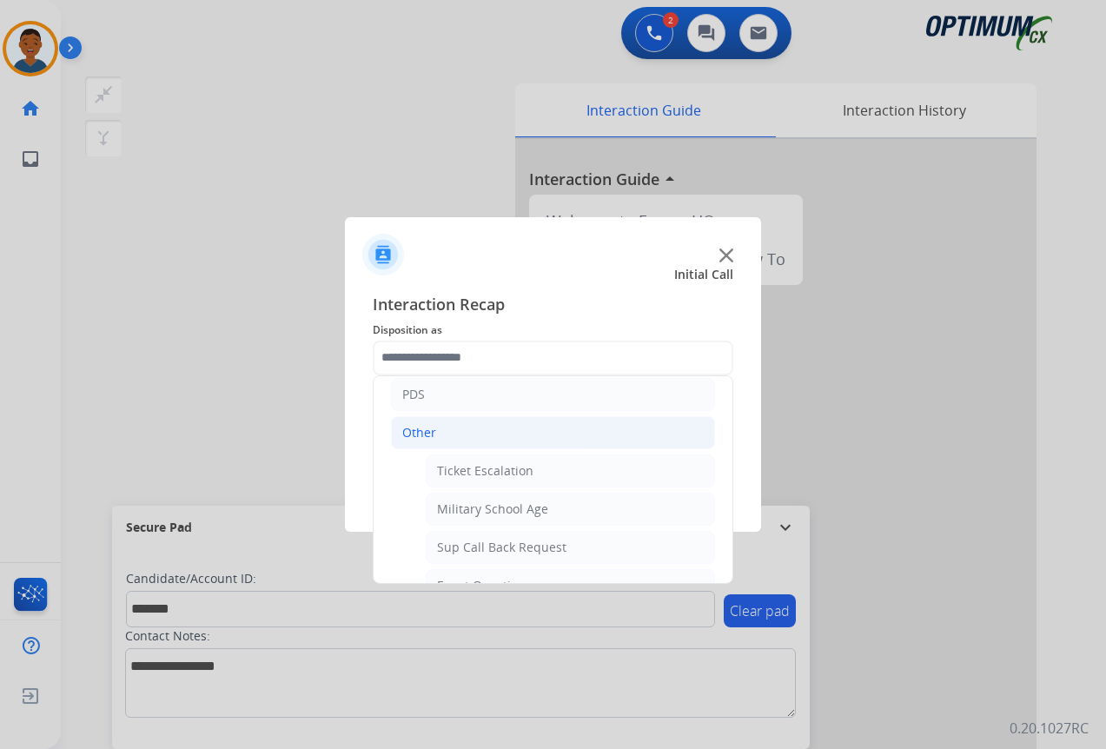
click at [428, 434] on div "Other" at bounding box center [419, 432] width 34 height 17
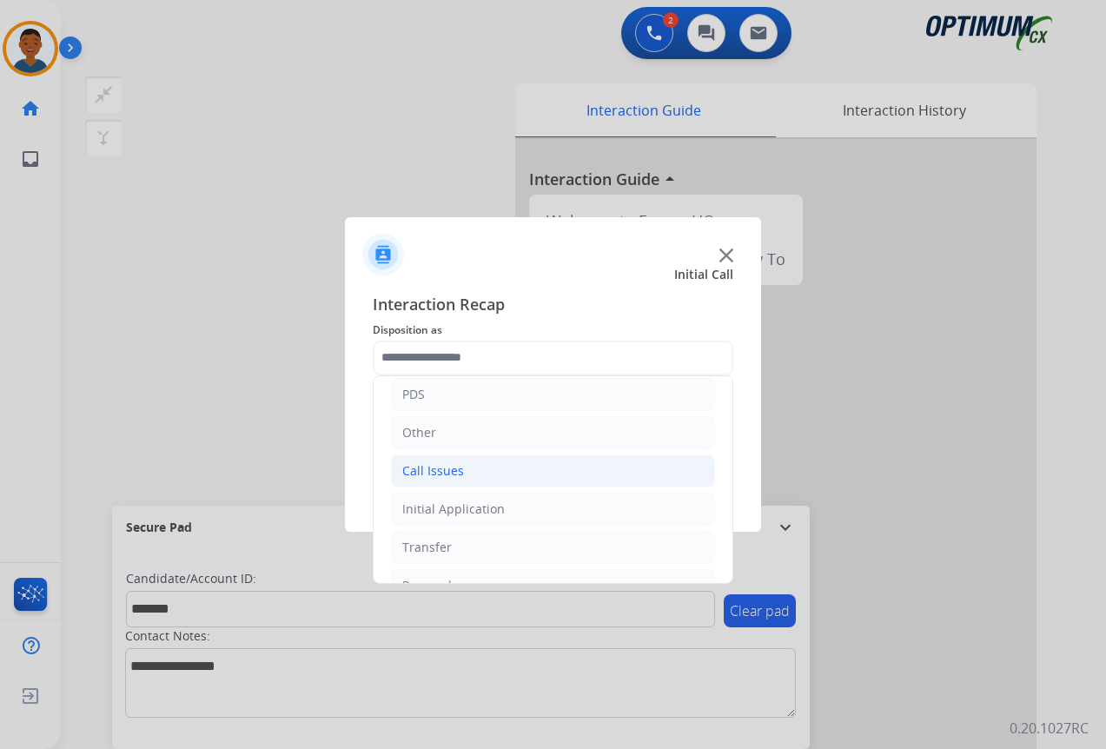
click at [427, 475] on div "Call Issues" at bounding box center [433, 470] width 62 height 17
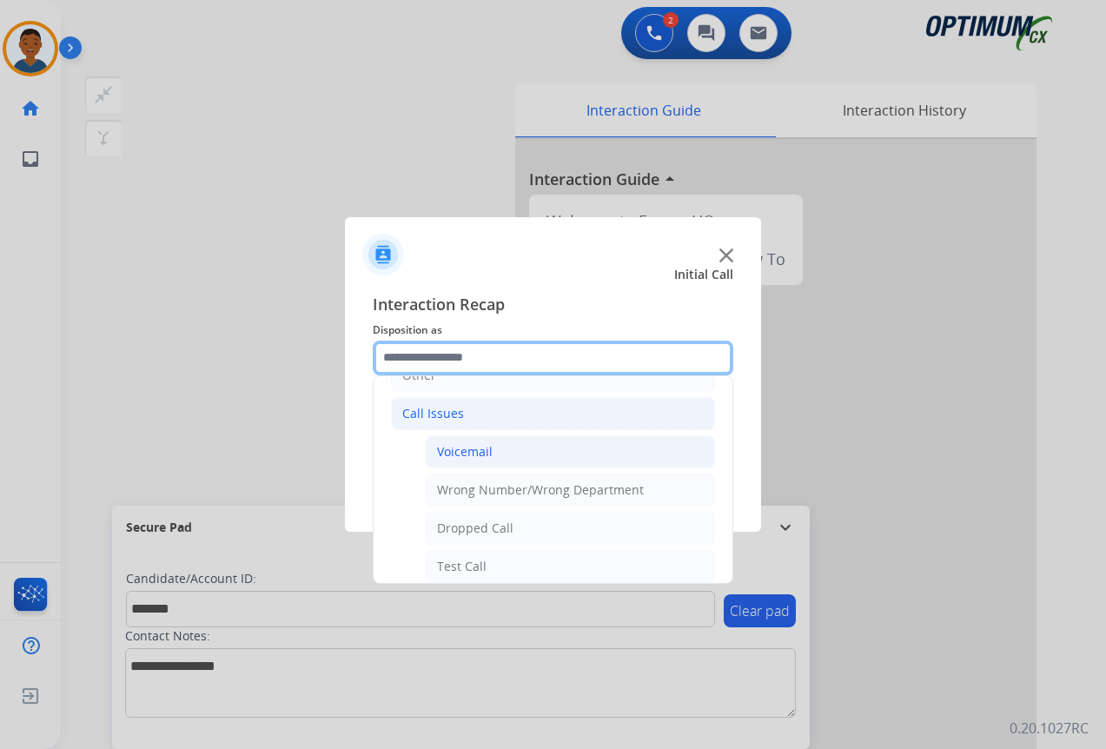
scroll to position [174, 0]
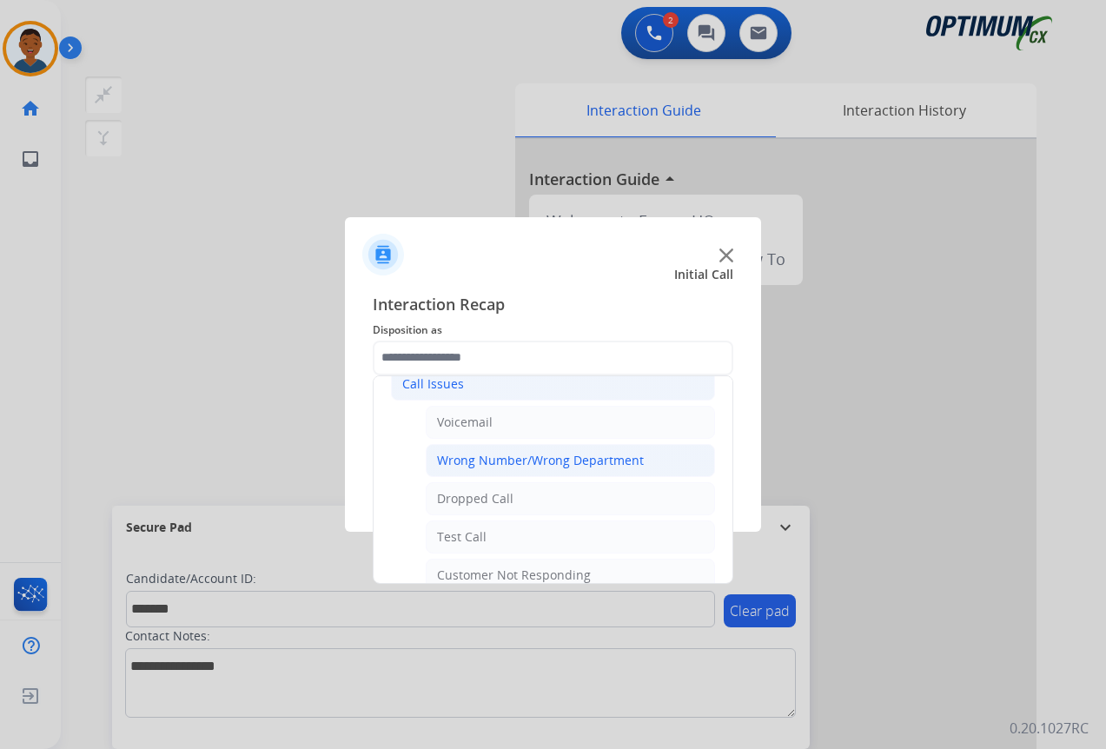
click at [500, 466] on div "Wrong Number/Wrong Department" at bounding box center [540, 460] width 207 height 17
type input "**********"
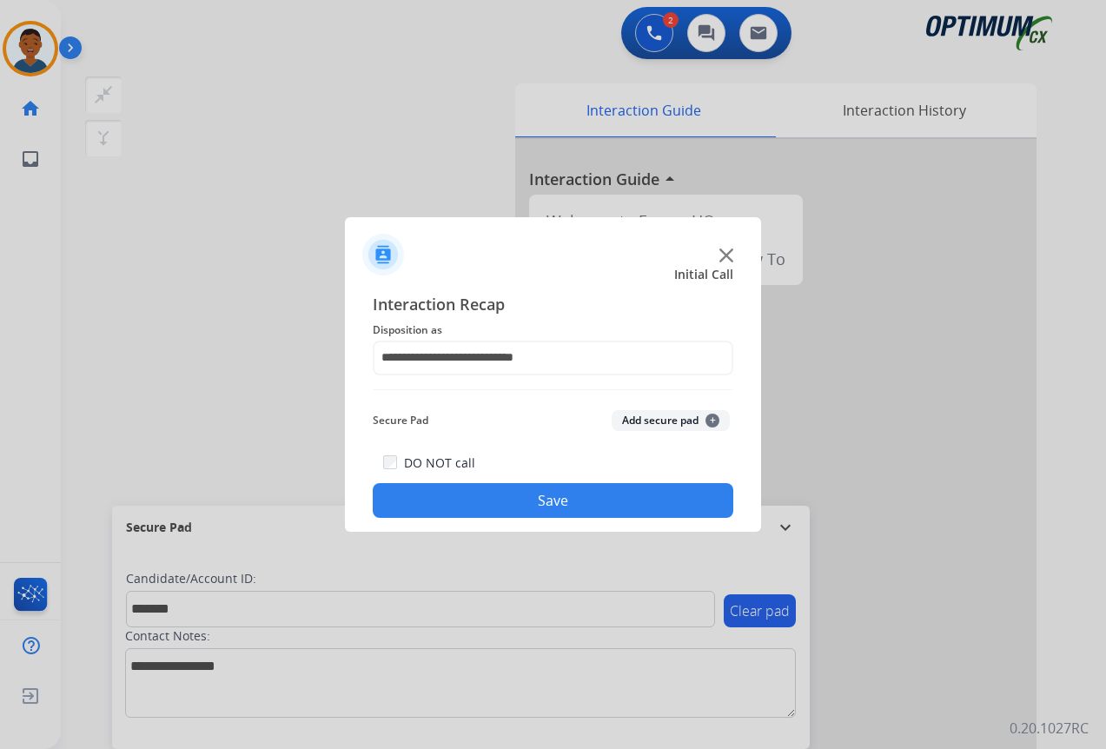
click at [653, 417] on button "Add secure pad +" at bounding box center [671, 420] width 118 height 21
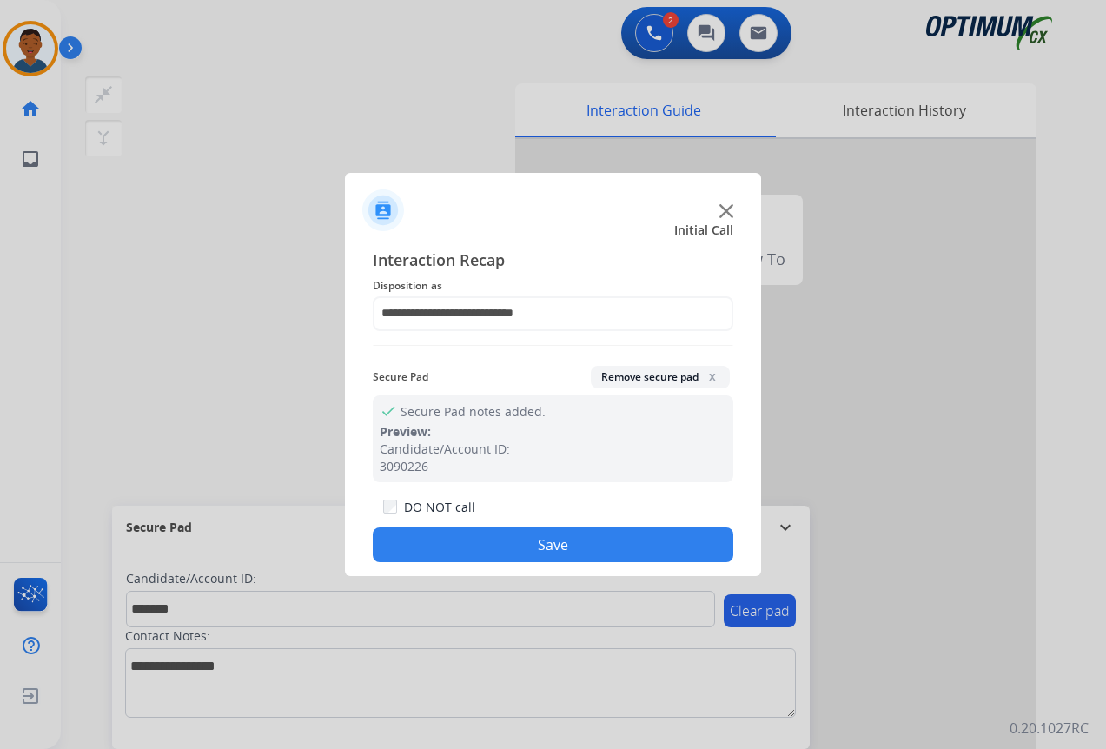
click at [536, 540] on button "Save" at bounding box center [553, 544] width 361 height 35
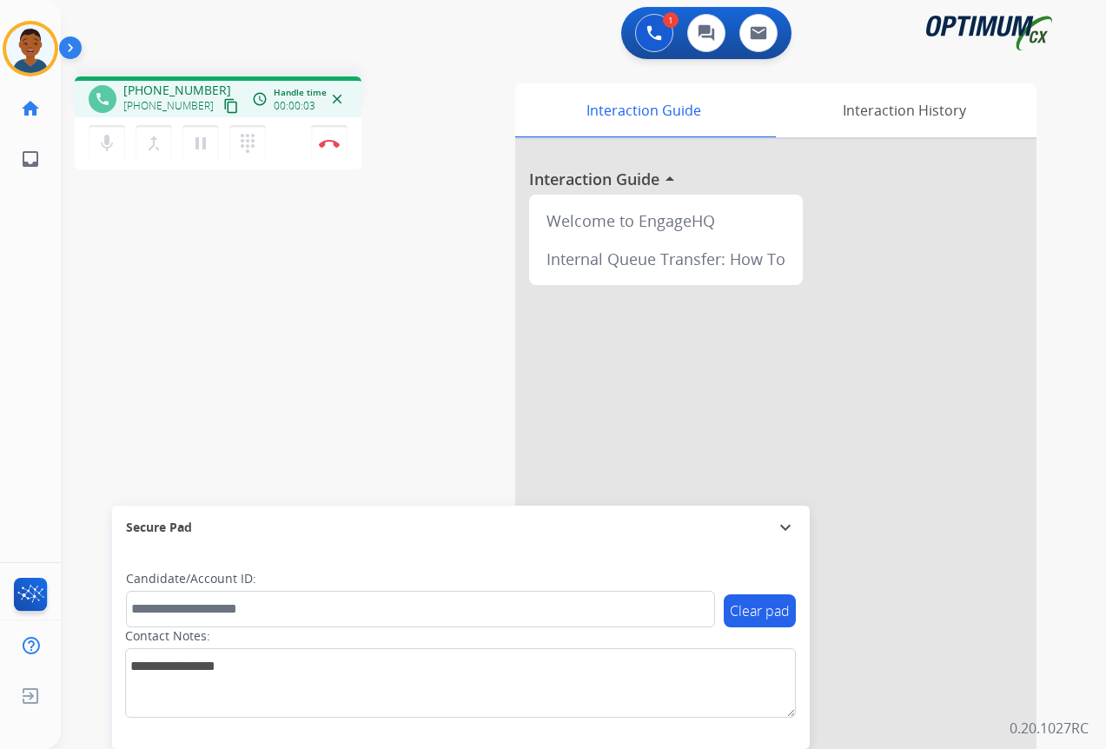
click at [223, 106] on mat-icon "content_copy" at bounding box center [231, 106] width 16 height 16
click at [328, 147] on img at bounding box center [329, 143] width 21 height 9
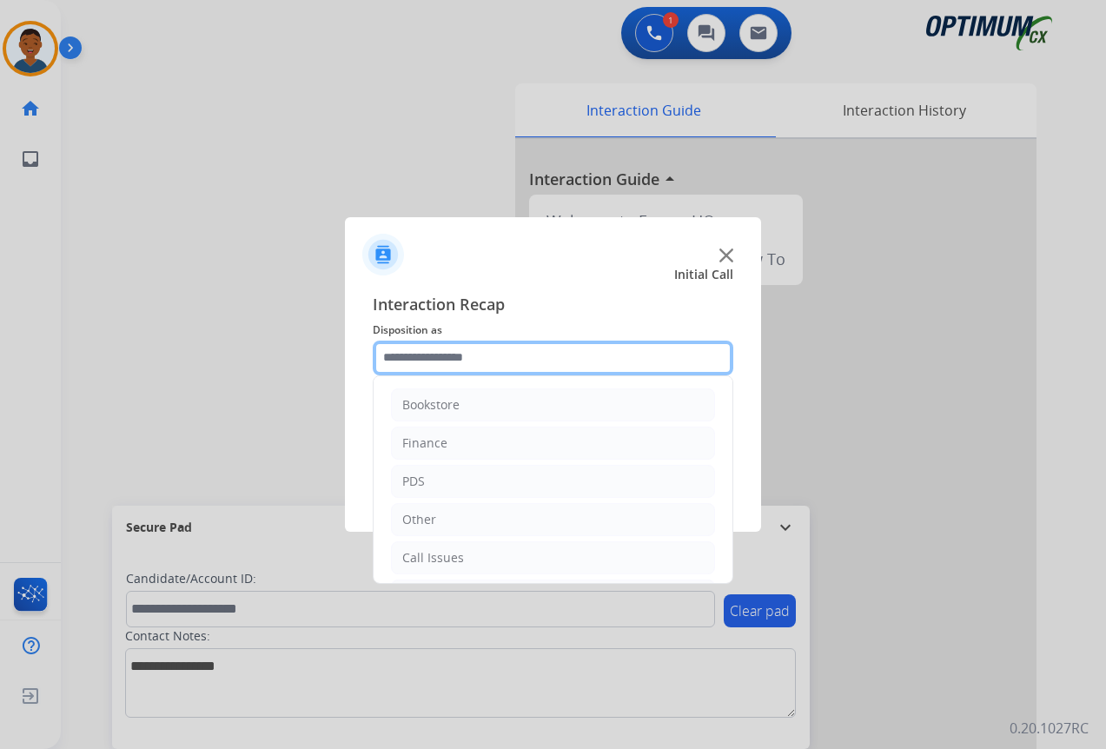
click at [445, 346] on input "text" at bounding box center [553, 358] width 361 height 35
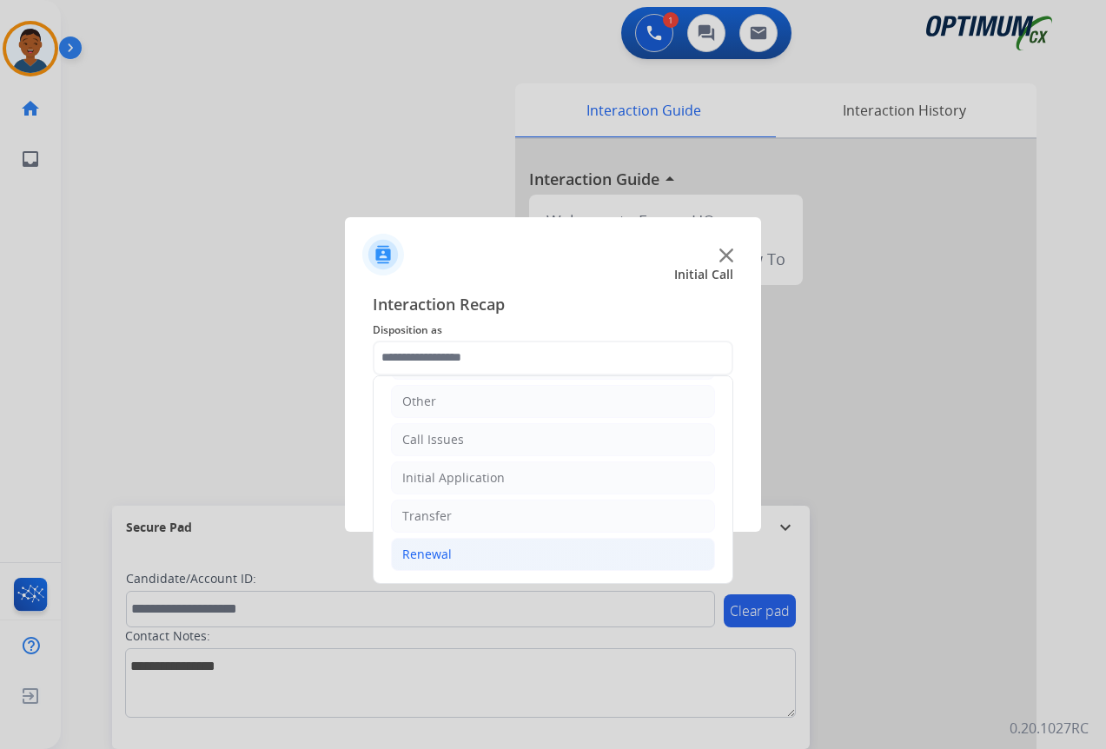
click at [426, 547] on div "Renewal" at bounding box center [427, 554] width 50 height 17
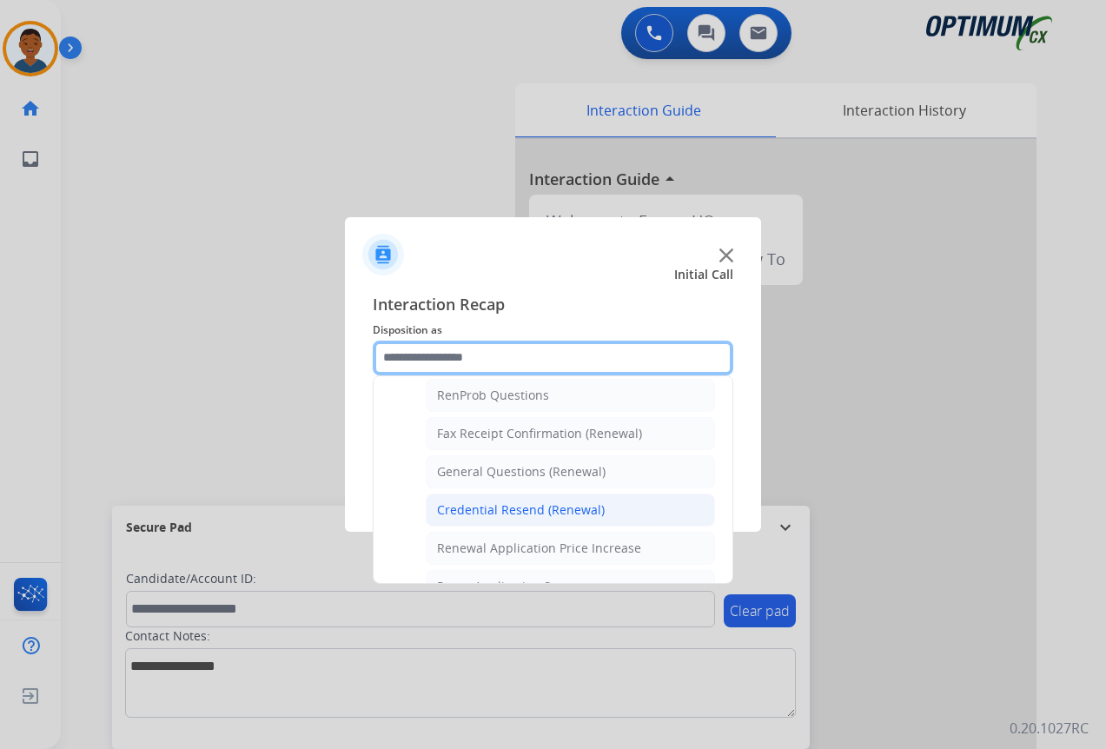
scroll to position [466, 0]
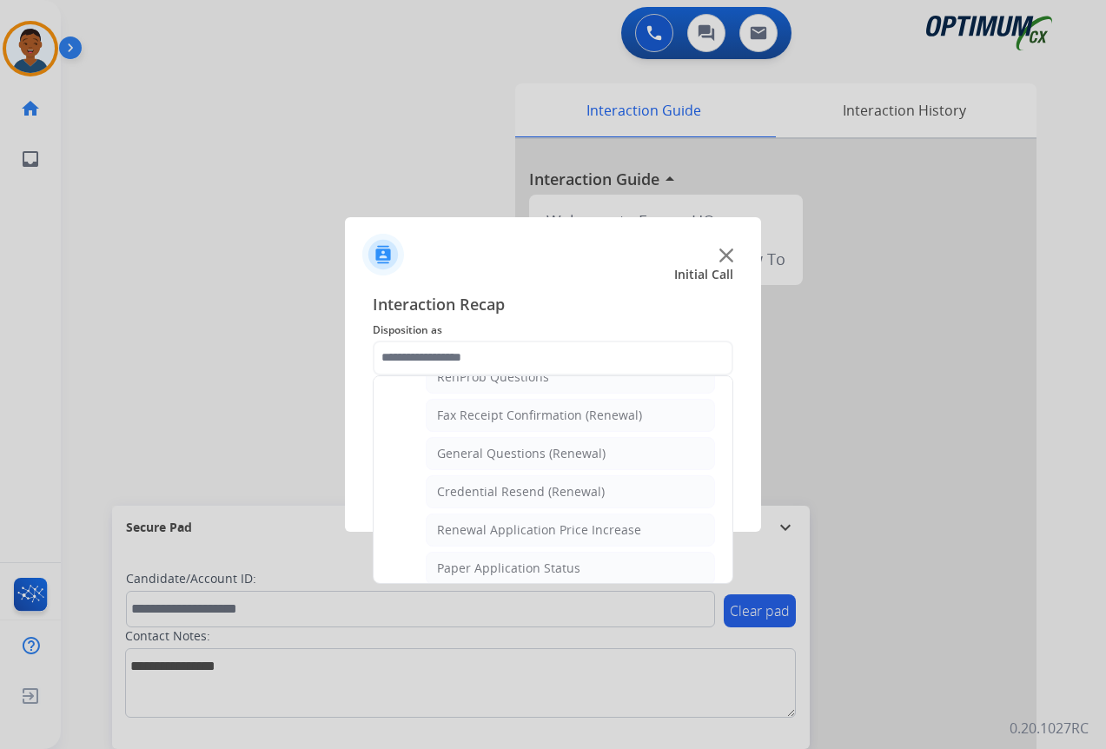
click at [453, 447] on div "General Questions (Renewal)" at bounding box center [521, 453] width 169 height 17
type input "**********"
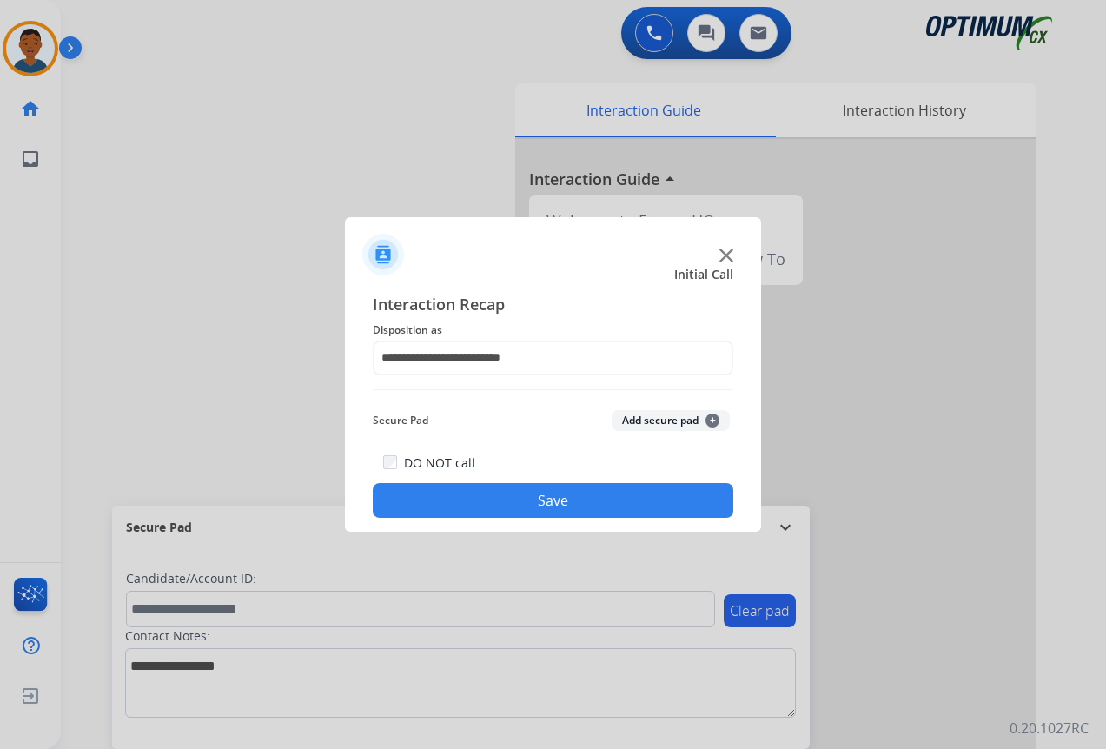
click at [488, 514] on button "Save" at bounding box center [553, 500] width 361 height 35
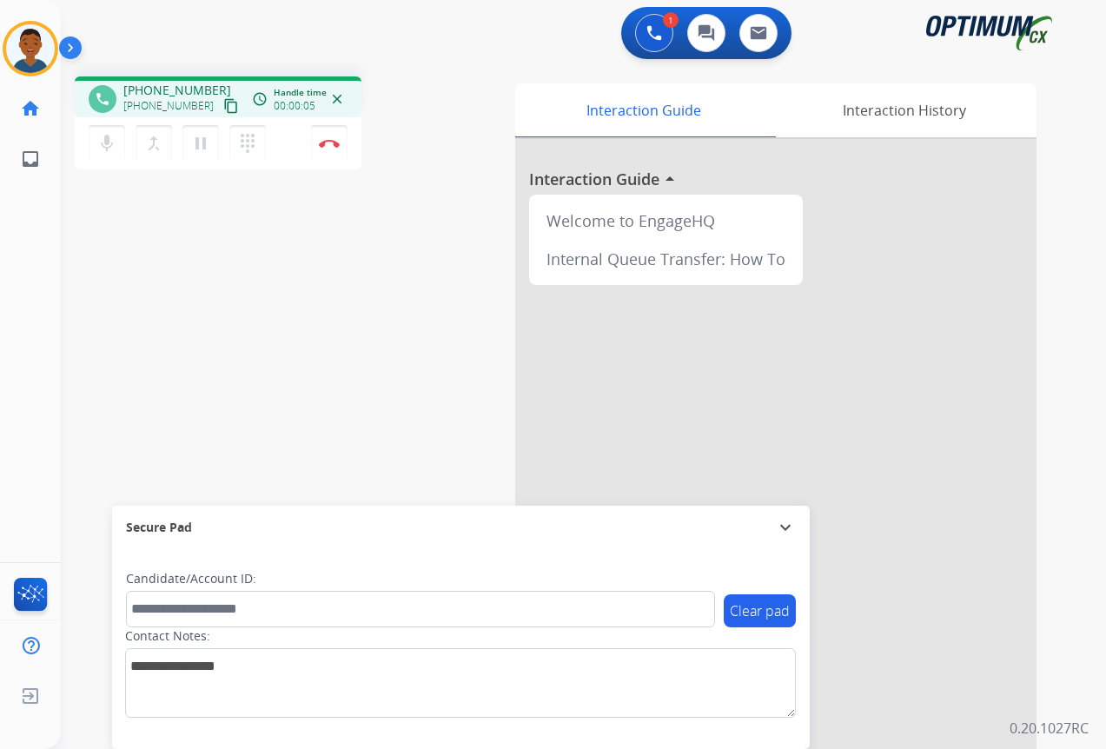
click at [223, 102] on mat-icon "content_copy" at bounding box center [231, 106] width 16 height 16
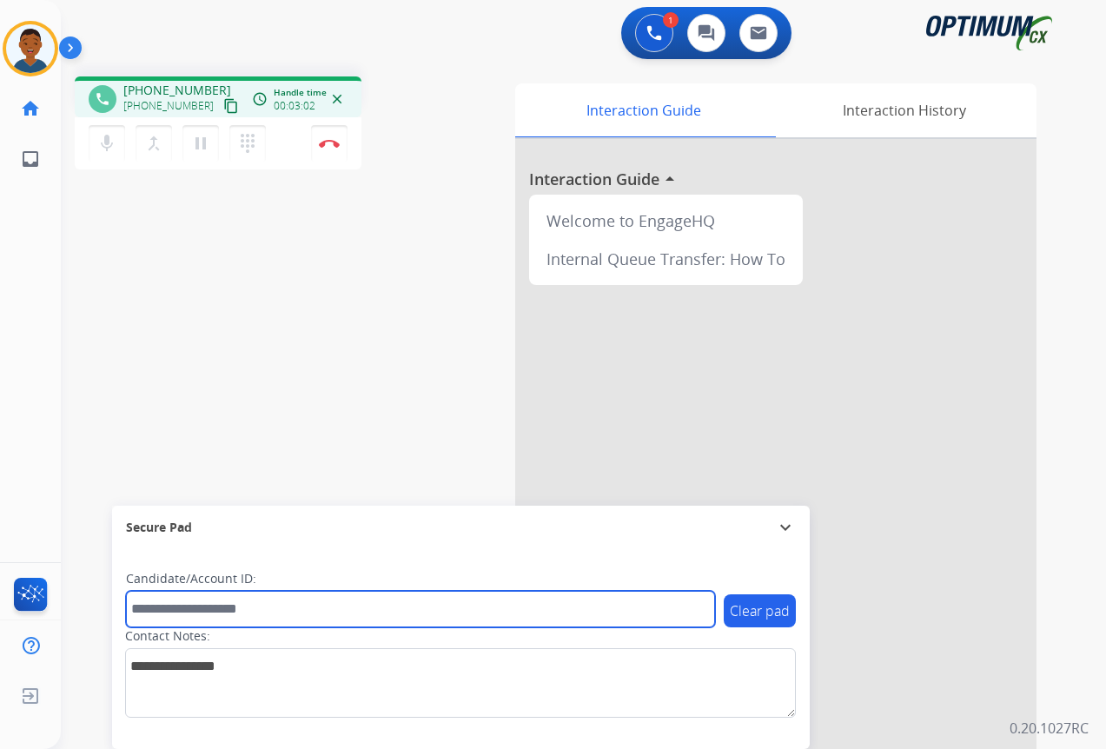
click at [184, 608] on input "text" at bounding box center [420, 609] width 589 height 36
paste input "*******"
type input "*******"
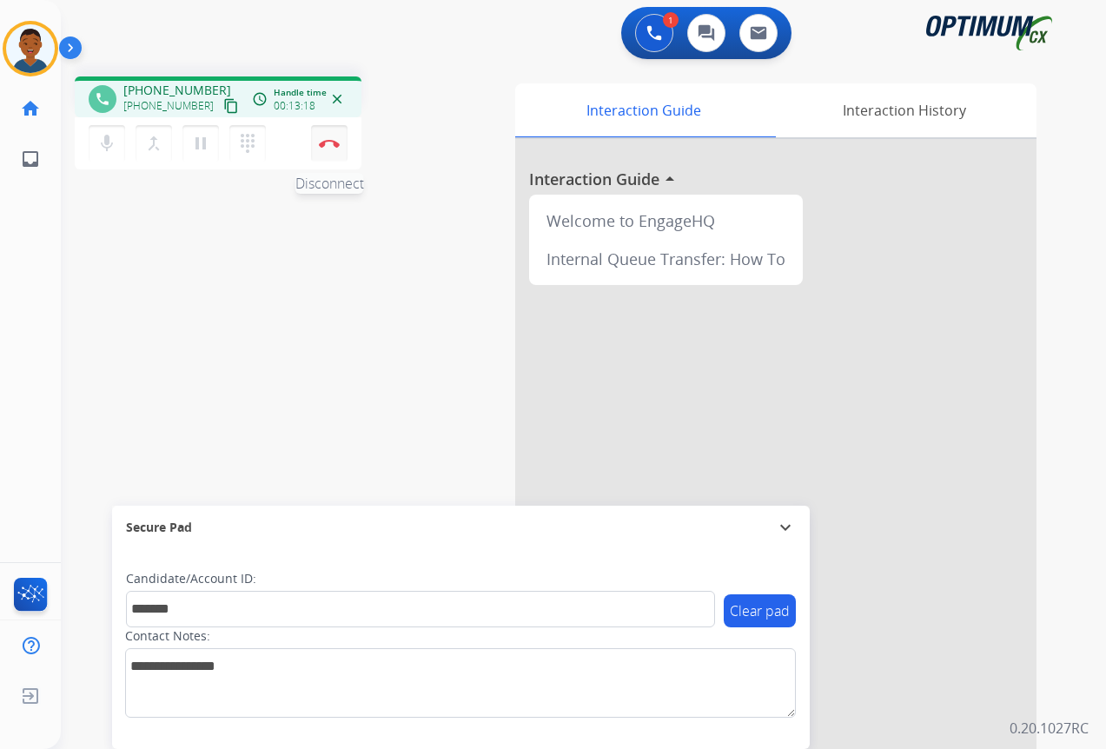
click at [329, 146] on img at bounding box center [329, 143] width 21 height 9
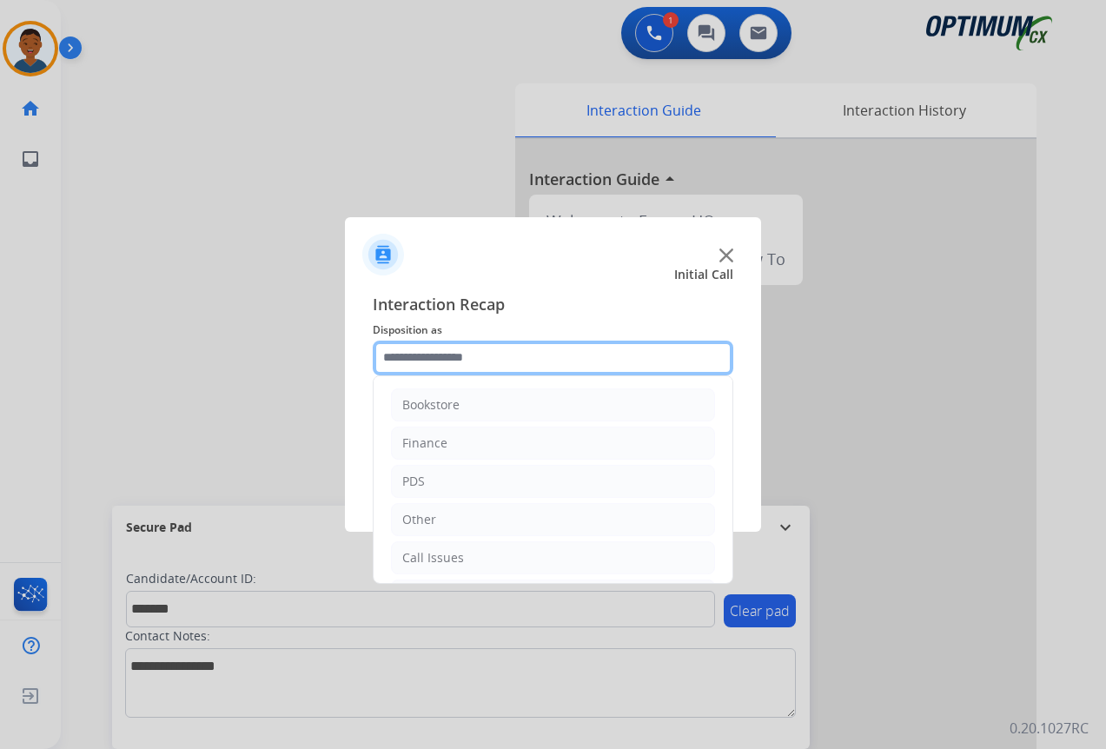
click at [405, 356] on input "text" at bounding box center [553, 358] width 361 height 35
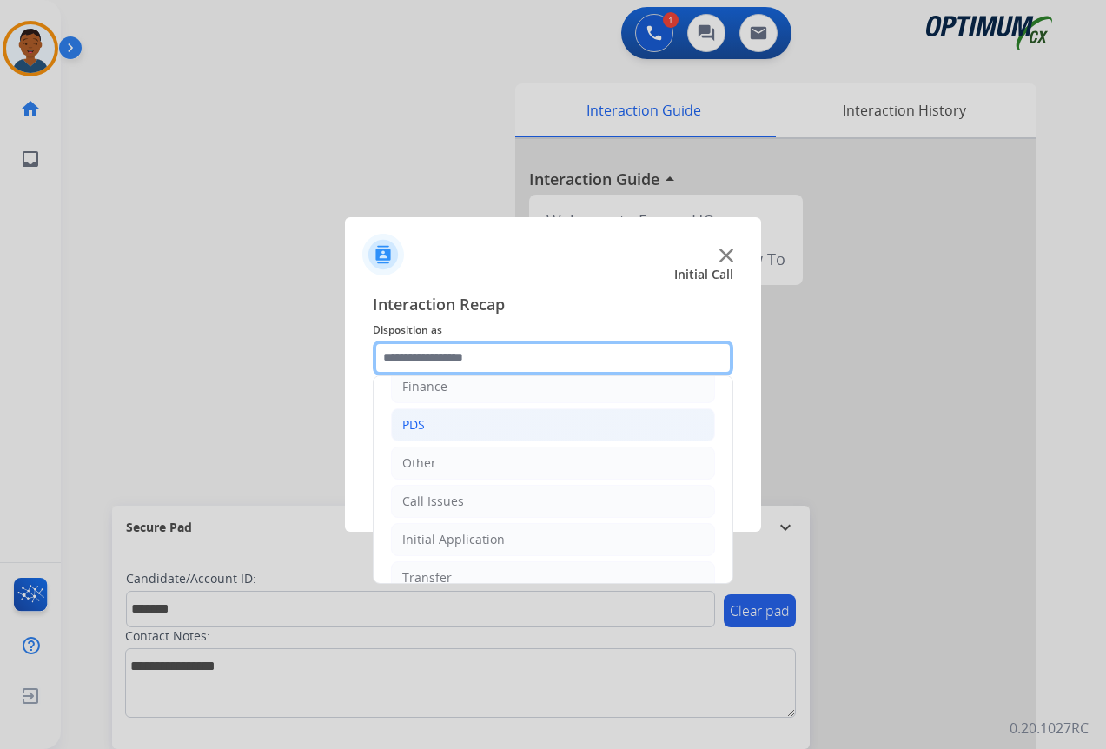
scroll to position [118, 0]
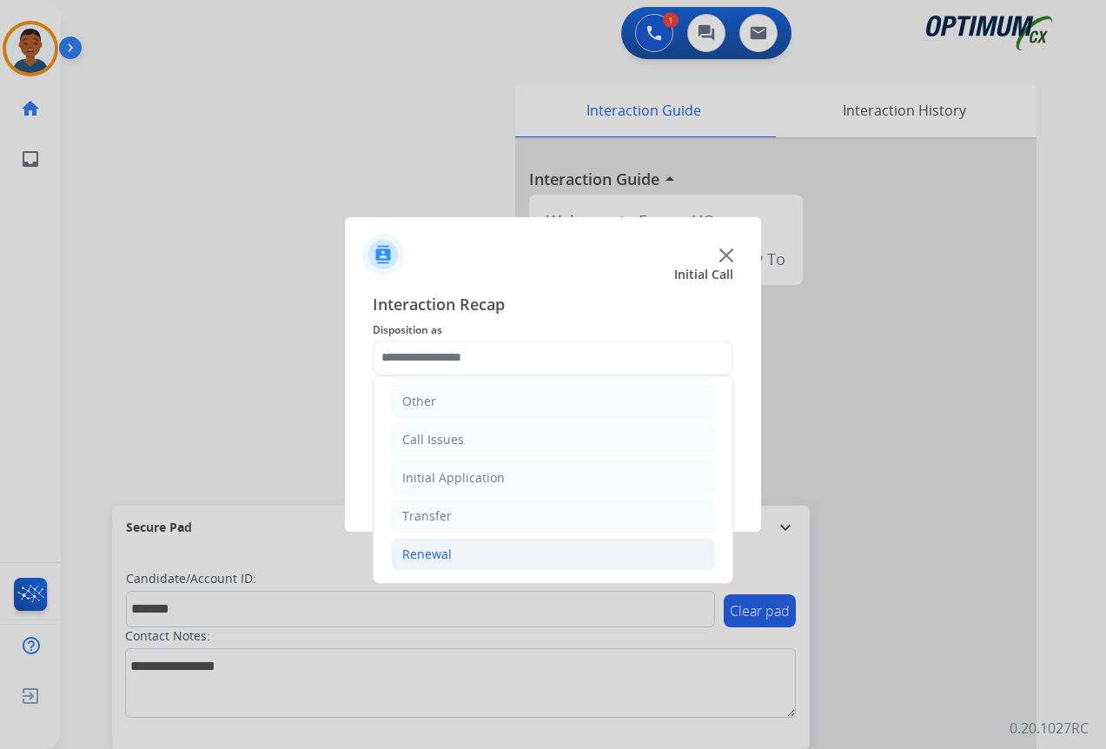
click at [410, 554] on div "Renewal" at bounding box center [427, 554] width 50 height 17
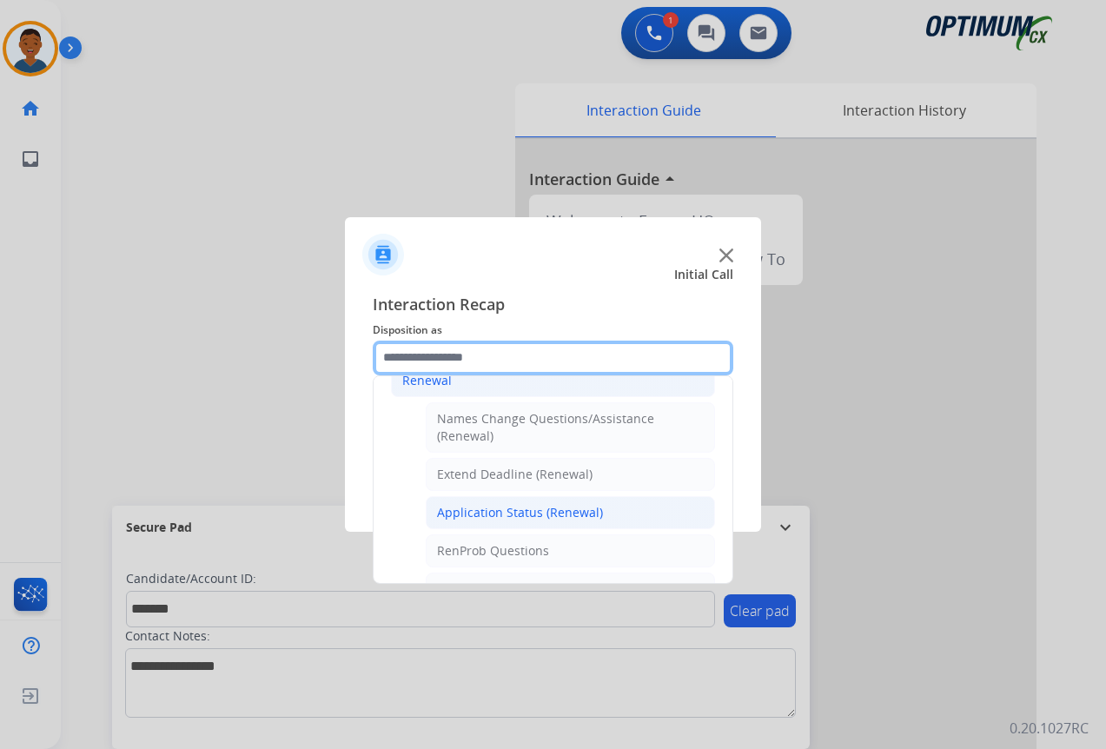
scroll to position [379, 0]
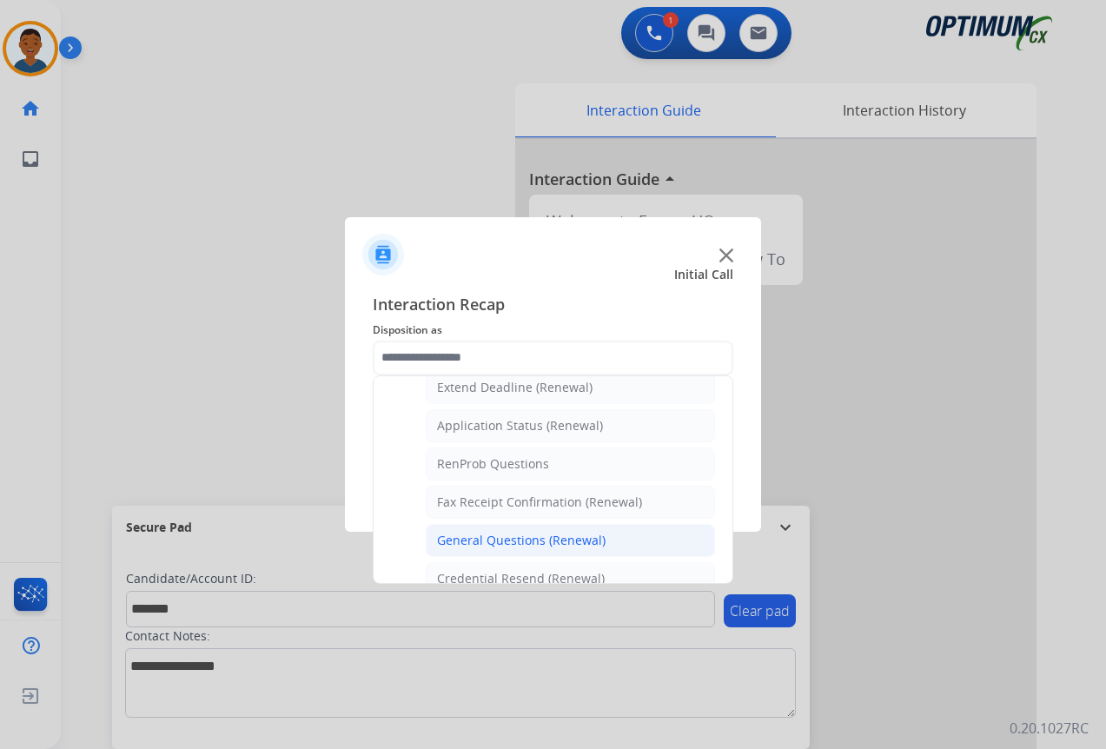
click at [476, 536] on div "General Questions (Renewal)" at bounding box center [521, 540] width 169 height 17
type input "**********"
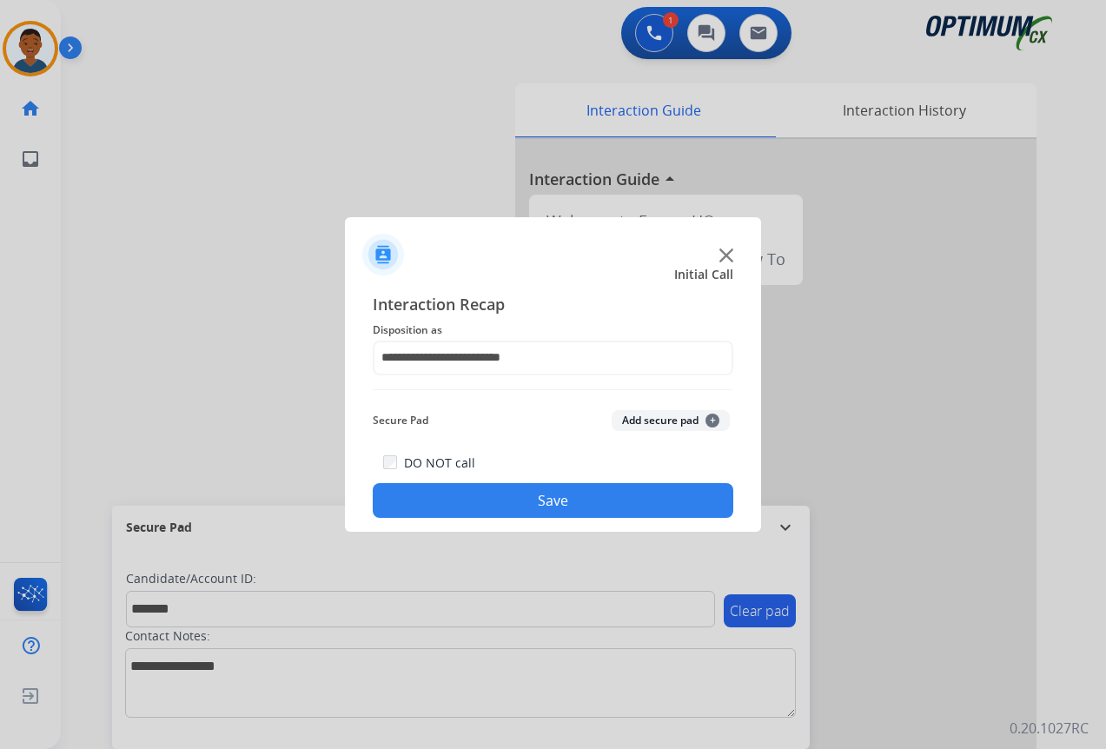
drag, startPoint x: 644, startPoint y: 414, endPoint x: 626, endPoint y: 487, distance: 75.0
click at [645, 414] on button "Add secure pad +" at bounding box center [671, 420] width 118 height 21
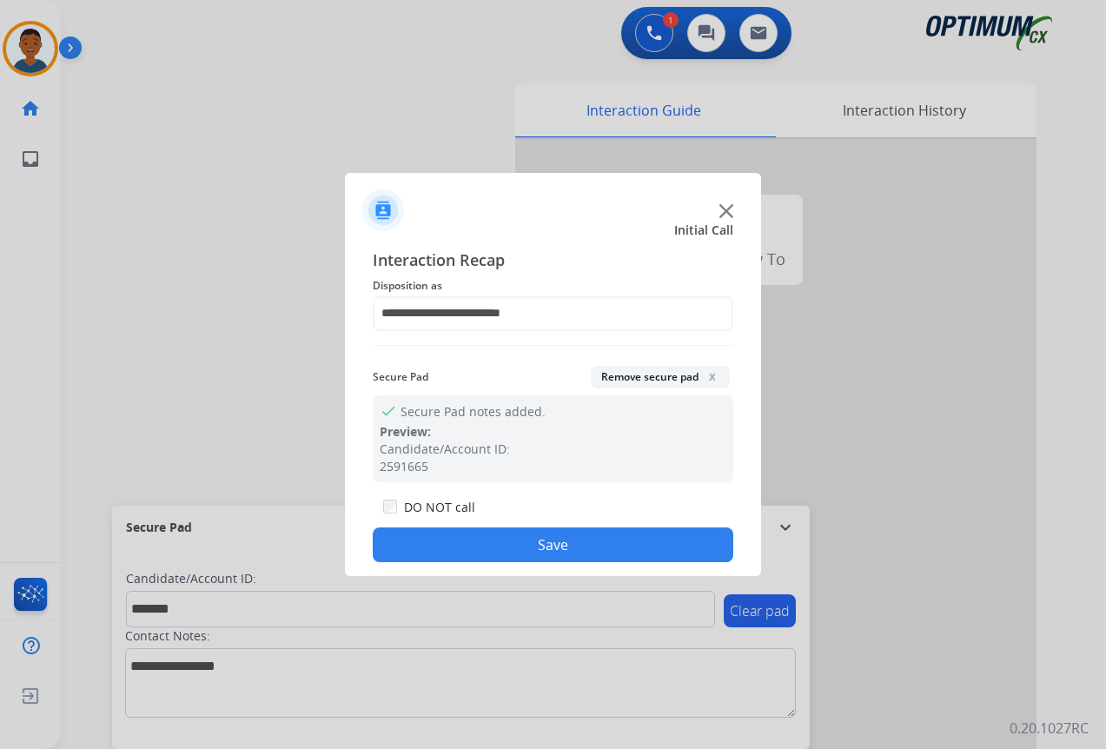
click at [578, 551] on button "Save" at bounding box center [553, 544] width 361 height 35
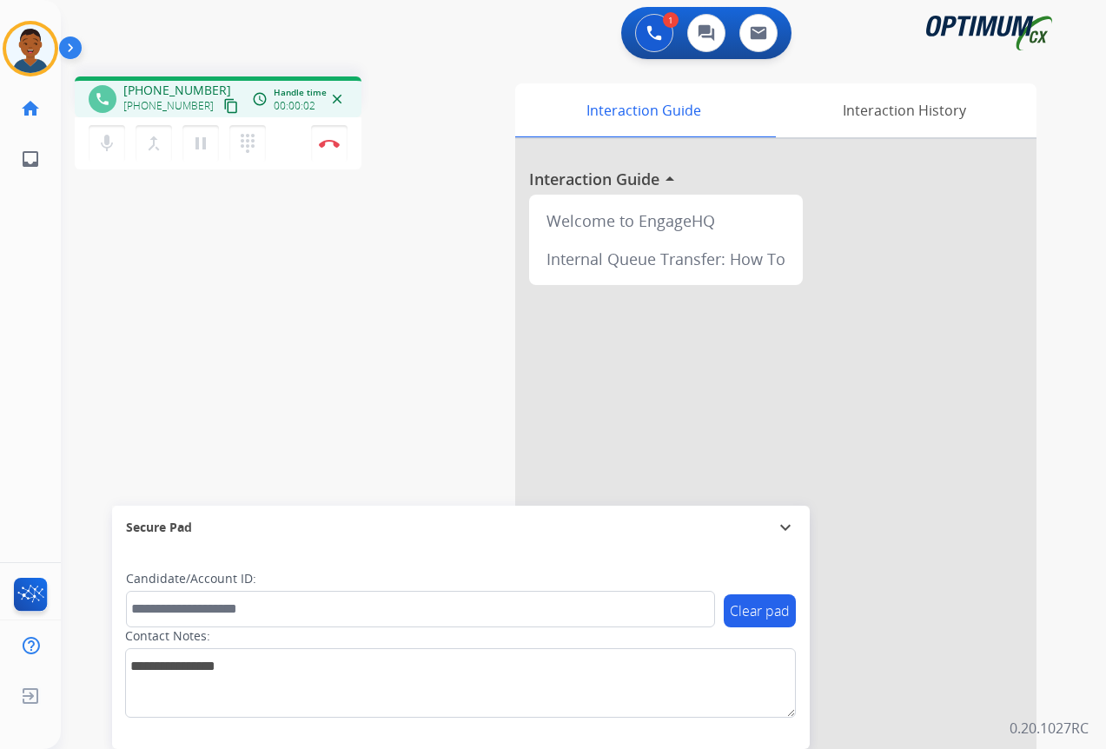
click at [223, 106] on mat-icon "content_copy" at bounding box center [231, 106] width 16 height 16
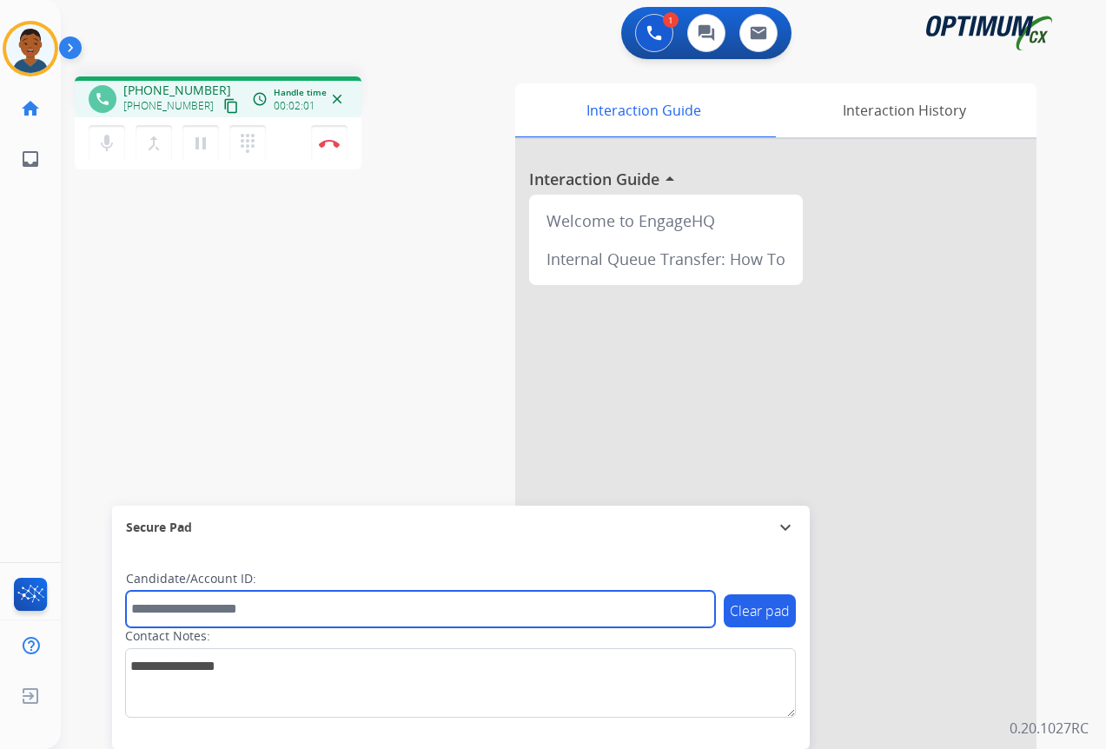
click at [155, 611] on input "text" at bounding box center [420, 609] width 589 height 36
paste input "*******"
type input "*******"
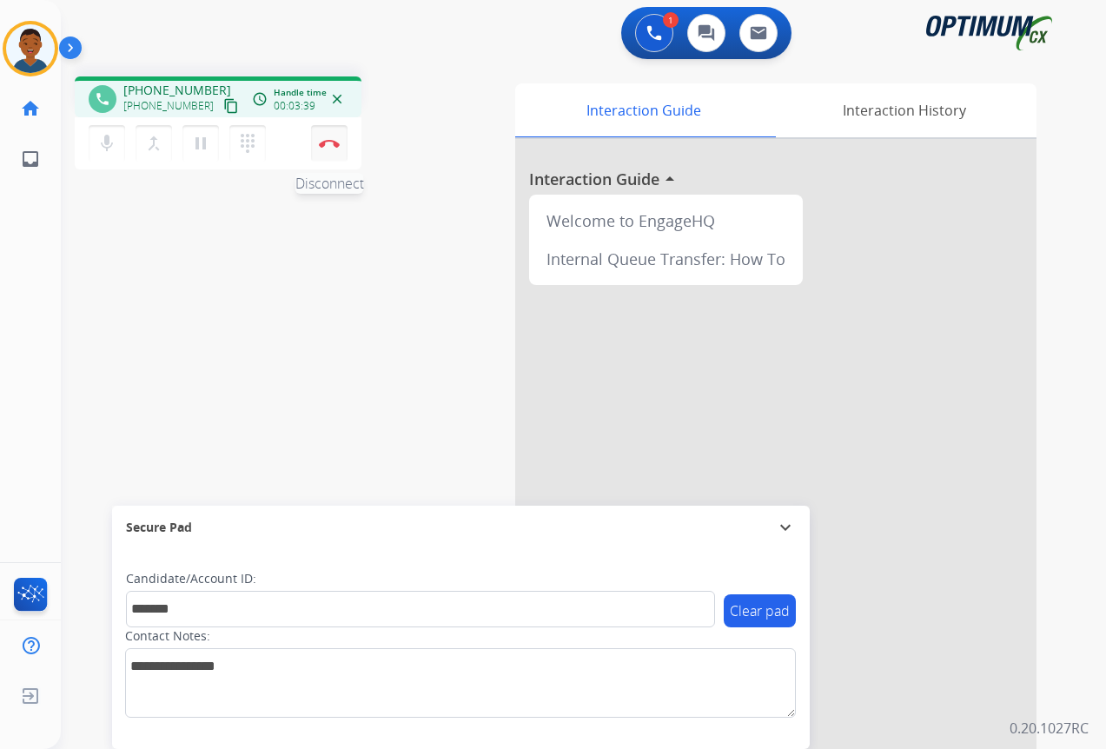
click at [333, 146] on img at bounding box center [329, 143] width 21 height 9
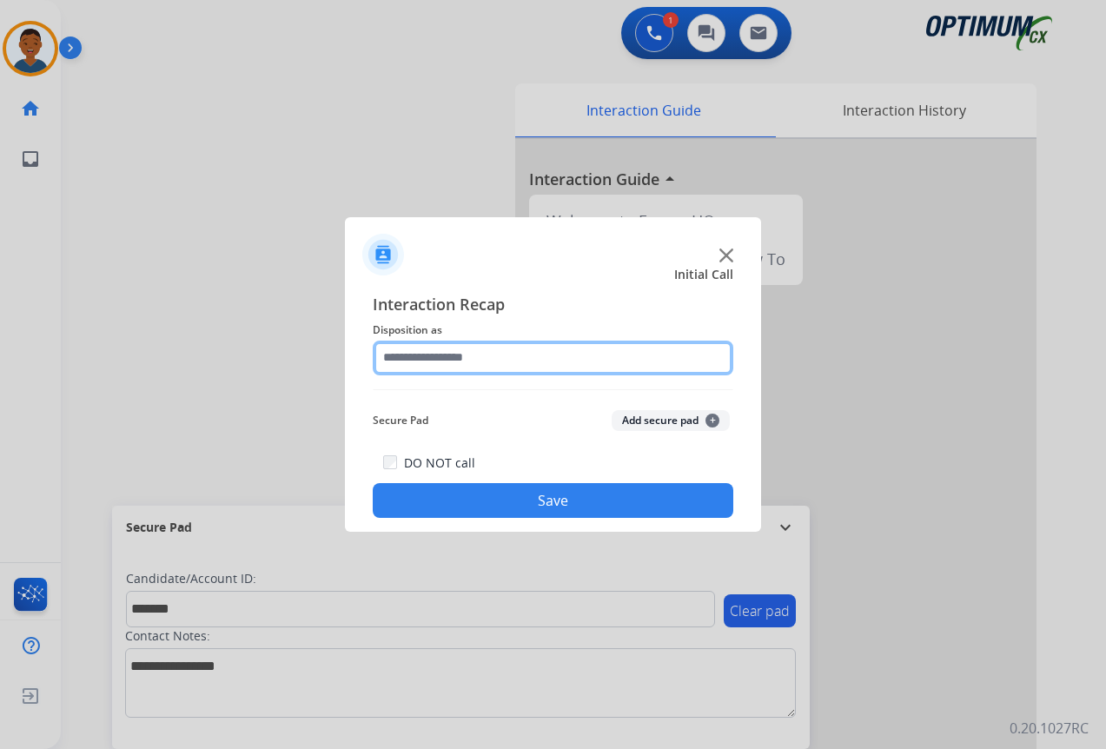
drag, startPoint x: 410, startPoint y: 346, endPoint x: 422, endPoint y: 368, distance: 25.7
click at [412, 349] on input "text" at bounding box center [553, 358] width 361 height 35
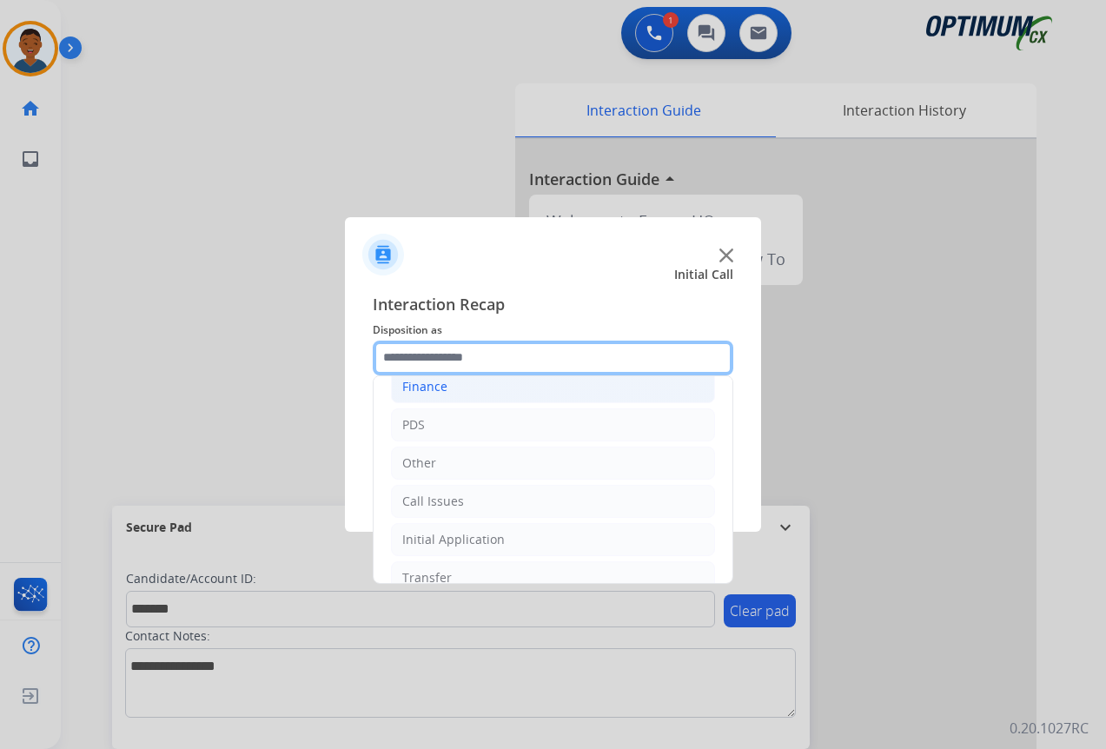
scroll to position [118, 0]
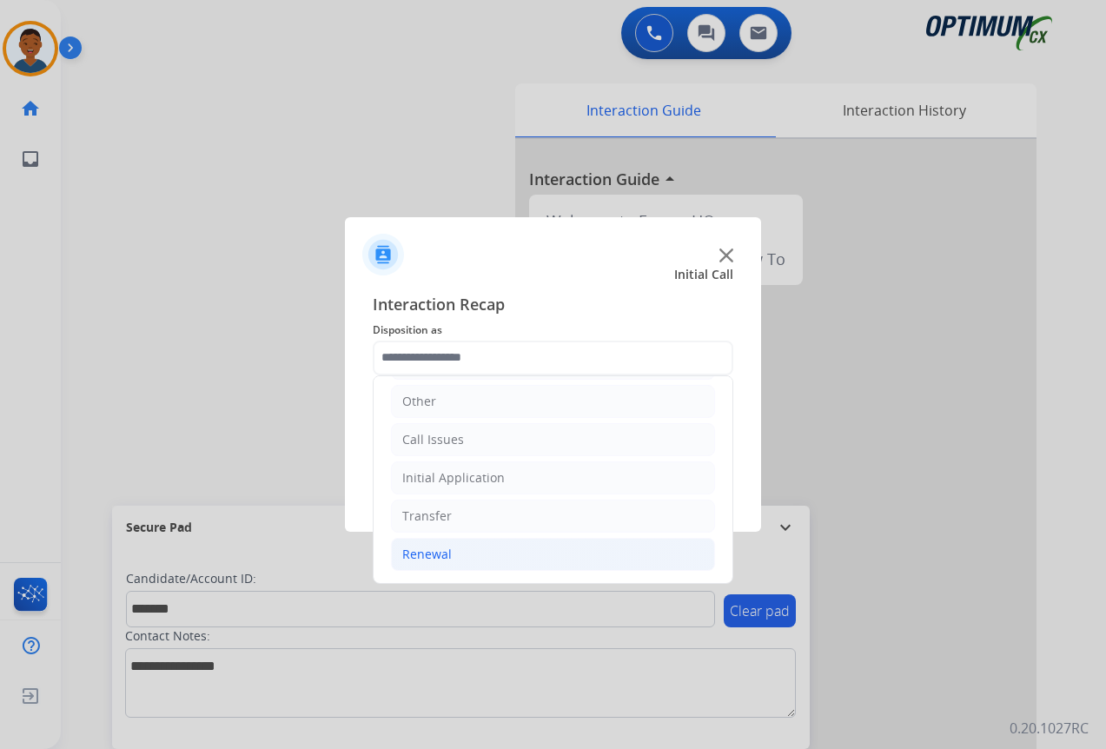
click at [421, 553] on div "Renewal" at bounding box center [427, 554] width 50 height 17
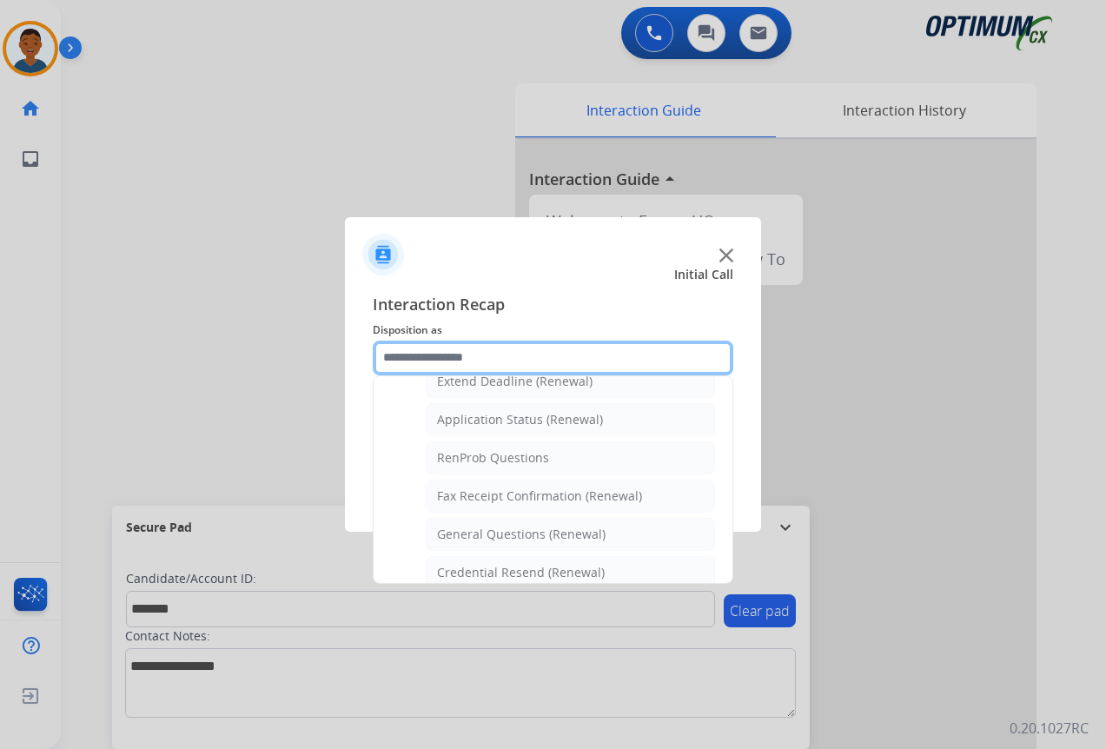
scroll to position [466, 0]
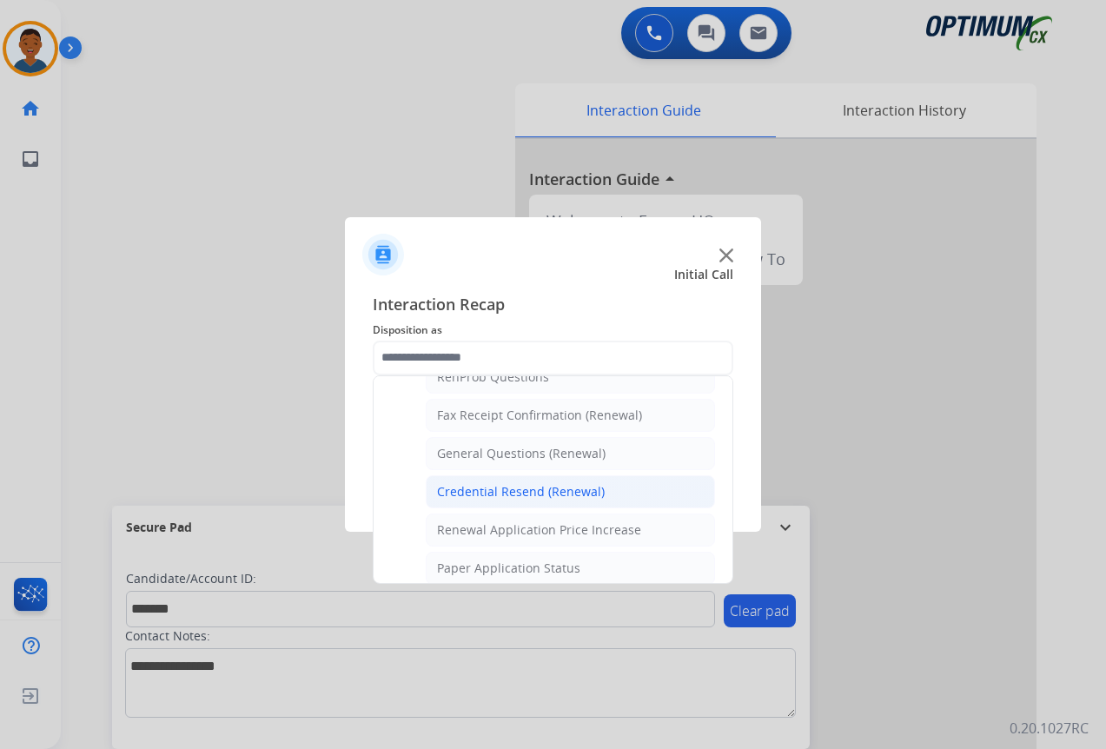
click at [467, 491] on div "Credential Resend (Renewal)" at bounding box center [521, 491] width 168 height 17
type input "**********"
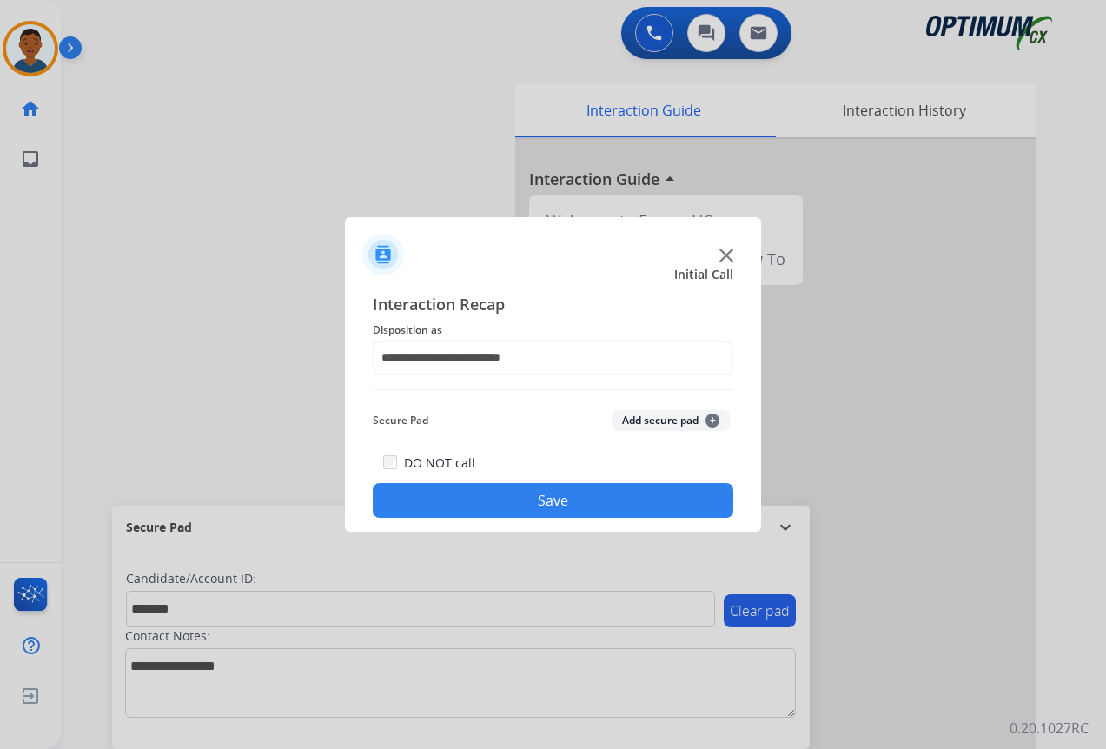
click at [660, 421] on button "Add secure pad +" at bounding box center [671, 420] width 118 height 21
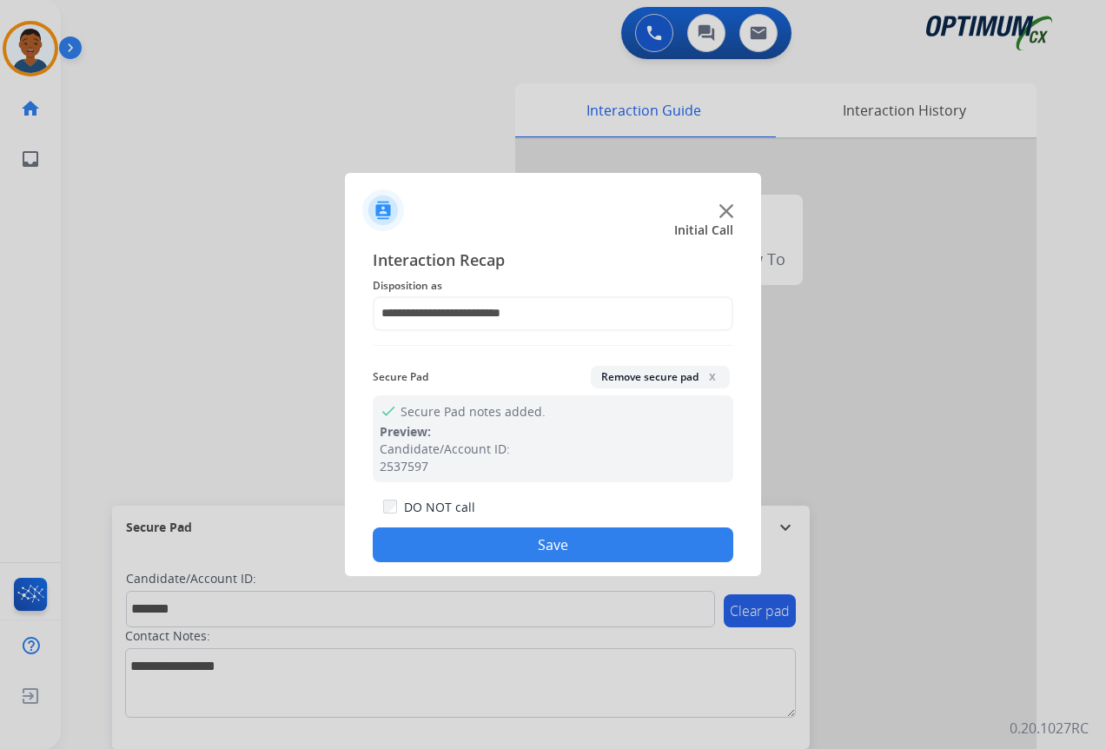
click at [609, 548] on button "Save" at bounding box center [553, 544] width 361 height 35
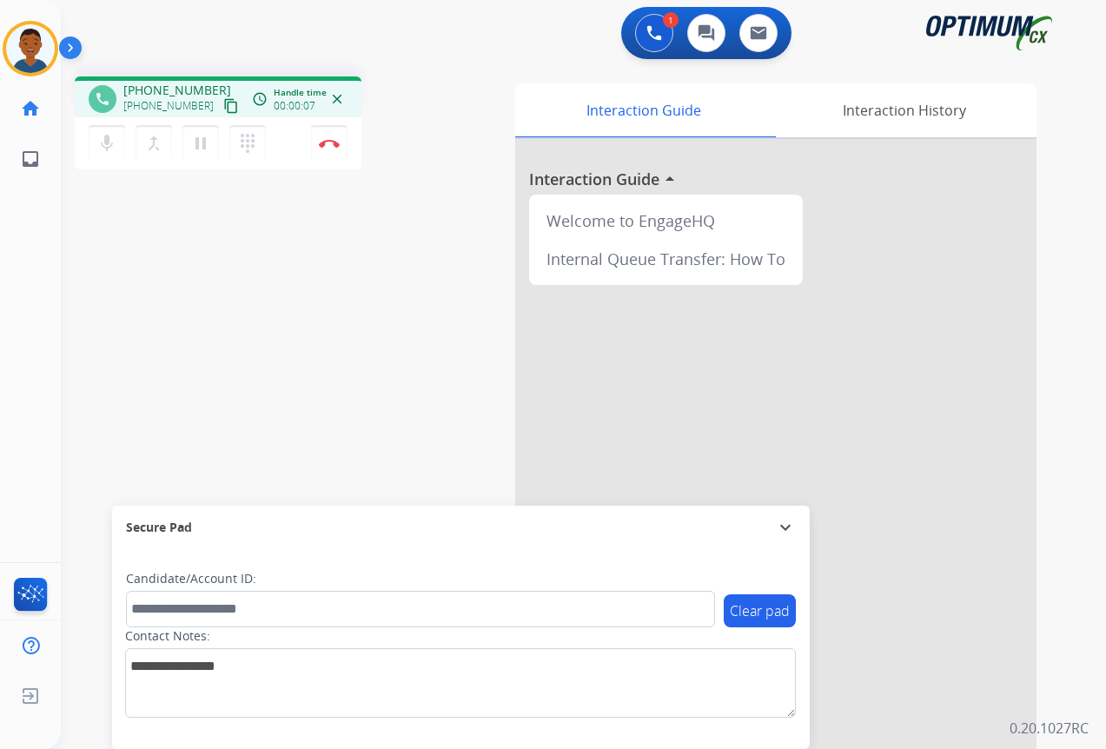
click at [223, 106] on mat-icon "content_copy" at bounding box center [231, 106] width 16 height 16
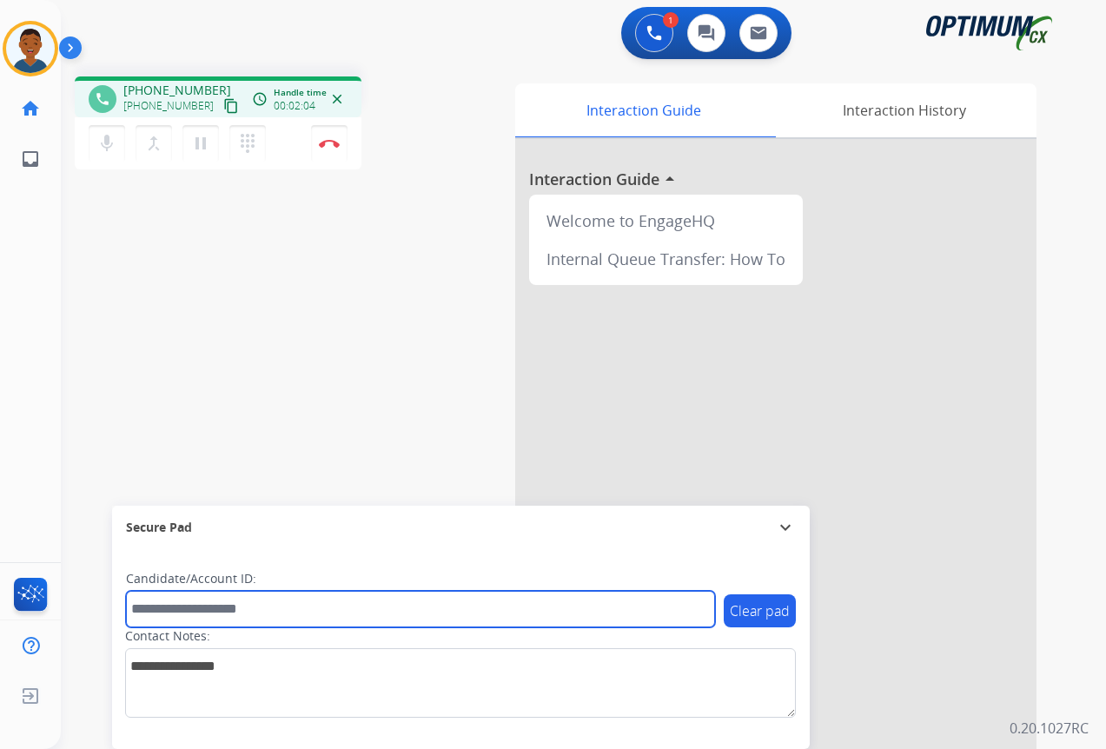
click at [225, 607] on input "text" at bounding box center [420, 609] width 589 height 36
paste input "*******"
type input "*******"
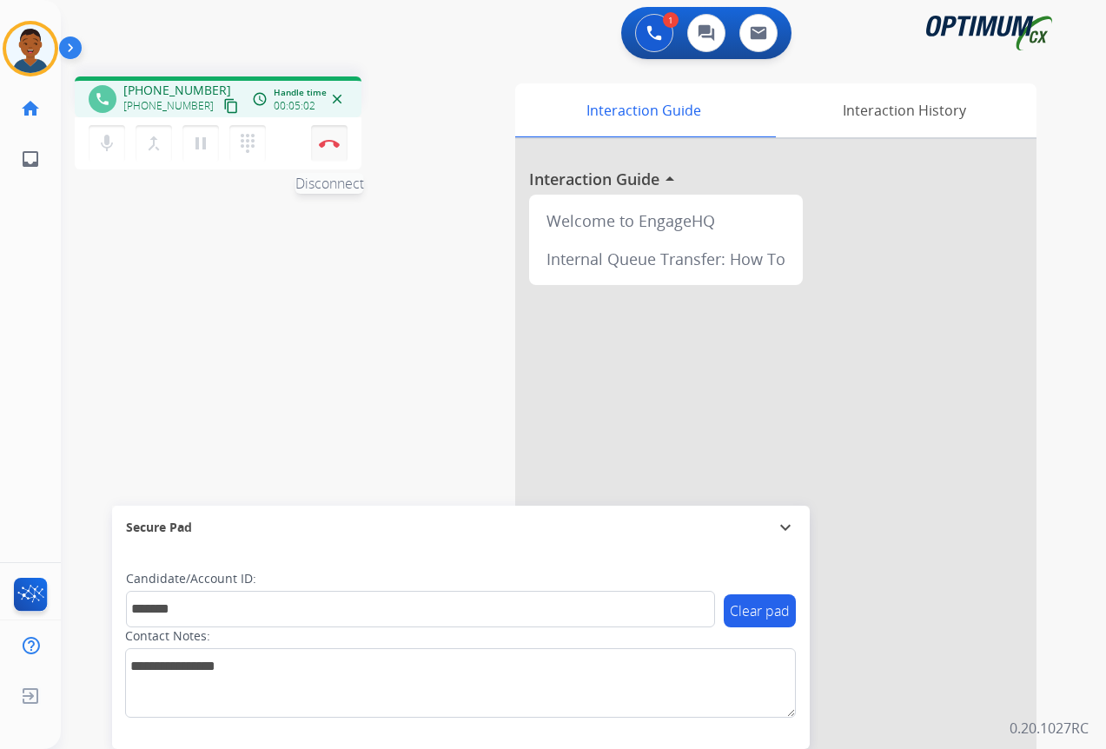
click at [332, 150] on button "Disconnect" at bounding box center [329, 143] width 36 height 36
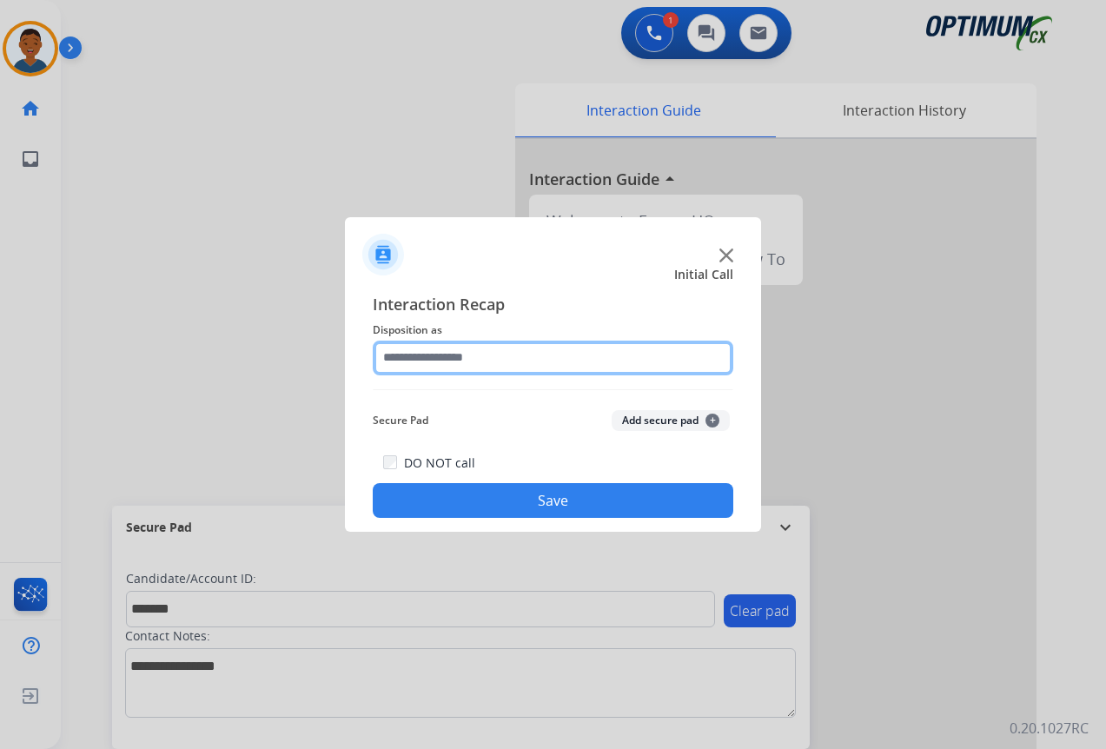
click at [430, 353] on input "text" at bounding box center [553, 358] width 361 height 35
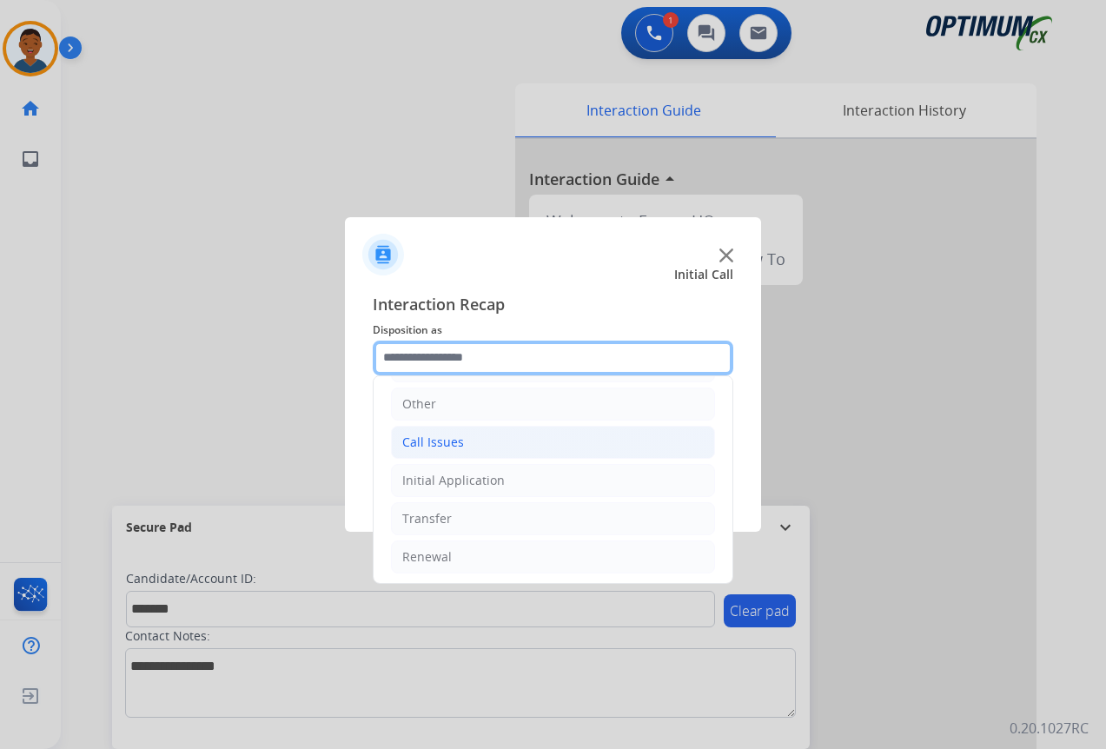
scroll to position [118, 0]
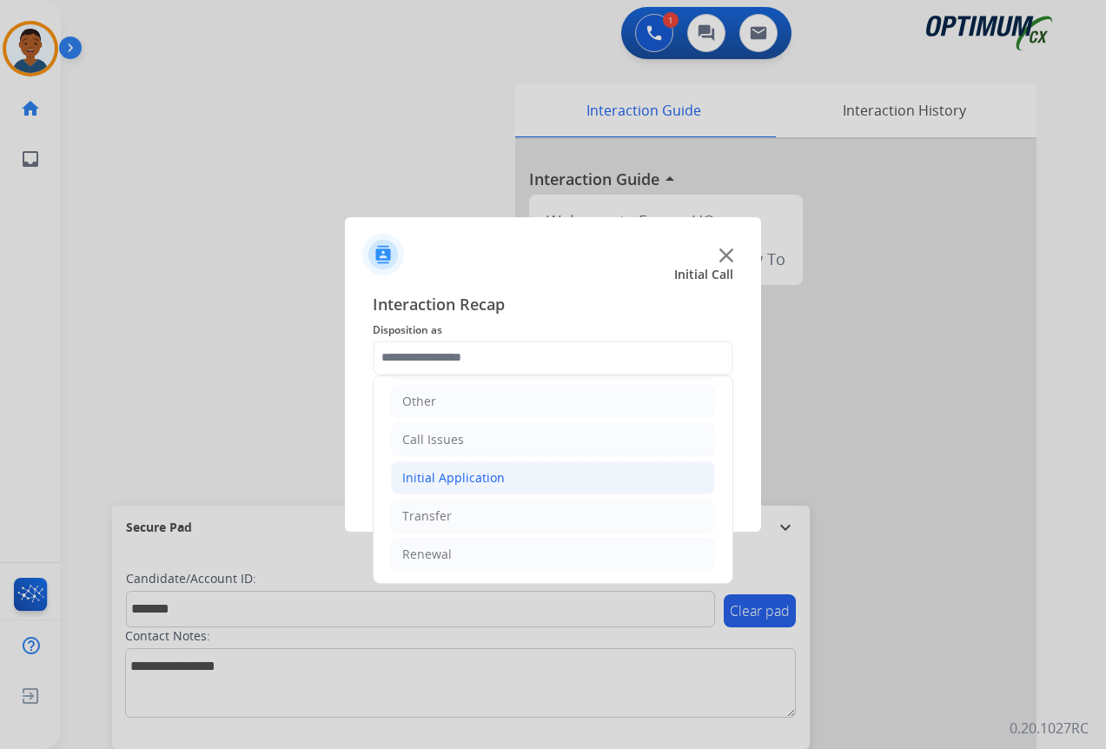
click at [428, 481] on div "Initial Application" at bounding box center [453, 477] width 103 height 17
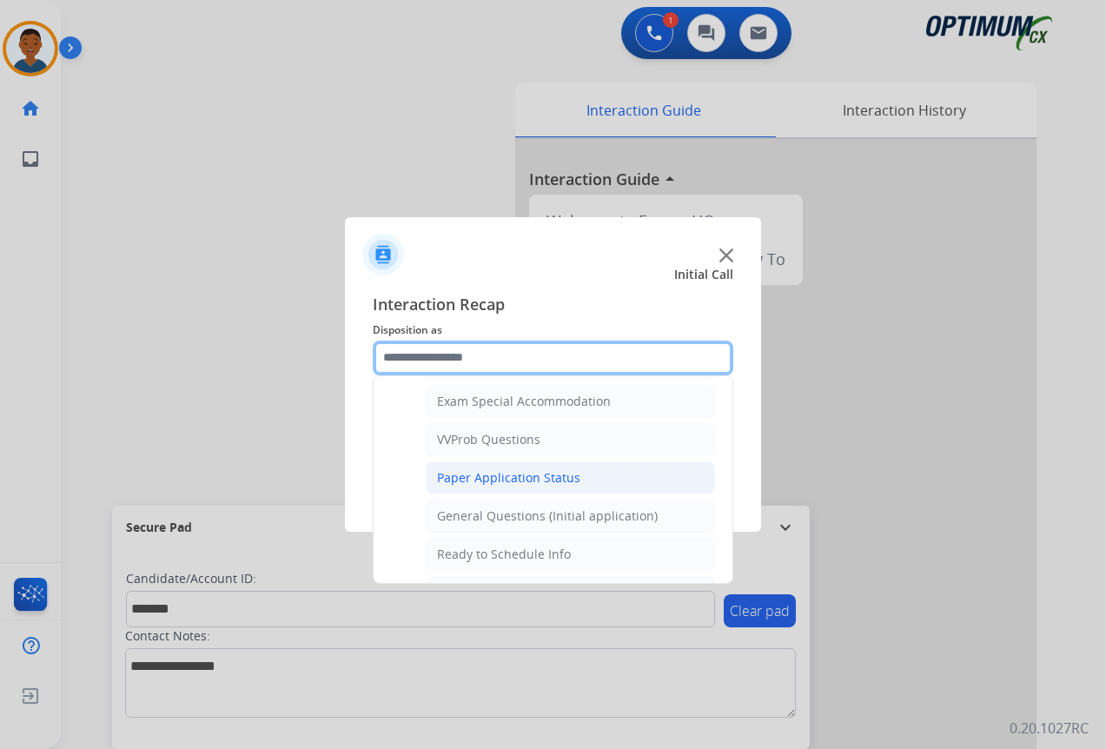
scroll to position [987, 0]
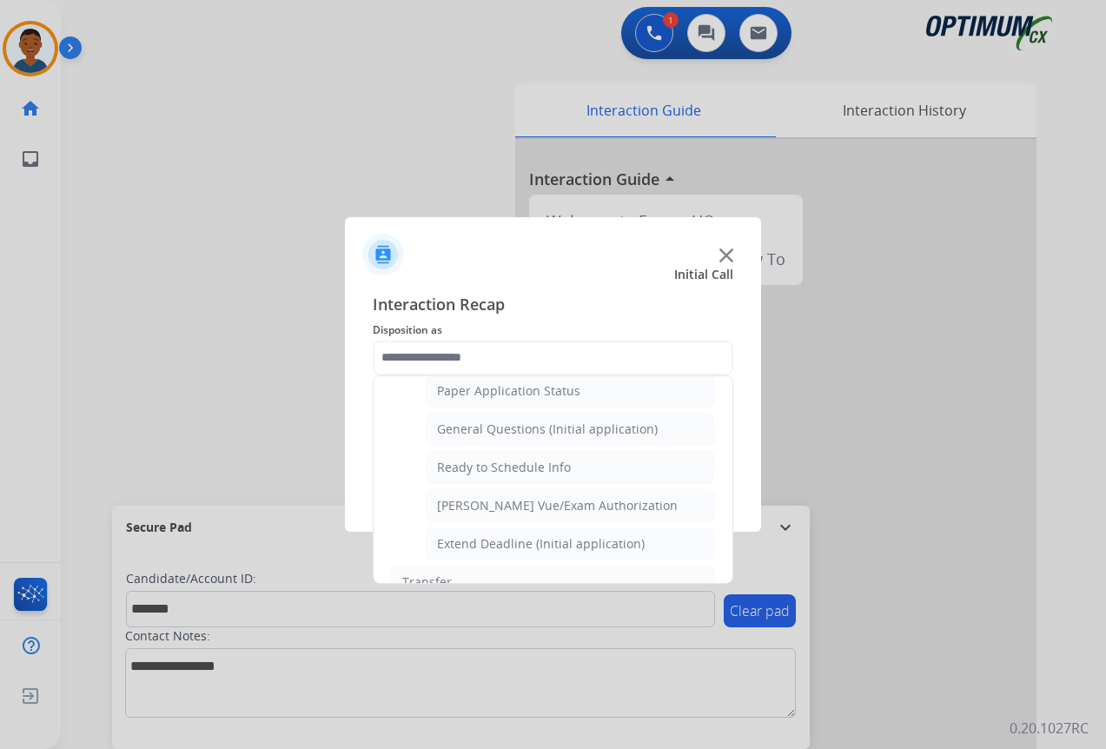
click at [458, 510] on div "[PERSON_NAME] Vue/Exam Authorization" at bounding box center [557, 505] width 241 height 17
type input "**********"
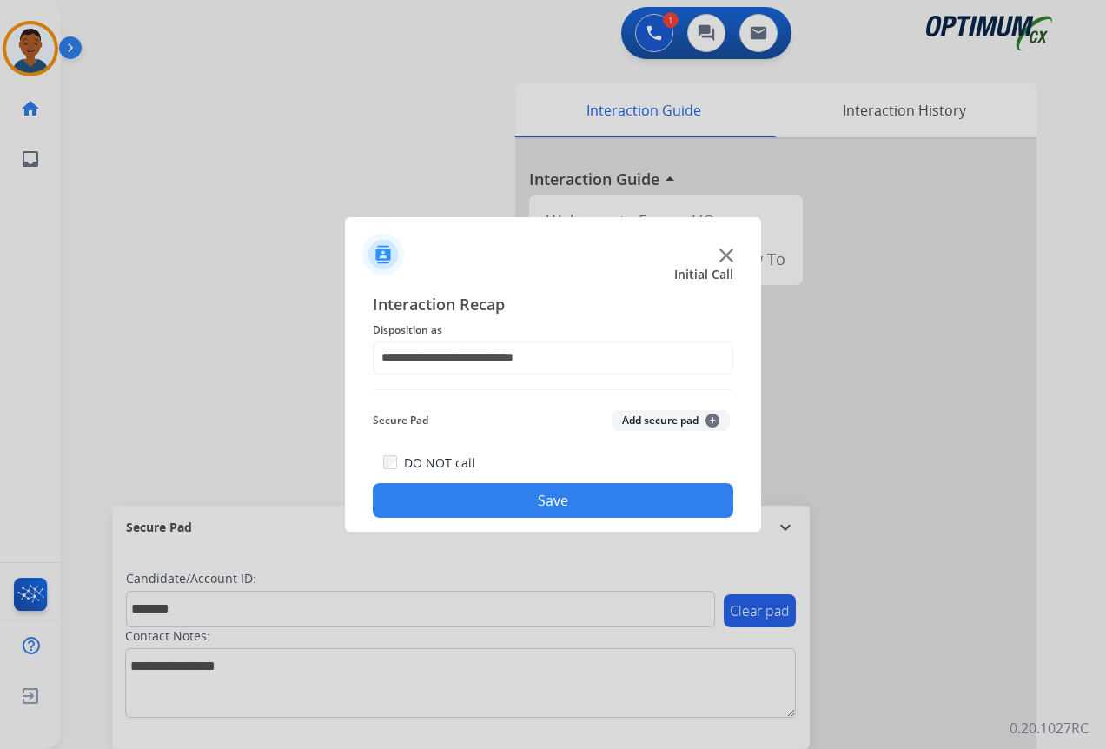
click at [642, 422] on button "Add secure pad +" at bounding box center [671, 420] width 118 height 21
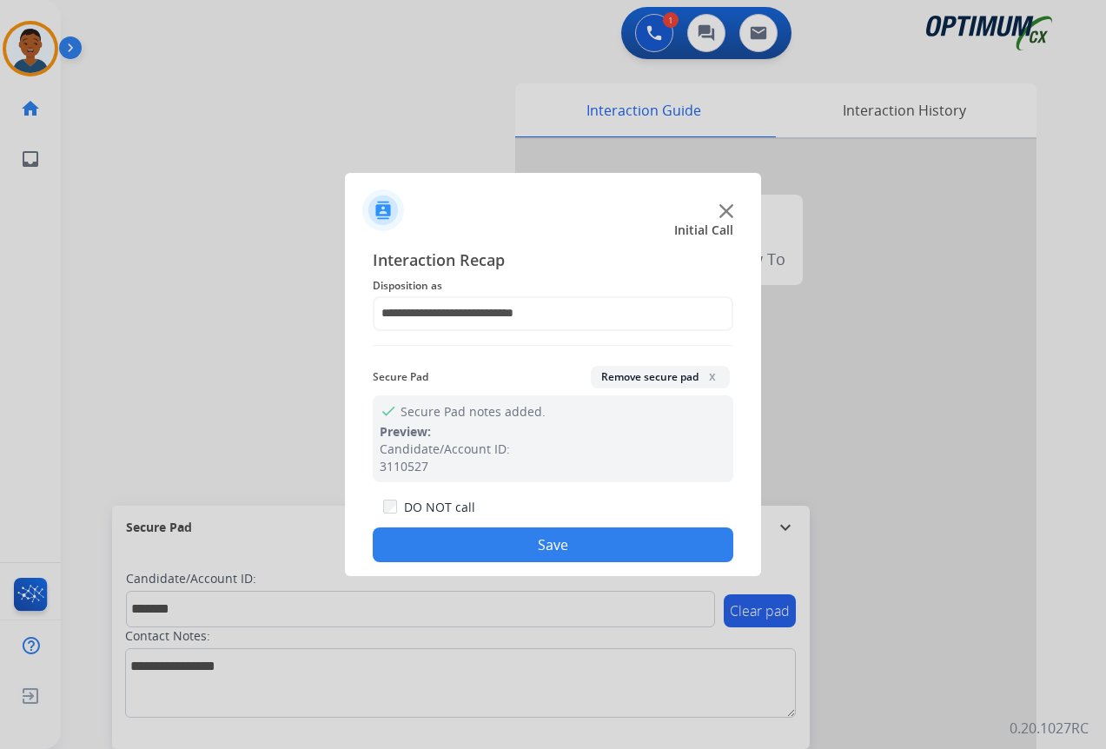
click at [474, 541] on button "Save" at bounding box center [553, 544] width 361 height 35
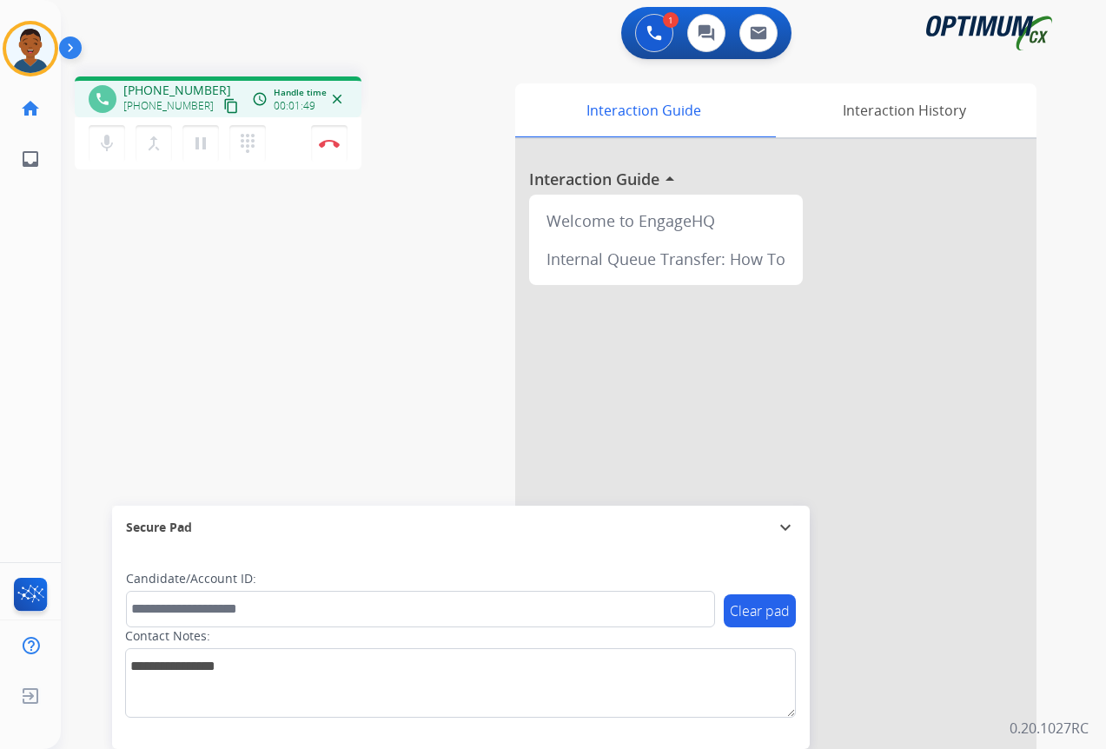
click at [223, 106] on mat-icon "content_copy" at bounding box center [231, 106] width 16 height 16
drag, startPoint x: 333, startPoint y: 149, endPoint x: 353, endPoint y: 215, distance: 69.0
click at [332, 149] on button "Disconnect" at bounding box center [329, 143] width 36 height 36
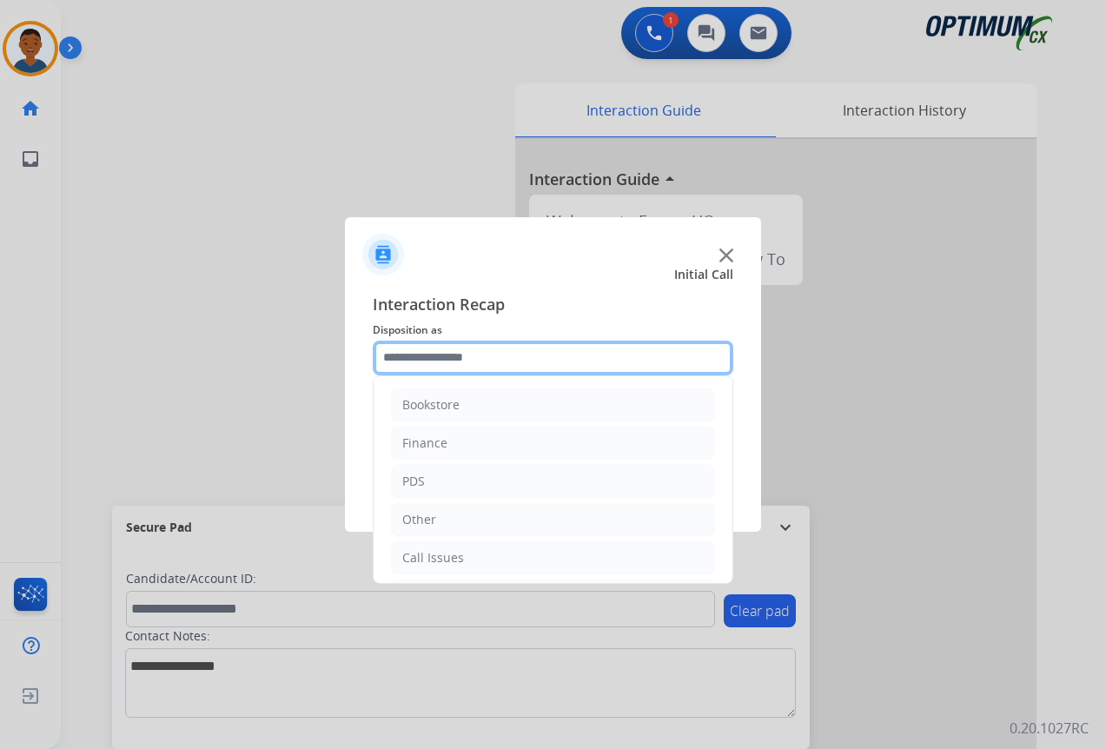
click at [408, 362] on input "text" at bounding box center [553, 358] width 361 height 35
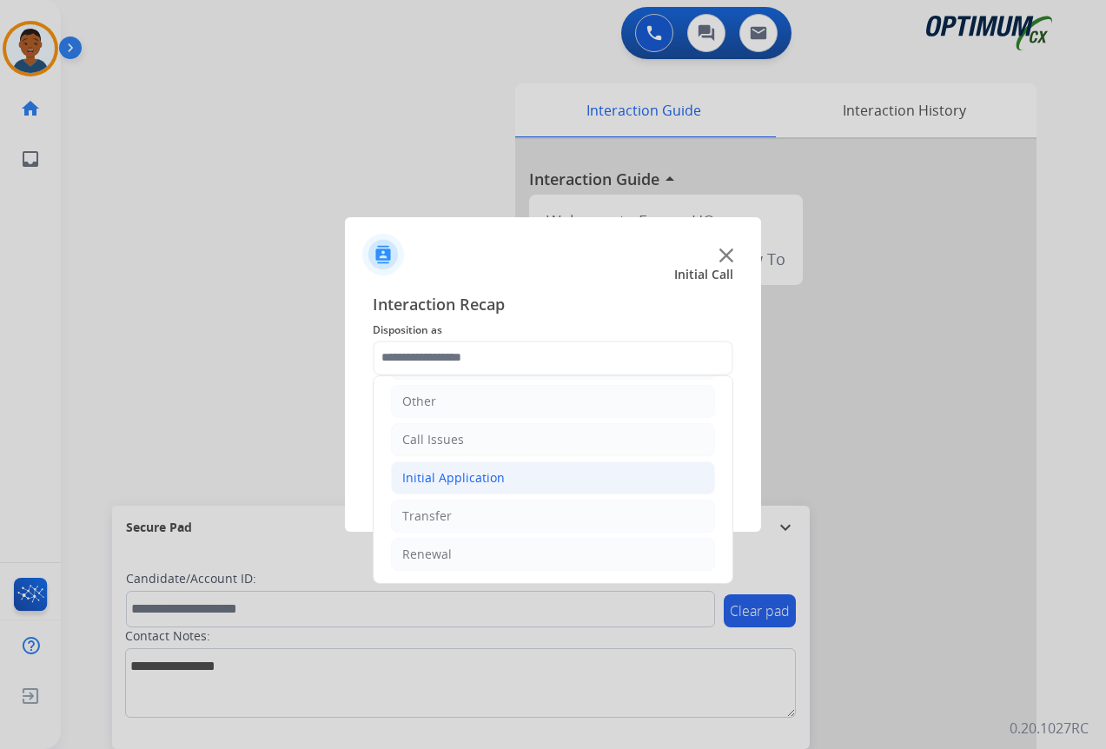
click at [432, 477] on div "Initial Application" at bounding box center [453, 477] width 103 height 17
click at [443, 481] on div "Initial Application" at bounding box center [453, 477] width 103 height 17
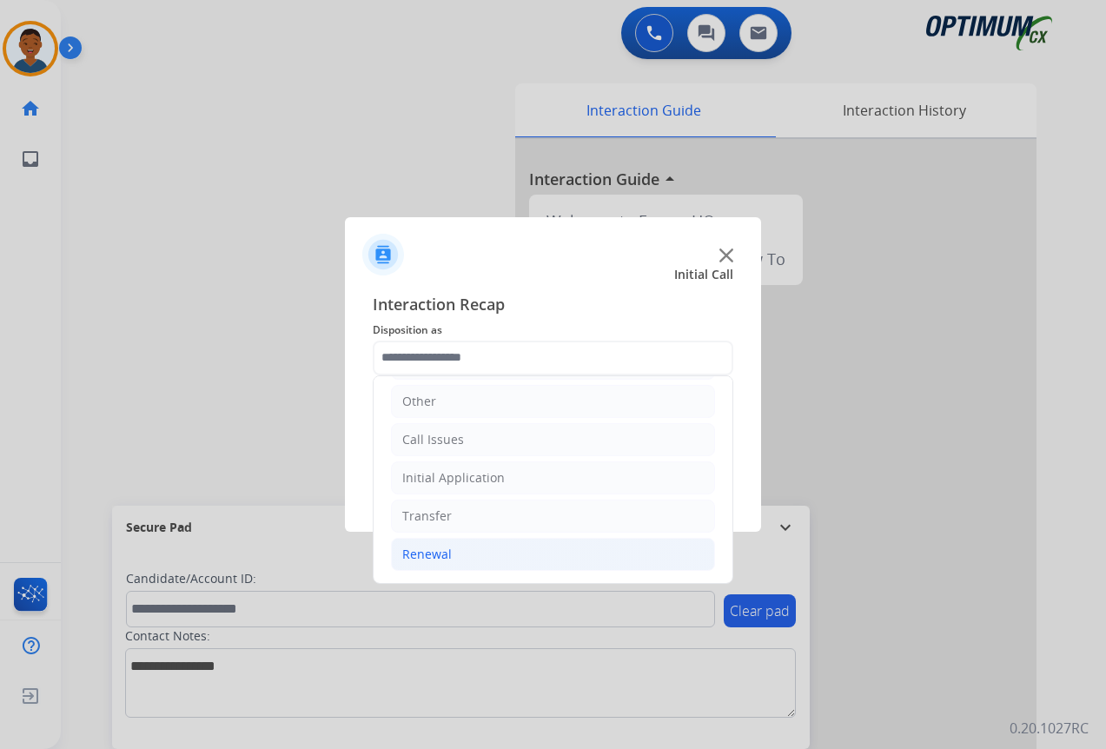
click at [423, 552] on div "Renewal" at bounding box center [427, 554] width 50 height 17
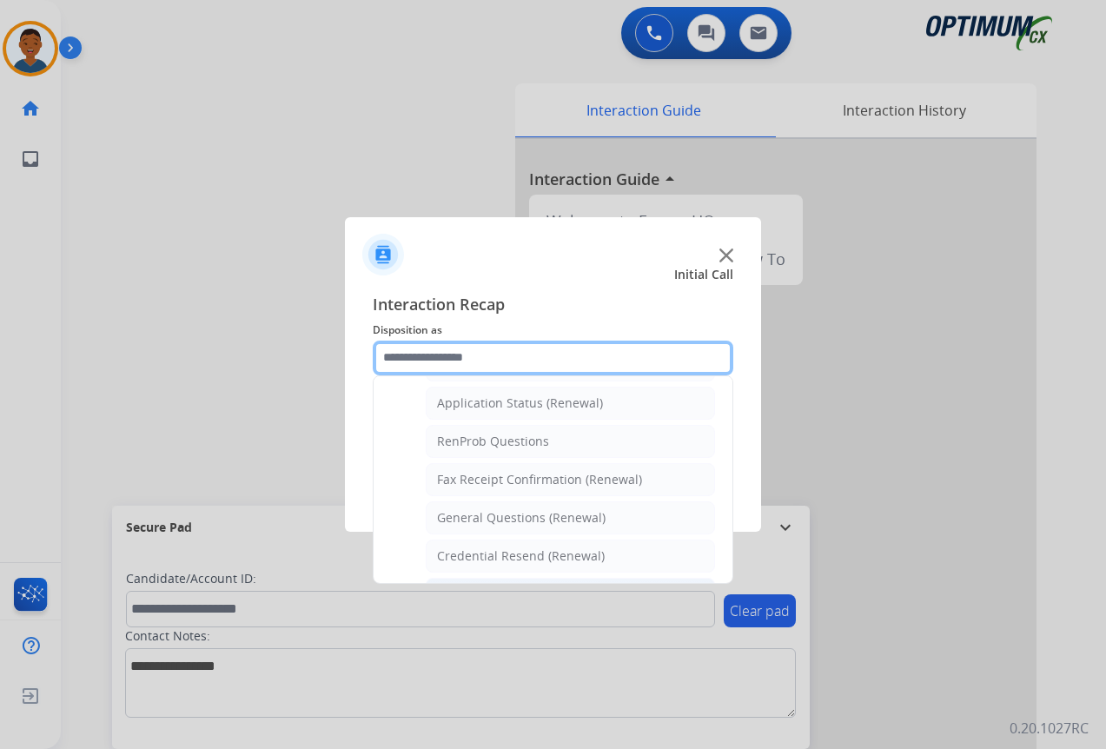
scroll to position [466, 0]
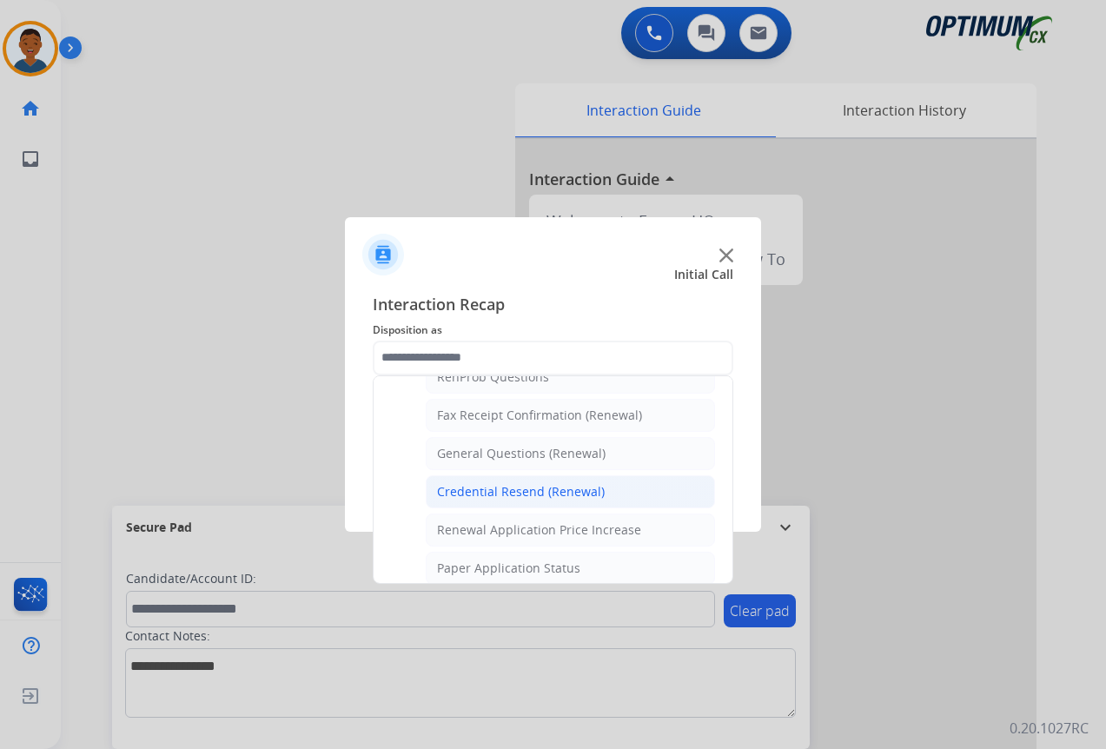
click at [456, 497] on div "Credential Resend (Renewal)" at bounding box center [521, 491] width 168 height 17
type input "**********"
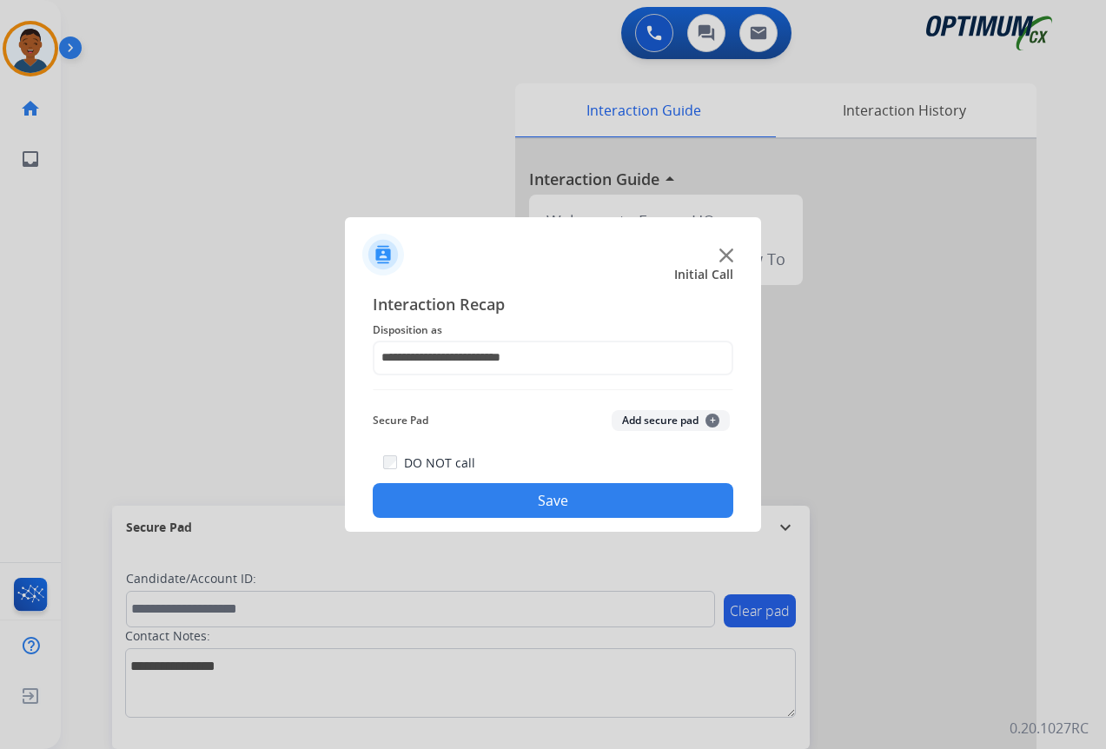
drag, startPoint x: 657, startPoint y: 414, endPoint x: 641, endPoint y: 476, distance: 63.6
click at [657, 416] on button "Add secure pad +" at bounding box center [671, 420] width 118 height 21
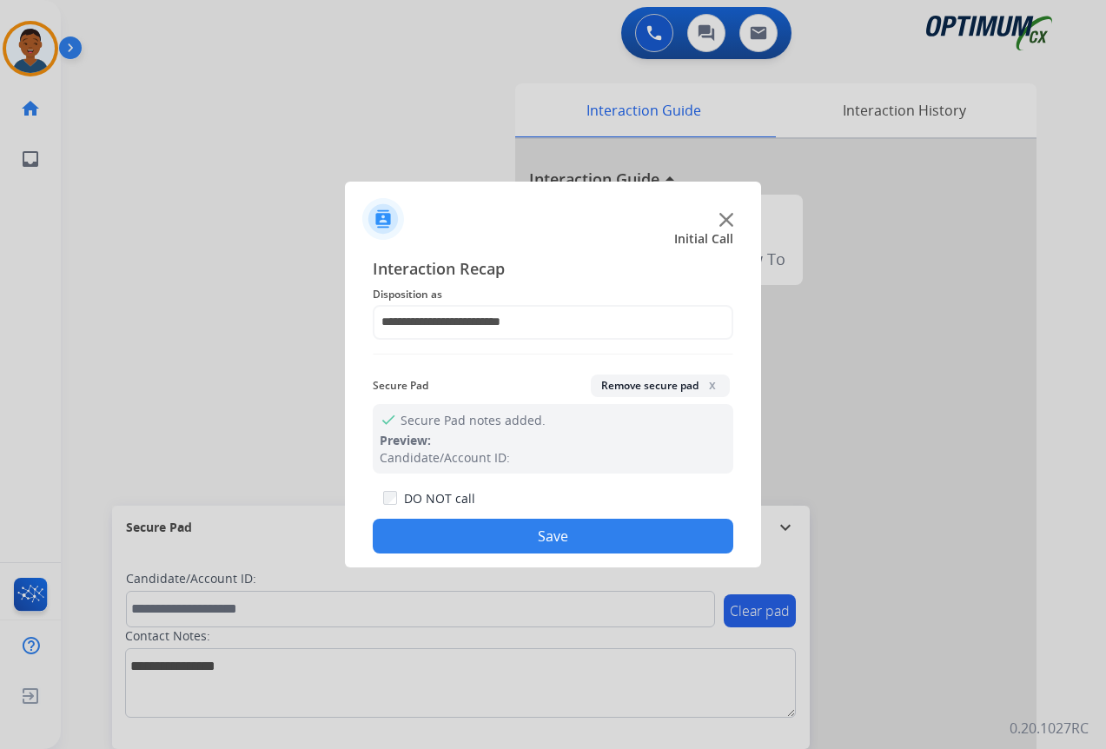
click at [620, 533] on button "Save" at bounding box center [553, 536] width 361 height 35
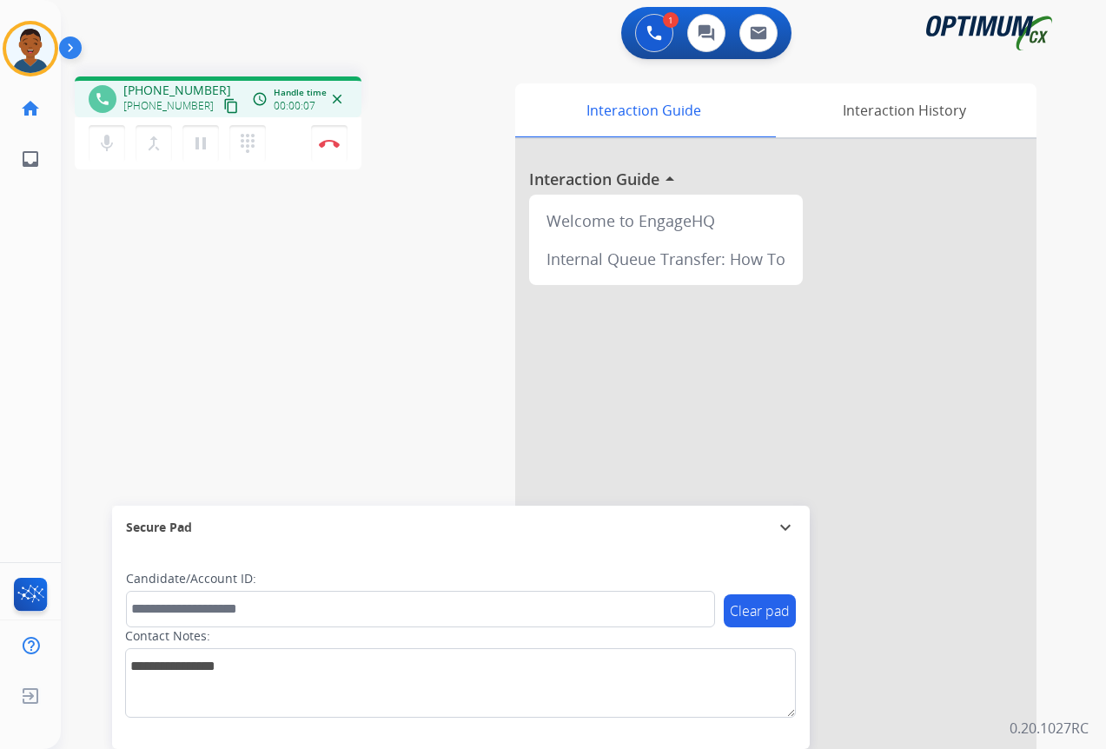
click at [223, 108] on mat-icon "content_copy" at bounding box center [231, 106] width 16 height 16
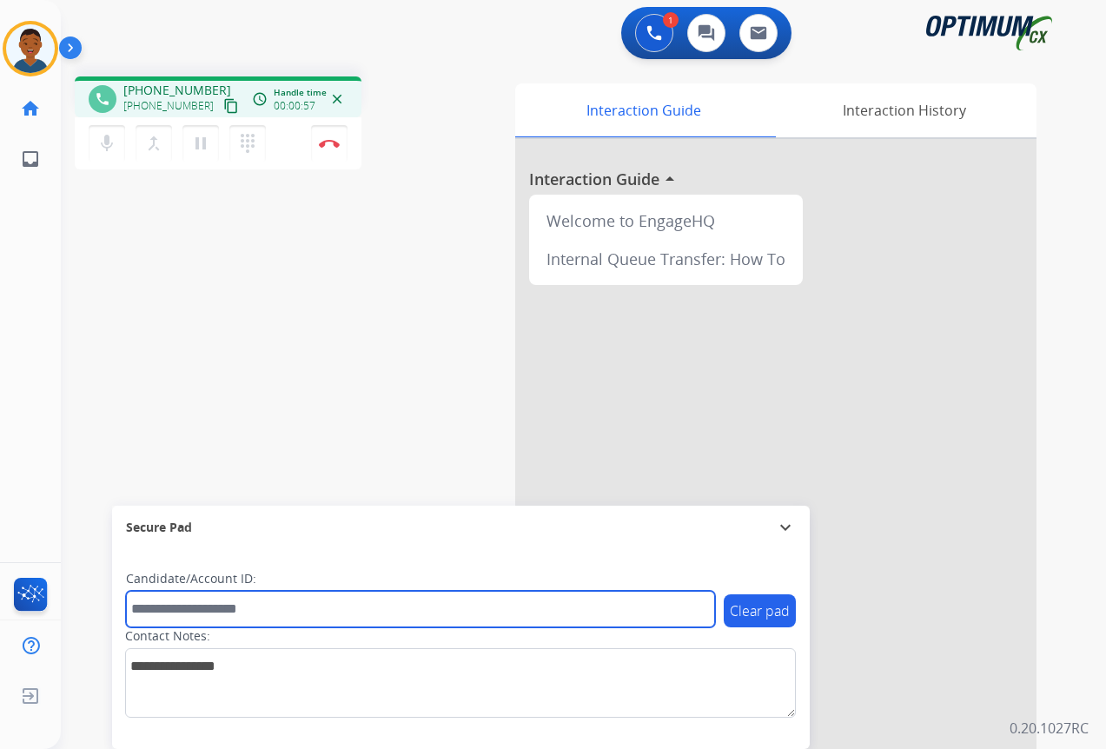
click at [156, 609] on input "text" at bounding box center [420, 609] width 589 height 36
paste input "*******"
type input "*******"
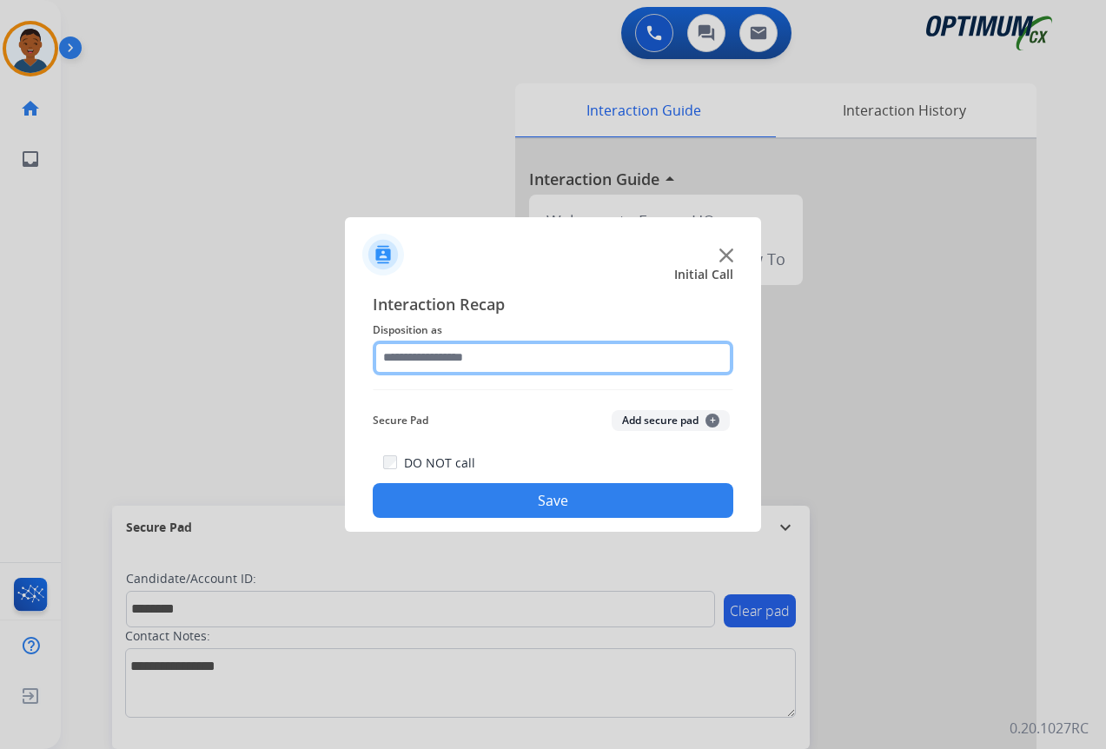
click at [406, 365] on input "text" at bounding box center [553, 358] width 361 height 35
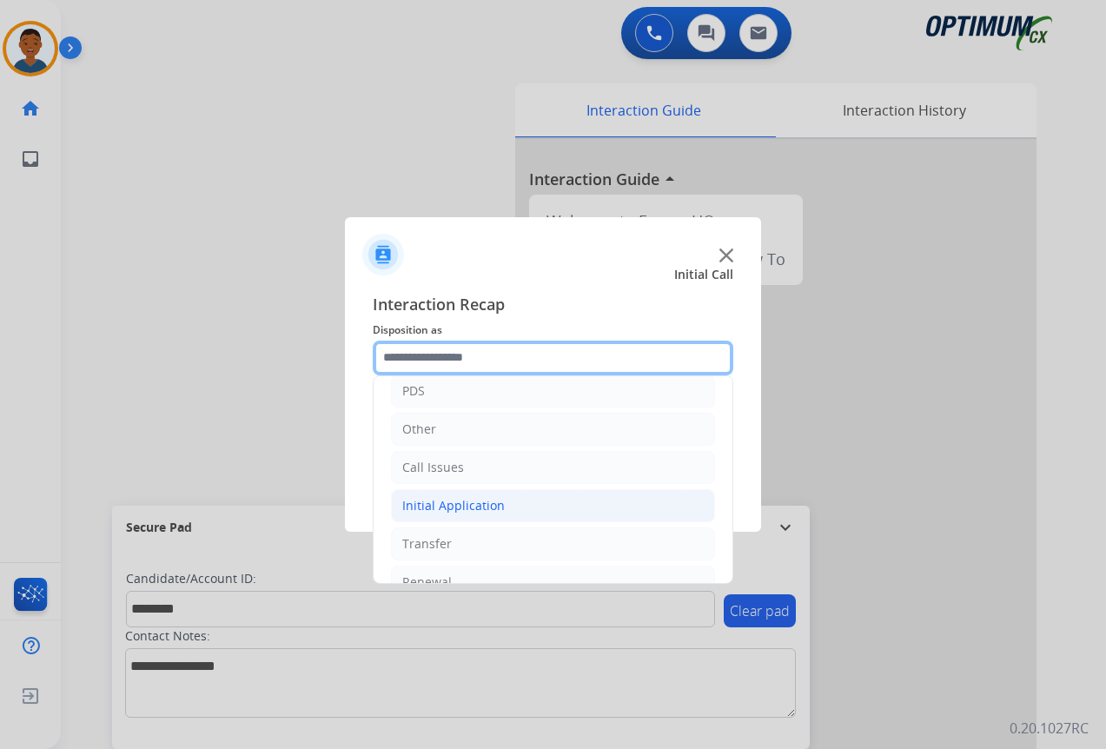
scroll to position [118, 0]
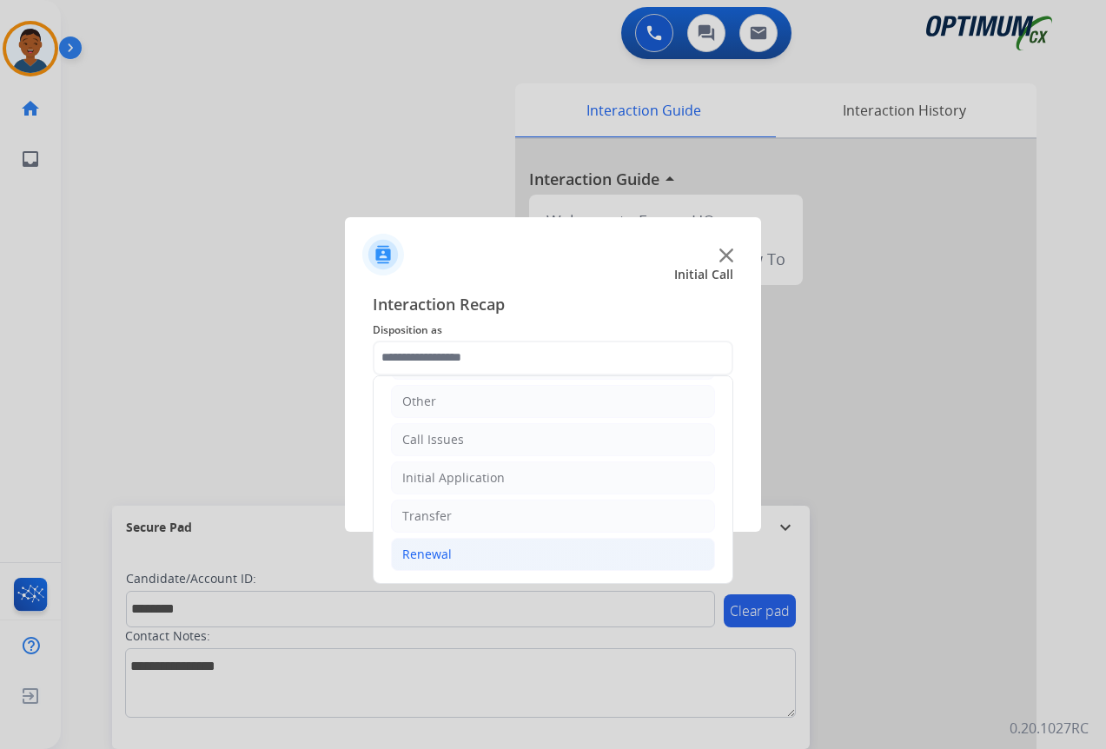
click at [424, 556] on div "Renewal" at bounding box center [427, 554] width 50 height 17
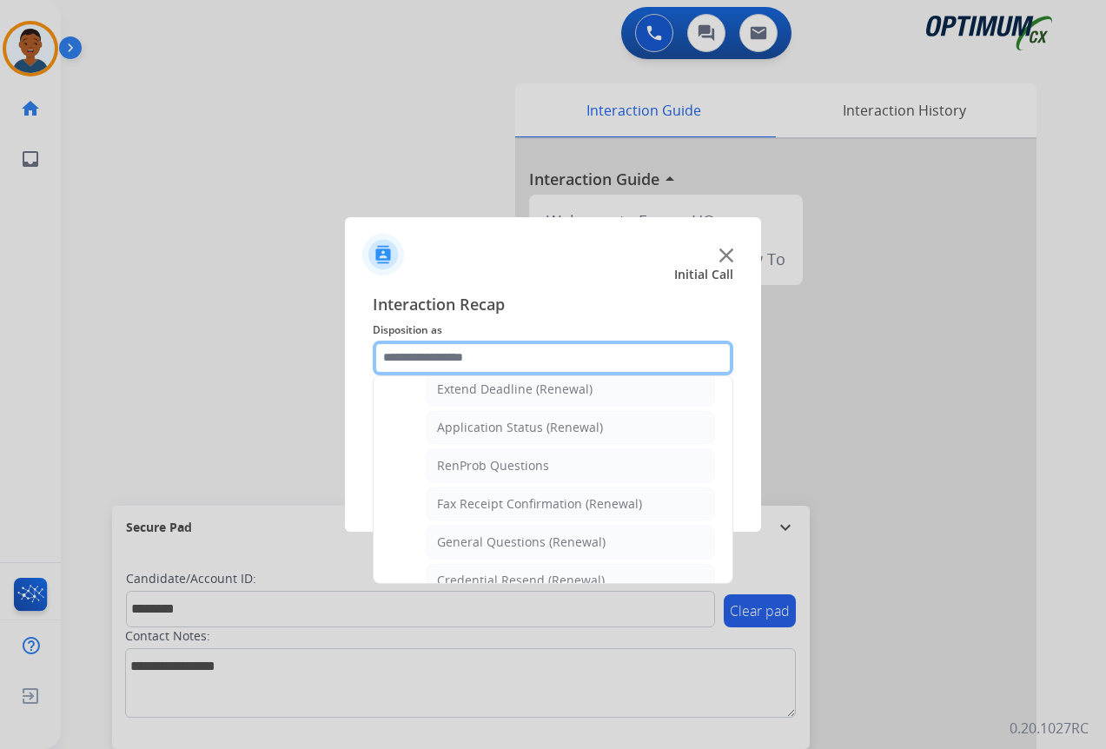
scroll to position [379, 0]
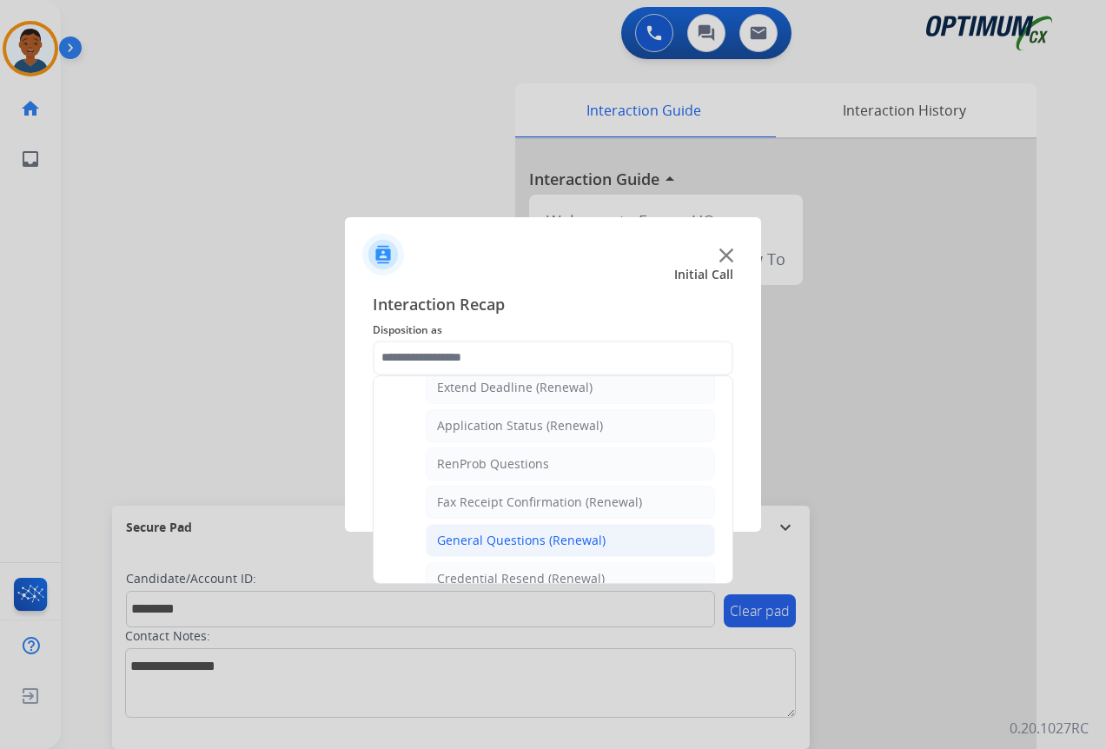
click at [456, 539] on div "General Questions (Renewal)" at bounding box center [521, 540] width 169 height 17
type input "**********"
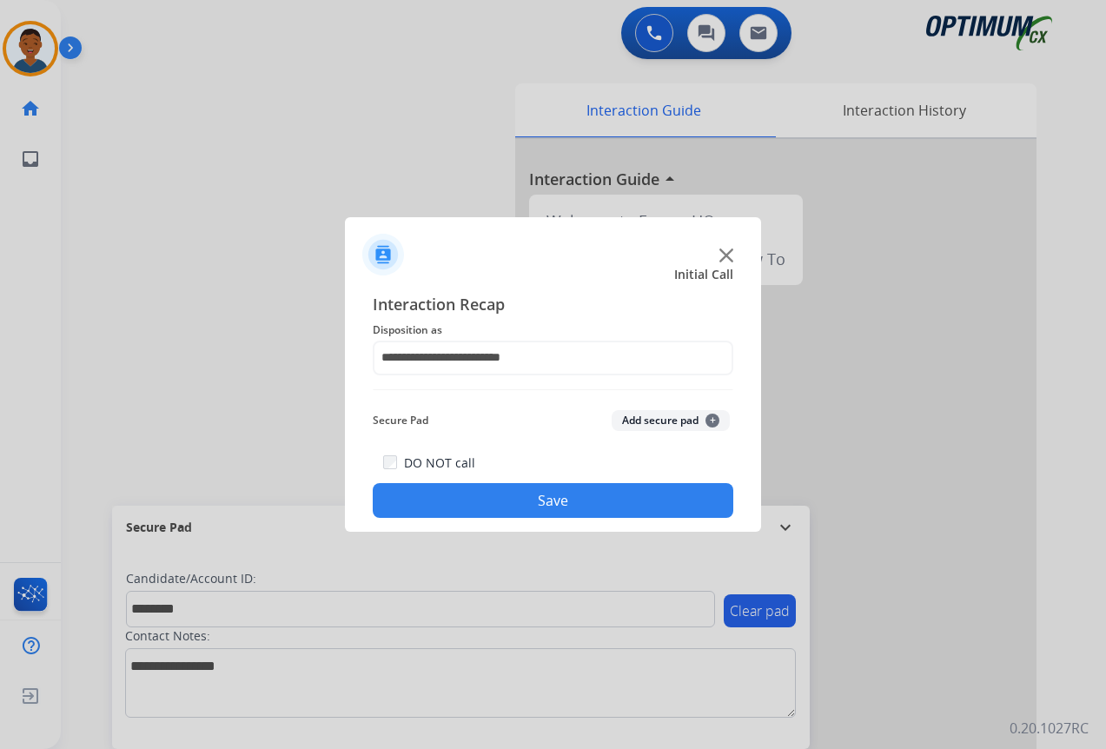
click at [630, 421] on button "Add secure pad +" at bounding box center [671, 420] width 118 height 21
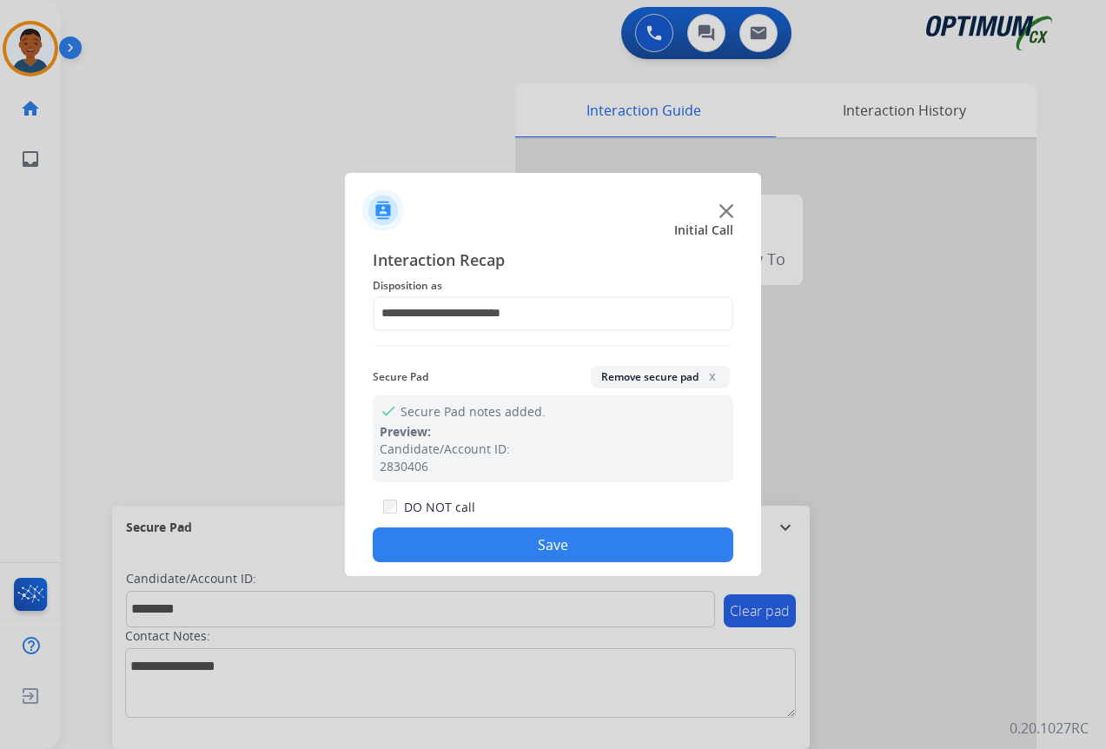
drag, startPoint x: 552, startPoint y: 544, endPoint x: 37, endPoint y: 489, distance: 517.3
click at [547, 544] on button "Save" at bounding box center [553, 544] width 361 height 35
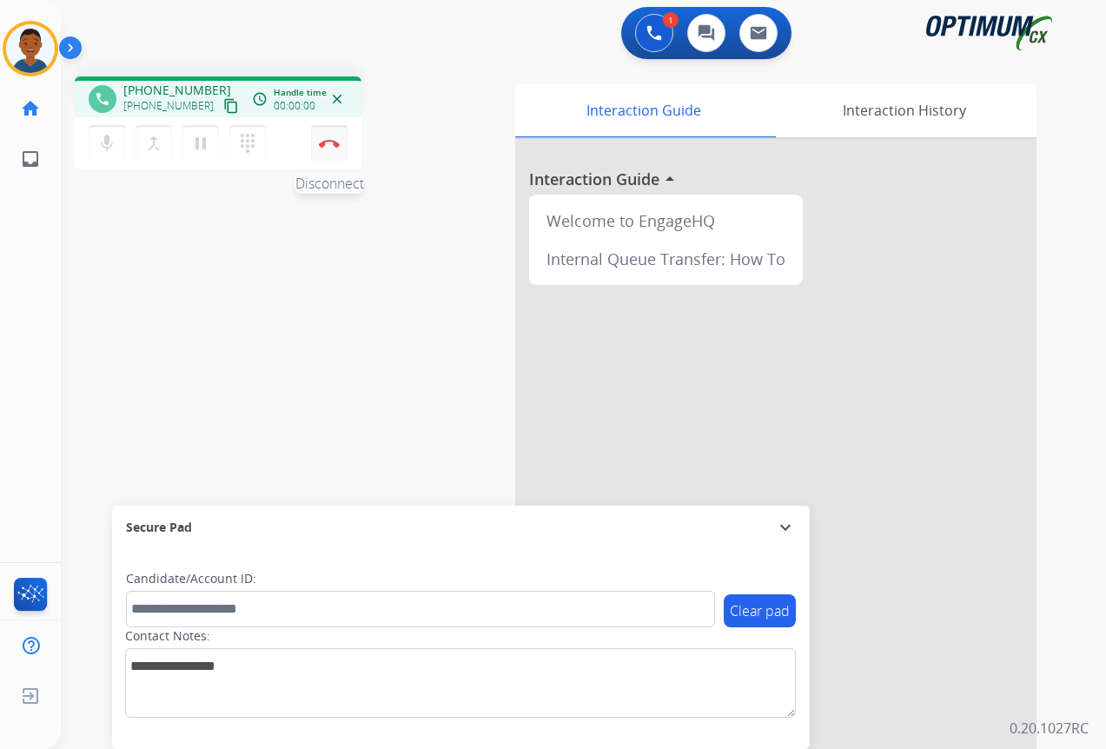
click at [333, 151] on button "Disconnect" at bounding box center [329, 143] width 36 height 36
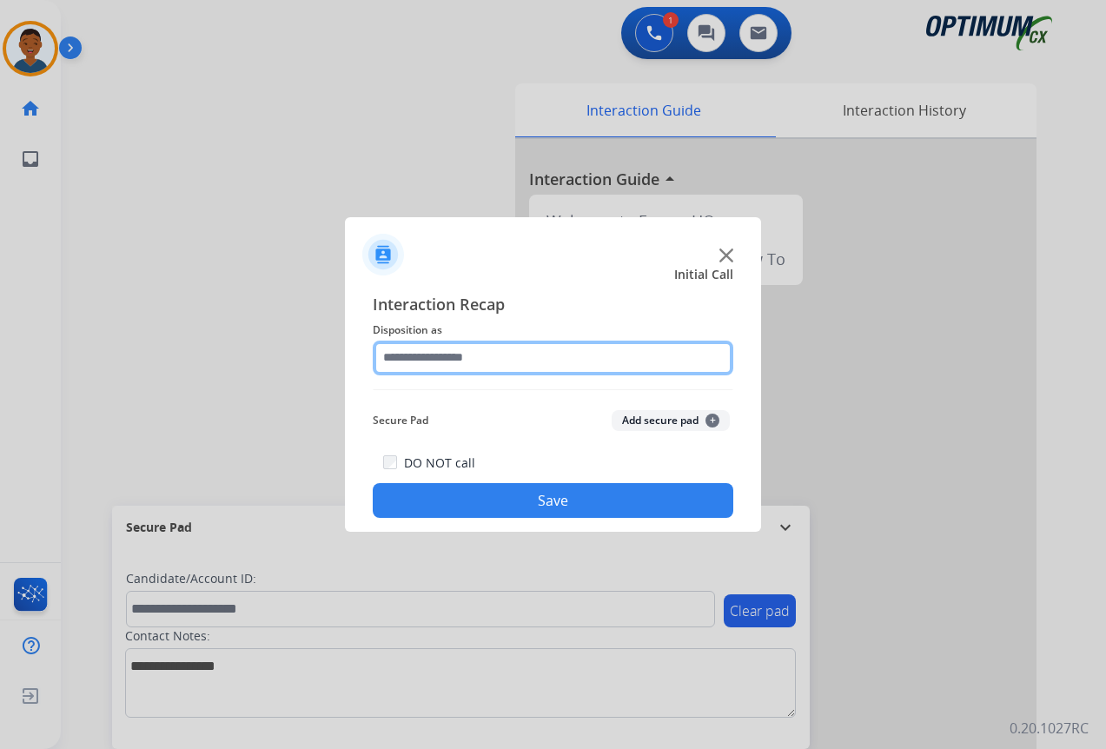
click at [413, 354] on input "text" at bounding box center [553, 358] width 361 height 35
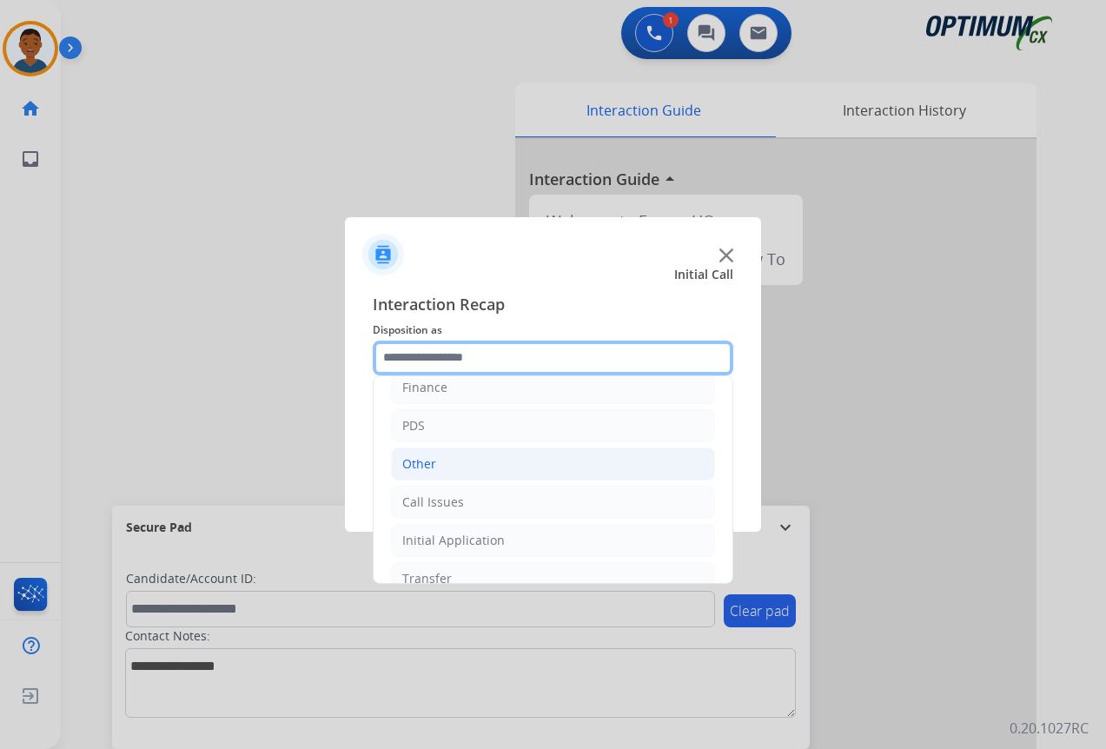
scroll to position [118, 0]
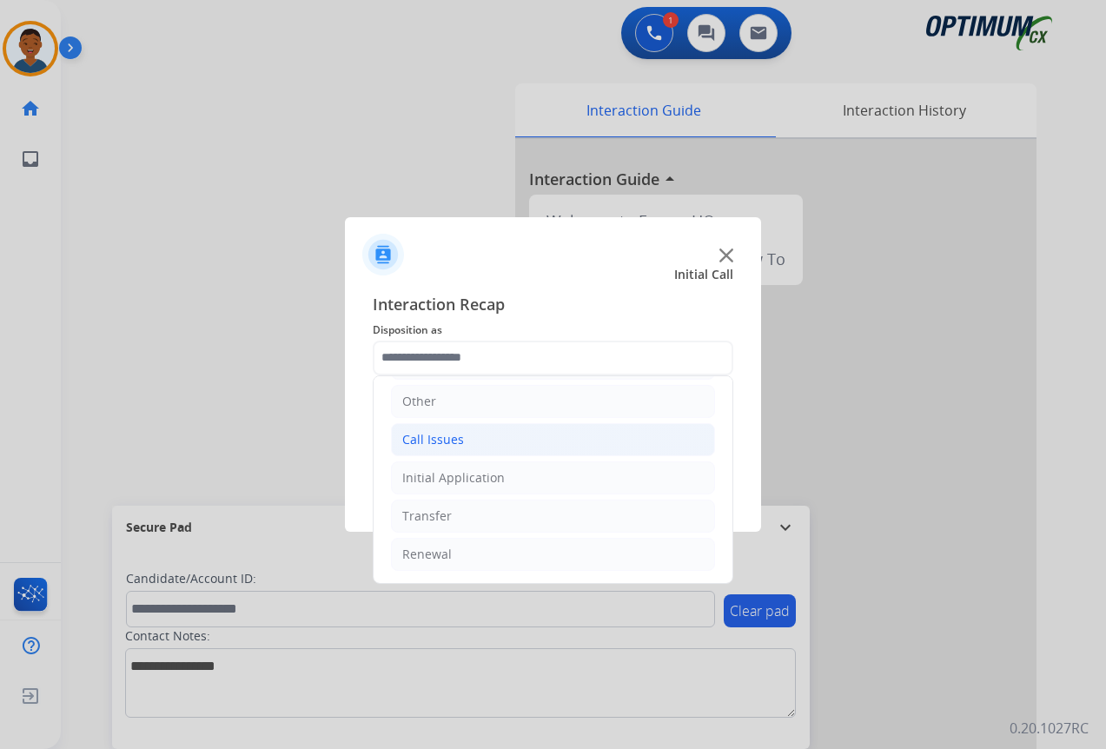
click at [430, 445] on div "Call Issues" at bounding box center [433, 439] width 62 height 17
click at [442, 553] on div "Dropped Call" at bounding box center [475, 554] width 76 height 17
type input "**********"
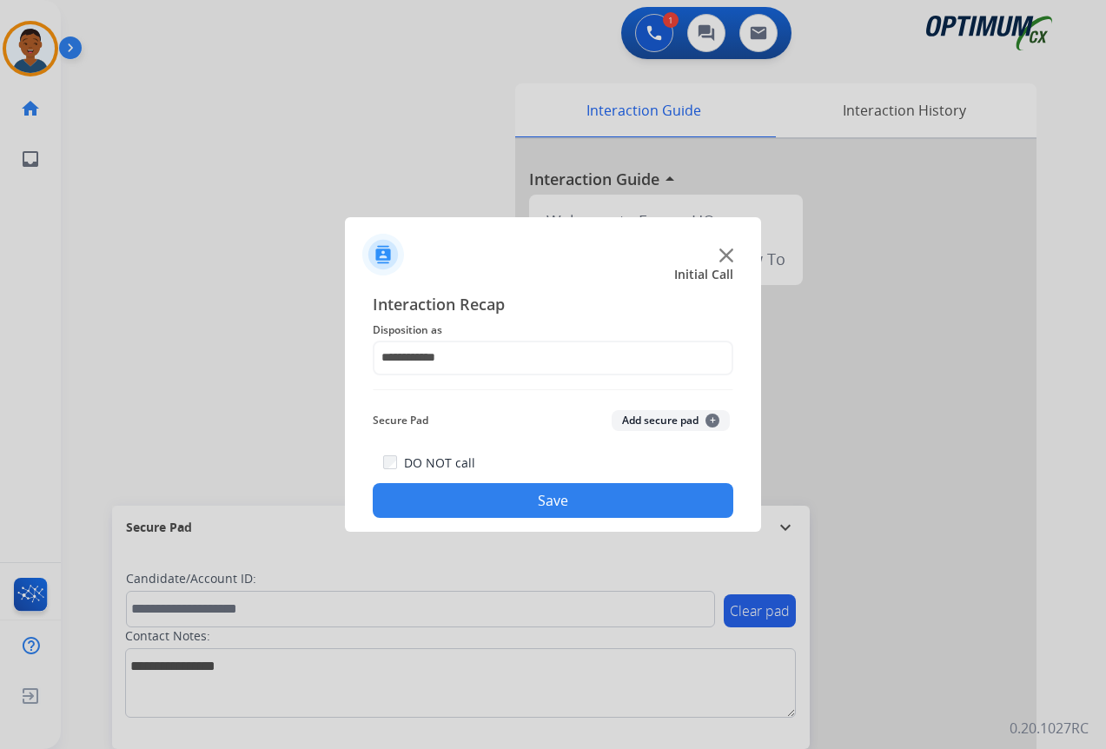
click at [501, 499] on button "Save" at bounding box center [553, 500] width 361 height 35
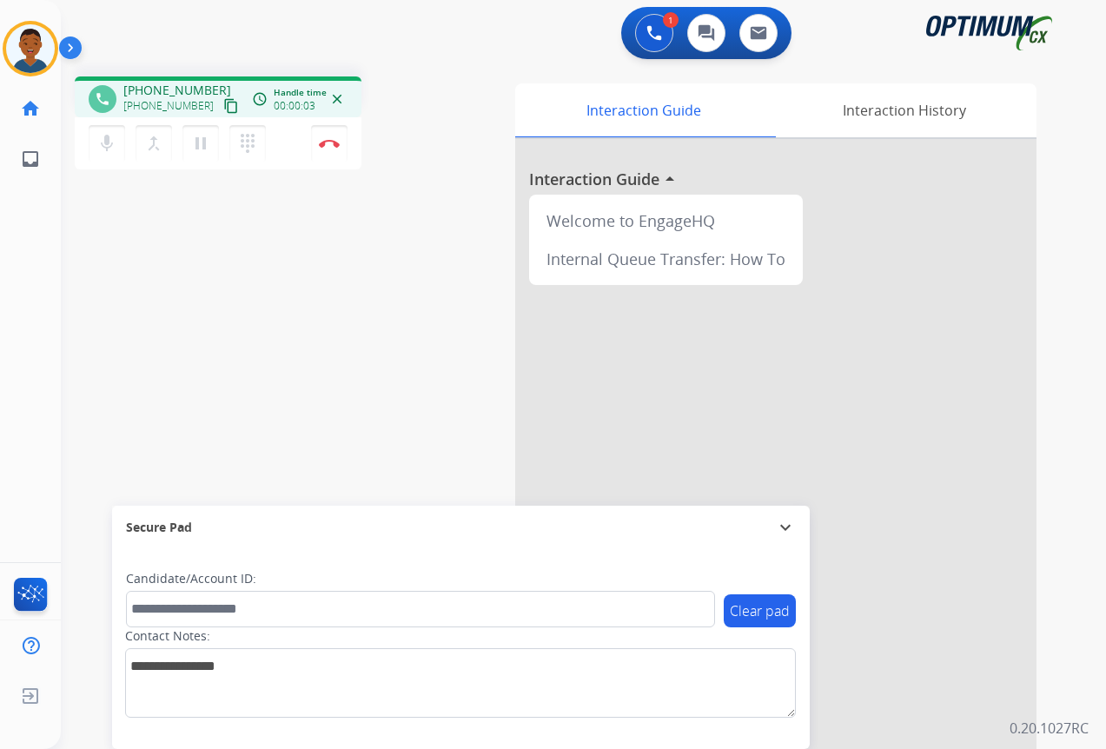
click at [223, 106] on mat-icon "content_copy" at bounding box center [231, 106] width 16 height 16
click at [327, 149] on button "Disconnect" at bounding box center [329, 143] width 36 height 36
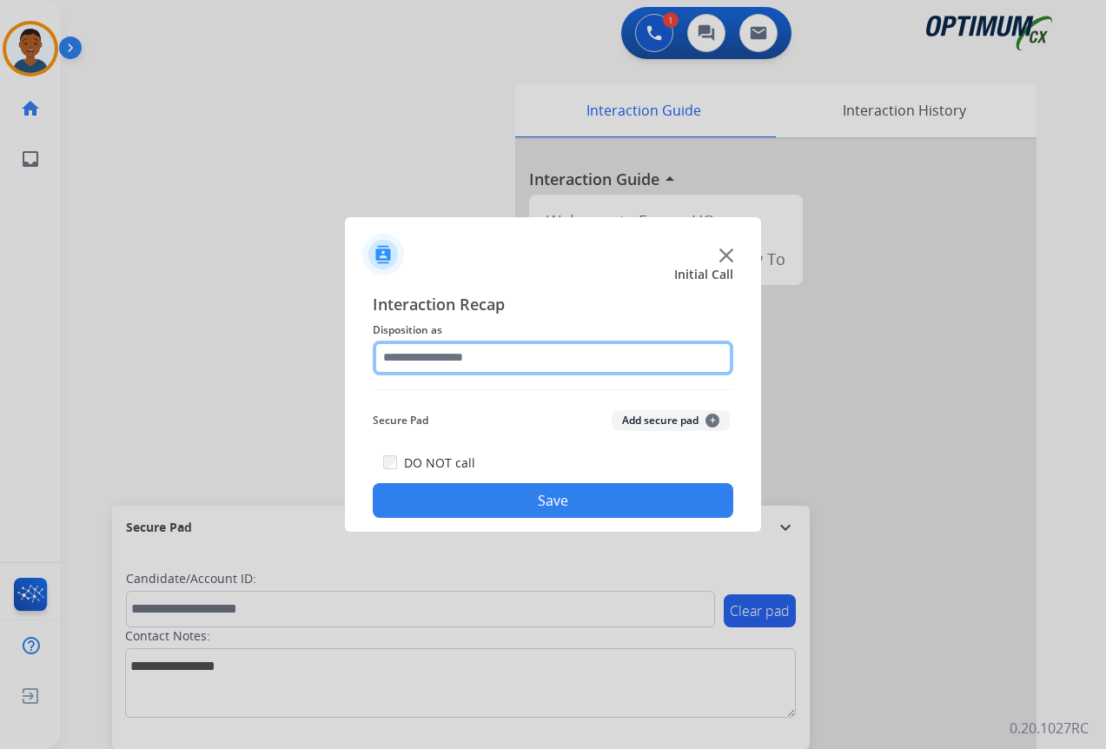
click at [406, 355] on input "text" at bounding box center [553, 358] width 361 height 35
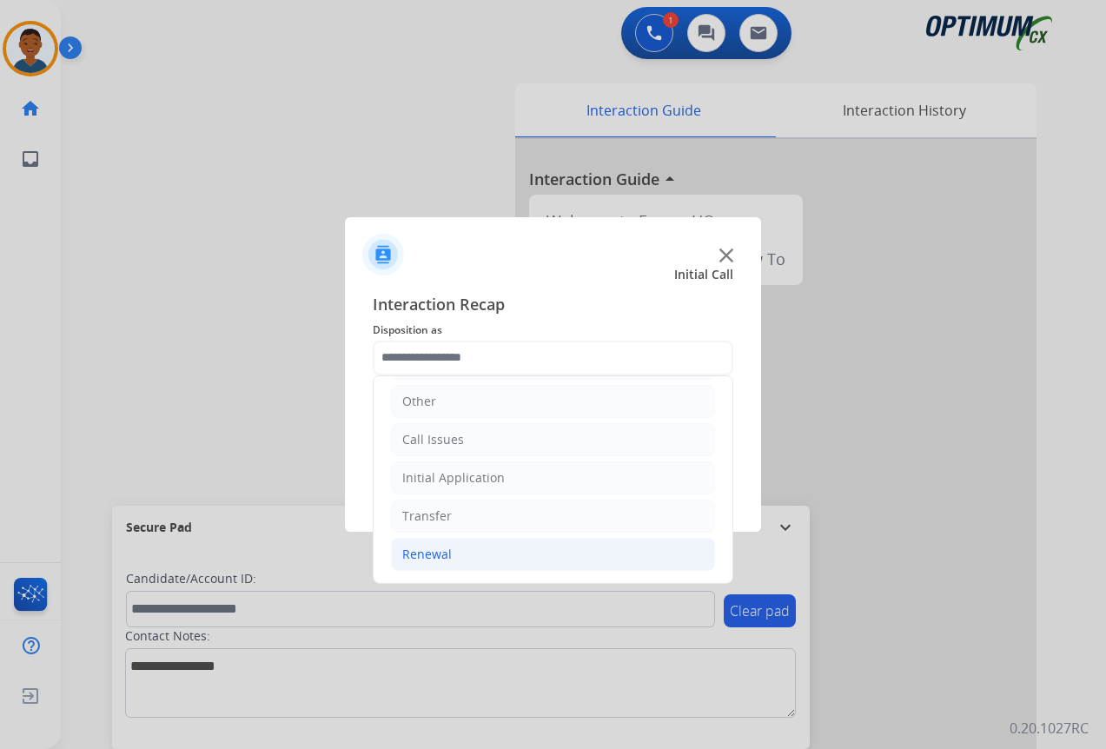
click at [432, 551] on div "Renewal" at bounding box center [427, 554] width 50 height 17
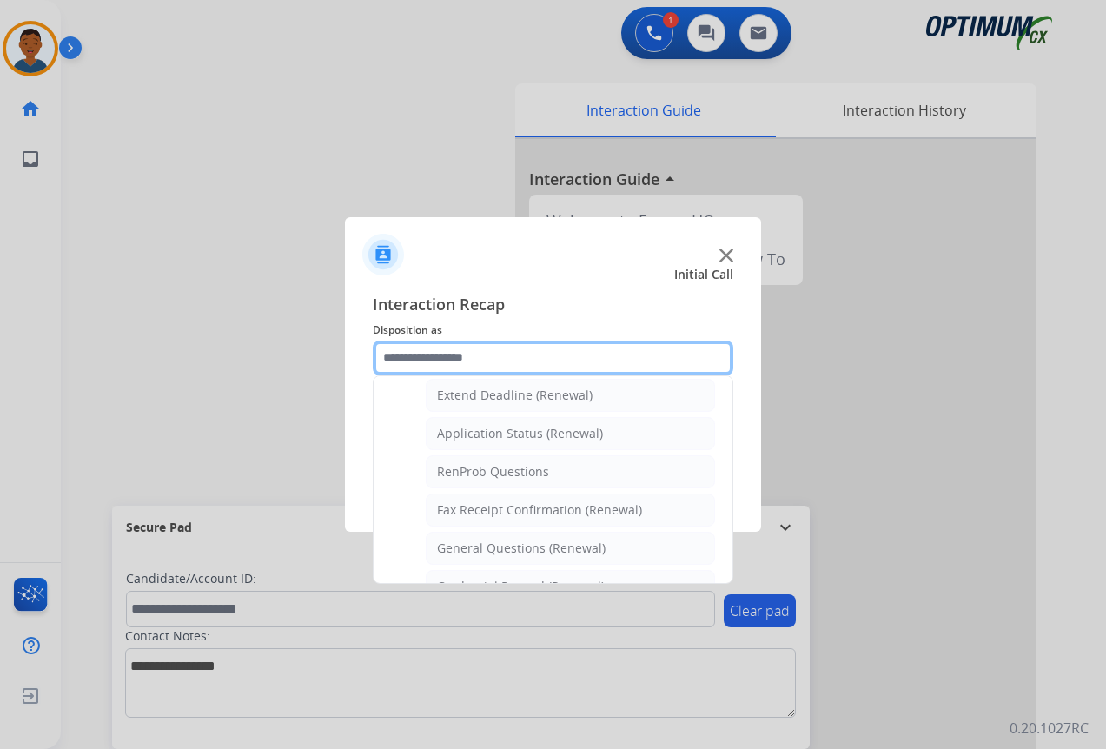
scroll to position [379, 0]
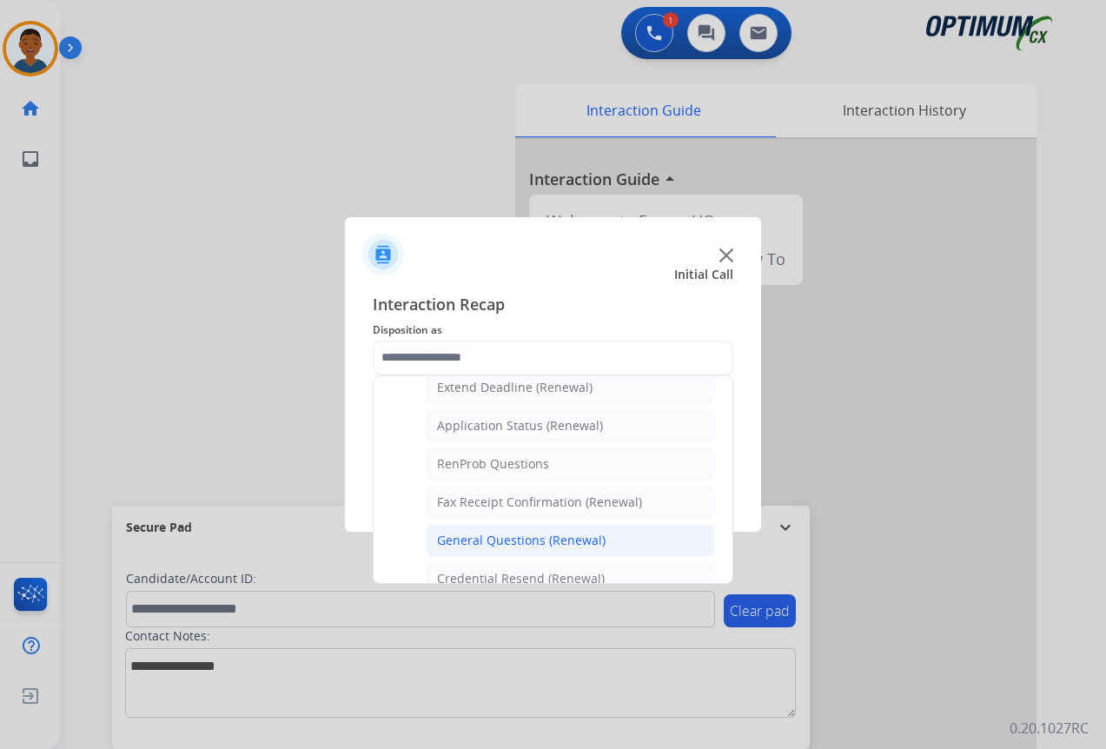
click at [457, 535] on div "General Questions (Renewal)" at bounding box center [521, 540] width 169 height 17
type input "**********"
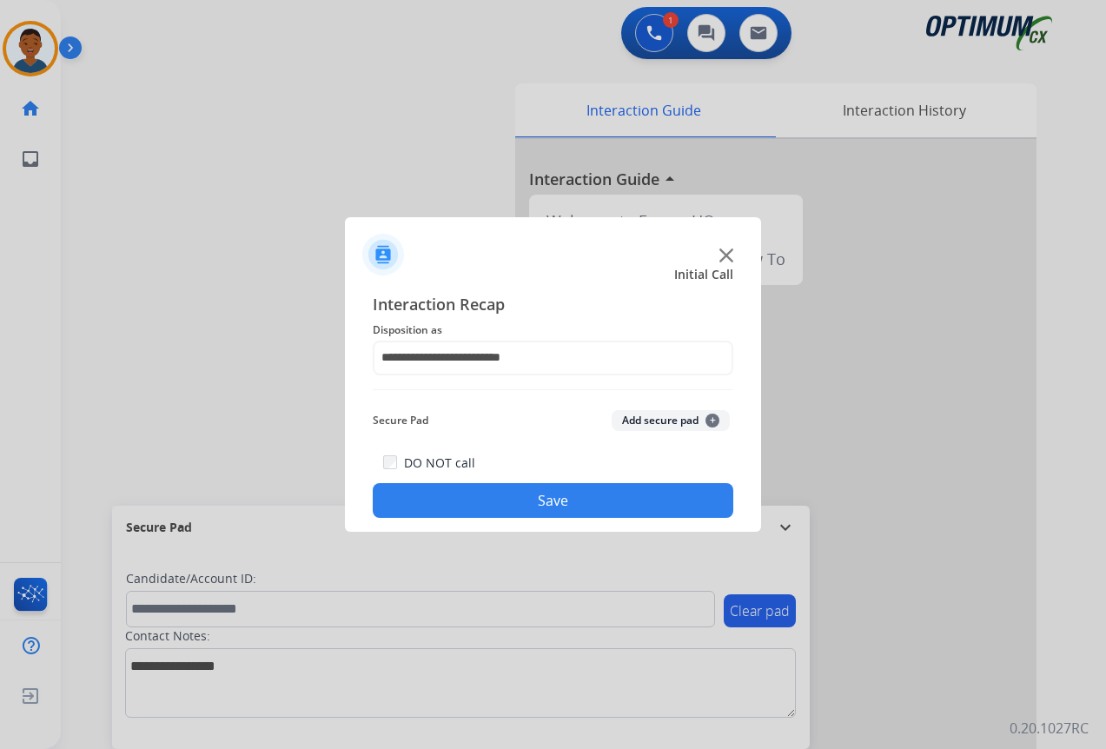
click at [584, 500] on button "Save" at bounding box center [553, 500] width 361 height 35
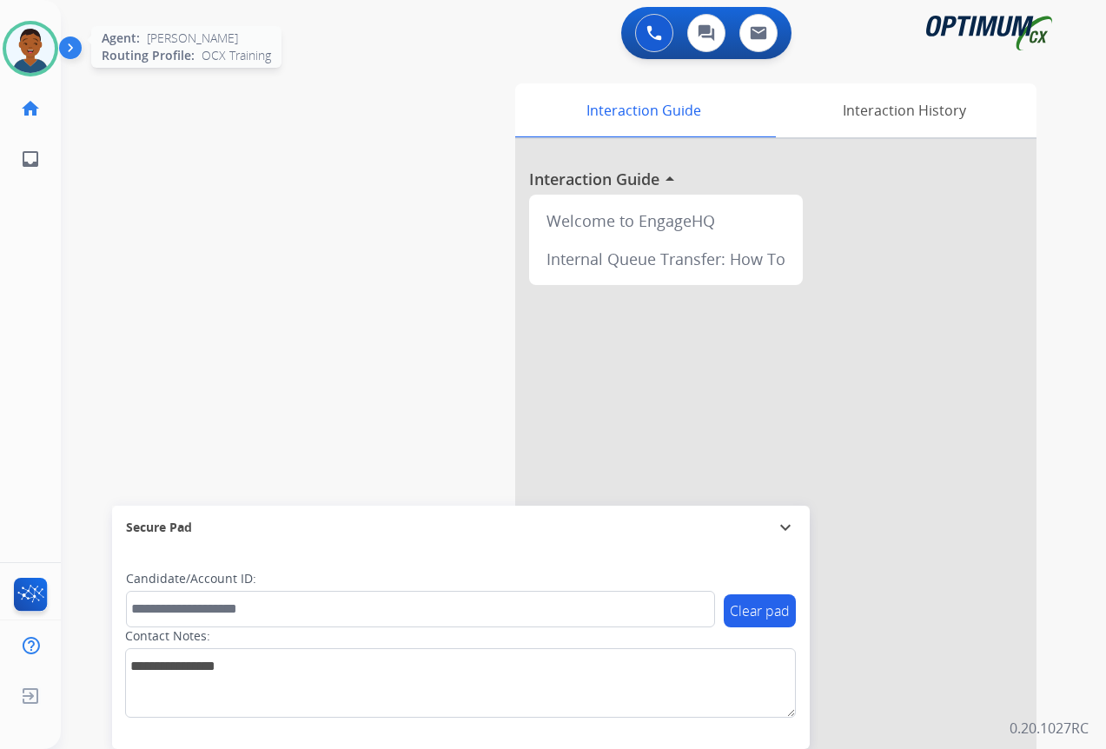
click at [27, 44] on img at bounding box center [30, 48] width 49 height 49
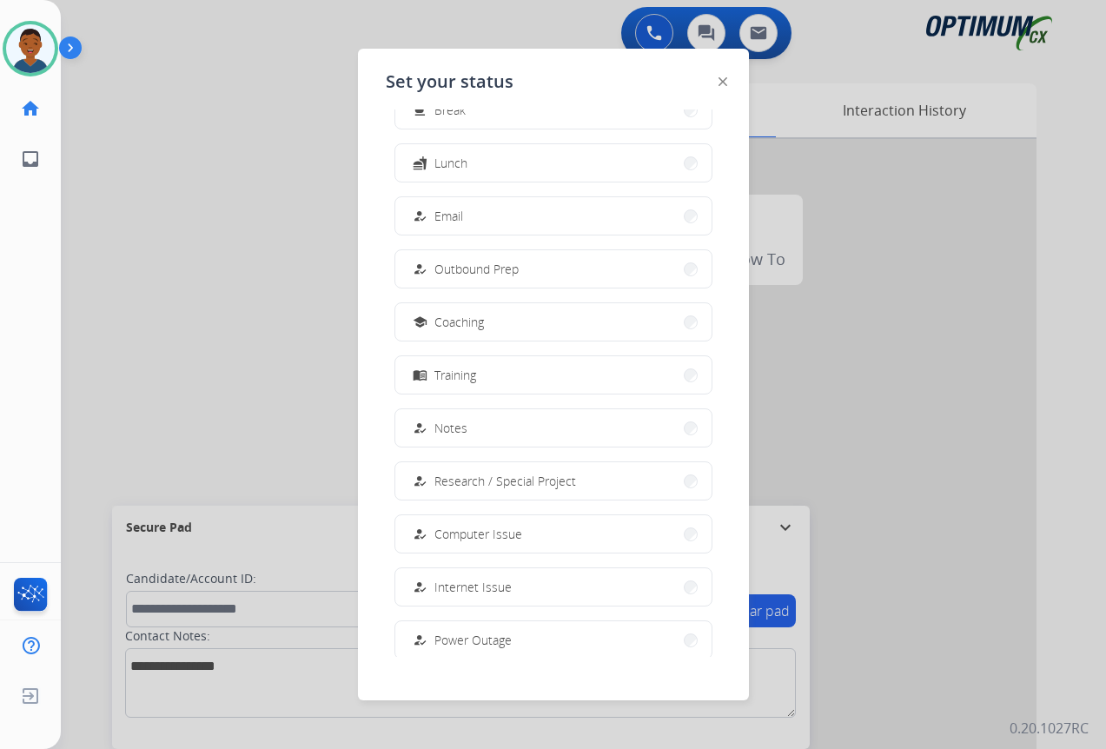
scroll to position [164, 0]
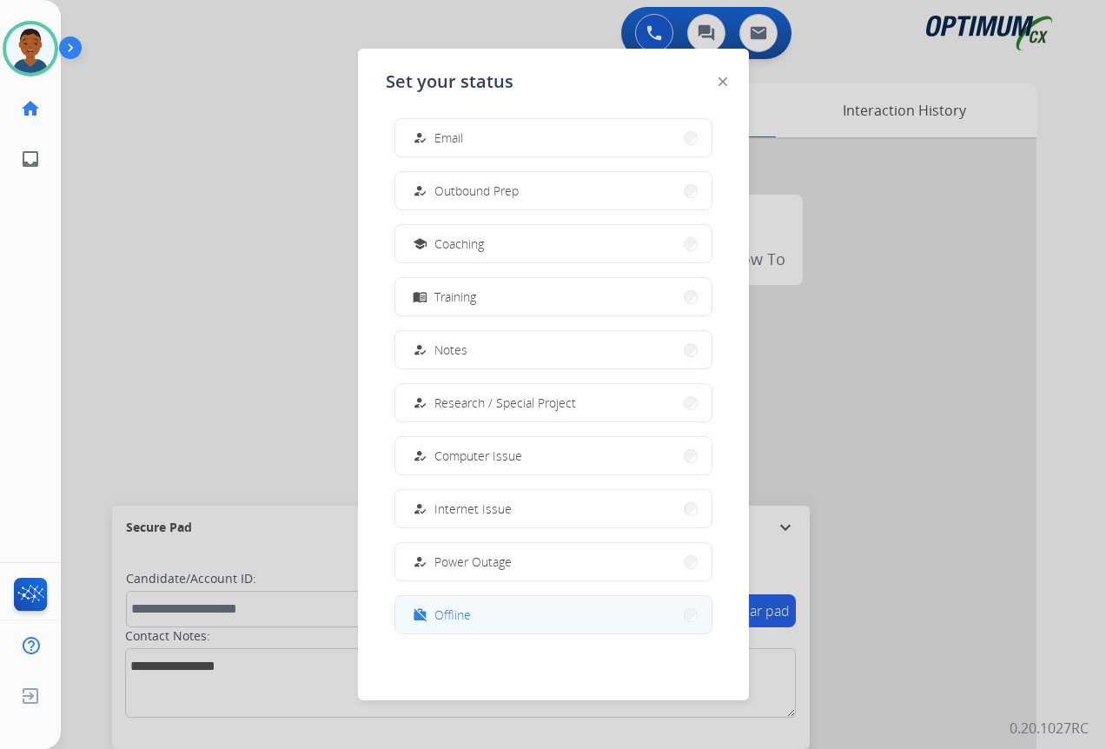
click at [454, 621] on span "Offline" at bounding box center [452, 615] width 36 height 18
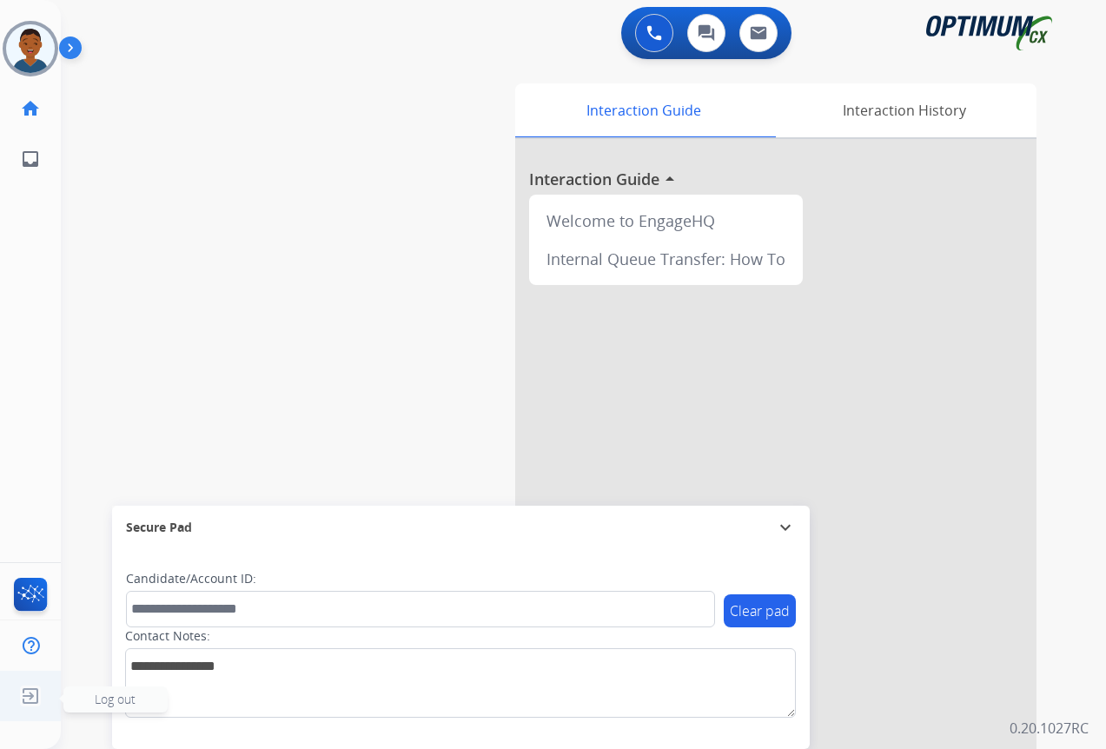
click at [30, 697] on img at bounding box center [30, 695] width 31 height 33
